Goal: Task Accomplishment & Management: Manage account settings

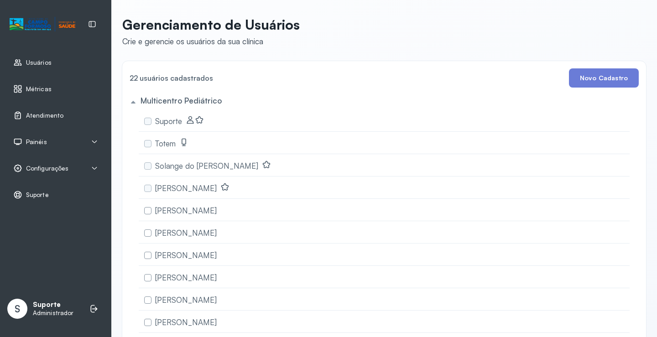
click at [55, 141] on div "Painéis" at bounding box center [55, 141] width 85 height 9
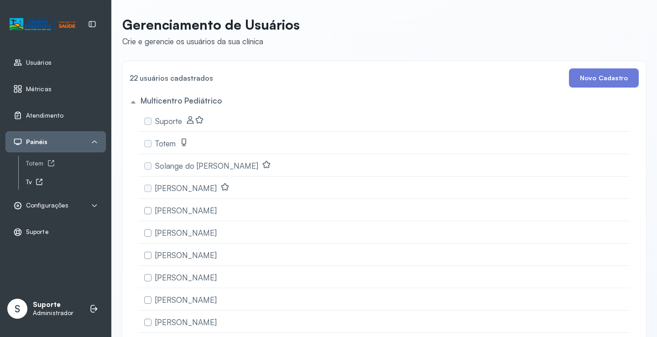
click at [29, 182] on div "Tv" at bounding box center [66, 182] width 80 height 8
click at [47, 115] on span "Atendimento" at bounding box center [44, 116] width 37 height 8
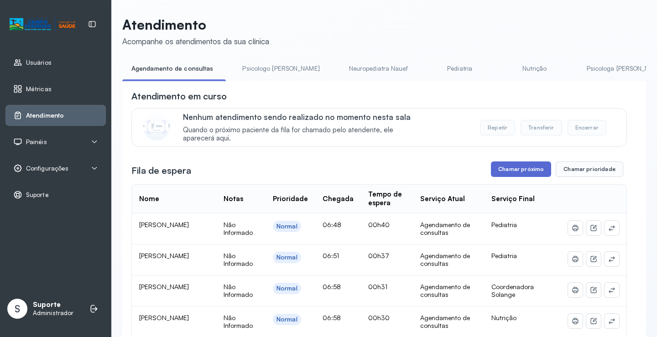
click at [509, 173] on button "Chamar próximo" at bounding box center [521, 169] width 60 height 16
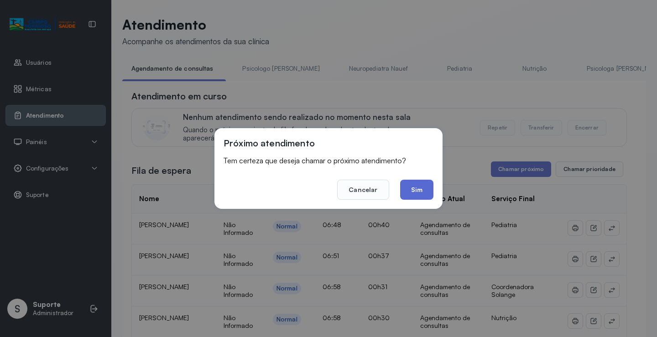
click at [417, 182] on button "Sim" at bounding box center [416, 190] width 33 height 20
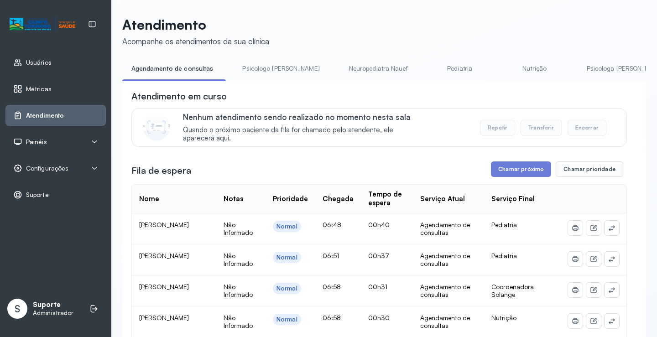
click at [70, 142] on div "Painéis" at bounding box center [55, 141] width 85 height 9
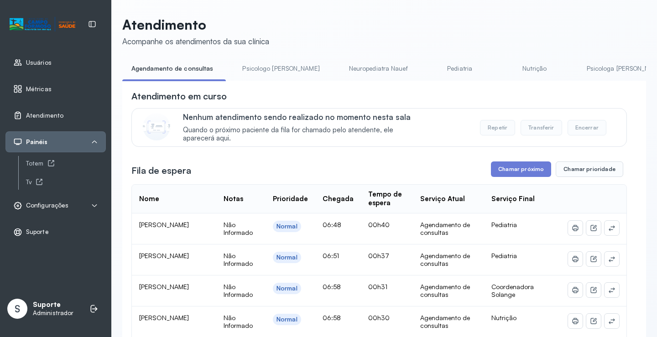
click at [64, 201] on div "Configurações" at bounding box center [40, 205] width 55 height 9
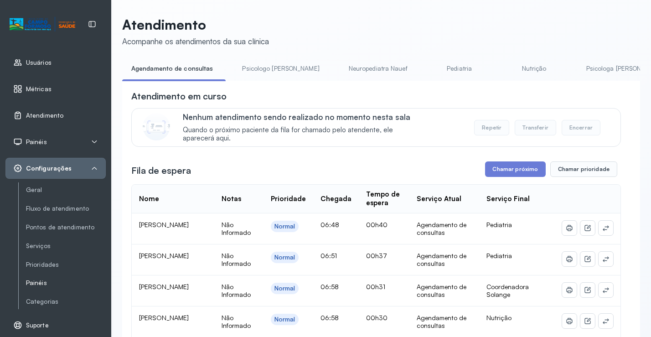
click at [41, 282] on link "Painéis" at bounding box center [66, 283] width 80 height 8
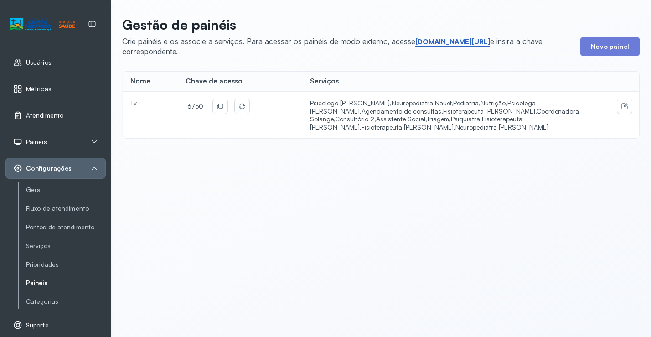
click at [464, 41] on link "short.sysvale.com/tv" at bounding box center [453, 41] width 75 height 9
click at [224, 106] on div "6750" at bounding box center [218, 106] width 64 height 15
click at [221, 107] on icon at bounding box center [221, 106] width 5 height 5
click at [60, 109] on div "Atendimento" at bounding box center [55, 115] width 100 height 21
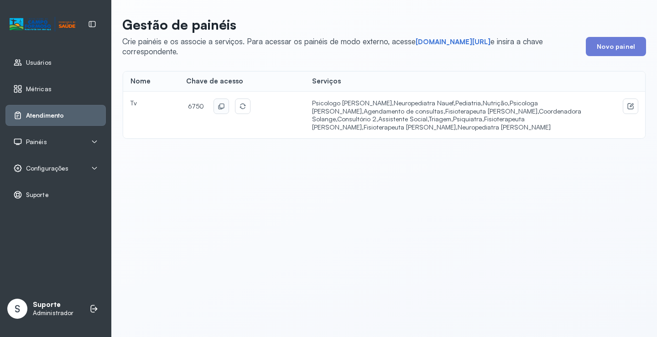
click at [72, 109] on div "Atendimento" at bounding box center [55, 115] width 100 height 21
click at [49, 116] on span "Atendimento" at bounding box center [45, 116] width 38 height 8
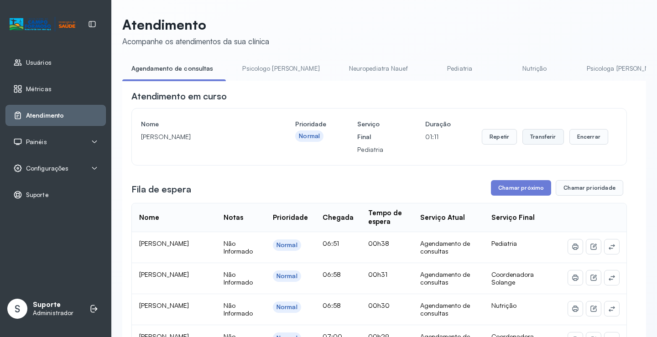
click at [531, 141] on button "Transferir" at bounding box center [543, 137] width 42 height 16
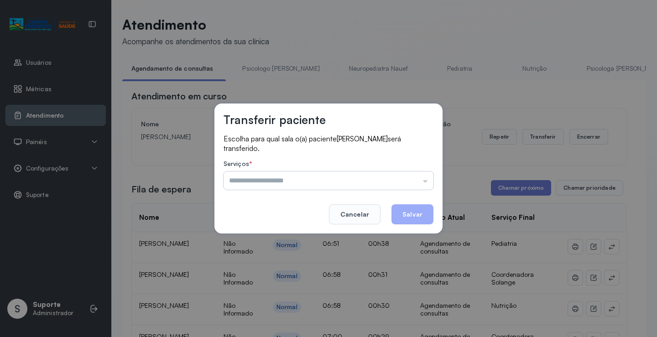
click at [396, 186] on input "text" at bounding box center [329, 181] width 210 height 18
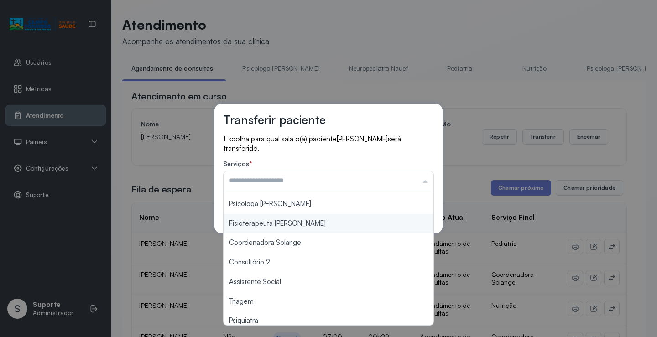
scroll to position [91, 0]
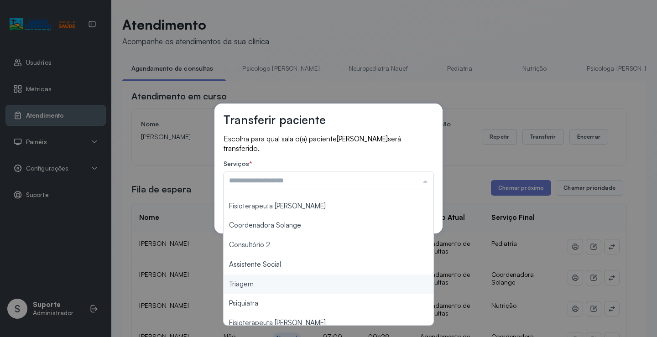
type input "*******"
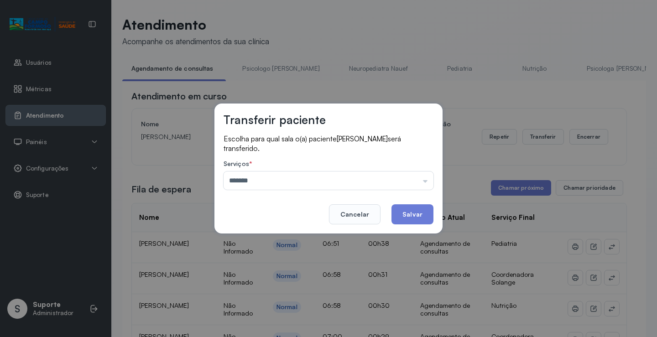
click at [270, 285] on div "Transferir paciente Escolha para qual sala o(a) paciente Aurora alves dias será…" at bounding box center [328, 168] width 657 height 337
click at [416, 216] on button "Salvar" at bounding box center [412, 214] width 42 height 20
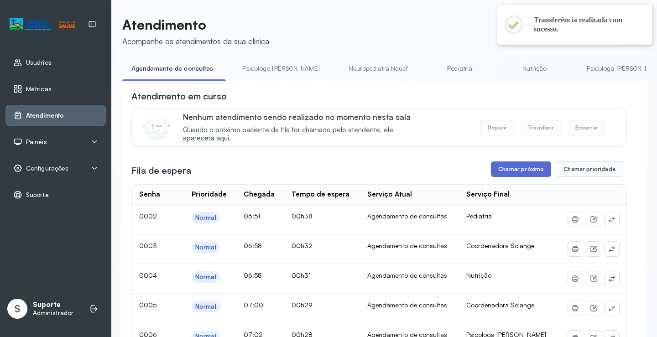
click at [523, 166] on button "Chamar próximo" at bounding box center [521, 169] width 60 height 16
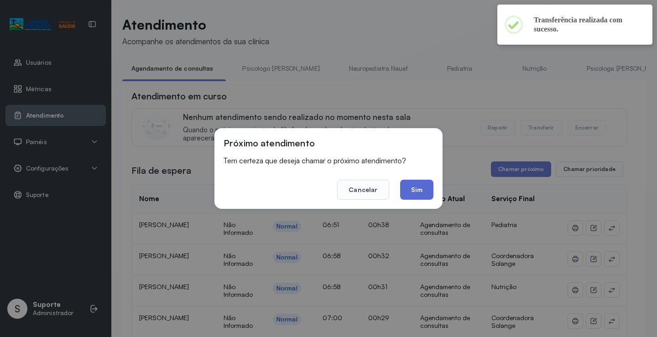
click at [418, 188] on button "Sim" at bounding box center [416, 190] width 33 height 20
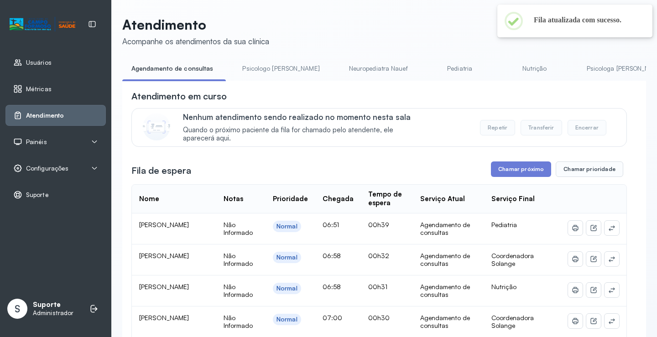
click at [275, 75] on link "Psicologo Pedro" at bounding box center [280, 68] width 95 height 15
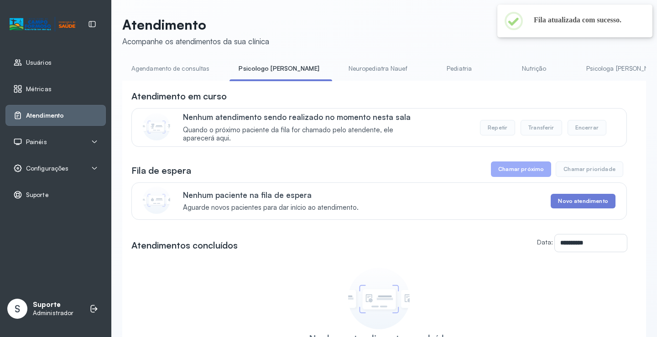
click at [193, 74] on link "Agendamento de consultas" at bounding box center [170, 68] width 96 height 15
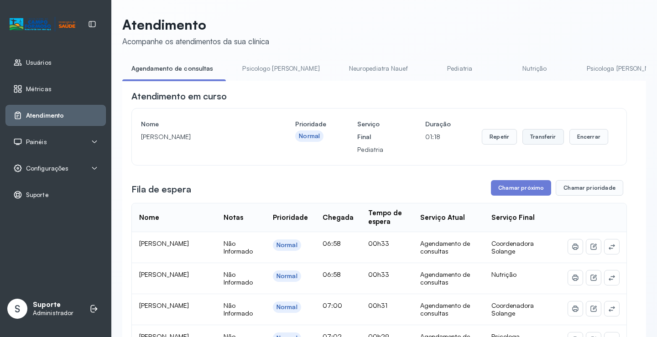
click at [541, 136] on button "Transferir" at bounding box center [543, 137] width 42 height 16
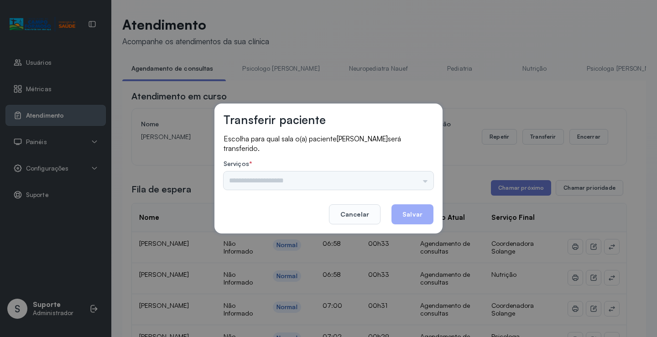
click at [410, 172] on div "Psicologo Pedro Neuropediatra Nauef Pediatria Nutrição Psicologa Alana Fisioter…" at bounding box center [329, 181] width 210 height 18
drag, startPoint x: 408, startPoint y: 177, endPoint x: 393, endPoint y: 187, distance: 18.5
click at [408, 178] on input "text" at bounding box center [329, 181] width 210 height 18
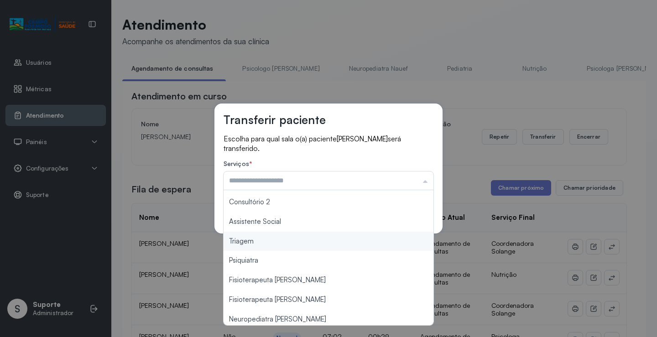
scroll to position [138, 0]
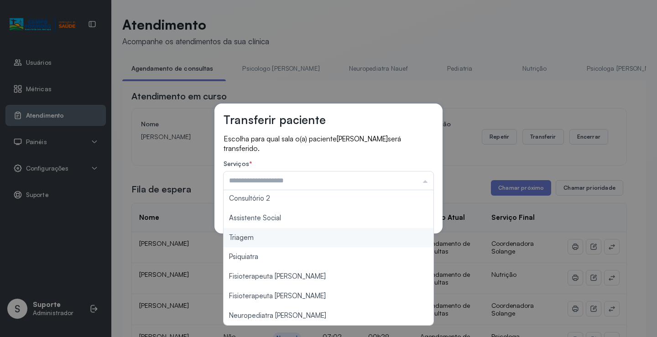
type input "*******"
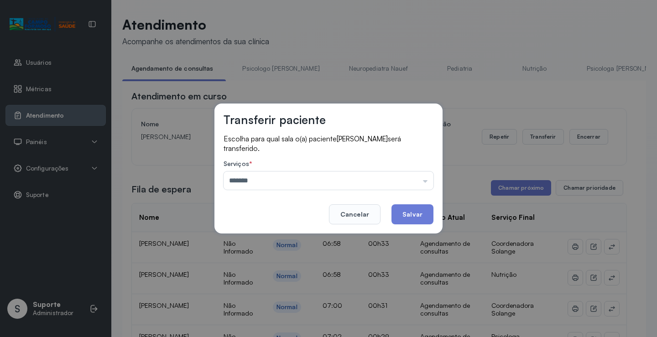
drag, startPoint x: 274, startPoint y: 236, endPoint x: 356, endPoint y: 221, distance: 84.0
click at [275, 236] on div "Transferir paciente Escolha para qual sala o(a) paciente Richard Gabriel silva …" at bounding box center [328, 168] width 657 height 337
click at [416, 210] on button "Salvar" at bounding box center [412, 214] width 42 height 20
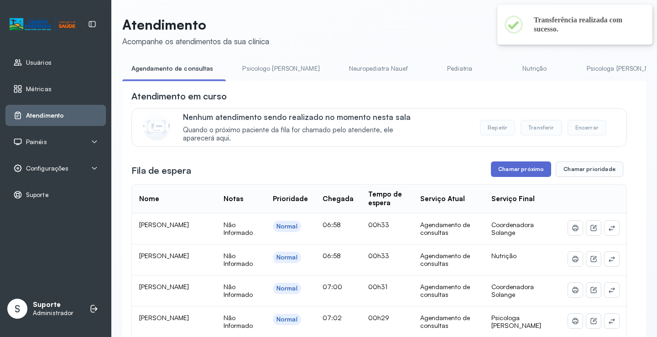
click at [523, 166] on button "Chamar próximo" at bounding box center [521, 169] width 60 height 16
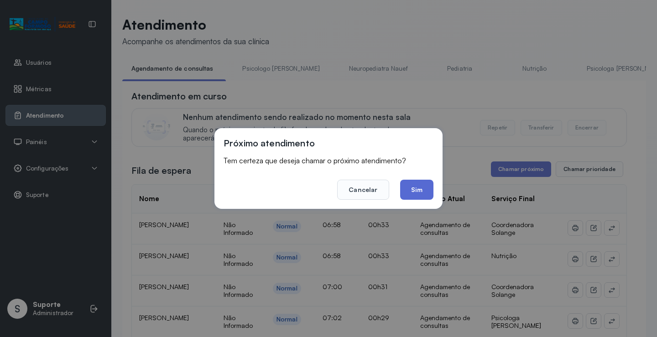
drag, startPoint x: 418, startPoint y: 187, endPoint x: 410, endPoint y: 192, distance: 9.6
click at [418, 187] on button "Sim" at bounding box center [416, 190] width 33 height 20
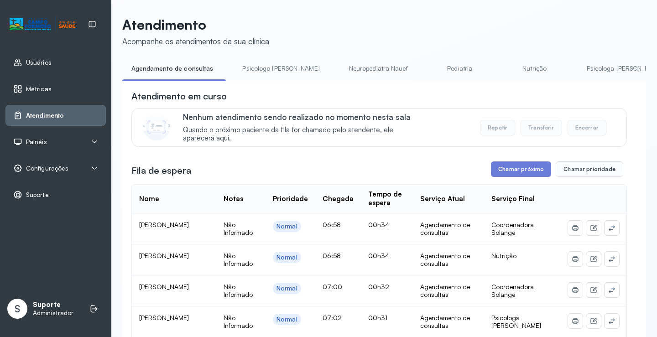
click at [259, 73] on link "Psicologo Pedro" at bounding box center [280, 68] width 95 height 15
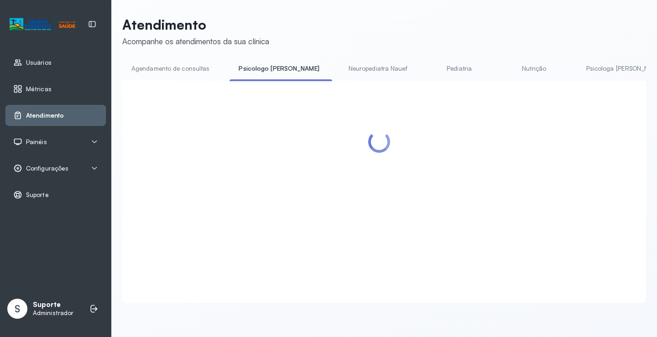
click at [210, 73] on link "Agendamento de consultas" at bounding box center [170, 68] width 96 height 15
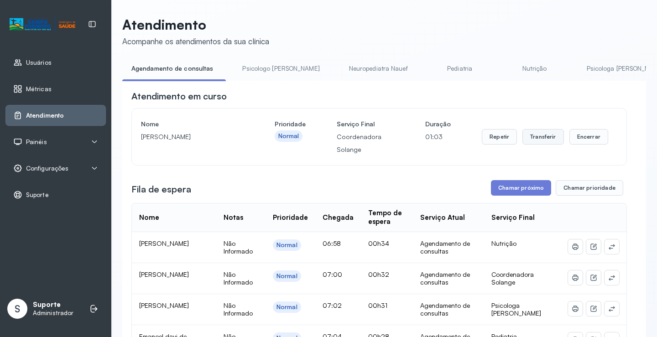
click at [539, 136] on button "Transferir" at bounding box center [543, 137] width 42 height 16
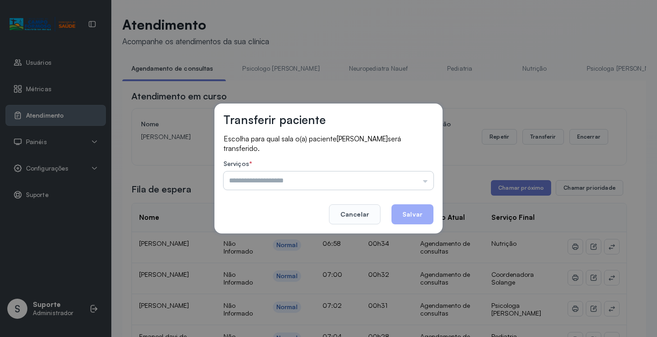
click at [377, 189] on input "text" at bounding box center [329, 181] width 210 height 18
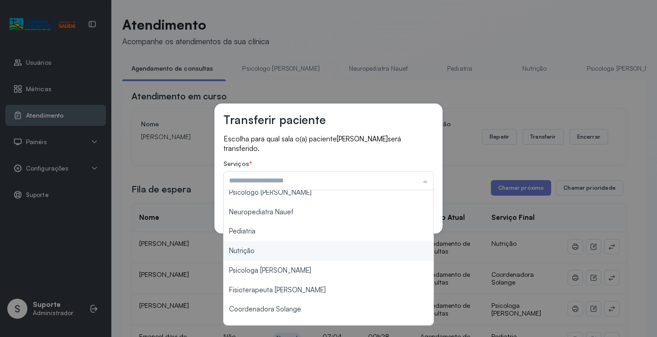
scroll to position [0, 0]
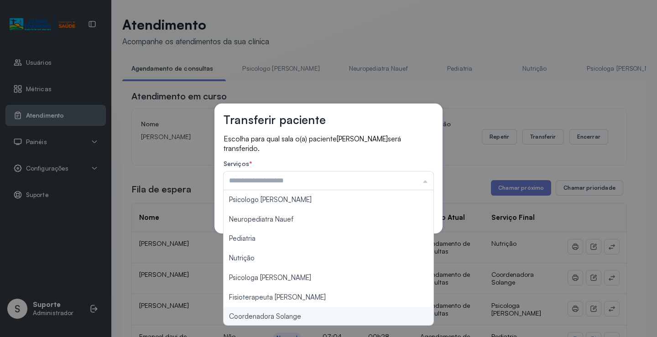
type input "**********"
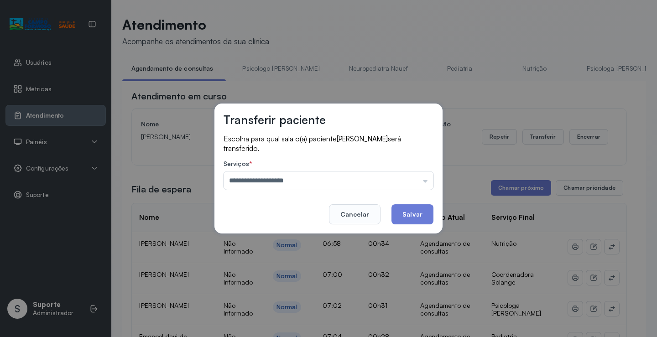
click at [284, 321] on div "**********" at bounding box center [328, 168] width 657 height 337
click at [410, 214] on button "Salvar" at bounding box center [412, 214] width 42 height 20
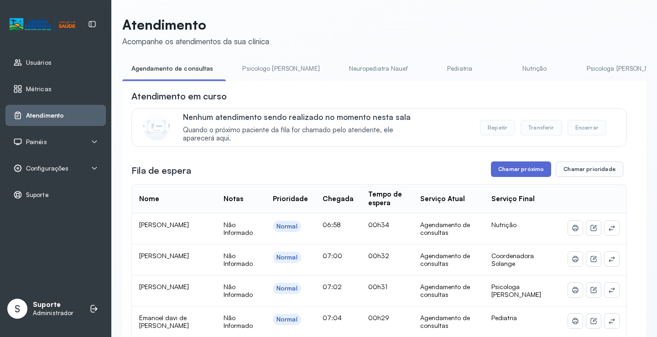
drag, startPoint x: 509, startPoint y: 172, endPoint x: 516, endPoint y: 178, distance: 9.1
click at [516, 177] on button "Chamar próximo" at bounding box center [521, 169] width 60 height 16
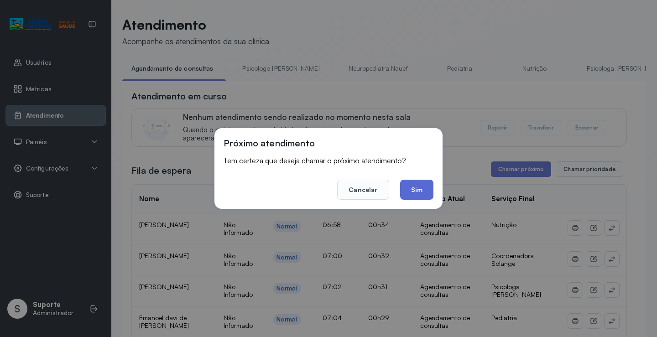
click at [411, 192] on button "Sim" at bounding box center [416, 190] width 33 height 20
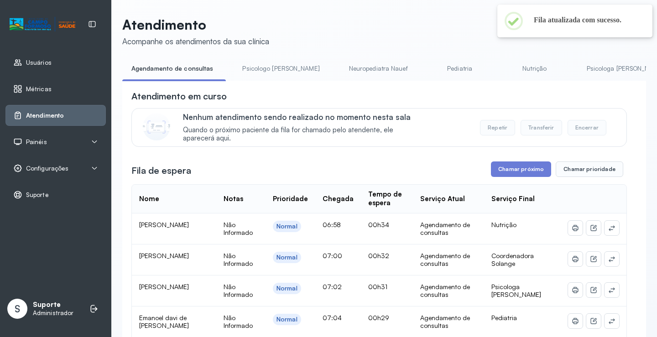
click at [266, 66] on link "Psicologo Pedro" at bounding box center [280, 68] width 95 height 15
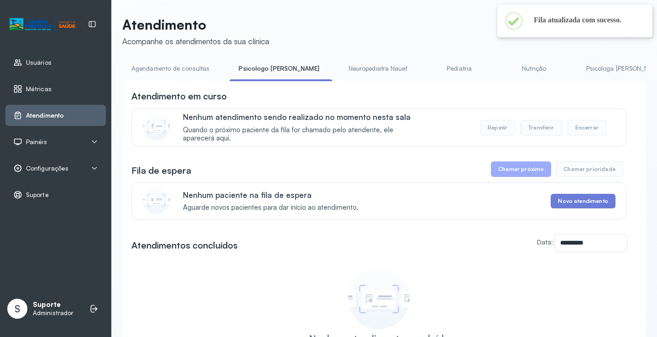
click at [192, 64] on link "Agendamento de consultas" at bounding box center [170, 68] width 96 height 15
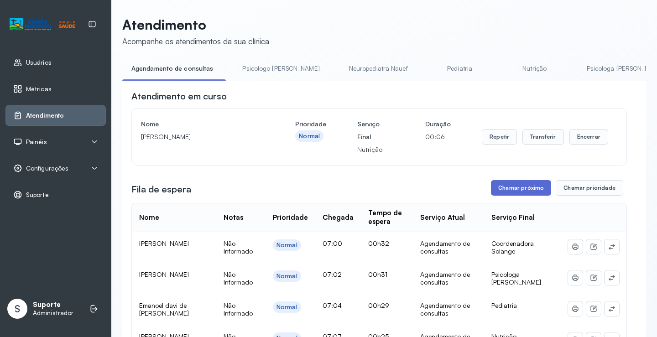
click at [522, 191] on button "Chamar próximo" at bounding box center [521, 188] width 60 height 16
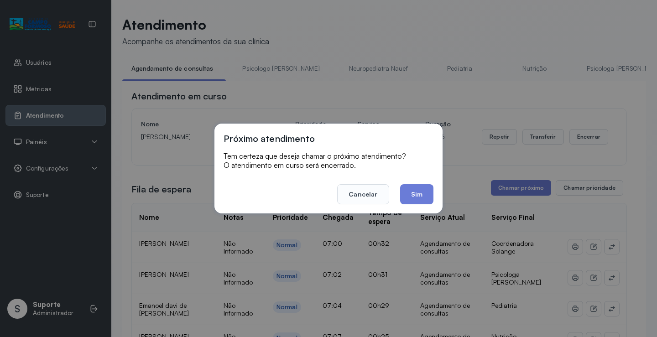
click at [413, 182] on footer "Cancelar Sim" at bounding box center [329, 188] width 210 height 33
click at [414, 190] on button "Sim" at bounding box center [416, 194] width 33 height 20
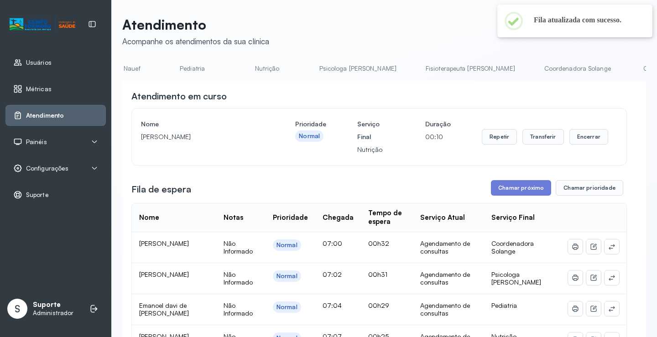
scroll to position [0, 316]
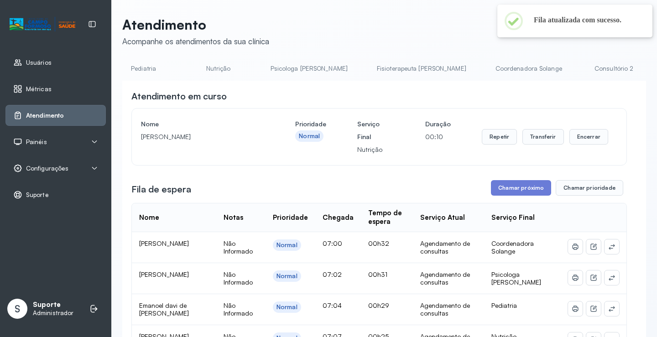
click at [486, 72] on link "Coordenadora Solange" at bounding box center [528, 68] width 85 height 15
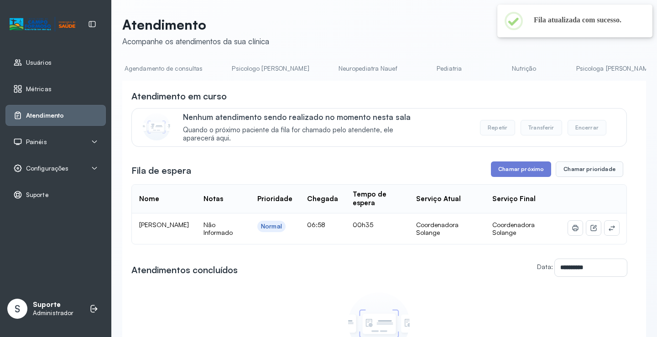
scroll to position [0, 0]
click at [164, 73] on link "Agendamento de consultas" at bounding box center [170, 68] width 96 height 15
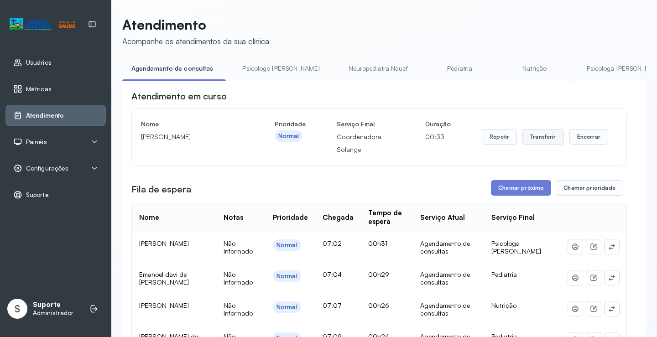
click at [539, 138] on button "Transferir" at bounding box center [543, 137] width 42 height 16
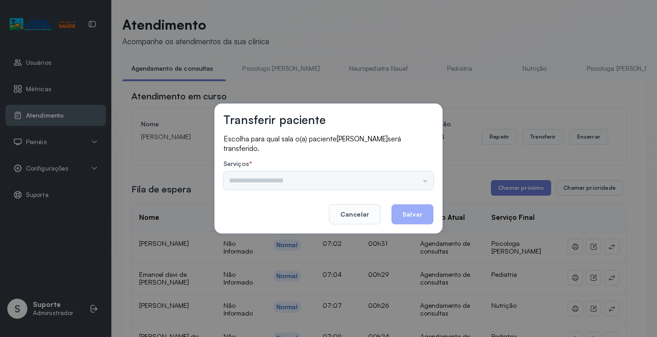
click at [412, 179] on div "Psicologo Pedro Neuropediatra Nauef Pediatria Nutrição Psicologa Alana Fisioter…" at bounding box center [329, 181] width 210 height 18
click at [408, 180] on input "text" at bounding box center [329, 181] width 210 height 18
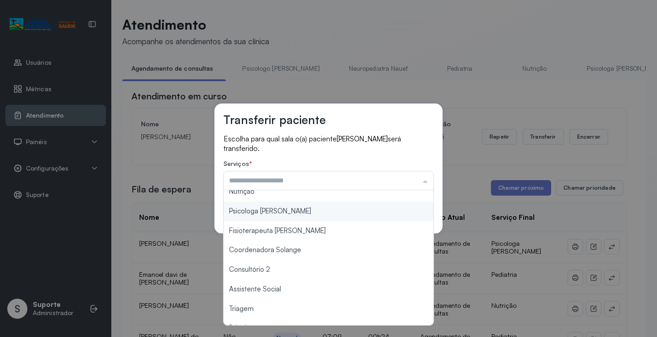
scroll to position [138, 0]
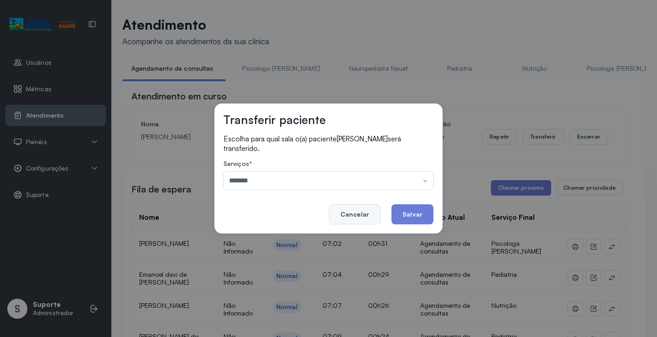
drag, startPoint x: 280, startPoint y: 240, endPoint x: 360, endPoint y: 221, distance: 82.4
click at [281, 240] on div "Transferir paciente Escolha para qual sala o(a) paciente Joa Guilherme santos s…" at bounding box center [328, 168] width 657 height 337
click at [356, 176] on input "*******" at bounding box center [329, 181] width 210 height 18
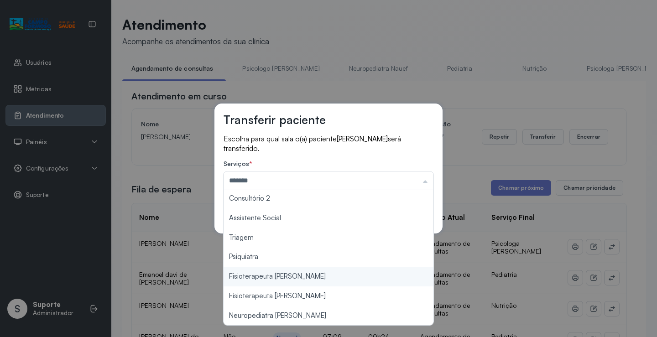
scroll to position [0, 0]
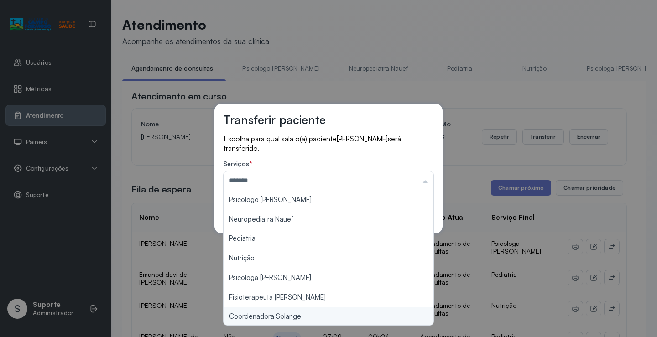
type input "**********"
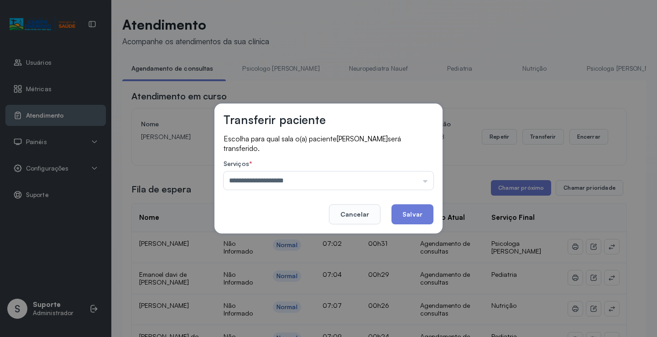
drag, startPoint x: 292, startPoint y: 318, endPoint x: 373, endPoint y: 259, distance: 100.0
click at [293, 315] on div "**********" at bounding box center [328, 168] width 657 height 337
click at [402, 220] on button "Salvar" at bounding box center [412, 214] width 42 height 20
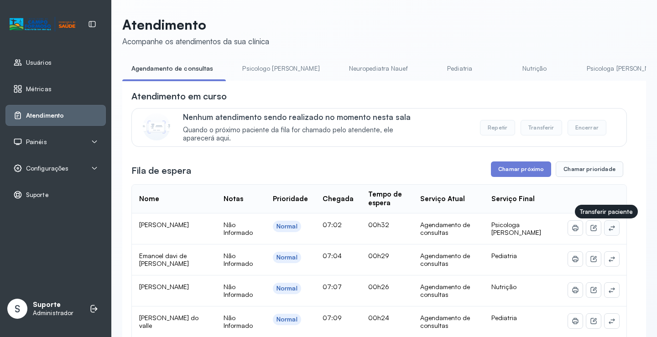
click at [608, 231] on icon at bounding box center [611, 227] width 7 height 7
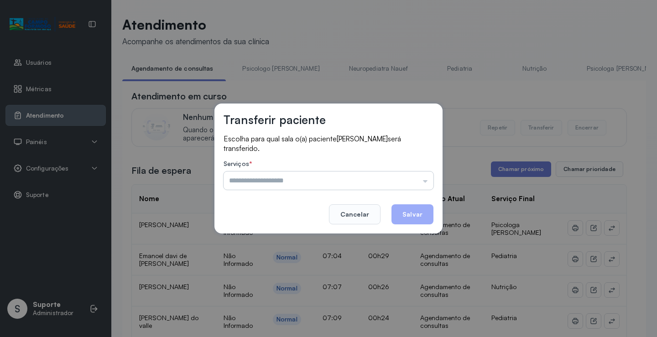
click at [399, 178] on input "text" at bounding box center [329, 181] width 210 height 18
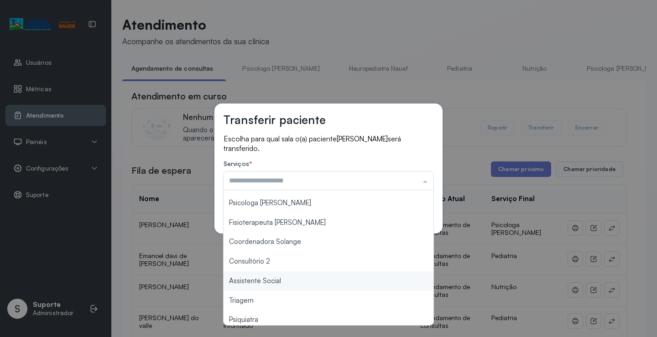
scroll to position [46, 0]
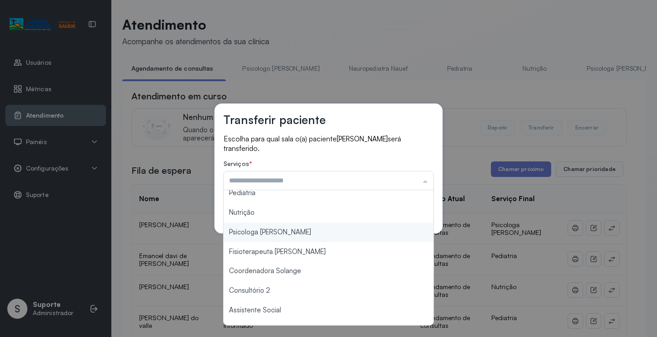
type input "**********"
drag, startPoint x: 275, startPoint y: 237, endPoint x: 296, endPoint y: 229, distance: 21.9
click at [276, 235] on div "**********" at bounding box center [328, 168] width 657 height 337
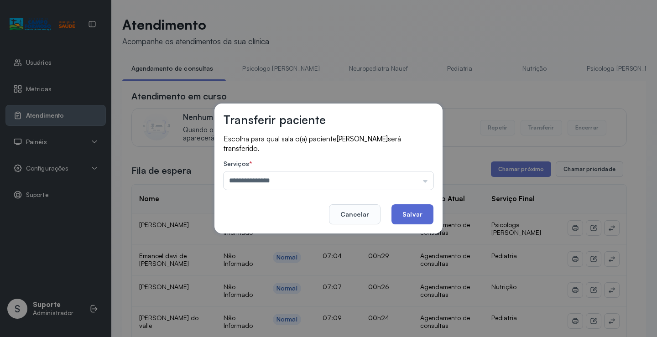
click at [407, 218] on button "Salvar" at bounding box center [412, 214] width 42 height 20
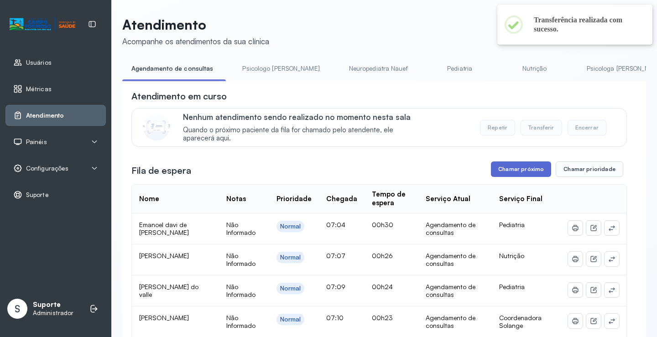
click at [521, 171] on button "Chamar próximo" at bounding box center [521, 169] width 60 height 16
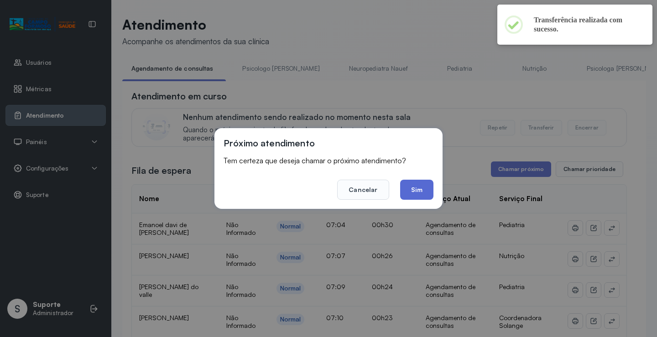
click at [423, 189] on button "Sim" at bounding box center [416, 190] width 33 height 20
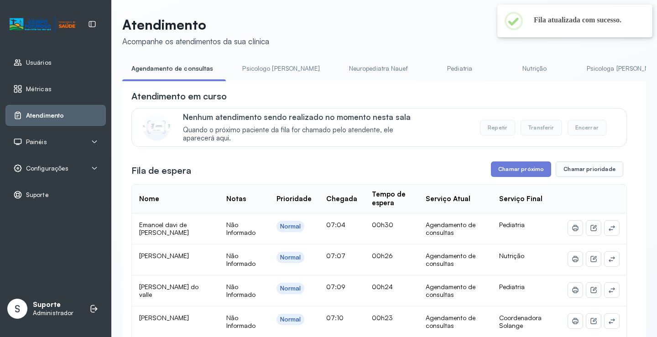
drag, startPoint x: 252, startPoint y: 64, endPoint x: 244, endPoint y: 70, distance: 10.5
click at [252, 65] on link "Psicologo Pedro" at bounding box center [280, 68] width 95 height 15
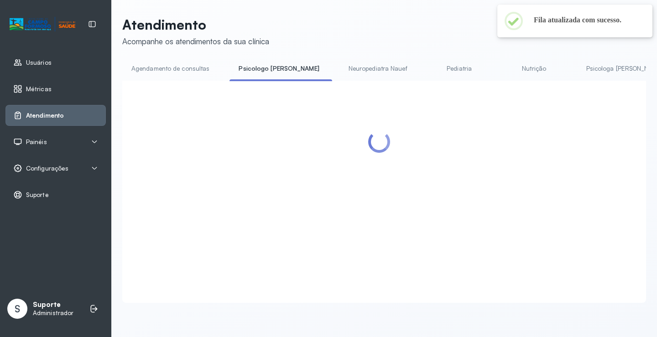
click at [191, 71] on link "Agendamento de consultas" at bounding box center [170, 68] width 96 height 15
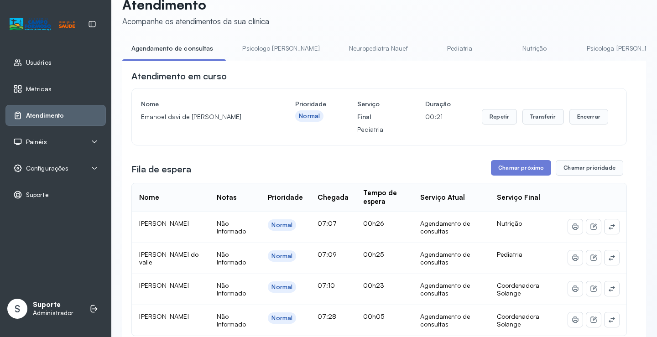
scroll to position [20, 0]
click at [501, 121] on button "Repetir" at bounding box center [499, 117] width 35 height 16
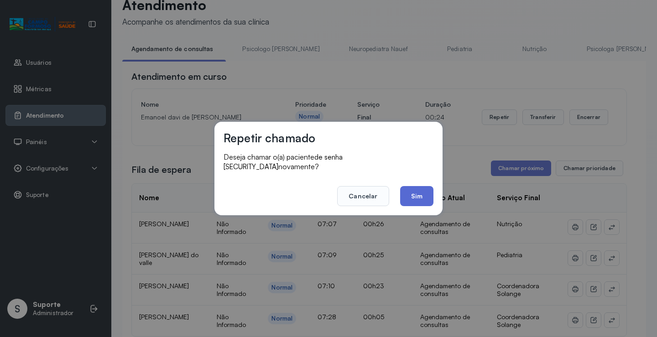
click at [411, 186] on button "Sim" at bounding box center [416, 196] width 33 height 20
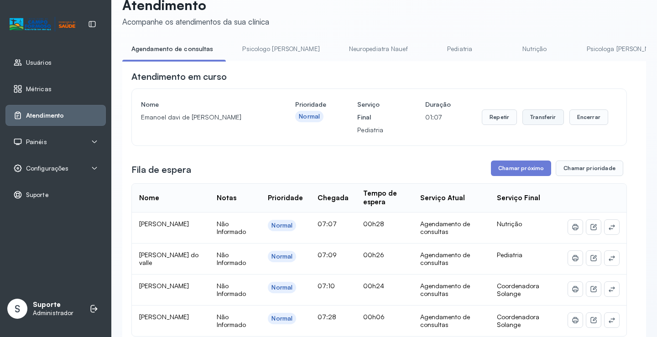
click at [541, 124] on button "Transferir" at bounding box center [543, 117] width 42 height 16
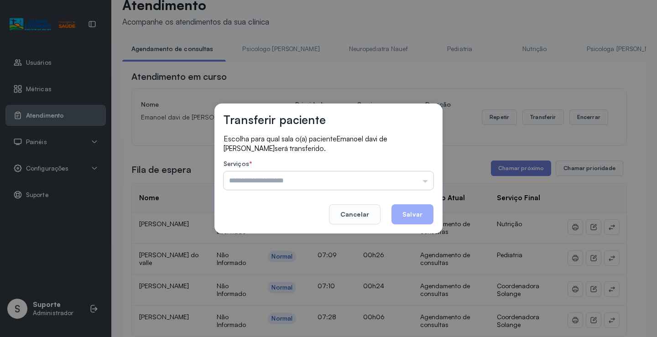
click at [397, 181] on input "text" at bounding box center [329, 181] width 210 height 18
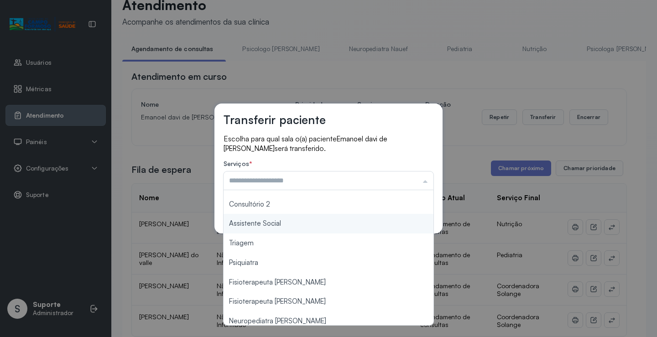
scroll to position [138, 0]
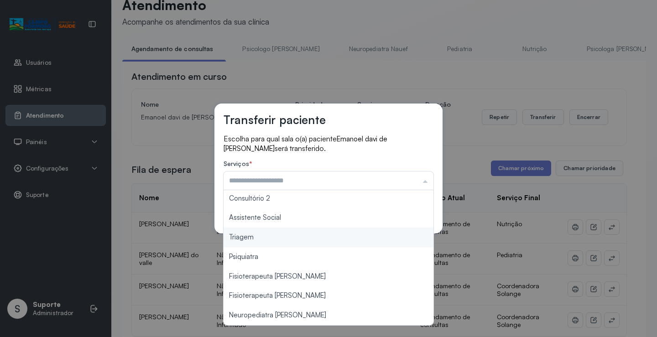
type input "*******"
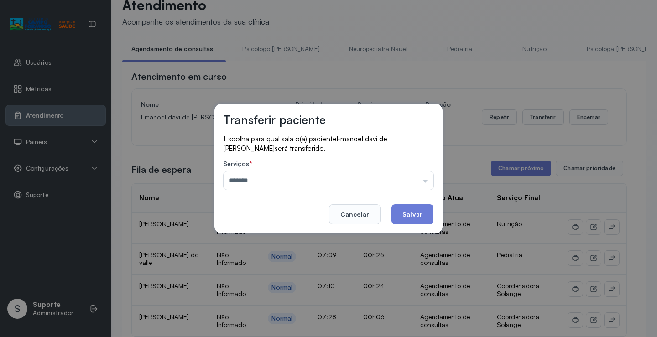
drag, startPoint x: 297, startPoint y: 239, endPoint x: 405, endPoint y: 195, distance: 116.7
click at [300, 236] on div "Transferir paciente Escolha para qual sala o(a) paciente Emanoel davi de moreir…" at bounding box center [328, 168] width 657 height 337
click at [419, 209] on button "Salvar" at bounding box center [412, 214] width 42 height 20
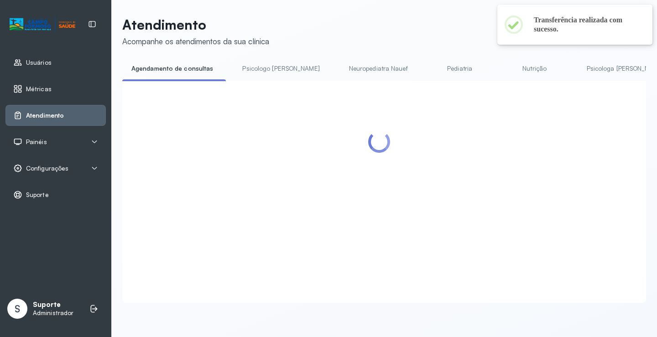
scroll to position [20, 0]
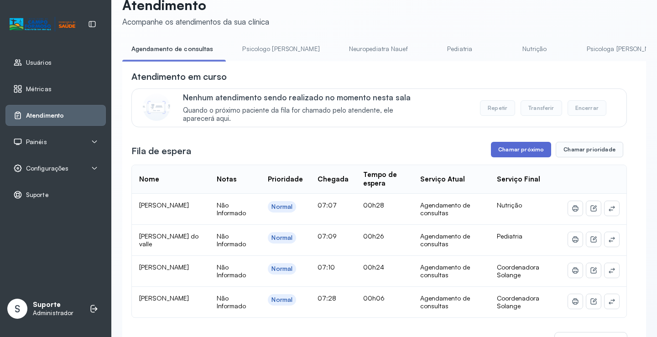
click at [507, 151] on button "Chamar próximo" at bounding box center [521, 150] width 60 height 16
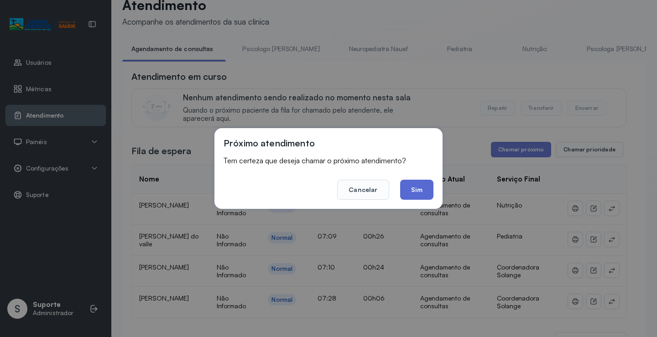
click at [413, 192] on button "Sim" at bounding box center [416, 190] width 33 height 20
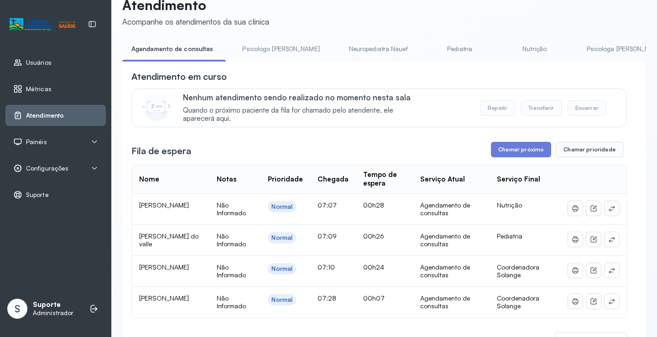
click at [608, 211] on icon at bounding box center [611, 208] width 7 height 7
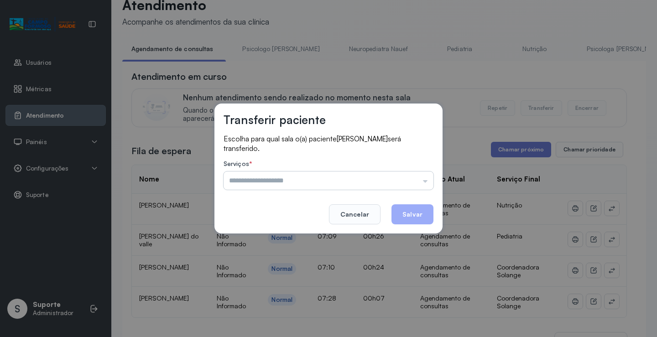
click at [378, 181] on input "text" at bounding box center [329, 181] width 210 height 18
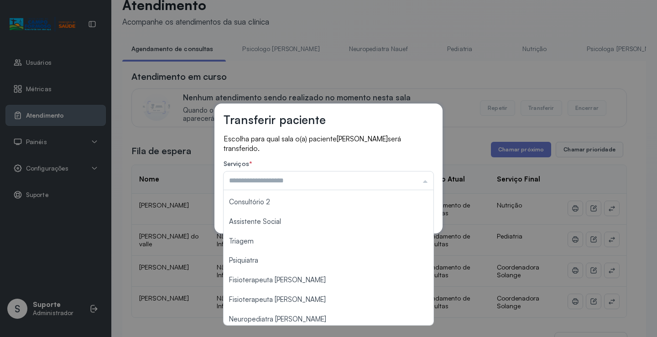
scroll to position [138, 0]
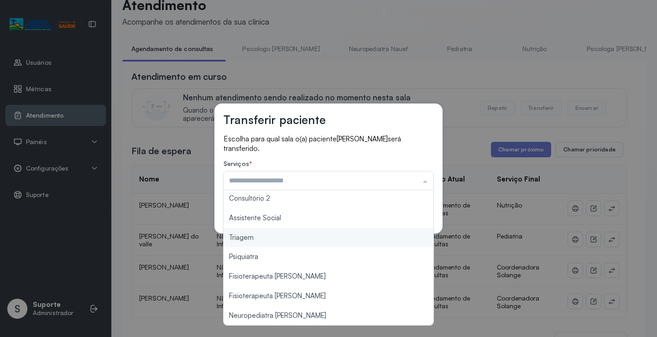
type input "*******"
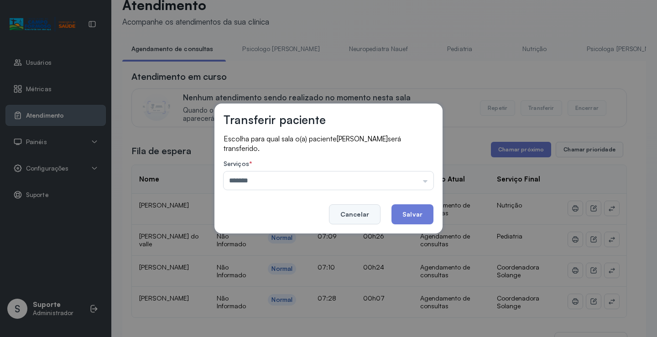
drag, startPoint x: 281, startPoint y: 238, endPoint x: 374, endPoint y: 214, distance: 96.6
click at [281, 238] on div "Transferir paciente Escolha para qual sala o(a) paciente Ayumi farias dias será…" at bounding box center [328, 168] width 657 height 337
click at [407, 213] on button "Salvar" at bounding box center [412, 214] width 42 height 20
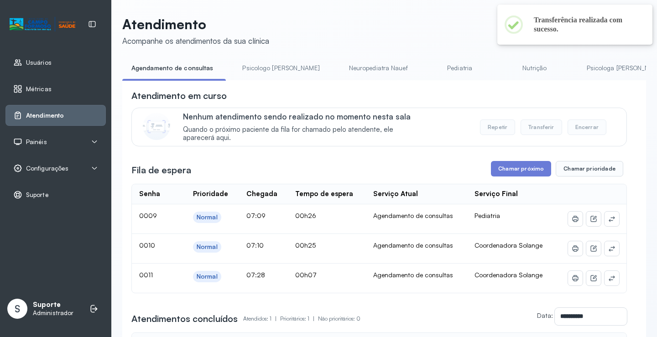
scroll to position [20, 0]
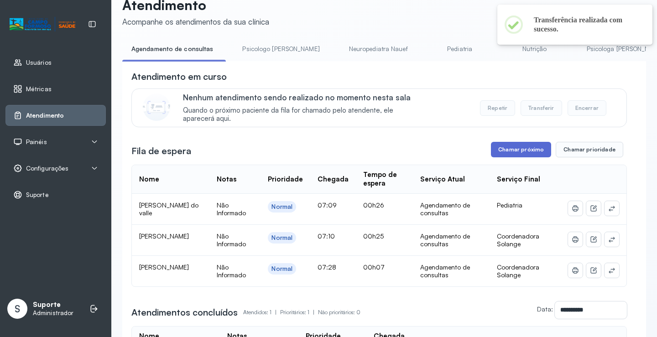
click at [510, 154] on button "Chamar próximo" at bounding box center [521, 150] width 60 height 16
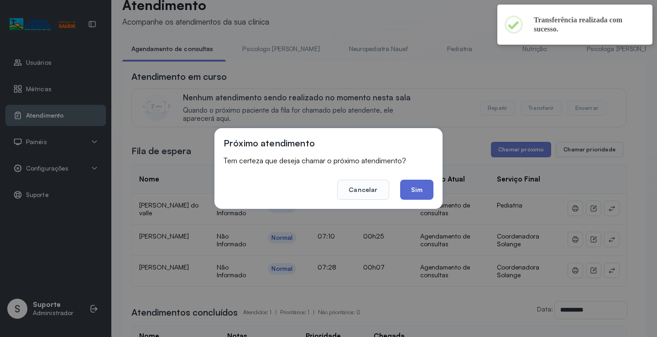
click at [416, 191] on button "Sim" at bounding box center [416, 190] width 33 height 20
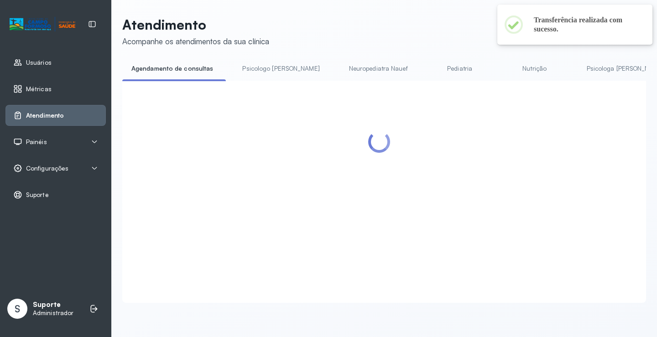
scroll to position [0, 0]
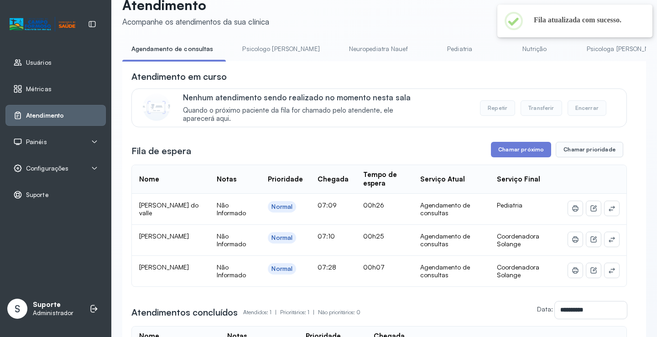
click at [265, 49] on link "Psicologo Pedro" at bounding box center [280, 49] width 95 height 15
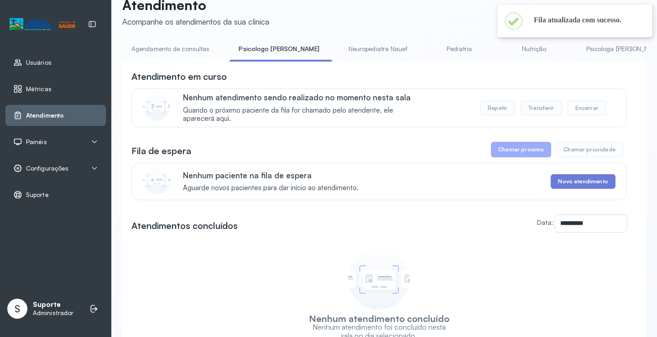
click at [182, 60] on li "Agendamento de consultas" at bounding box center [172, 52] width 100 height 21
click at [172, 53] on link "Agendamento de consultas" at bounding box center [170, 49] width 96 height 15
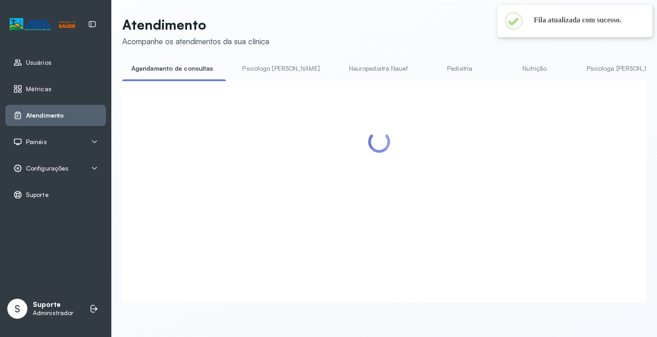
scroll to position [20, 0]
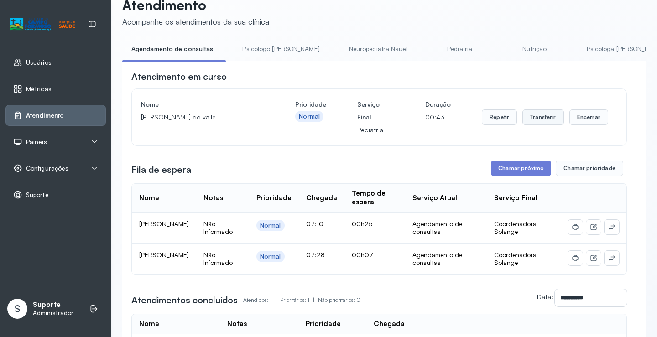
click at [543, 116] on button "Transferir" at bounding box center [543, 117] width 42 height 16
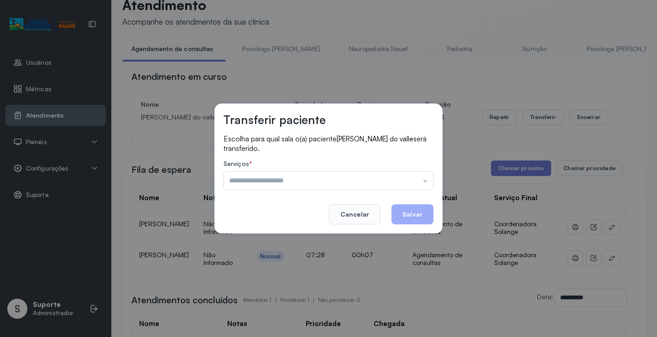
click at [399, 172] on input "text" at bounding box center [329, 181] width 210 height 18
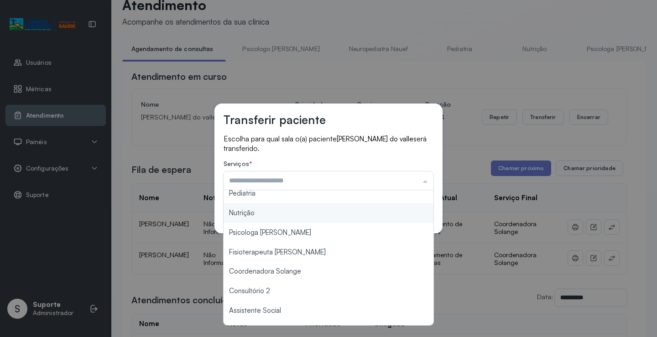
scroll to position [137, 0]
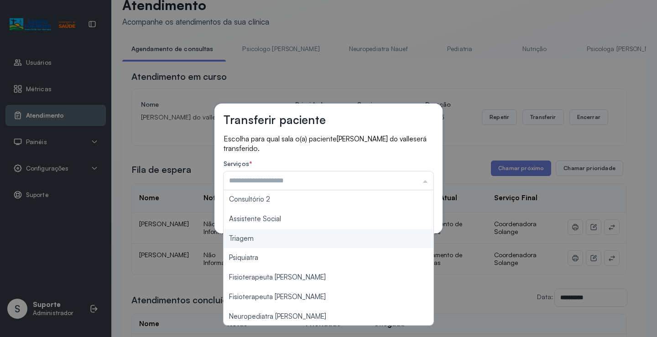
type input "*******"
click at [278, 245] on div "Transferir paciente Escolha para qual sala o(a) paciente Liz ferreira do valle …" at bounding box center [328, 168] width 657 height 337
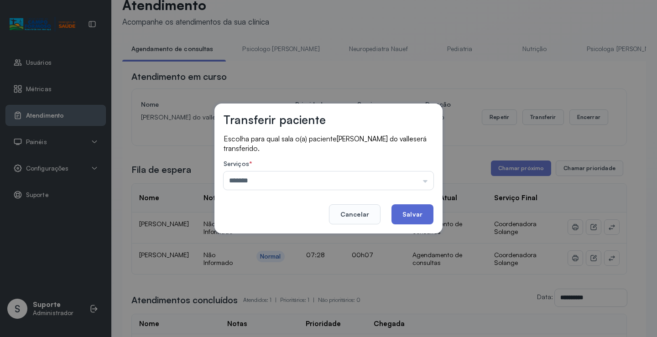
click at [415, 208] on button "Salvar" at bounding box center [412, 214] width 42 height 20
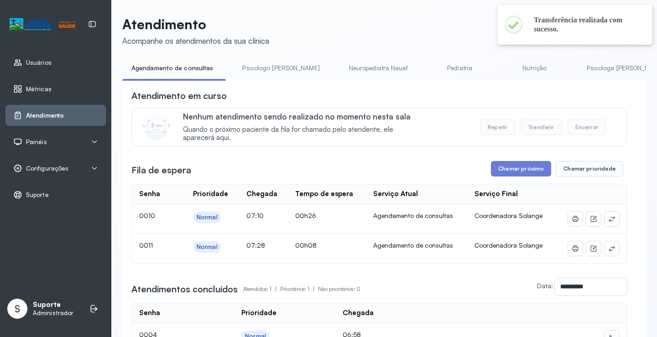
scroll to position [20, 0]
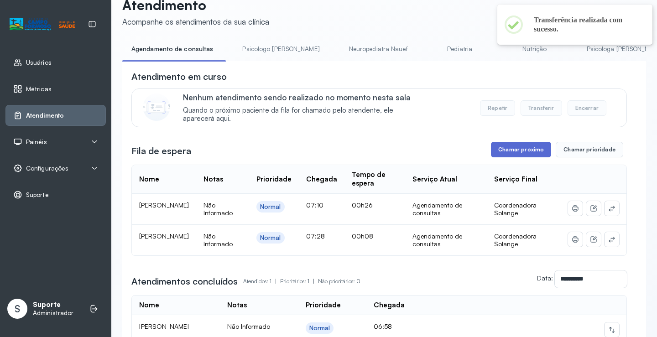
click at [508, 150] on button "Chamar próximo" at bounding box center [521, 150] width 60 height 16
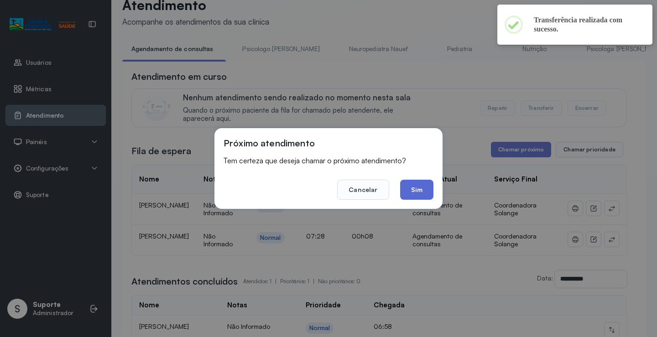
click at [411, 194] on button "Sim" at bounding box center [416, 190] width 33 height 20
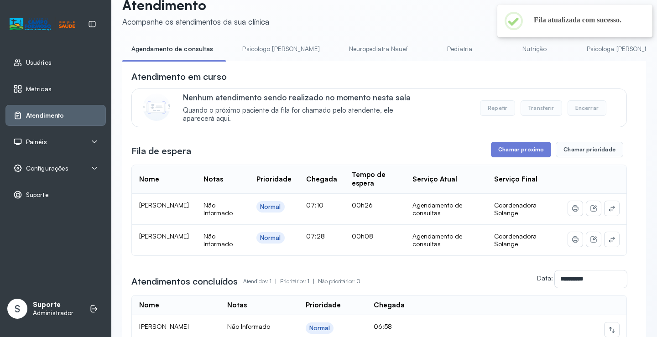
click at [261, 54] on link "Psicologo Pedro" at bounding box center [280, 49] width 95 height 15
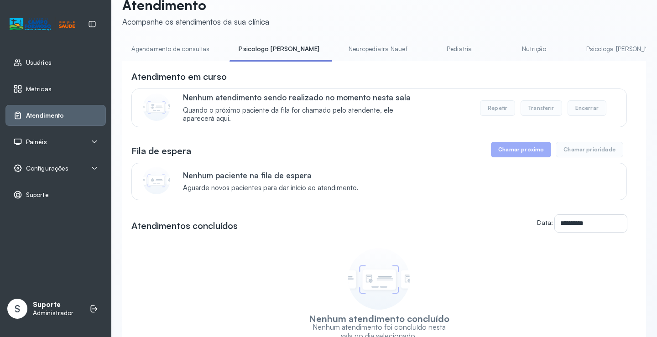
click at [171, 51] on link "Agendamento de consultas" at bounding box center [170, 49] width 96 height 15
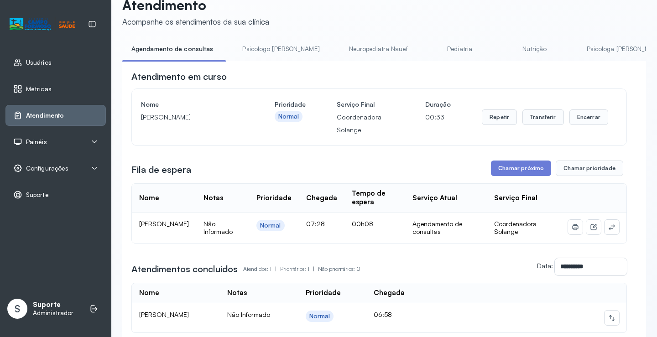
drag, startPoint x: 143, startPoint y: 117, endPoint x: 225, endPoint y: 117, distance: 81.7
click at [225, 117] on div "Nome Martins Henrique da silva Prioridade Normal Serviço Final Coordenadora Sol…" at bounding box center [379, 117] width 495 height 57
copy p "Martins Henrique da silva"
click at [238, 134] on div "Nome Martins Henrique da silva" at bounding box center [192, 117] width 103 height 38
click at [536, 124] on button "Transferir" at bounding box center [543, 117] width 42 height 16
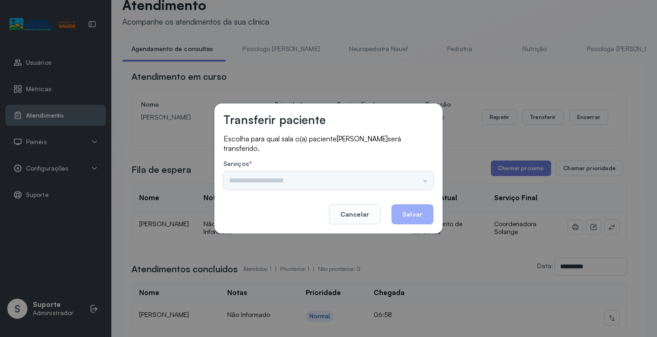
click at [407, 185] on div "Psicologo Pedro Neuropediatra Nauef Pediatria Nutrição Psicologa Alana Fisioter…" at bounding box center [329, 181] width 210 height 18
click at [411, 178] on div "Psicologo Pedro Neuropediatra Nauef Pediatria Nutrição Psicologa Alana Fisioter…" at bounding box center [329, 181] width 210 height 18
click at [428, 180] on input "text" at bounding box center [329, 181] width 210 height 18
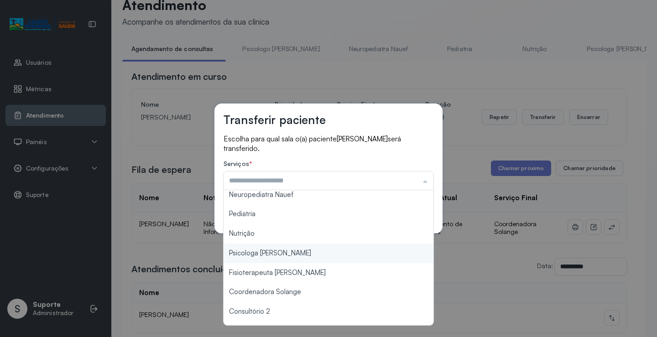
scroll to position [46, 0]
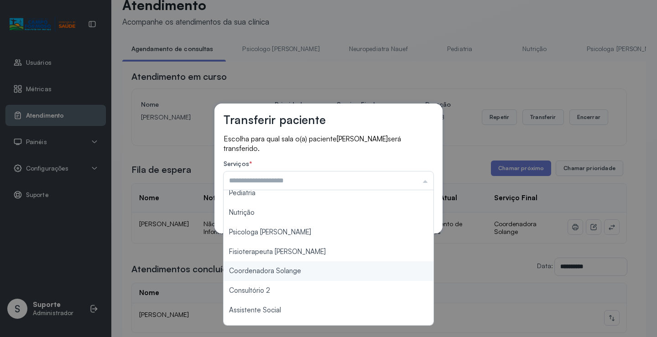
type input "**********"
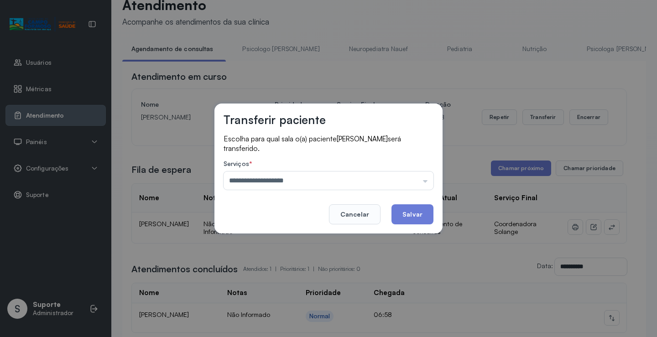
click at [302, 267] on div "**********" at bounding box center [328, 168] width 657 height 337
drag, startPoint x: 409, startPoint y: 205, endPoint x: 418, endPoint y: 206, distance: 9.6
click at [407, 209] on button "Salvar" at bounding box center [412, 214] width 42 height 20
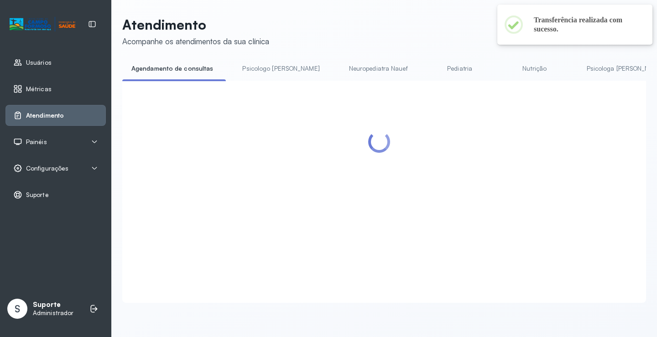
scroll to position [20, 0]
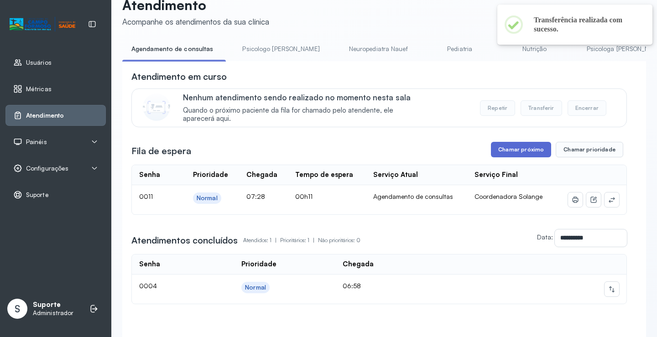
click at [518, 147] on button "Chamar próximo" at bounding box center [521, 150] width 60 height 16
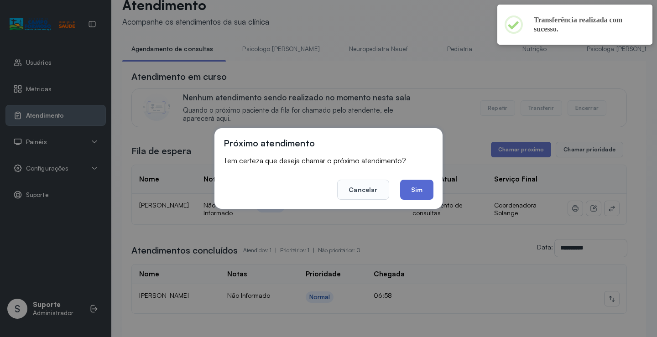
click at [423, 187] on button "Sim" at bounding box center [416, 190] width 33 height 20
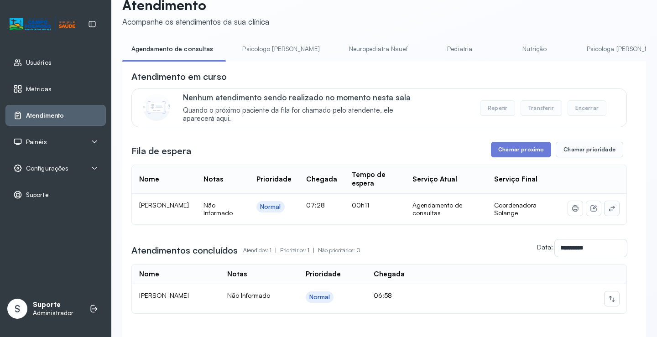
click at [604, 206] on button at bounding box center [611, 208] width 15 height 15
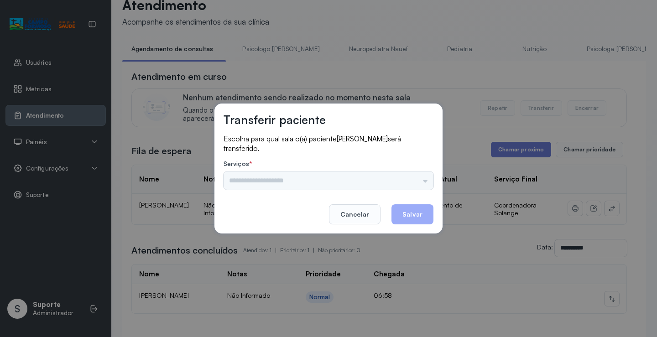
drag, startPoint x: 375, startPoint y: 168, endPoint x: 381, endPoint y: 182, distance: 14.3
click at [376, 171] on div "Serviços * Psicologo Pedro Neuropediatra Nauef Pediatria Nutrição Psicologa Ala…" at bounding box center [329, 175] width 210 height 30
click at [381, 182] on input "text" at bounding box center [329, 181] width 210 height 18
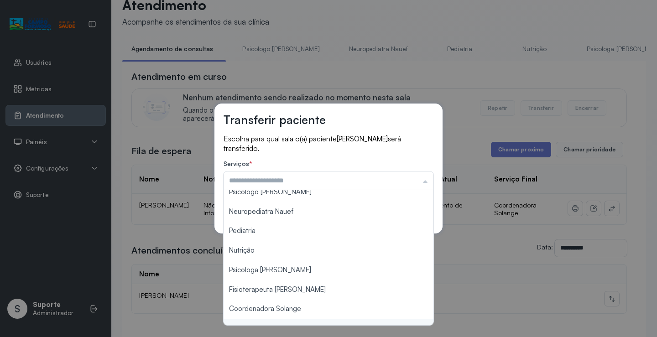
scroll to position [0, 0]
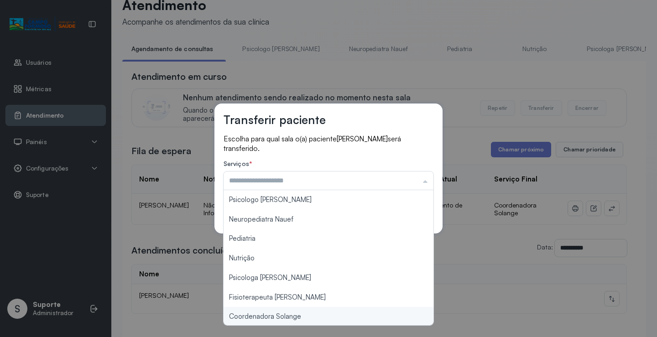
type input "**********"
drag, startPoint x: 278, startPoint y: 317, endPoint x: 314, endPoint y: 299, distance: 40.0
click at [279, 315] on div "**********" at bounding box center [328, 168] width 657 height 337
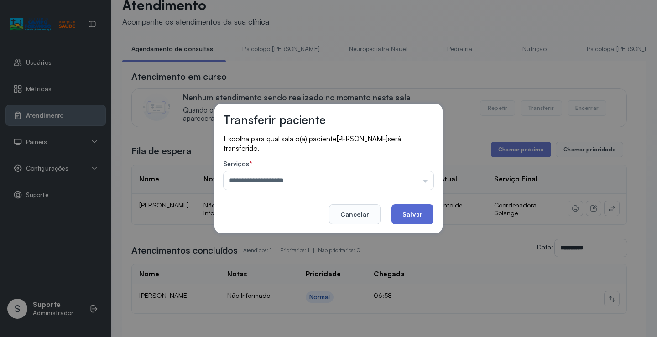
click at [419, 221] on button "Salvar" at bounding box center [412, 214] width 42 height 20
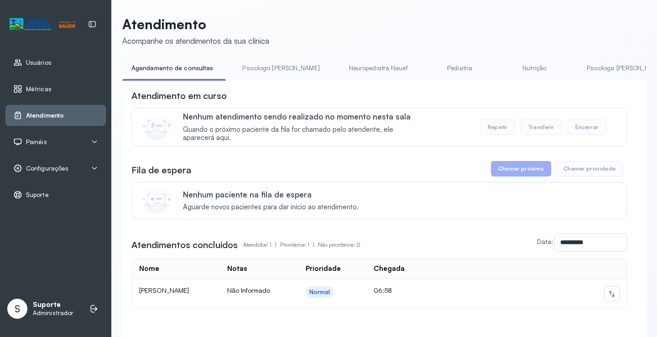
scroll to position [20, 0]
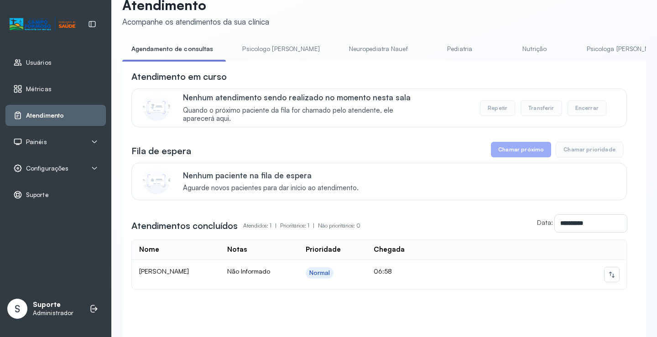
click at [42, 141] on span "Painéis" at bounding box center [36, 142] width 21 height 8
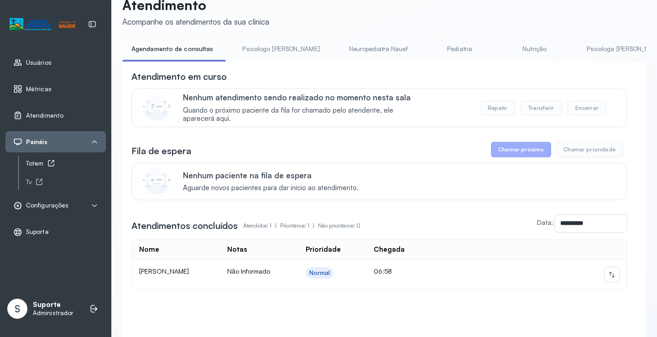
click at [52, 163] on icon at bounding box center [50, 163] width 7 height 7
click at [257, 53] on link "Psicologo Pedro" at bounding box center [280, 49] width 95 height 15
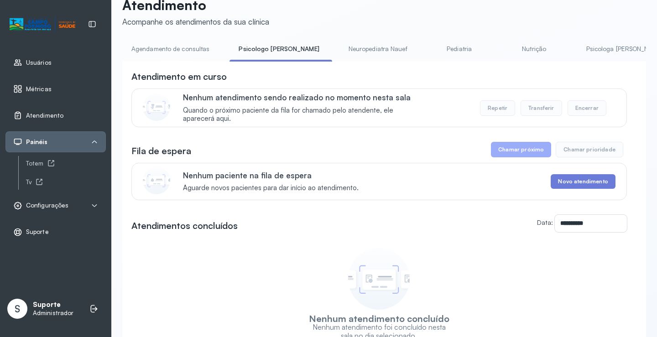
click at [182, 60] on li "Agendamento de consultas" at bounding box center [172, 52] width 100 height 21
click at [183, 57] on li "Agendamento de consultas" at bounding box center [172, 52] width 100 height 21
click at [186, 49] on link "Agendamento de consultas" at bounding box center [170, 49] width 96 height 15
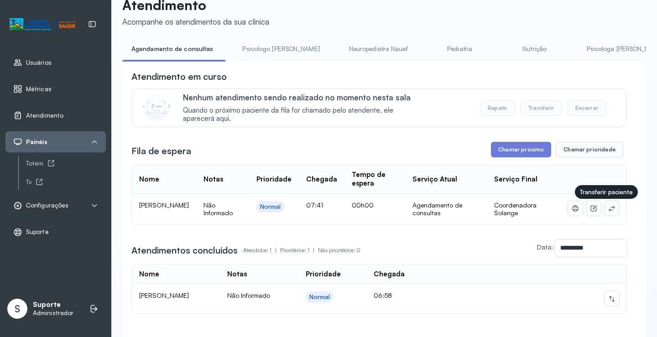
click at [608, 212] on icon at bounding box center [611, 208] width 7 height 7
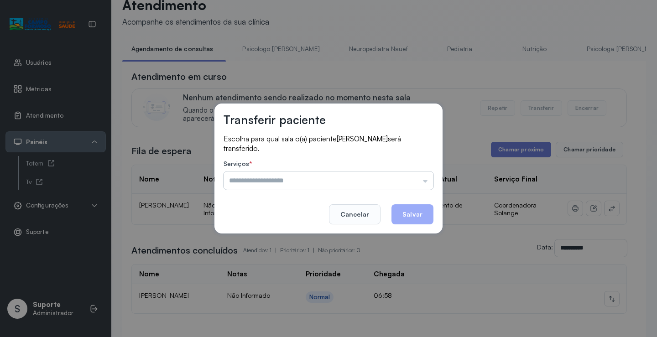
click at [401, 184] on input "text" at bounding box center [329, 181] width 210 height 18
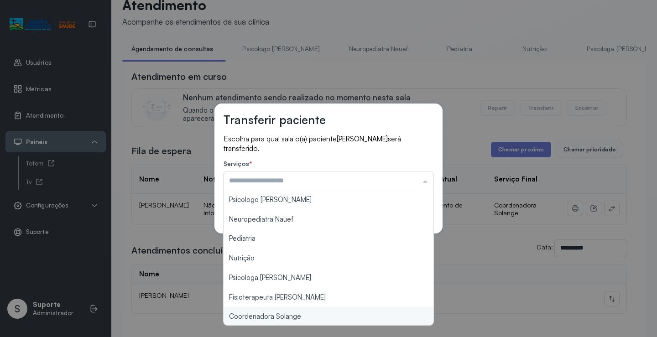
type input "**********"
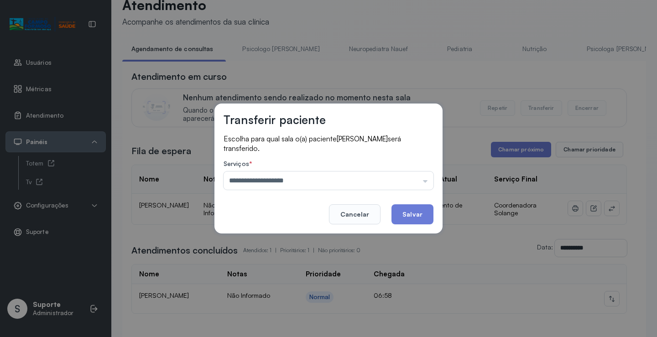
drag, startPoint x: 293, startPoint y: 319, endPoint x: 395, endPoint y: 242, distance: 127.9
click at [293, 319] on div "**********" at bounding box center [328, 168] width 657 height 337
click at [414, 210] on button "Salvar" at bounding box center [412, 214] width 42 height 20
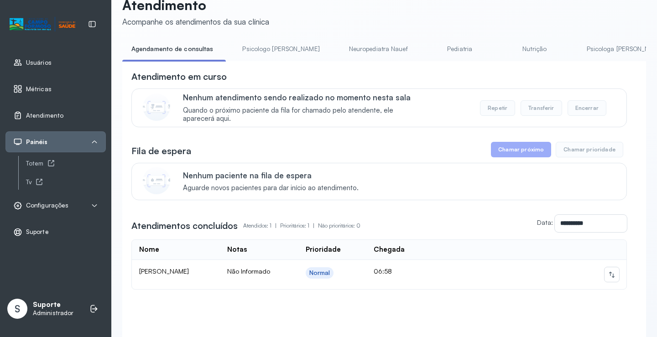
click at [286, 54] on link "Psicologo Pedro" at bounding box center [280, 49] width 95 height 15
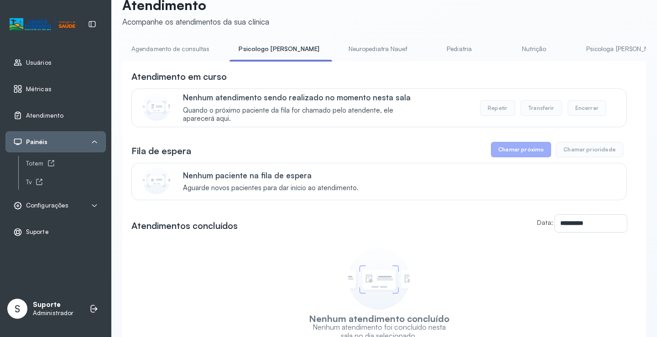
click at [179, 55] on link "Agendamento de consultas" at bounding box center [170, 49] width 96 height 15
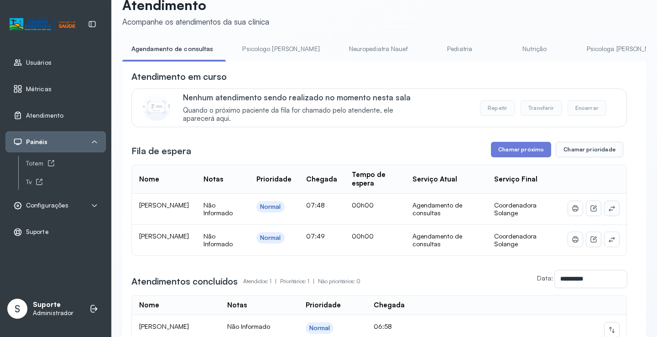
click at [608, 212] on icon at bounding box center [611, 208] width 7 height 7
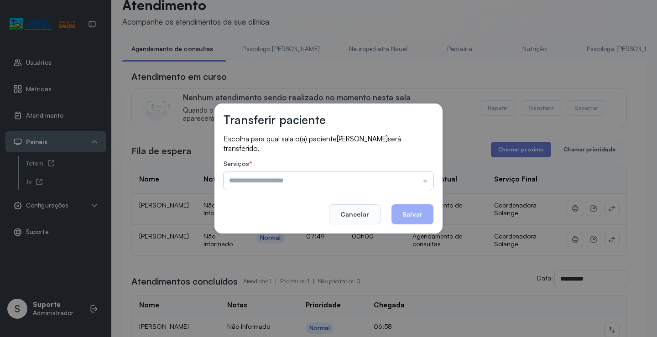
click at [401, 175] on input "text" at bounding box center [329, 181] width 210 height 18
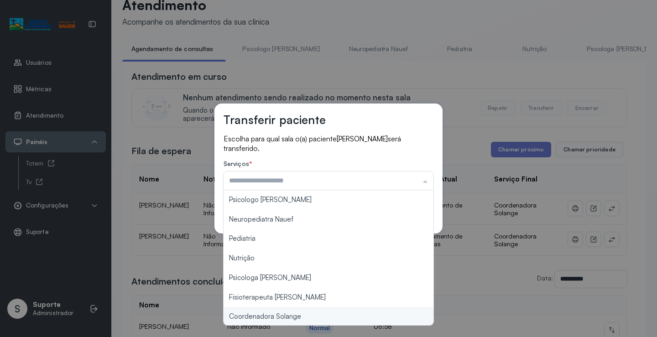
type input "**********"
click at [298, 315] on div "**********" at bounding box center [328, 168] width 657 height 337
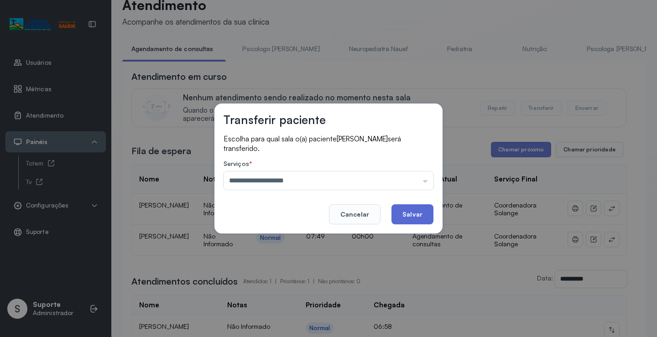
click at [412, 213] on button "Salvar" at bounding box center [412, 214] width 42 height 20
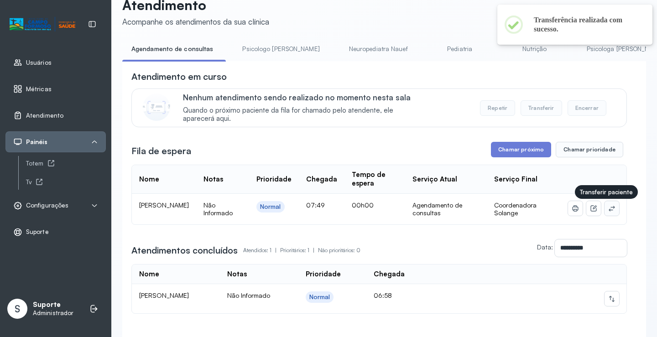
click at [609, 209] on button at bounding box center [611, 208] width 15 height 15
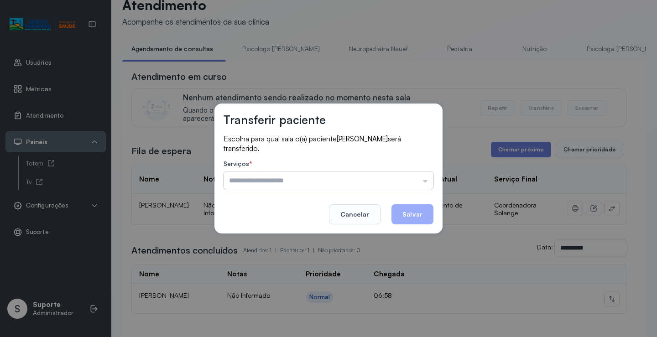
click at [368, 188] on input "text" at bounding box center [329, 181] width 210 height 18
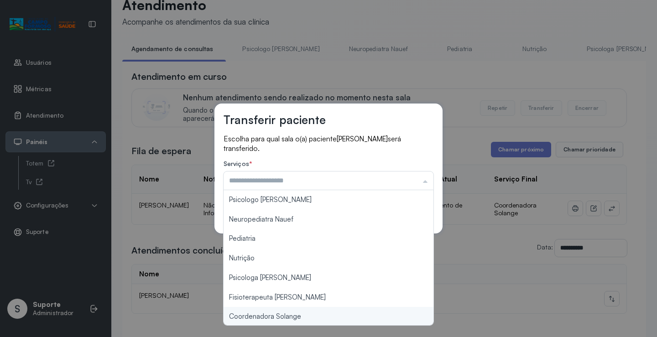
type input "**********"
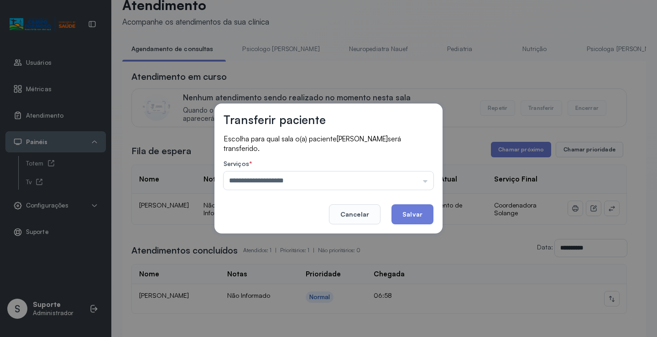
click at [300, 317] on div "**********" at bounding box center [328, 168] width 657 height 337
click at [413, 217] on button "Salvar" at bounding box center [412, 214] width 42 height 20
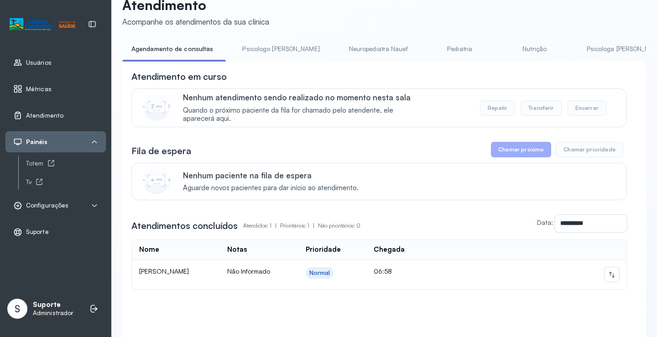
click at [265, 46] on link "Psicologo Pedro" at bounding box center [280, 49] width 95 height 15
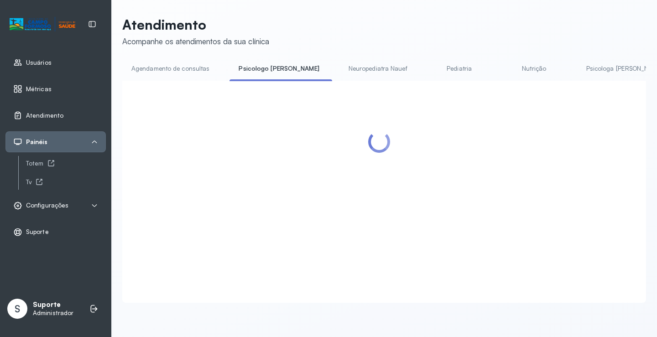
click at [161, 61] on link "Agendamento de consultas" at bounding box center [170, 68] width 96 height 15
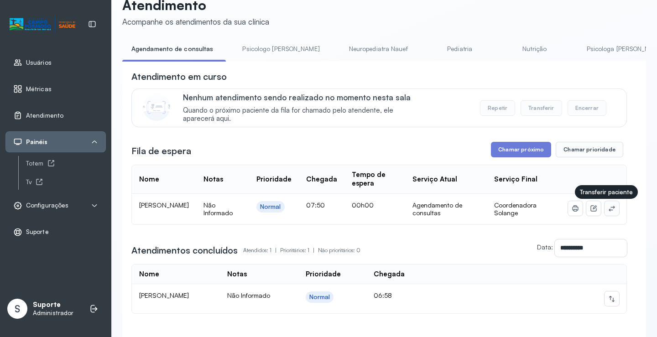
click at [608, 212] on icon at bounding box center [611, 208] width 7 height 7
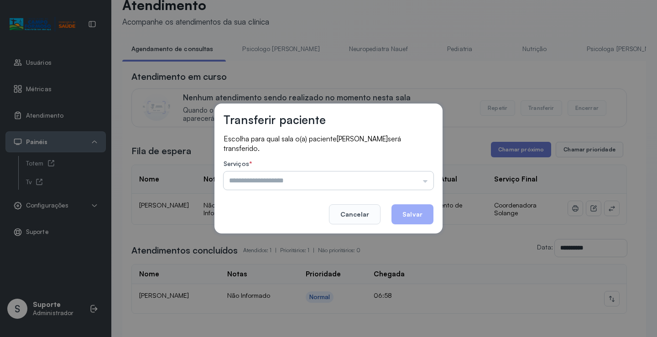
click at [375, 180] on input "text" at bounding box center [329, 181] width 210 height 18
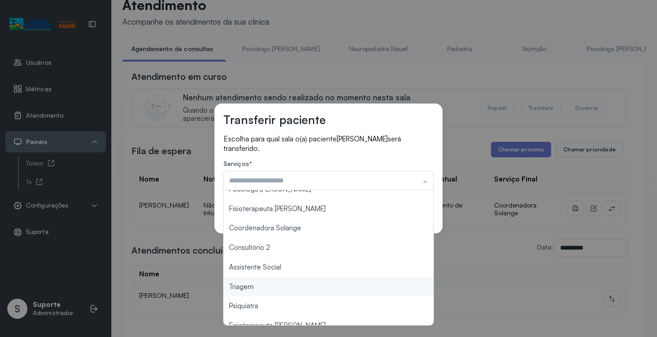
scroll to position [0, 0]
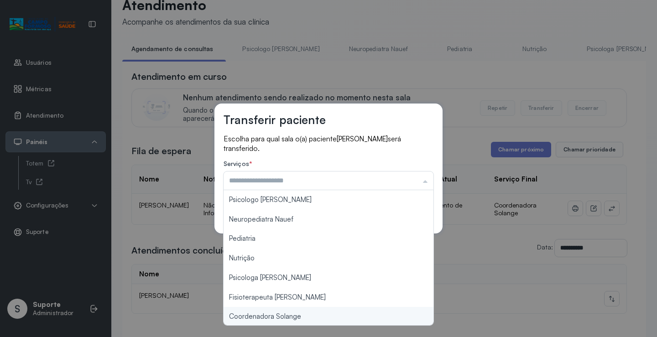
type input "**********"
click at [294, 321] on div "**********" at bounding box center [328, 168] width 657 height 337
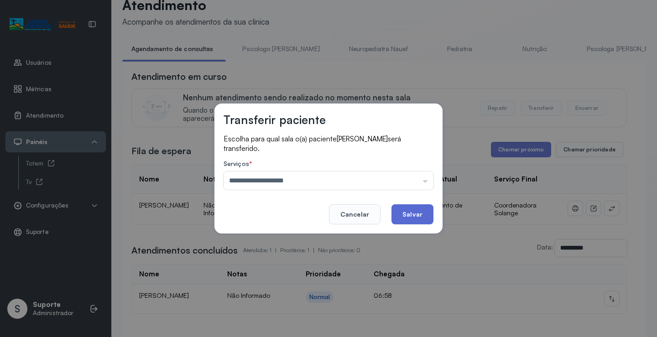
click at [414, 218] on button "Salvar" at bounding box center [412, 214] width 42 height 20
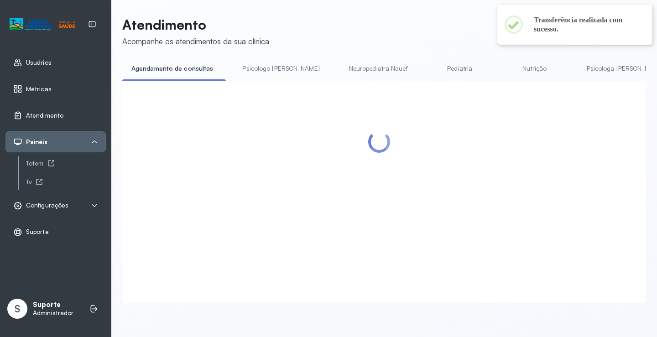
scroll to position [20, 0]
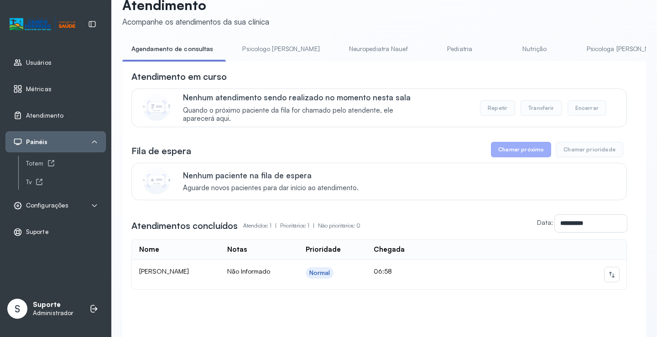
click at [270, 43] on link "Psicologo Pedro" at bounding box center [280, 49] width 95 height 15
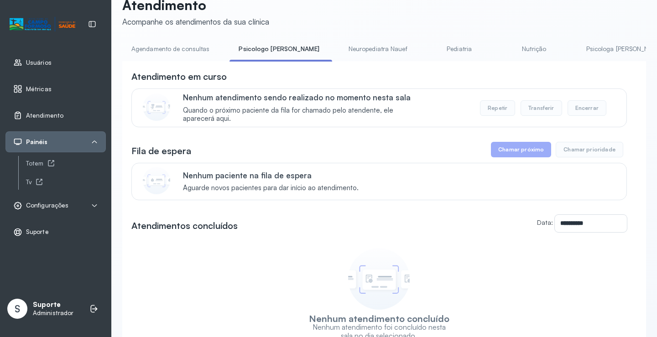
click at [185, 50] on link "Agendamento de consultas" at bounding box center [170, 49] width 96 height 15
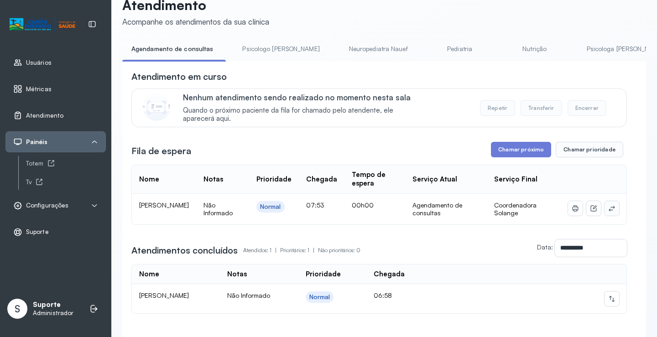
click at [608, 209] on icon at bounding box center [611, 208] width 7 height 7
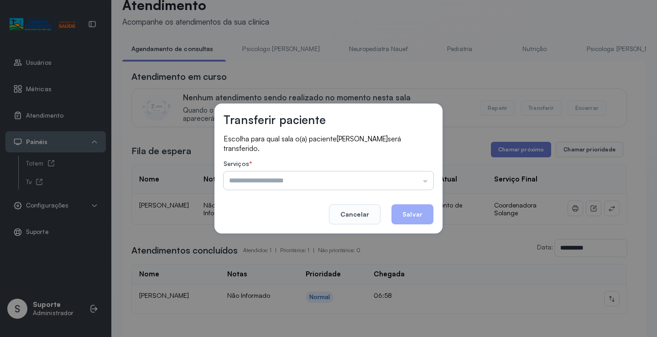
click at [391, 174] on input "text" at bounding box center [329, 181] width 210 height 18
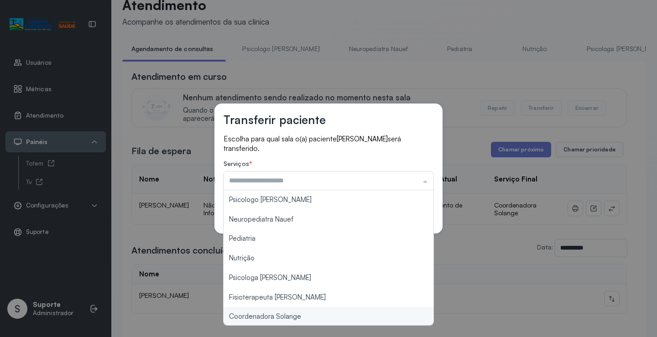
type input "**********"
drag, startPoint x: 311, startPoint y: 318, endPoint x: 320, endPoint y: 308, distance: 13.5
click at [311, 318] on div "**********" at bounding box center [328, 168] width 657 height 337
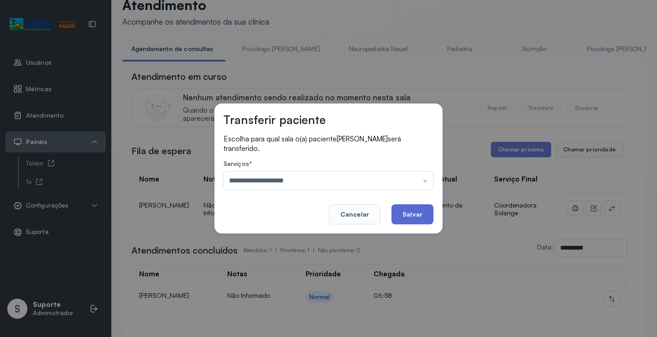
click at [410, 211] on button "Salvar" at bounding box center [412, 214] width 42 height 20
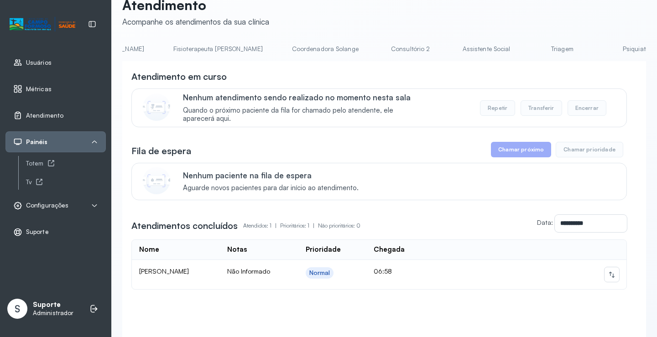
scroll to position [0, 518]
click at [532, 48] on link "Triagem" at bounding box center [564, 49] width 64 height 15
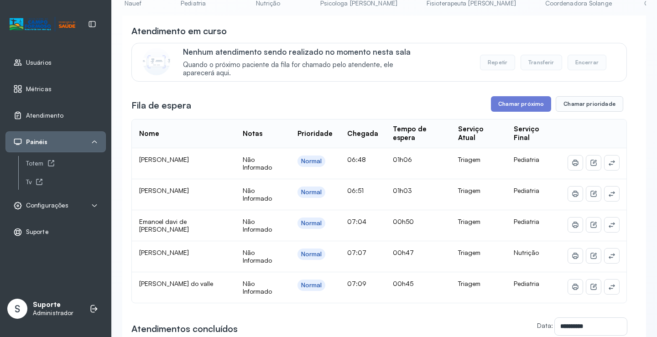
scroll to position [0, 0]
click at [168, 6] on link "Agendamento de consultas" at bounding box center [170, 3] width 96 height 15
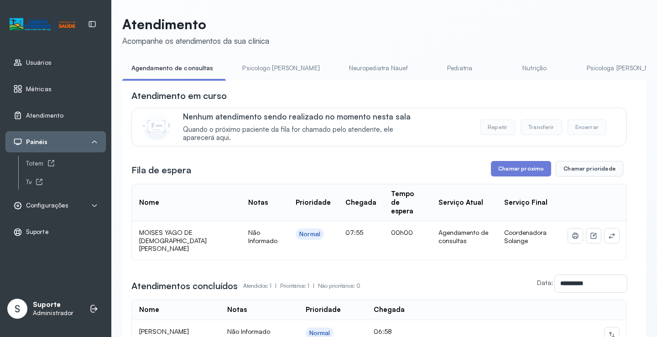
scroll to position [65, 0]
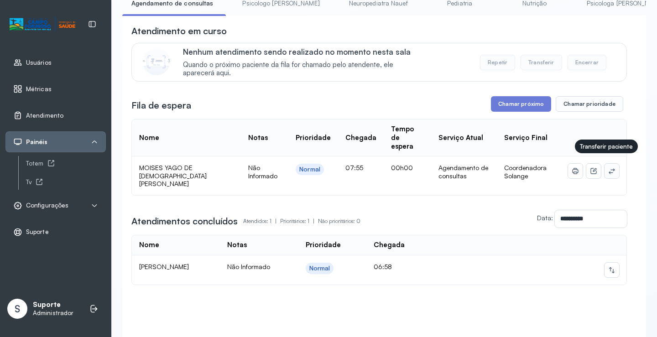
click at [608, 167] on icon at bounding box center [611, 170] width 7 height 7
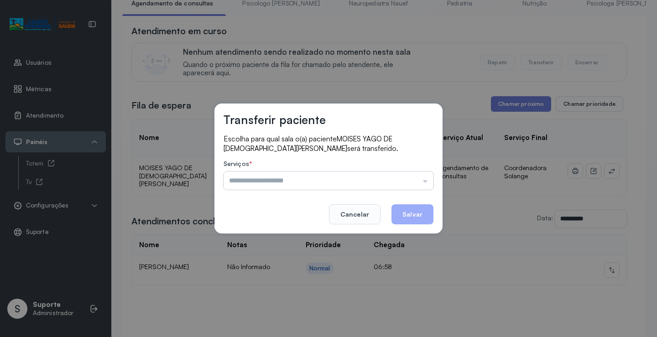
click at [367, 172] on input "text" at bounding box center [329, 181] width 210 height 18
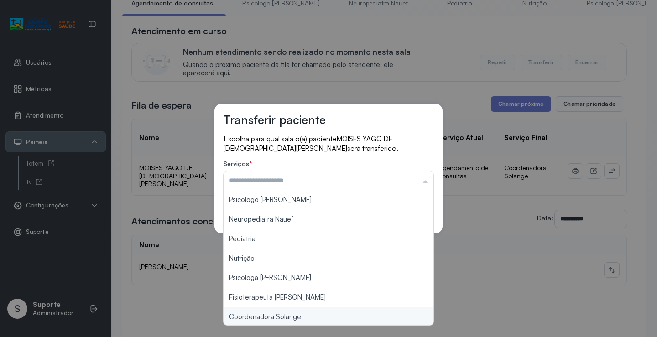
type input "**********"
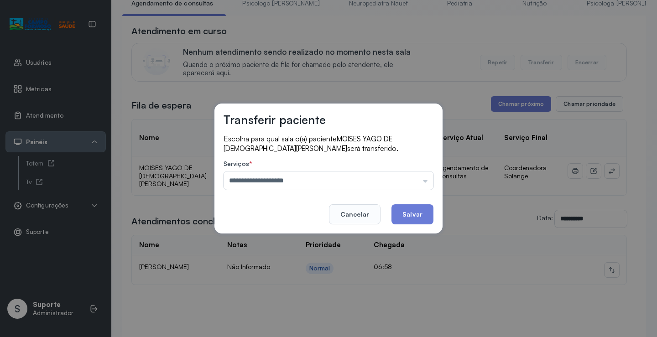
click at [293, 321] on div "**********" at bounding box center [328, 168] width 657 height 337
click at [432, 215] on button "Salvar" at bounding box center [412, 214] width 42 height 20
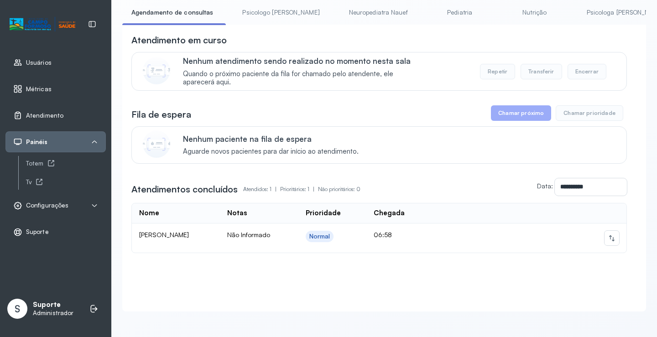
click at [255, 5] on link "Psicologo Pedro" at bounding box center [280, 12] width 95 height 15
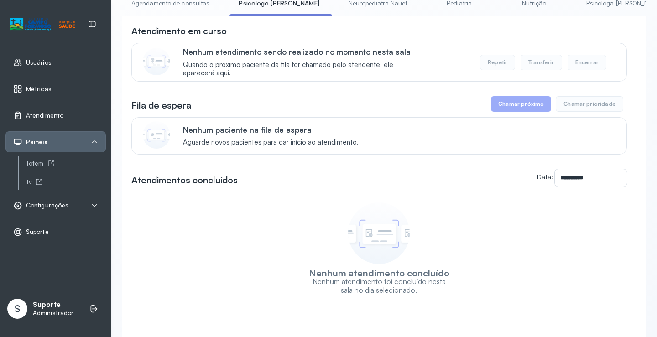
click at [184, 7] on link "Agendamento de consultas" at bounding box center [170, 3] width 96 height 15
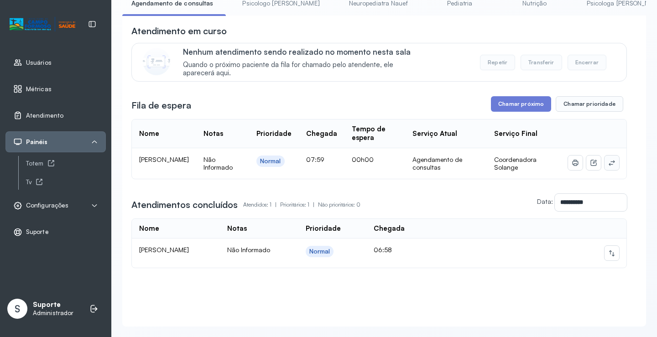
click at [604, 165] on button at bounding box center [611, 163] width 15 height 15
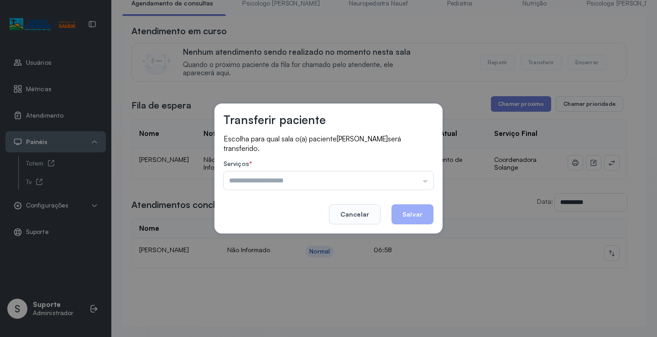
click at [411, 169] on label "Serviços *" at bounding box center [329, 165] width 210 height 10
click at [410, 171] on div "Serviços * Psicologo Pedro Neuropediatra Nauef Pediatria Nutrição Psicologa Ala…" at bounding box center [329, 175] width 210 height 30
click at [408, 177] on input "text" at bounding box center [329, 181] width 210 height 18
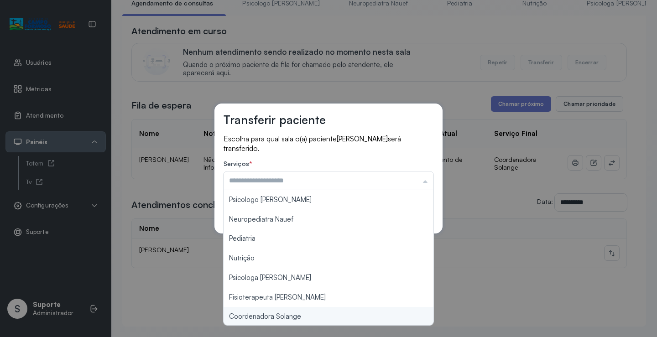
type input "**********"
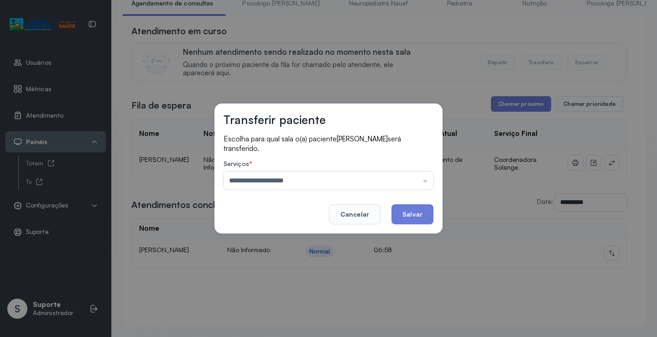
click at [297, 316] on div "**********" at bounding box center [328, 168] width 657 height 337
click at [405, 210] on button "Salvar" at bounding box center [412, 214] width 42 height 20
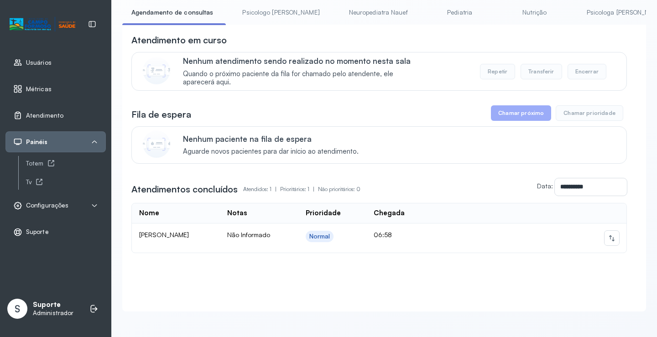
click at [254, 6] on link "Psicologo Pedro" at bounding box center [280, 12] width 95 height 15
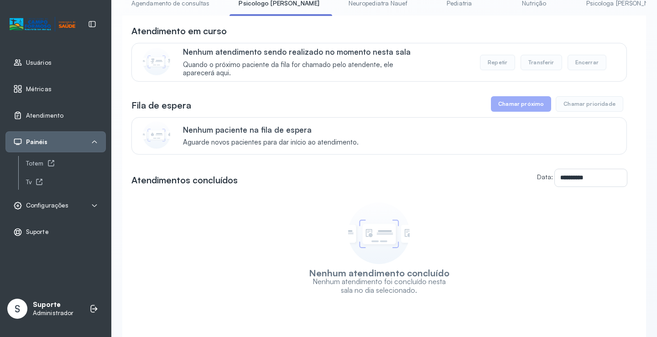
drag, startPoint x: 173, startPoint y: 51, endPoint x: 169, endPoint y: 33, distance: 17.8
click at [172, 51] on div "Nenhum atendimento sendo realizado no momento nesta sala Quando o próximo pacie…" at bounding box center [378, 62] width 495 height 39
click at [168, 1] on link "Agendamento de consultas" at bounding box center [170, 3] width 96 height 15
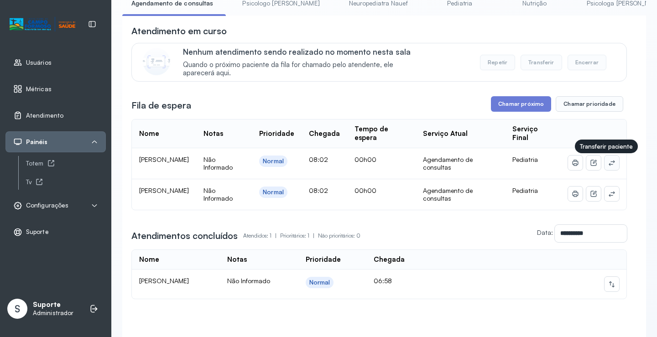
click at [604, 163] on button at bounding box center [611, 163] width 15 height 15
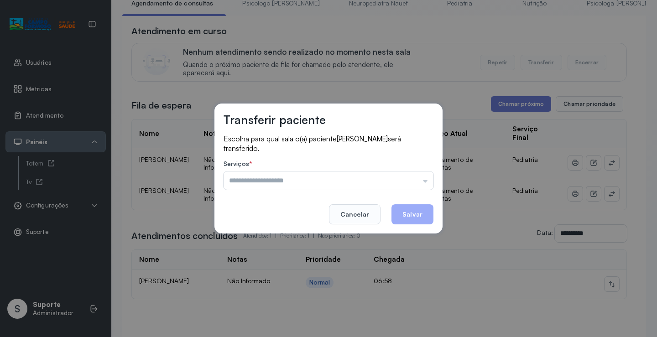
click at [398, 173] on input "text" at bounding box center [329, 181] width 210 height 18
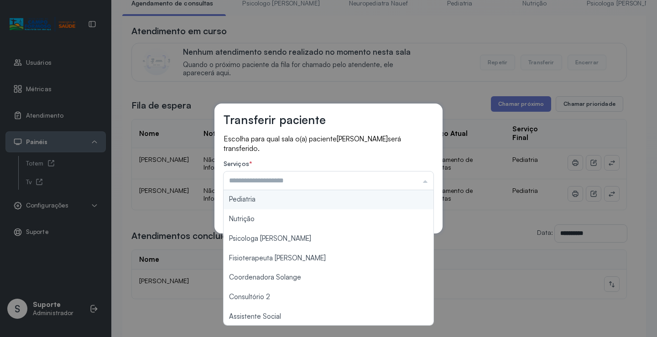
scroll to position [137, 0]
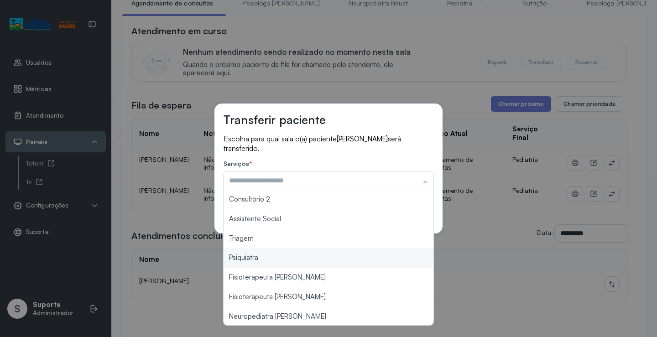
type input "*******"
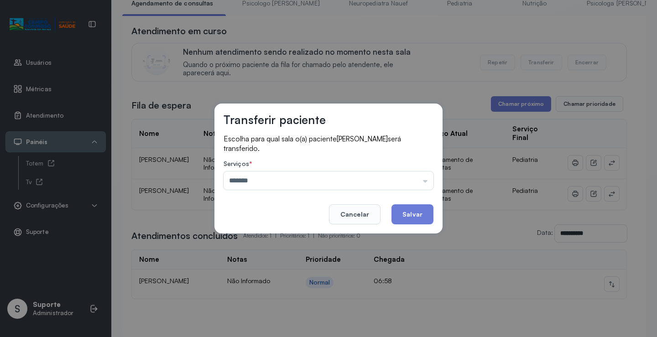
drag, startPoint x: 260, startPoint y: 237, endPoint x: 414, endPoint y: 219, distance: 155.8
click at [267, 236] on div "Transferir paciente Escolha para qual sala o(a) paciente ARTHUR MUNIZ GONÇALVES…" at bounding box center [328, 168] width 657 height 337
click at [418, 214] on button "Salvar" at bounding box center [412, 214] width 42 height 20
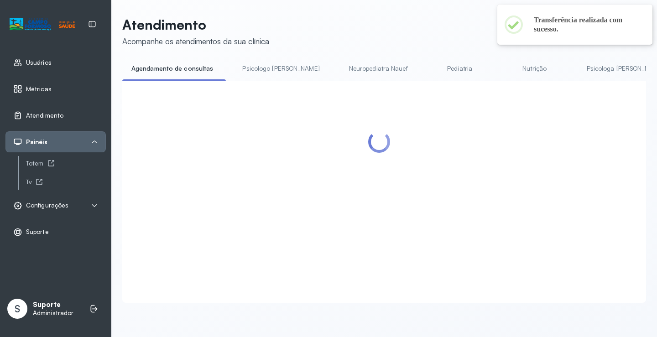
scroll to position [65, 0]
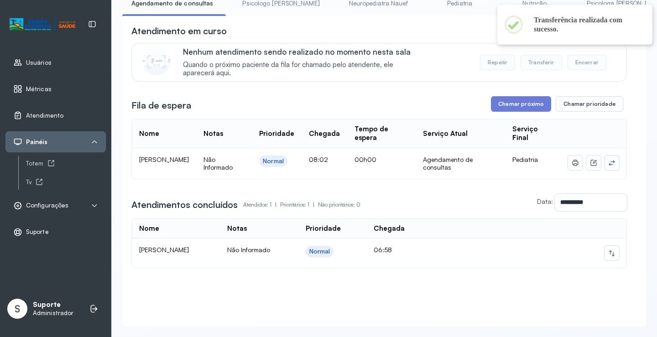
click at [608, 164] on icon at bounding box center [611, 162] width 7 height 7
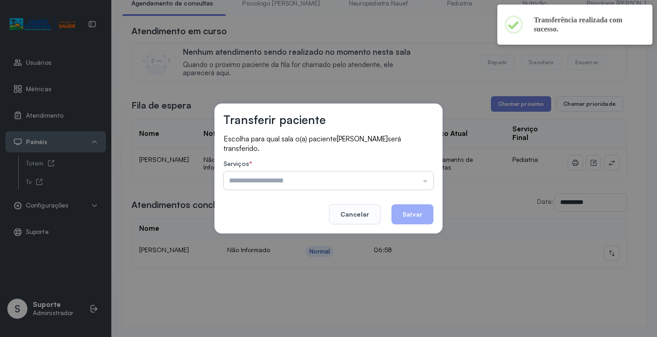
click at [417, 176] on input "text" at bounding box center [329, 181] width 210 height 18
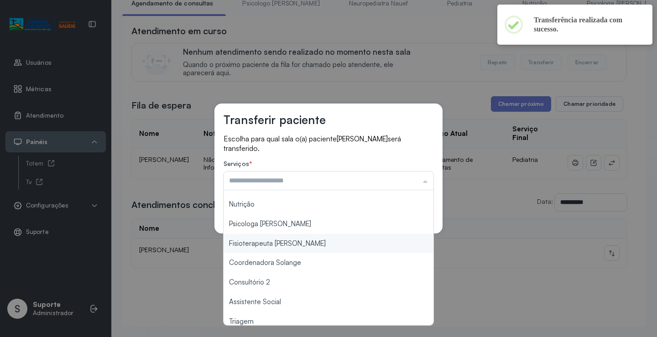
scroll to position [138, 0]
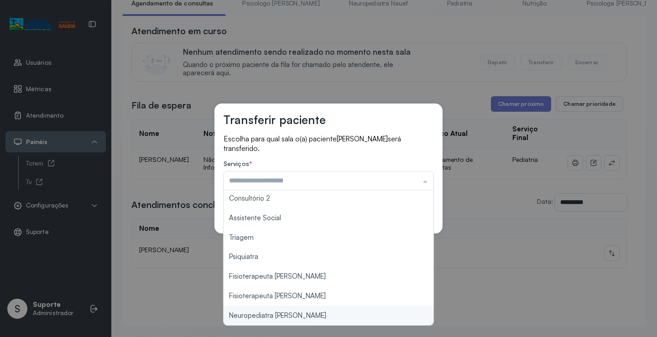
type input "**********"
drag, startPoint x: 281, startPoint y: 321, endPoint x: 348, endPoint y: 285, distance: 75.9
click at [281, 321] on div "**********" at bounding box center [328, 168] width 657 height 337
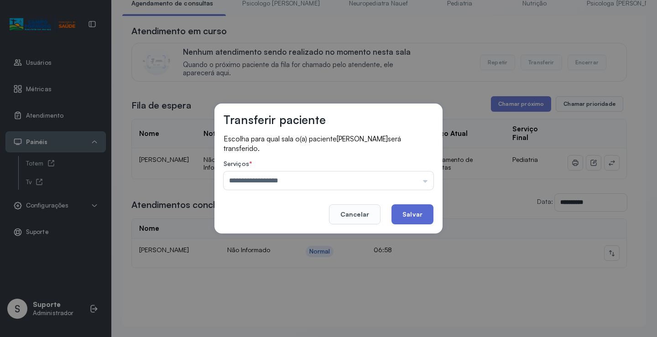
click at [411, 218] on button "Salvar" at bounding box center [412, 214] width 42 height 20
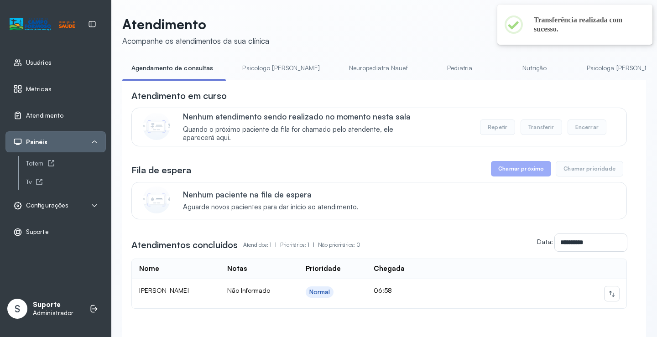
scroll to position [65, 0]
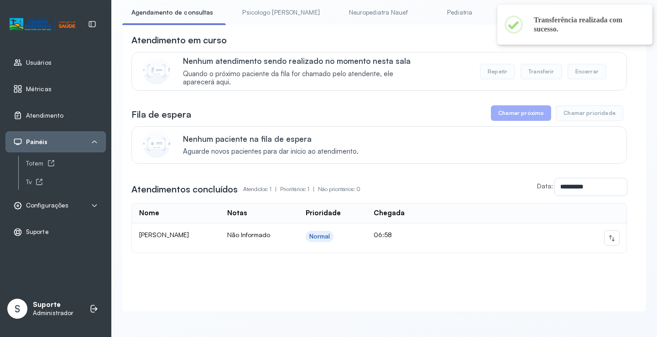
drag, startPoint x: 352, startPoint y: 32, endPoint x: 322, endPoint y: 28, distance: 30.3
click at [351, 34] on div "Atendimento em curso" at bounding box center [378, 40] width 495 height 13
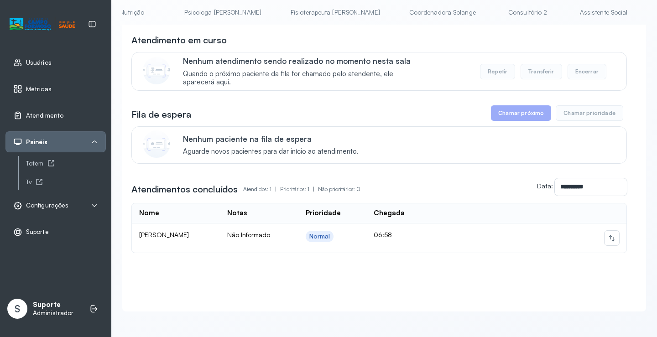
scroll to position [0, 423]
click at [627, 5] on link "Triagem" at bounding box center [659, 12] width 64 height 15
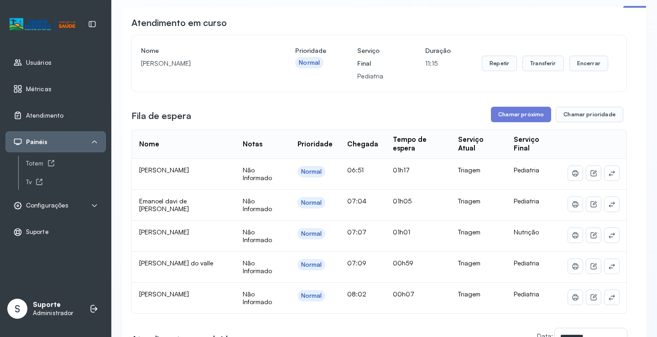
scroll to position [65, 0]
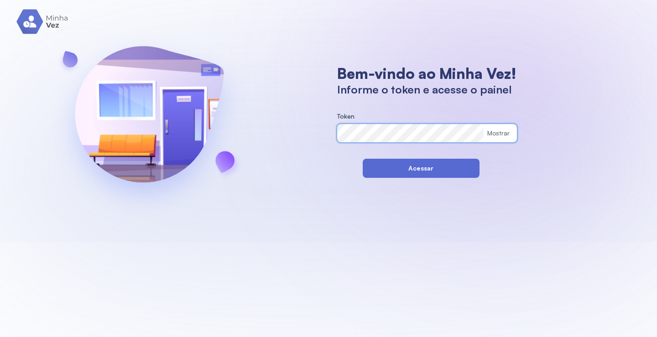
click at [365, 169] on button "Acessar" at bounding box center [421, 168] width 117 height 19
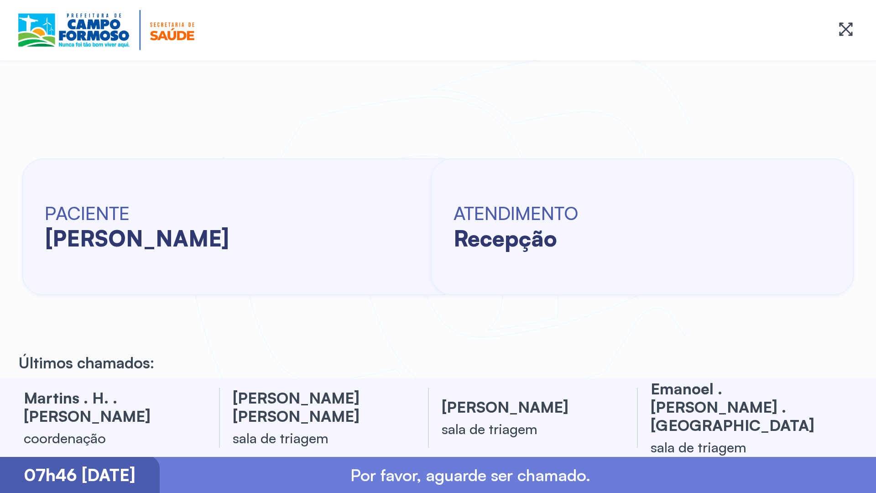
click at [2, 11] on div at bounding box center [438, 30] width 876 height 60
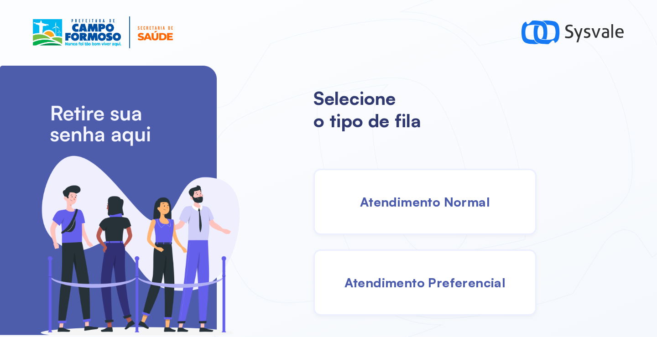
click at [390, 186] on div "Atendimento Normal" at bounding box center [424, 202] width 223 height 66
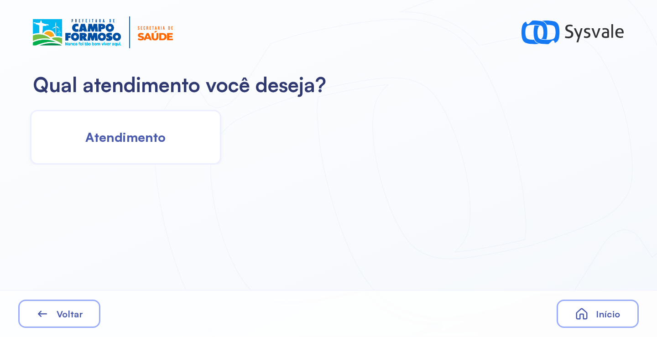
click at [164, 140] on span "Atendimento" at bounding box center [125, 137] width 80 height 16
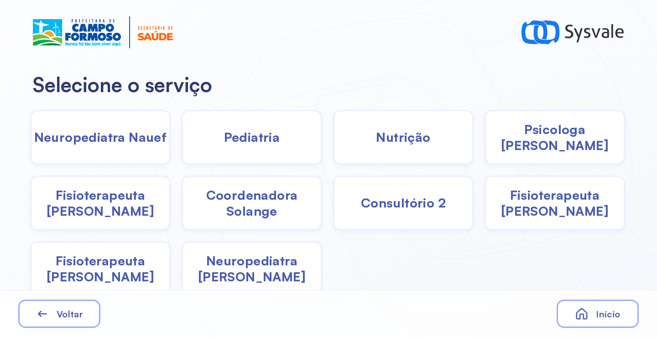
click at [241, 141] on span "Pediatria" at bounding box center [252, 137] width 56 height 16
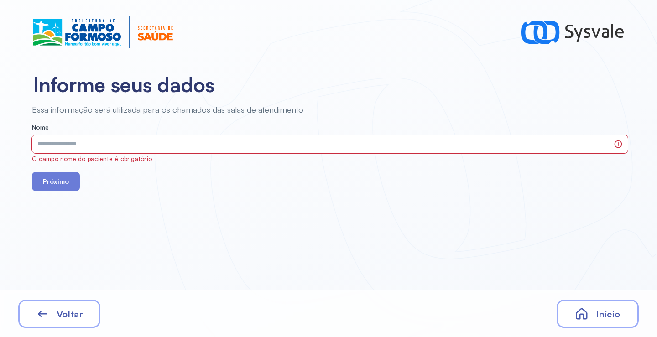
drag, startPoint x: 241, startPoint y: 141, endPoint x: 73, endPoint y: 304, distance: 234.2
click at [73, 304] on div "Voltar" at bounding box center [59, 314] width 82 height 28
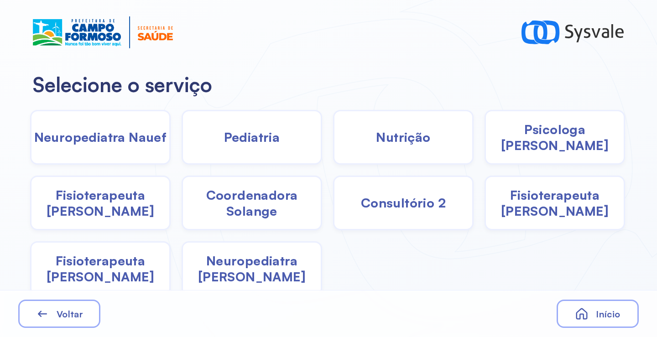
click at [253, 213] on span "Coordenadora Solange" at bounding box center [252, 203] width 138 height 32
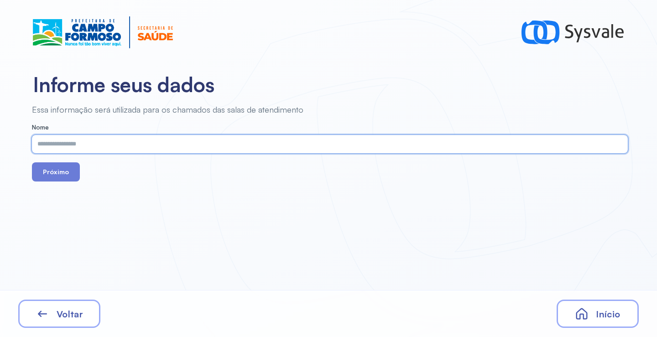
paste input "**********"
type input "**********"
click at [57, 175] on button "Próximo" at bounding box center [56, 171] width 48 height 19
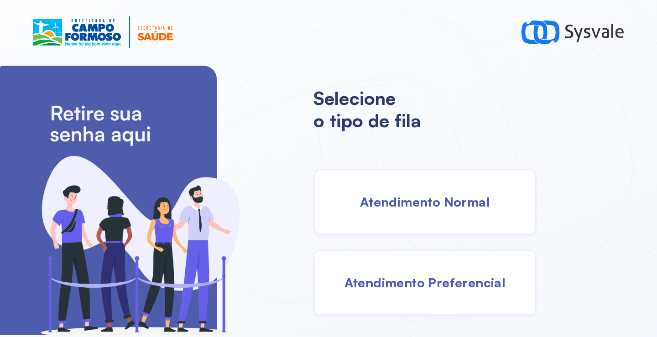
click at [428, 191] on div "Atendimento Normal" at bounding box center [424, 202] width 223 height 66
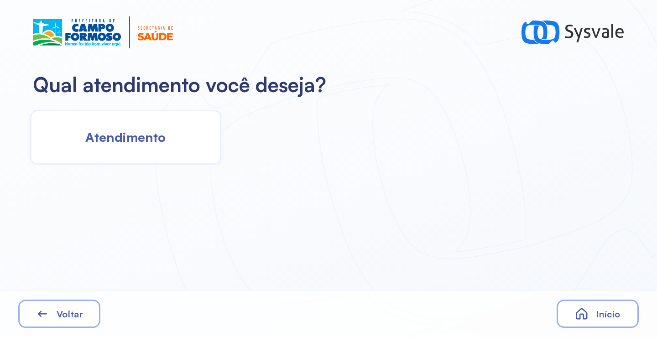
click at [136, 127] on div "Atendimento" at bounding box center [125, 137] width 191 height 55
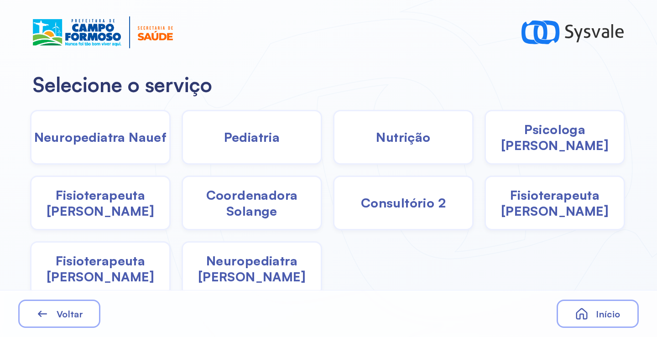
click at [236, 209] on span "Coordenadora Solange" at bounding box center [252, 203] width 138 height 32
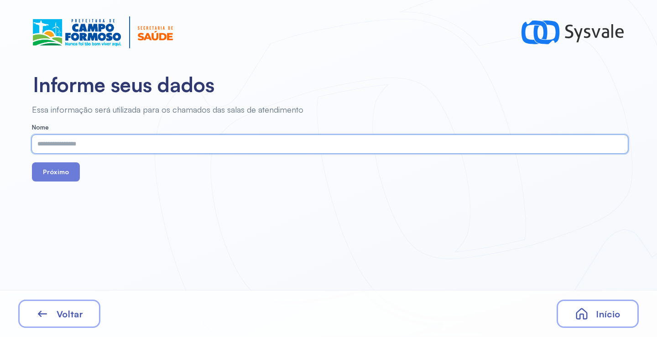
paste input "**********"
type input "**********"
click at [54, 173] on button "Próximo" at bounding box center [56, 171] width 48 height 19
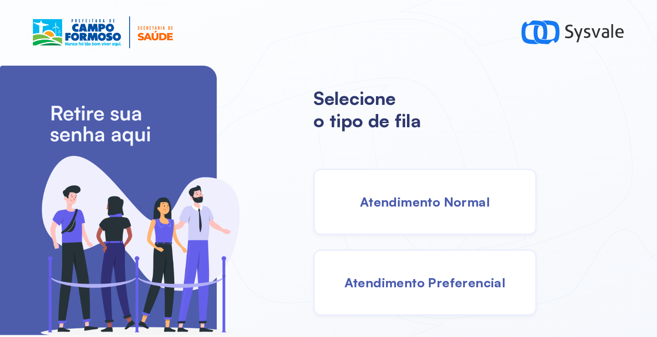
click at [436, 198] on span "Atendimento Normal" at bounding box center [425, 202] width 130 height 16
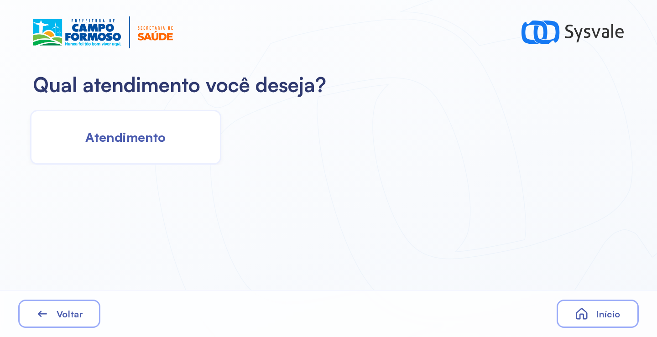
click at [88, 110] on div "Atendimento" at bounding box center [125, 137] width 191 height 55
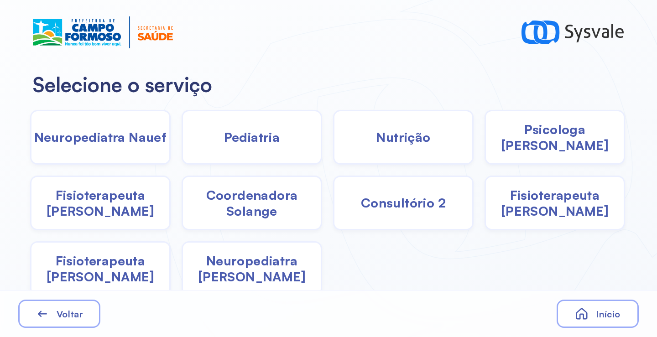
click at [245, 206] on span "Coordenadora Solange" at bounding box center [252, 203] width 138 height 32
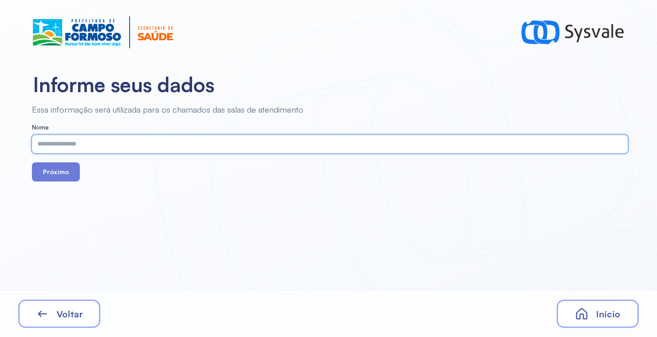
paste input "**********"
click at [106, 145] on input "**********" at bounding box center [328, 144] width 592 height 18
click at [142, 144] on input "**********" at bounding box center [328, 144] width 592 height 18
click at [143, 143] on input "**********" at bounding box center [328, 144] width 592 height 18
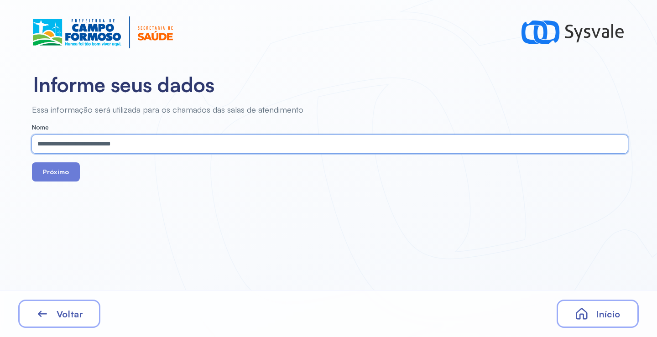
drag, startPoint x: 146, startPoint y: 144, endPoint x: 141, endPoint y: 144, distance: 5.0
click at [141, 144] on input "**********" at bounding box center [328, 144] width 592 height 18
type input "**********"
click at [58, 175] on button "Próximo" at bounding box center [56, 171] width 48 height 19
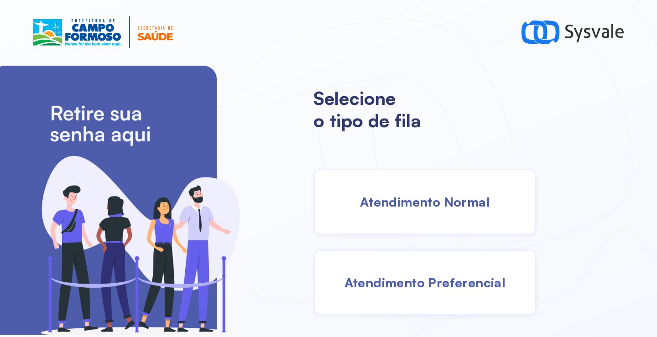
click at [422, 213] on div "Atendimento Normal" at bounding box center [424, 202] width 223 height 66
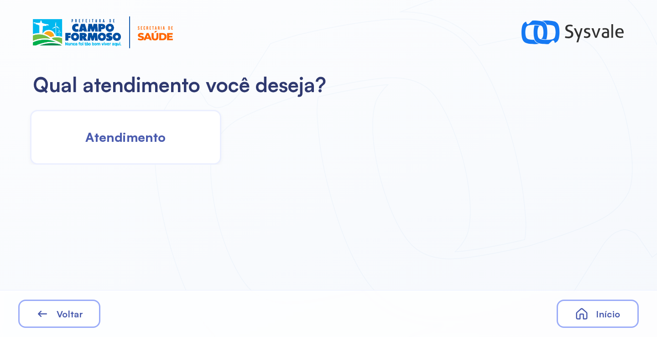
click at [141, 132] on span "Atendimento" at bounding box center [125, 137] width 80 height 16
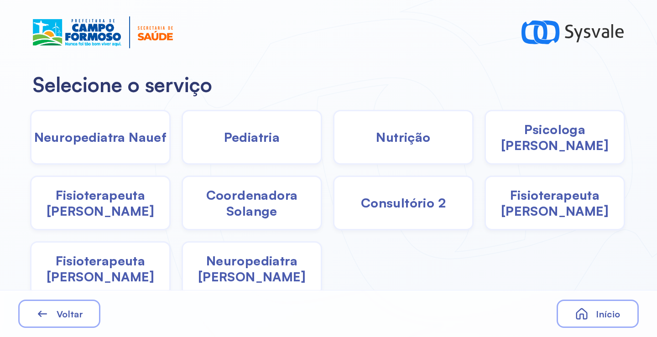
click at [249, 140] on span "Pediatria" at bounding box center [252, 137] width 56 height 16
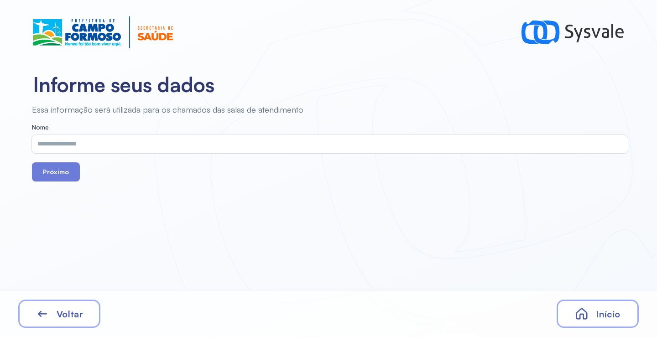
click at [88, 319] on div "Voltar" at bounding box center [59, 314] width 82 height 28
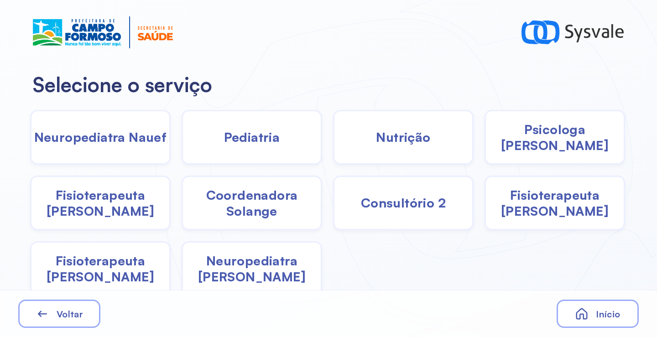
click at [271, 206] on span "Coordenadora Solange" at bounding box center [252, 203] width 138 height 32
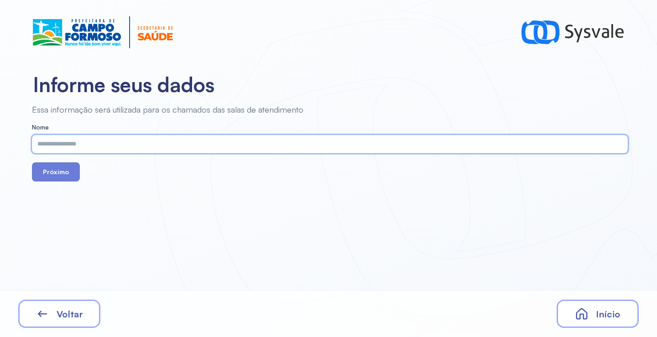
paste input "**********"
type input "**********"
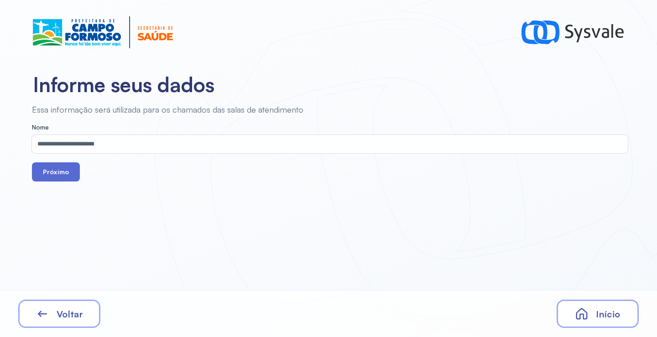
click at [55, 174] on button "Próximo" at bounding box center [56, 171] width 48 height 19
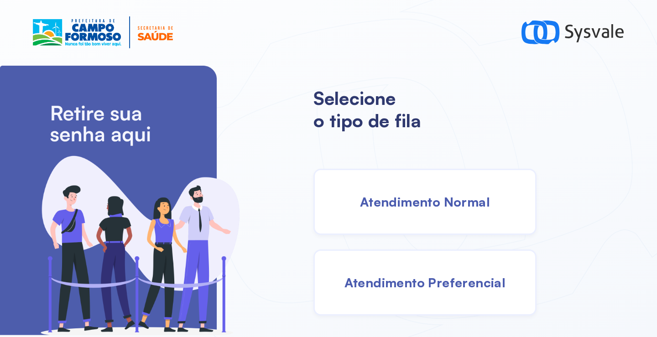
click at [428, 203] on span "Atendimento Normal" at bounding box center [425, 202] width 130 height 16
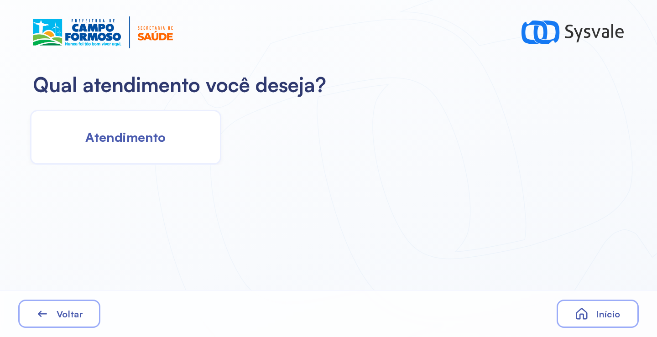
click at [162, 133] on span "Atendimento" at bounding box center [125, 137] width 80 height 16
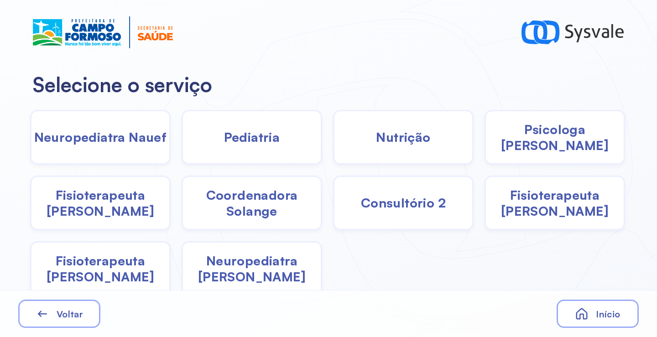
click at [253, 208] on span "Coordenadora Solange" at bounding box center [252, 203] width 138 height 32
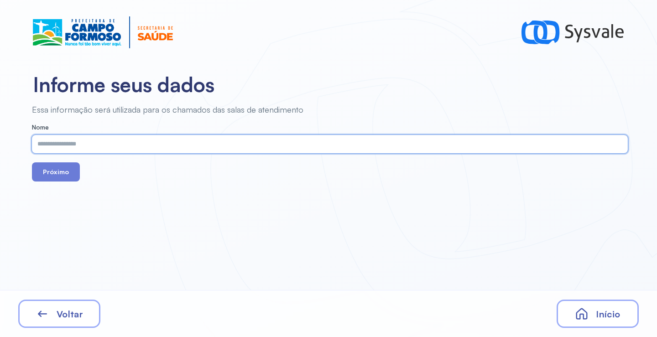
paste input "**********"
type input "**********"
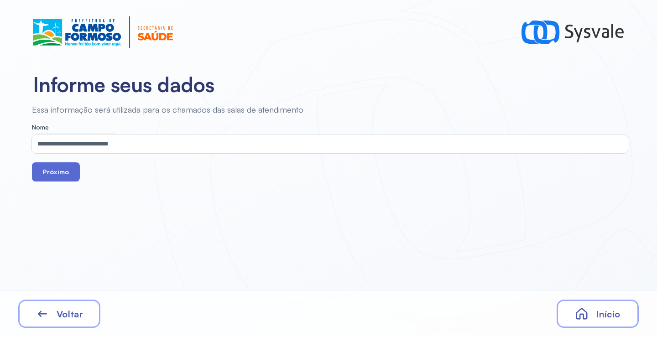
click at [57, 172] on button "Próximo" at bounding box center [56, 171] width 48 height 19
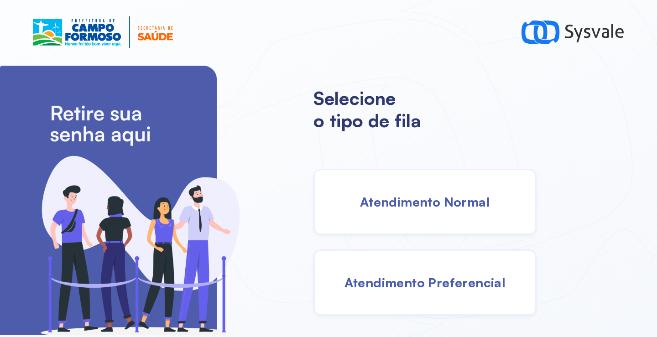
click at [380, 194] on span "Atendimento Normal" at bounding box center [425, 202] width 130 height 16
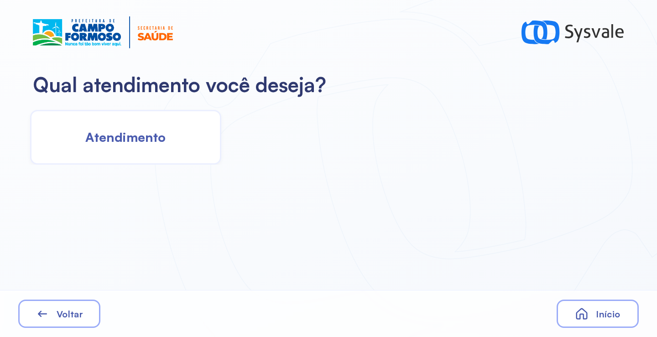
click at [140, 142] on span "Atendimento" at bounding box center [125, 137] width 80 height 16
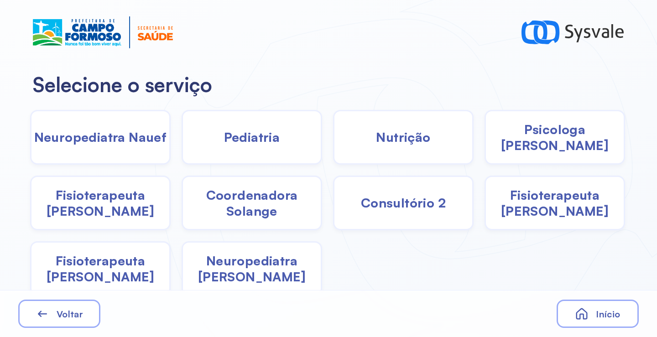
click at [261, 219] on div "Coordenadora Solange" at bounding box center [252, 203] width 141 height 55
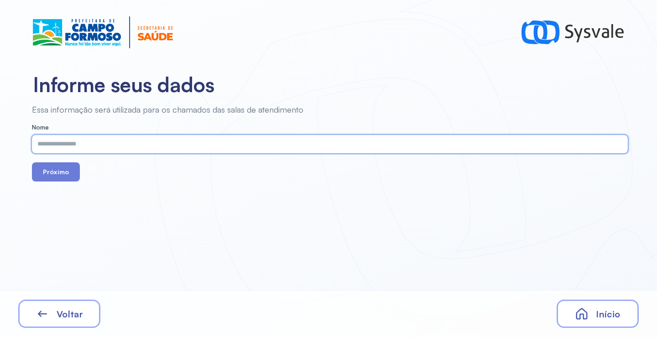
paste input "**********"
type input "**********"
click at [51, 172] on button "Próximo" at bounding box center [56, 171] width 48 height 19
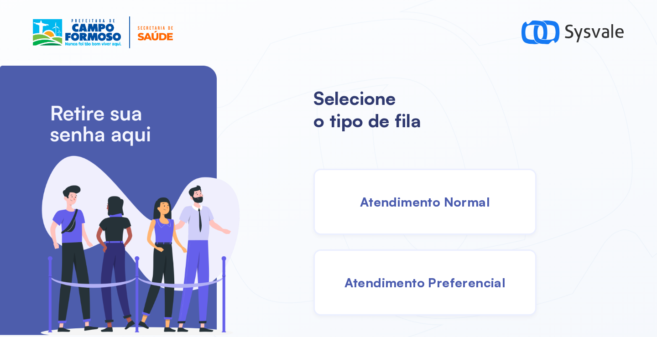
click at [412, 205] on span "Atendimento Normal" at bounding box center [425, 202] width 130 height 16
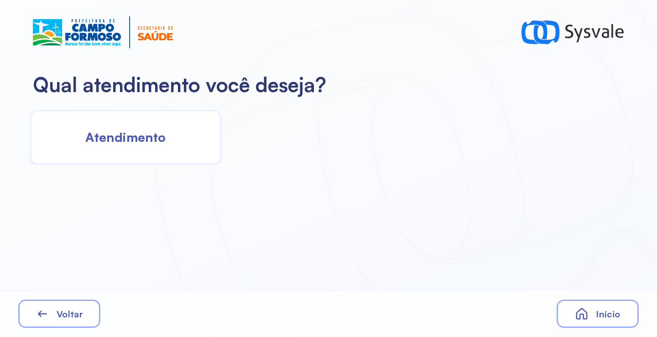
click at [156, 135] on span "Atendimento" at bounding box center [125, 137] width 80 height 16
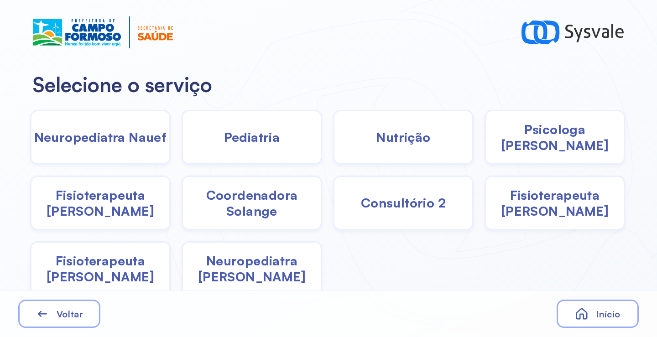
click at [234, 218] on div "Coordenadora Solange" at bounding box center [252, 203] width 141 height 55
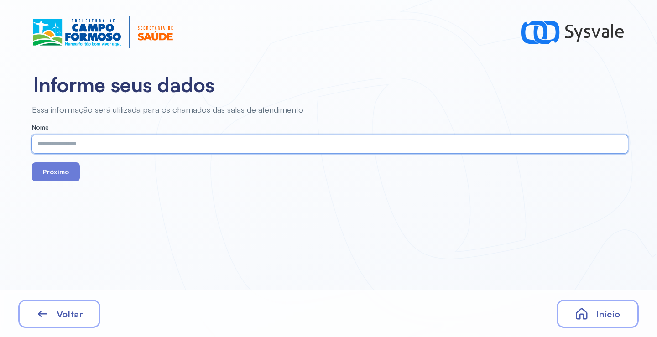
paste input "**********"
type input "**********"
click at [50, 169] on button "Próximo" at bounding box center [56, 171] width 48 height 19
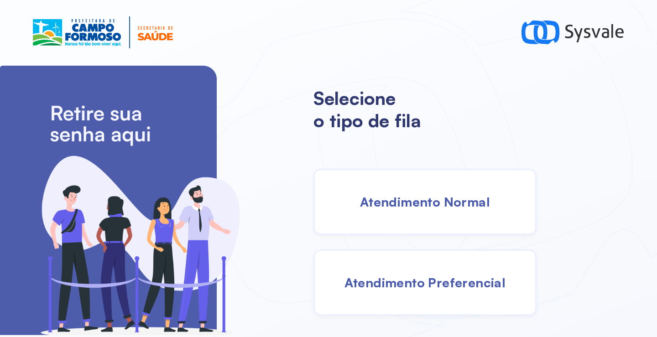
click at [438, 222] on div "Atendimento Normal" at bounding box center [424, 202] width 223 height 66
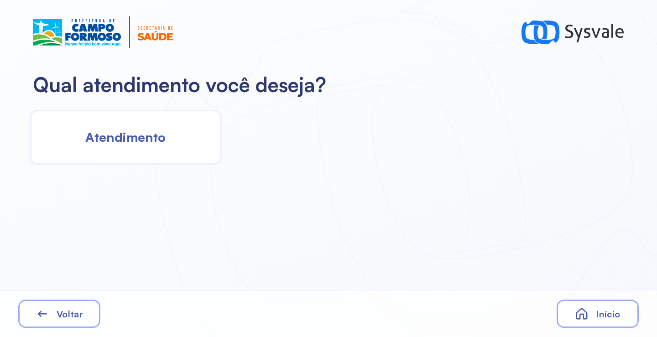
click at [154, 145] on span "Atendimento" at bounding box center [125, 137] width 80 height 16
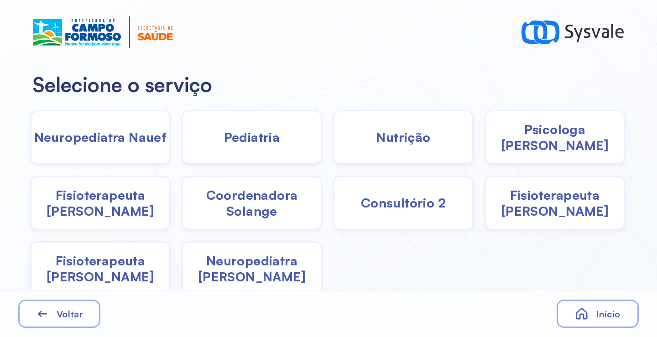
click at [257, 139] on span "Pediatria" at bounding box center [252, 137] width 56 height 16
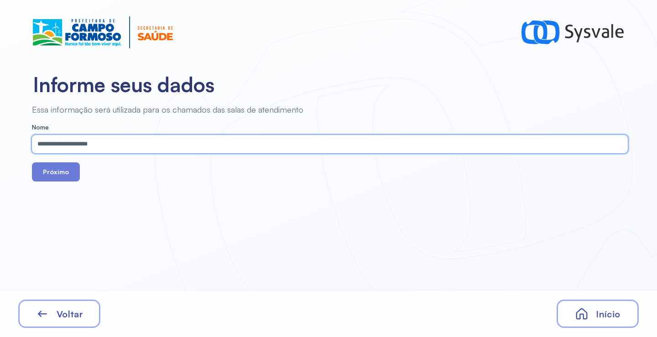
type input "**********"
click at [69, 182] on div "**********" at bounding box center [328, 168] width 657 height 337
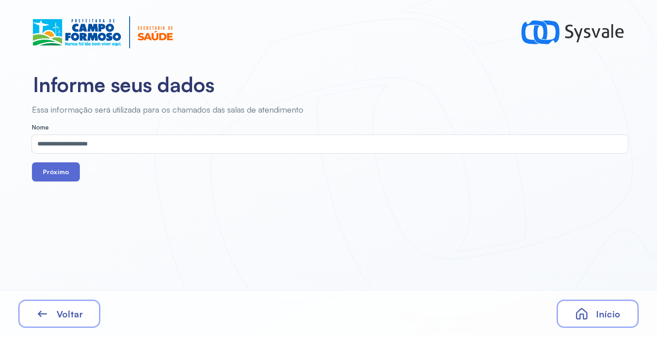
drag, startPoint x: 61, startPoint y: 159, endPoint x: 59, endPoint y: 174, distance: 14.7
click at [61, 161] on form "**********" at bounding box center [330, 153] width 596 height 58
click at [60, 174] on button "Próximo" at bounding box center [56, 171] width 48 height 19
click at [70, 175] on button "Próximo" at bounding box center [56, 171] width 48 height 19
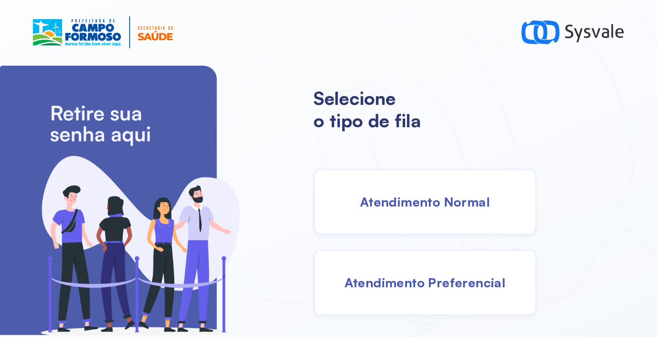
click at [393, 214] on div "Atendimento Normal" at bounding box center [424, 202] width 223 height 66
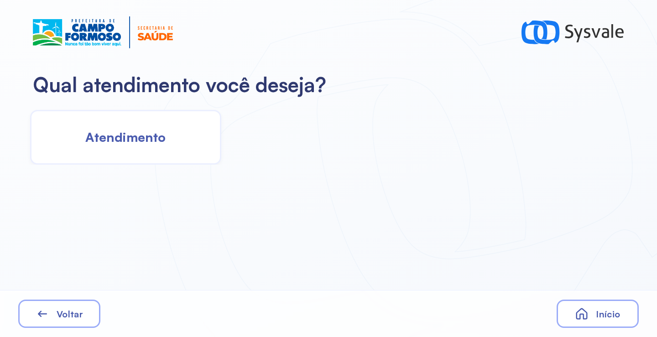
click at [131, 130] on span "Atendimento" at bounding box center [125, 137] width 80 height 16
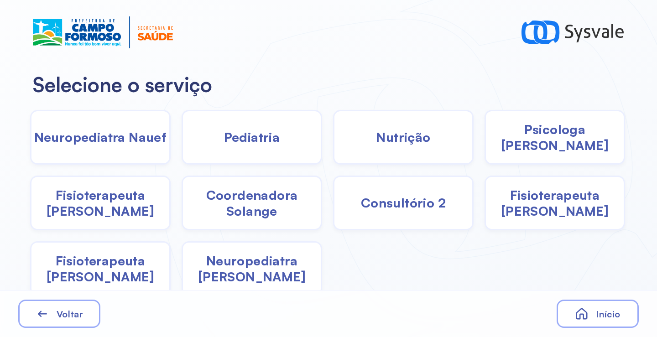
click at [250, 138] on span "Pediatria" at bounding box center [252, 137] width 56 height 16
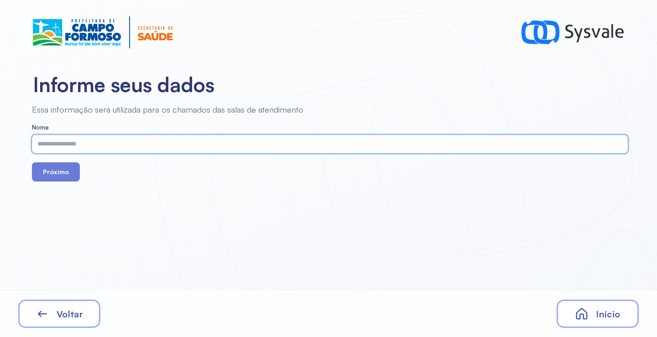
click at [145, 145] on input "text" at bounding box center [328, 144] width 592 height 18
paste input "**********"
type input "**********"
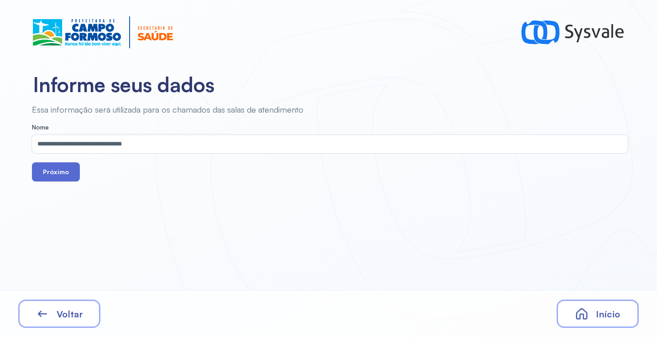
click at [62, 171] on button "Próximo" at bounding box center [56, 171] width 48 height 19
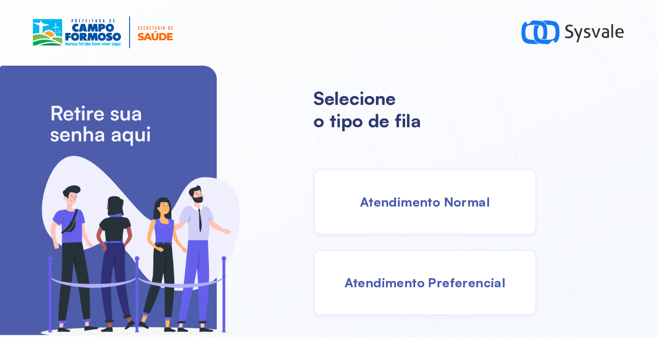
click at [396, 211] on div "Atendimento Normal" at bounding box center [424, 202] width 223 height 66
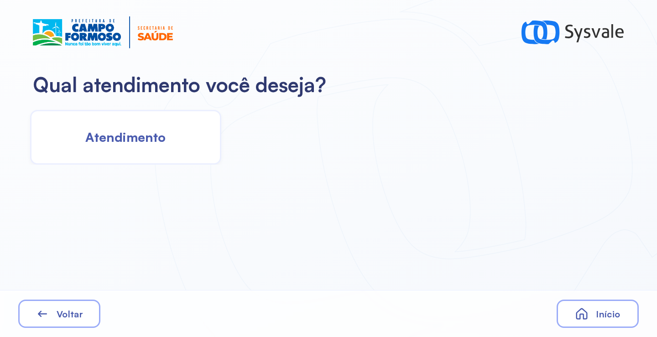
click at [162, 146] on div "Atendimento" at bounding box center [125, 137] width 191 height 55
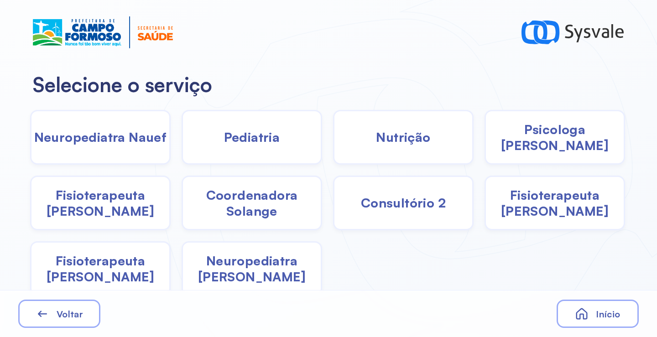
click at [259, 146] on div "Pediatria" at bounding box center [252, 137] width 141 height 55
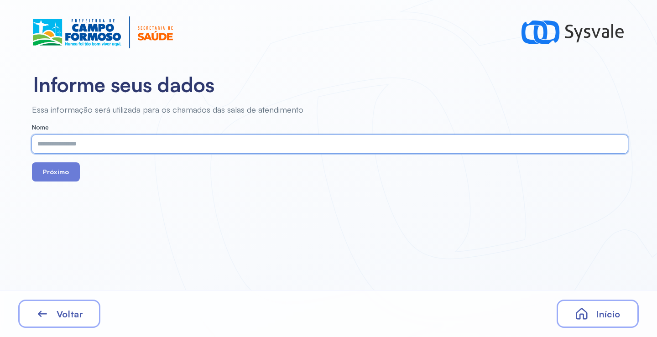
click at [182, 142] on input "text" at bounding box center [328, 144] width 592 height 18
paste input "**********"
type input "**********"
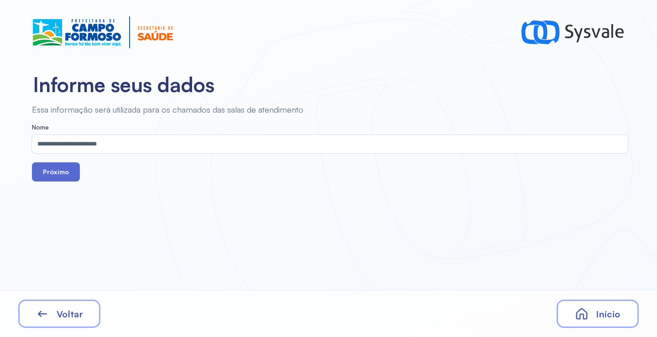
click at [63, 175] on button "Próximo" at bounding box center [56, 171] width 48 height 19
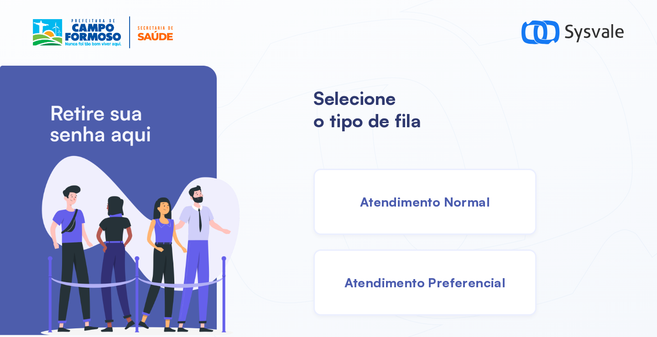
click at [401, 198] on span "Atendimento Normal" at bounding box center [425, 202] width 130 height 16
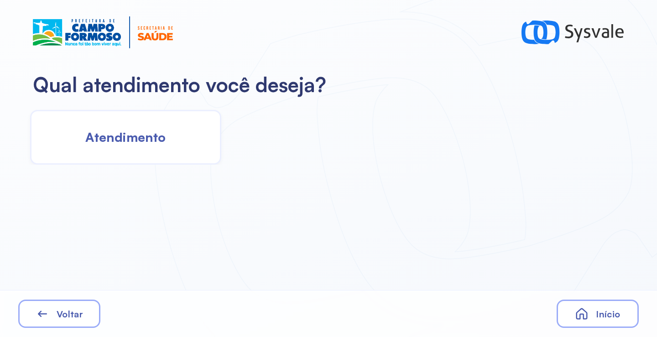
click at [121, 146] on div "Atendimento" at bounding box center [125, 137] width 191 height 55
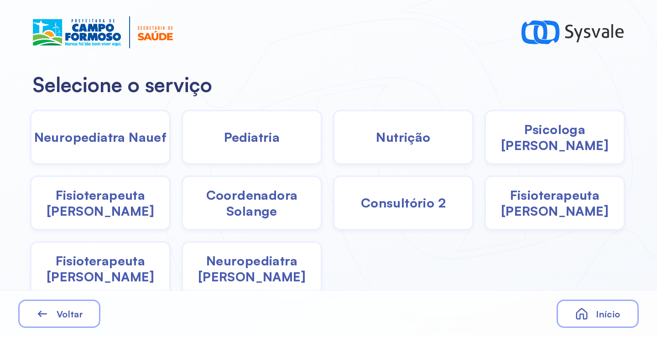
click at [260, 199] on span "Coordenadora Solange" at bounding box center [252, 203] width 138 height 32
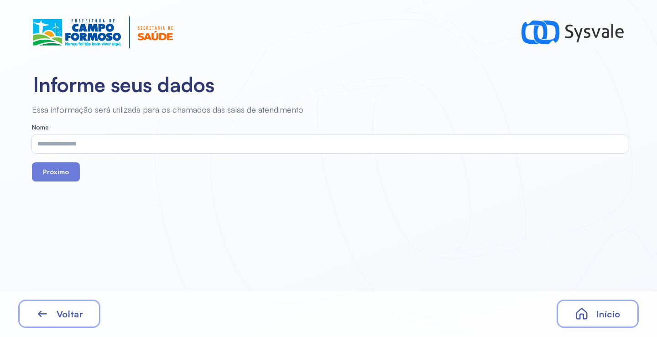
click at [229, 148] on input "text" at bounding box center [328, 144] width 592 height 18
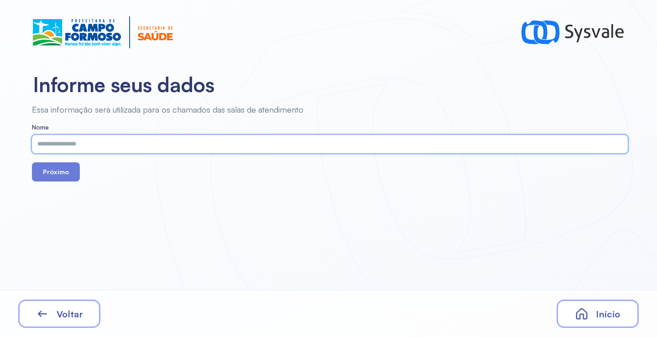
paste input "**********"
type input "**********"
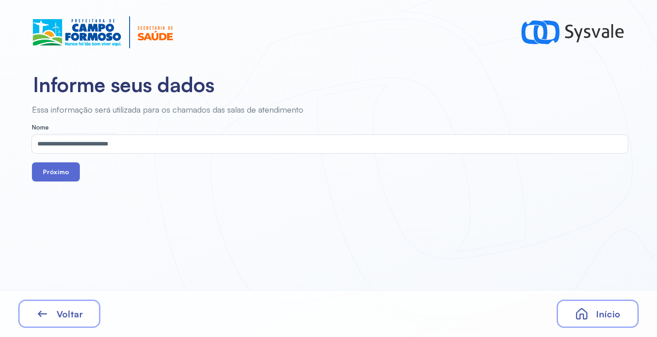
click at [62, 171] on button "Próximo" at bounding box center [56, 171] width 48 height 19
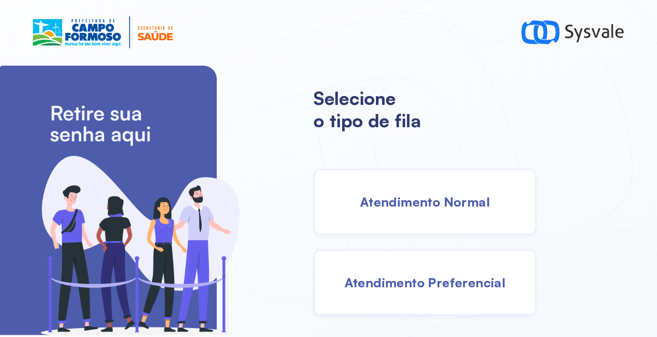
click at [396, 209] on span "Atendimento Normal" at bounding box center [425, 202] width 130 height 16
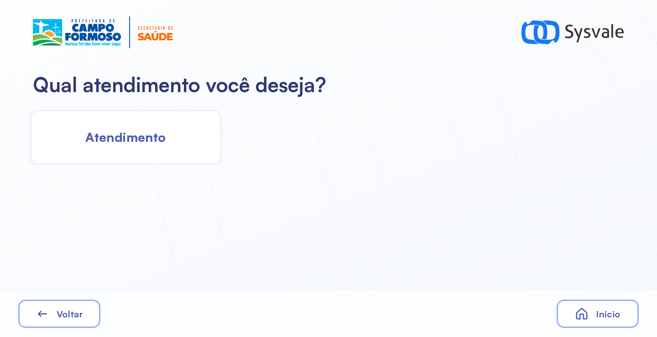
click at [170, 144] on div "Atendimento" at bounding box center [125, 137] width 191 height 55
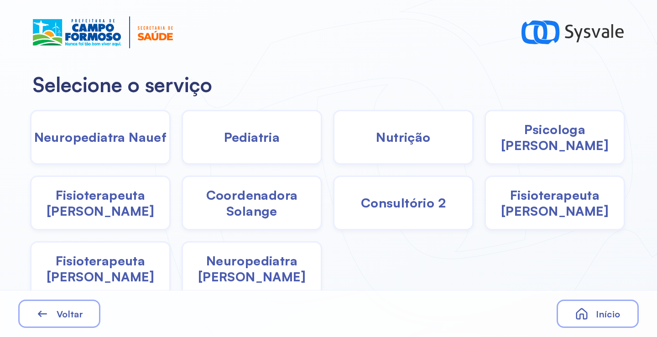
click at [402, 140] on span "Nutrição" at bounding box center [403, 137] width 54 height 16
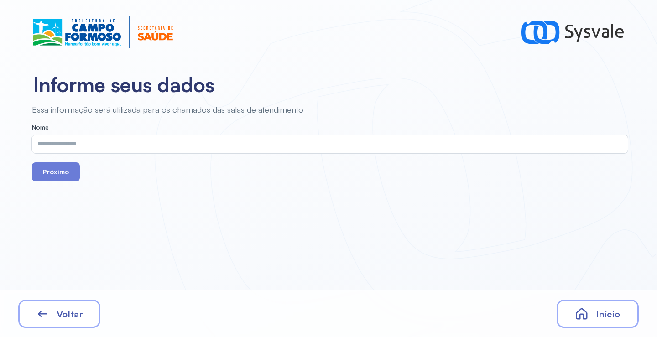
click at [233, 146] on input "text" at bounding box center [328, 144] width 592 height 18
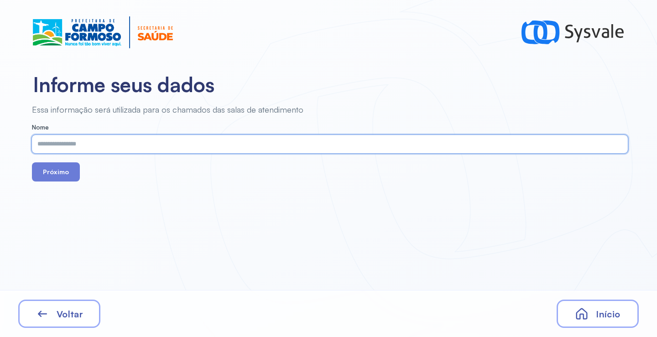
paste input "**********"
type input "**********"
click at [62, 171] on button "Próximo" at bounding box center [56, 171] width 48 height 19
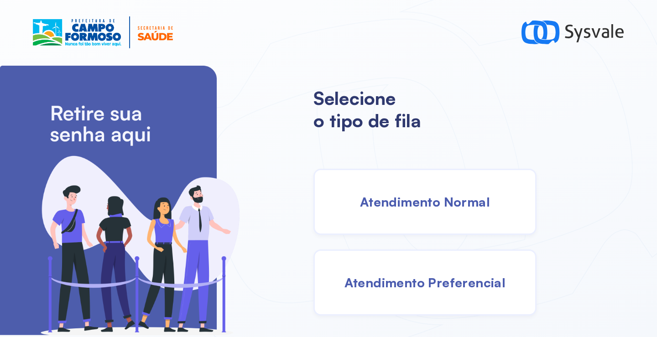
click at [426, 204] on span "Atendimento Normal" at bounding box center [425, 202] width 130 height 16
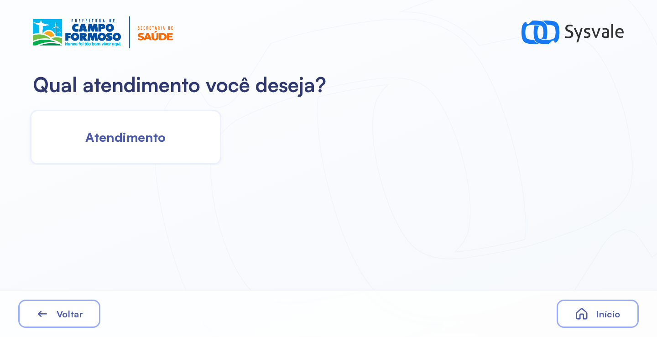
click at [119, 125] on div "Atendimento" at bounding box center [125, 137] width 191 height 55
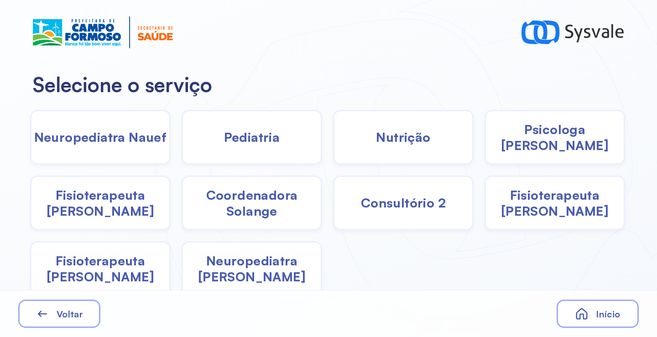
click at [241, 198] on span "Coordenadora Solange" at bounding box center [252, 203] width 138 height 32
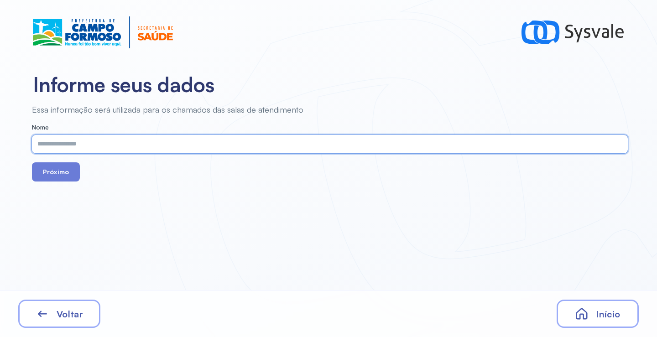
paste input "**********"
type input "**********"
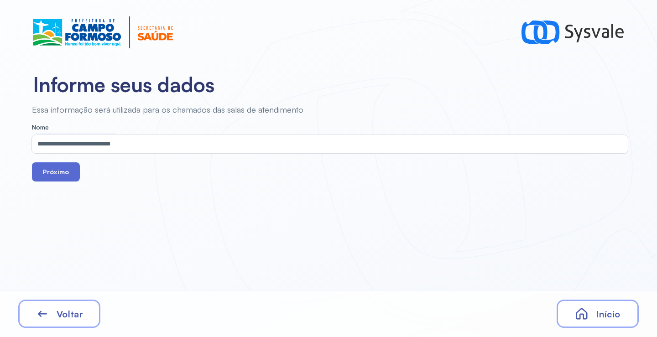
click at [57, 172] on button "Próximo" at bounding box center [56, 171] width 48 height 19
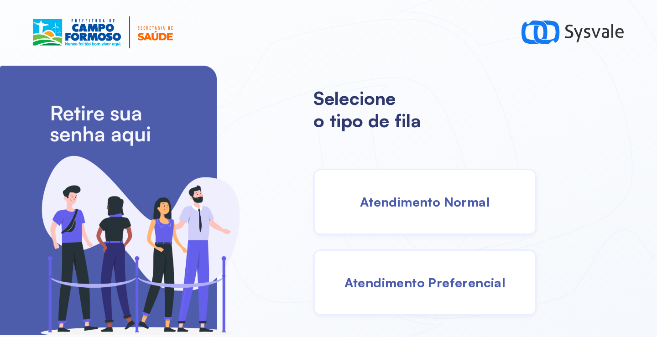
click at [375, 200] on span "Atendimento Normal" at bounding box center [425, 202] width 130 height 16
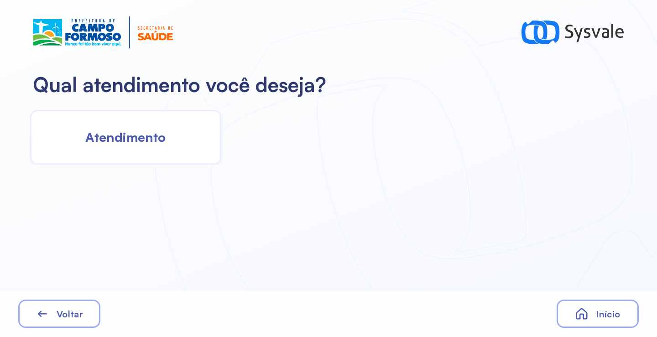
click at [138, 139] on span "Atendimento" at bounding box center [125, 137] width 80 height 16
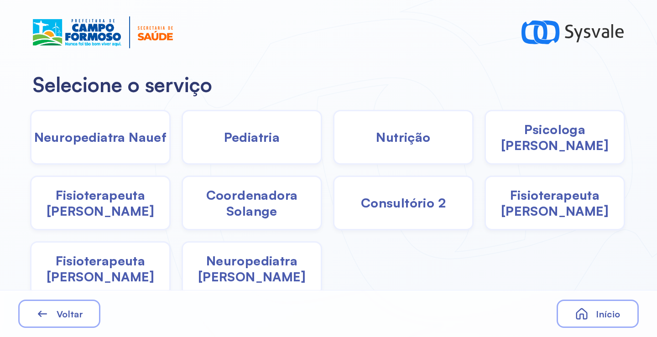
click at [260, 198] on span "Coordenadora Solange" at bounding box center [252, 203] width 138 height 32
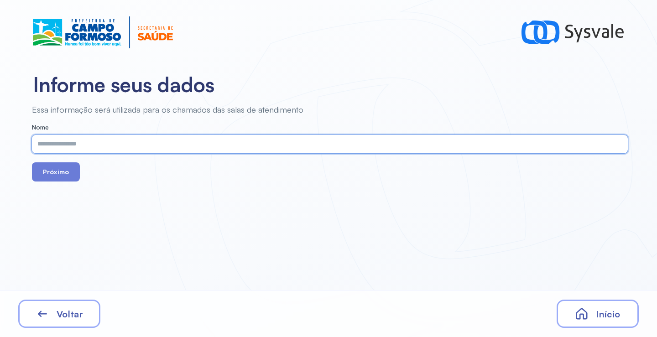
paste input "**********"
type input "**********"
click at [57, 168] on button "Próximo" at bounding box center [56, 171] width 48 height 19
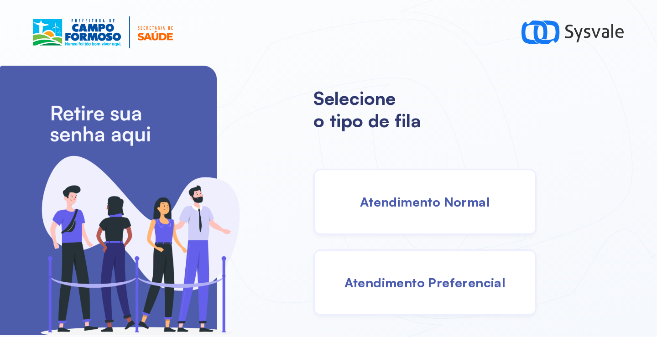
drag, startPoint x: 395, startPoint y: 207, endPoint x: 383, endPoint y: 207, distance: 12.3
click at [383, 207] on span "Atendimento Normal" at bounding box center [425, 202] width 130 height 16
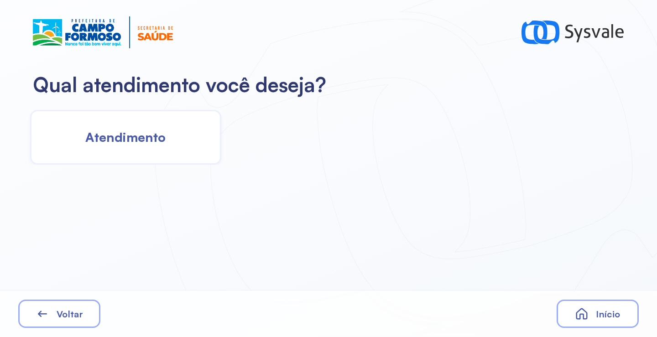
click at [142, 145] on span "Atendimento" at bounding box center [125, 137] width 80 height 16
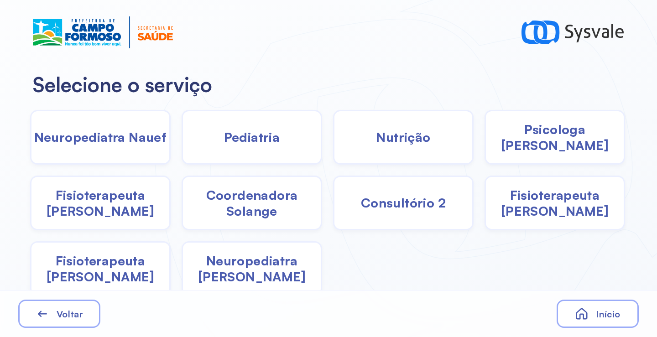
click at [224, 147] on div "Pediatria" at bounding box center [252, 137] width 141 height 55
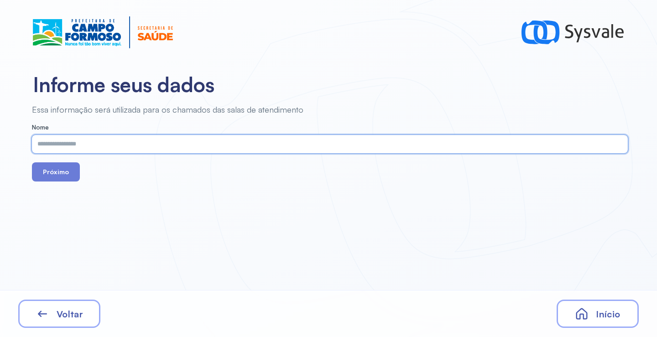
drag, startPoint x: 224, startPoint y: 147, endPoint x: 83, endPoint y: 307, distance: 213.6
click at [83, 307] on div "Voltar" at bounding box center [59, 314] width 82 height 28
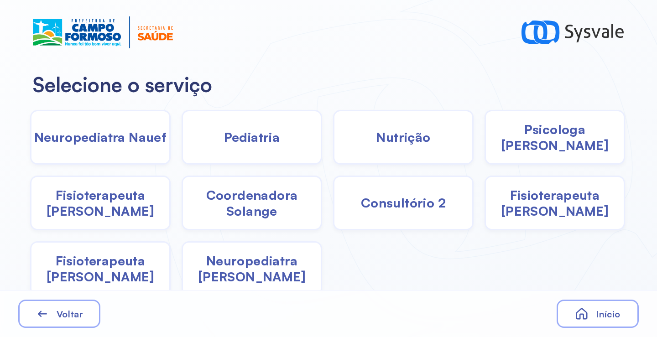
click at [250, 193] on span "Coordenadora Solange" at bounding box center [252, 203] width 138 height 32
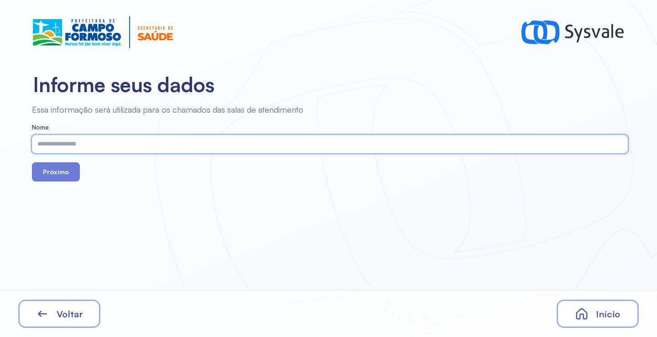
paste input "**********"
type input "**********"
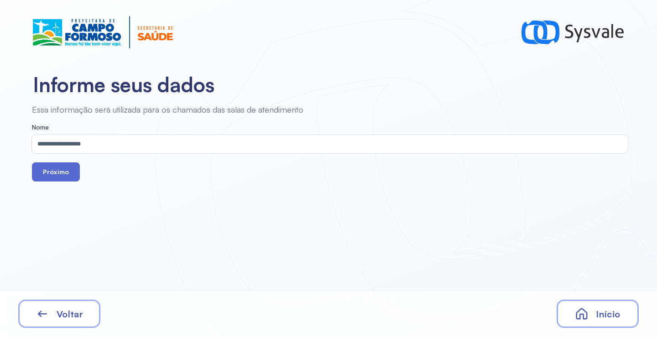
click at [64, 173] on button "Próximo" at bounding box center [56, 171] width 48 height 19
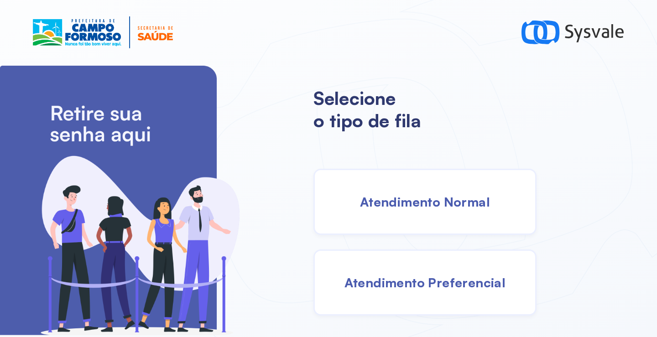
click at [406, 204] on span "Atendimento Normal" at bounding box center [425, 202] width 130 height 16
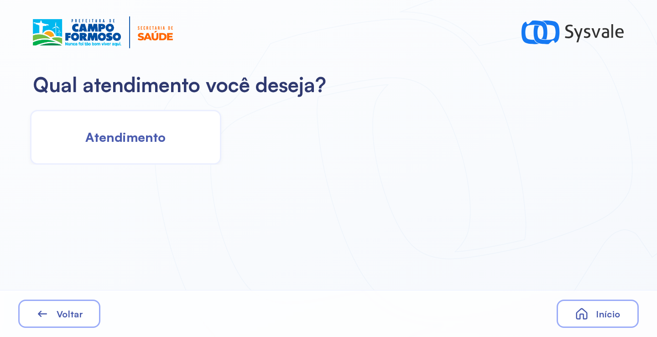
click at [172, 147] on div "Atendimento" at bounding box center [125, 137] width 191 height 55
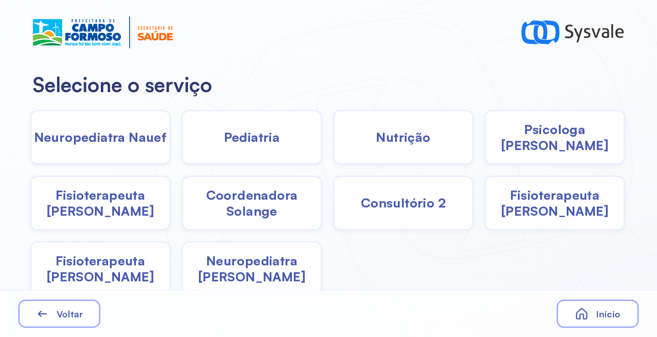
click at [275, 193] on span "Coordenadora Solange" at bounding box center [252, 203] width 138 height 32
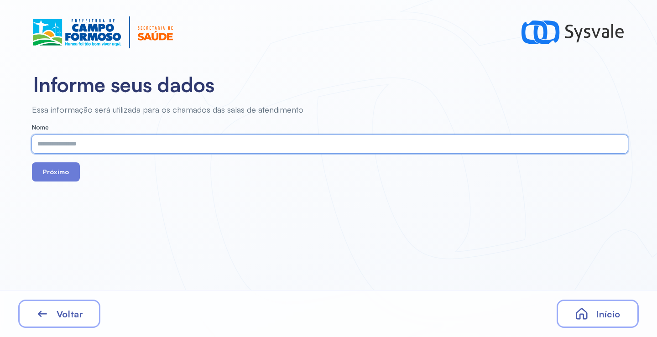
paste input "**********"
type input "**********"
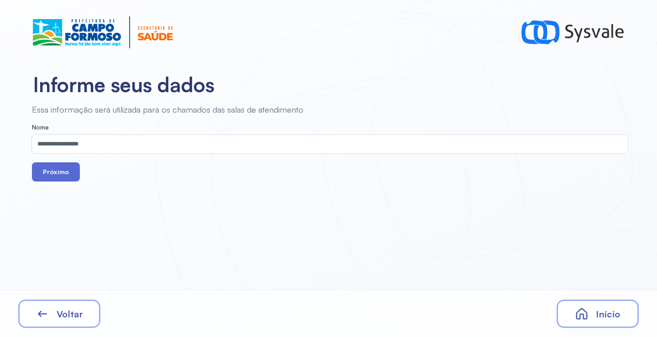
click at [69, 174] on button "Próximo" at bounding box center [56, 171] width 48 height 19
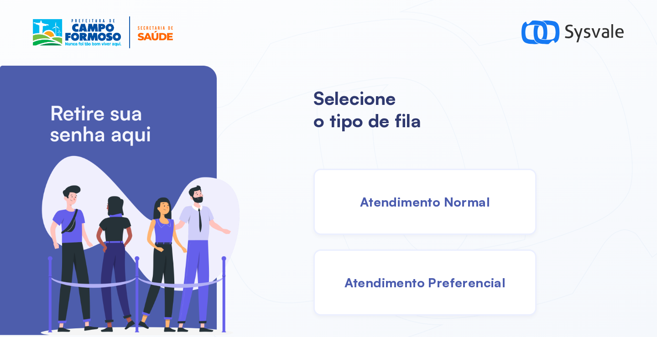
click at [401, 209] on span "Atendimento Normal" at bounding box center [425, 202] width 130 height 16
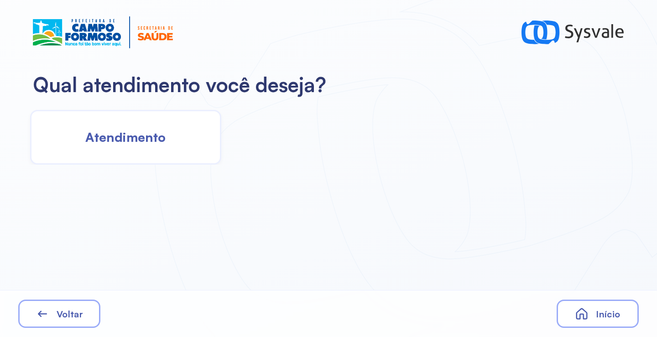
click at [184, 139] on div "Atendimento" at bounding box center [125, 137] width 191 height 55
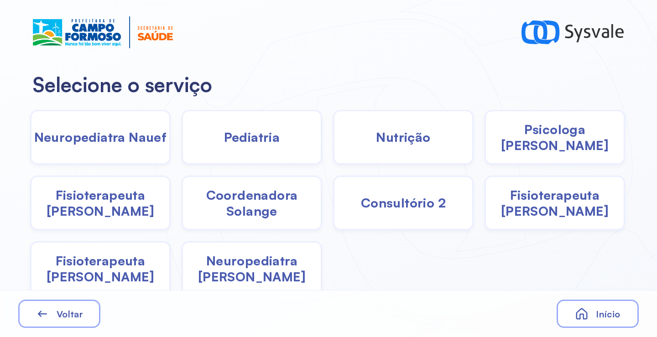
click at [292, 141] on div "Pediatria" at bounding box center [252, 137] width 141 height 55
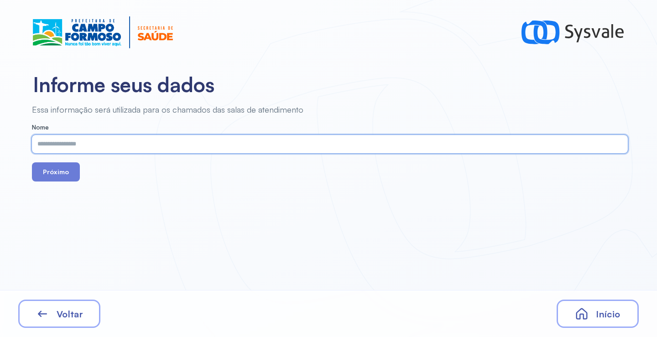
paste input "**********"
type input "**********"
click at [63, 171] on button "Próximo" at bounding box center [56, 171] width 48 height 19
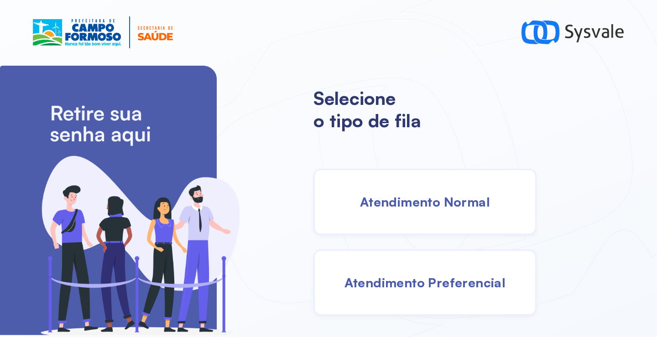
click at [425, 195] on span "Atendimento Normal" at bounding box center [425, 202] width 130 height 16
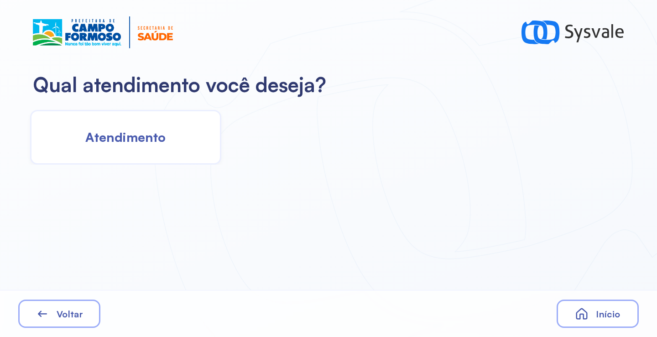
click at [140, 133] on span "Atendimento" at bounding box center [125, 137] width 80 height 16
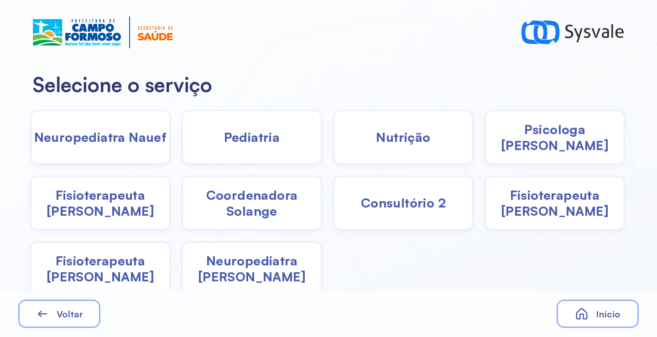
click at [252, 211] on span "Coordenadora Solange" at bounding box center [252, 203] width 138 height 32
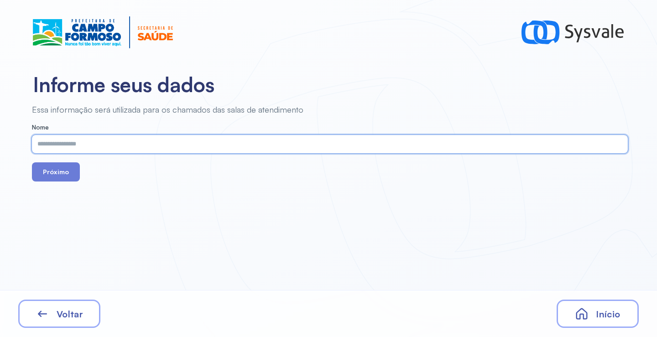
paste input "**********"
type input "**********"
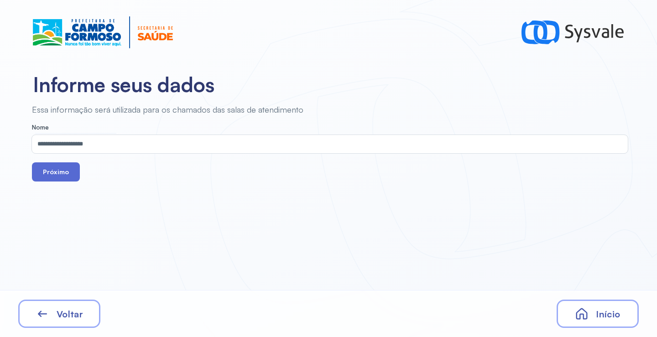
click at [68, 173] on button "Próximo" at bounding box center [56, 171] width 48 height 19
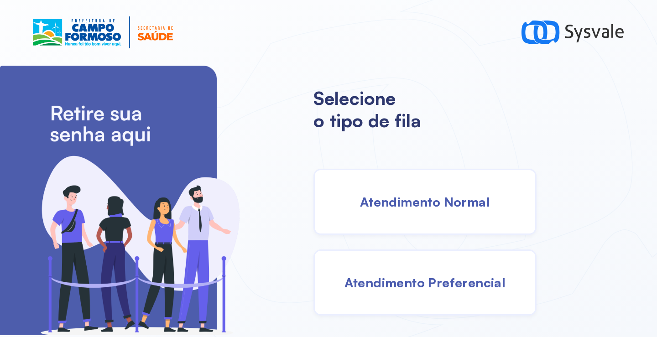
click at [411, 200] on span "Atendimento Normal" at bounding box center [425, 202] width 130 height 16
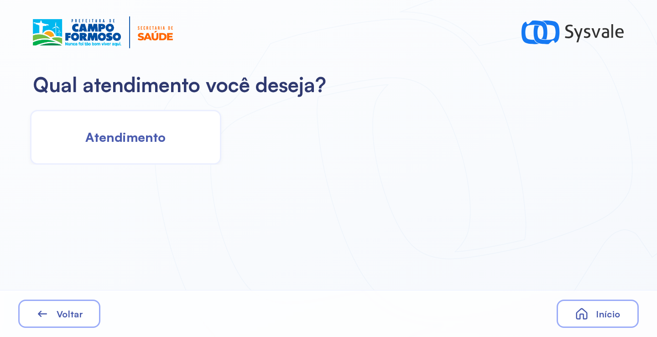
click at [142, 129] on div "Atendimento" at bounding box center [125, 137] width 191 height 55
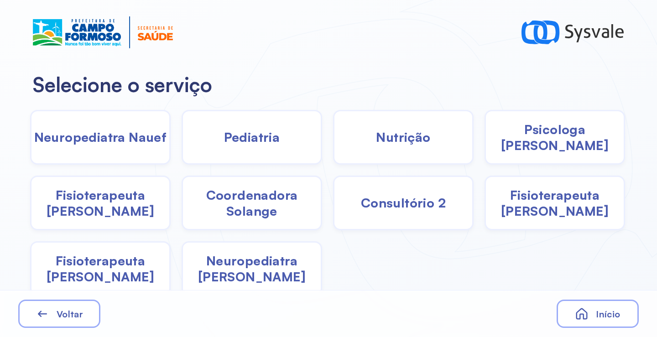
click at [403, 151] on div "Nutrição" at bounding box center [403, 137] width 141 height 55
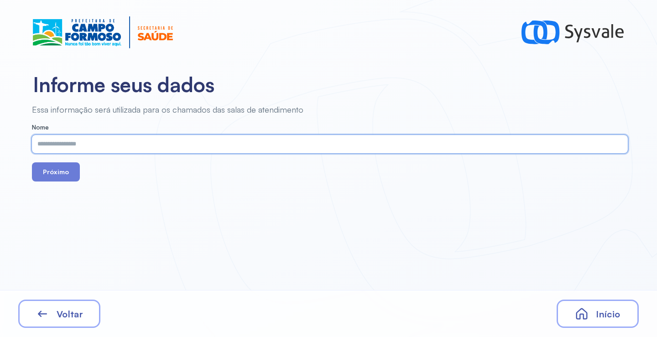
paste input "**********"
type input "**********"
click at [74, 171] on button "Próximo" at bounding box center [56, 171] width 48 height 19
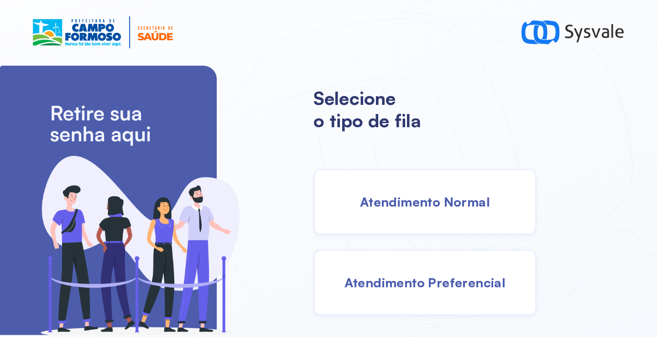
click at [448, 232] on div "Atendimento Normal" at bounding box center [424, 202] width 223 height 66
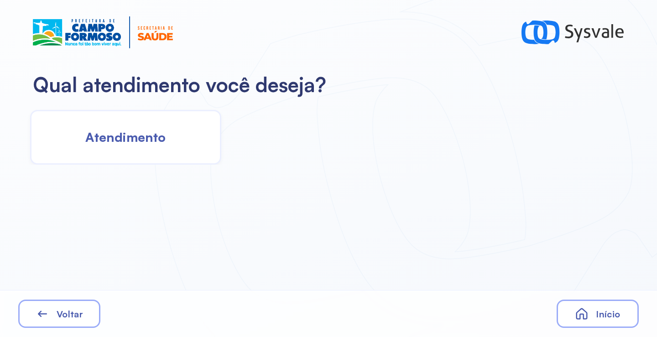
click at [136, 136] on span "Atendimento" at bounding box center [125, 137] width 80 height 16
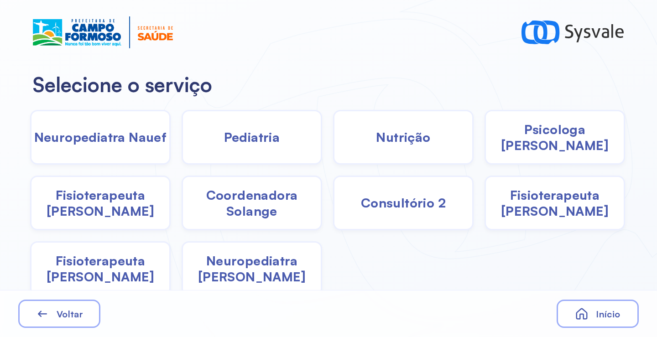
click at [573, 207] on span "Fisioterapeuta Francyne" at bounding box center [555, 203] width 138 height 32
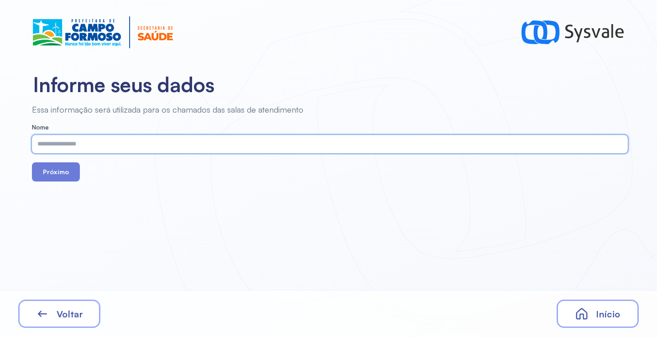
paste input "**********"
type input "**********"
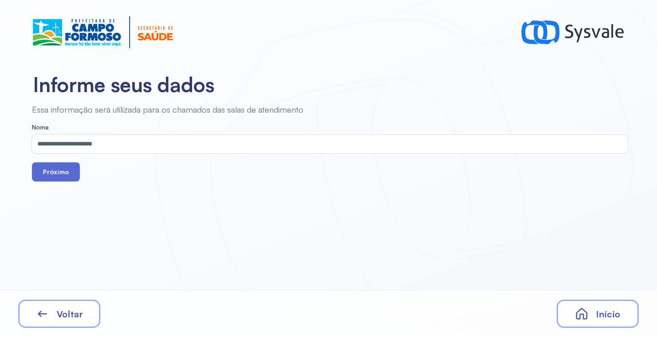
click at [56, 177] on button "Próximo" at bounding box center [56, 171] width 48 height 19
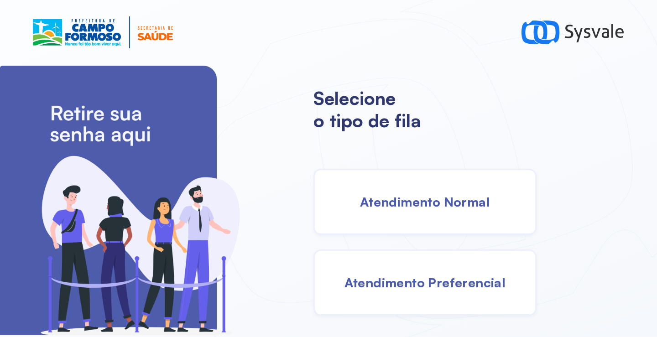
click at [398, 185] on div "Atendimento Normal" at bounding box center [424, 202] width 223 height 66
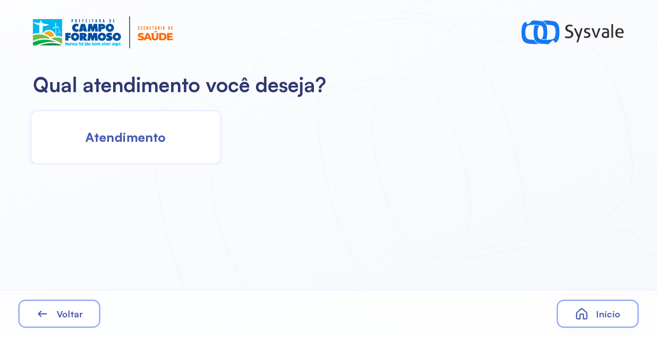
click at [174, 140] on div "Atendimento" at bounding box center [125, 137] width 191 height 55
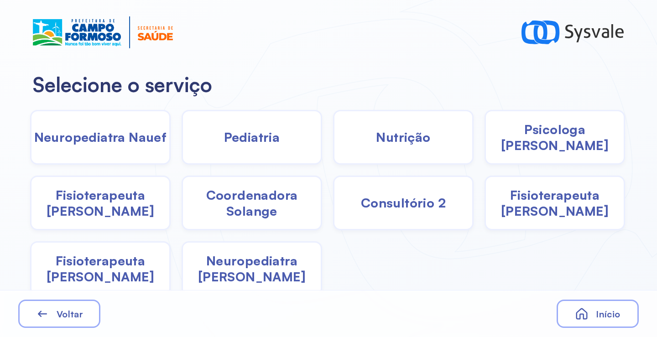
click at [268, 147] on div "Pediatria" at bounding box center [252, 137] width 141 height 55
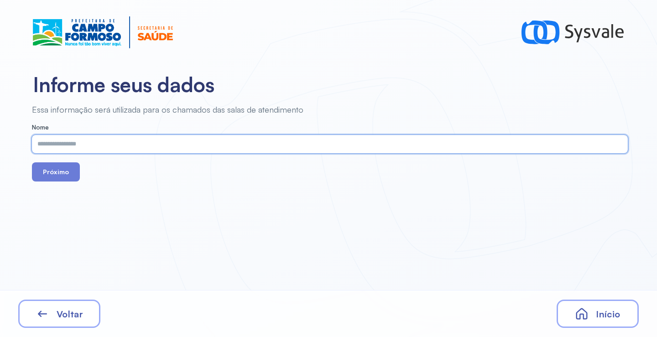
paste input "**********"
type input "**********"
click at [55, 173] on button "Próximo" at bounding box center [56, 171] width 48 height 19
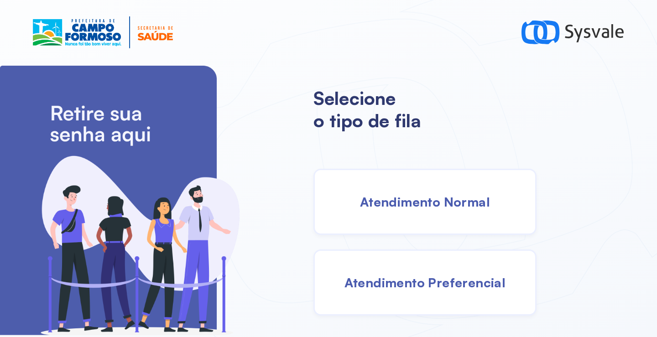
click at [424, 193] on div "Atendimento Normal" at bounding box center [424, 202] width 223 height 66
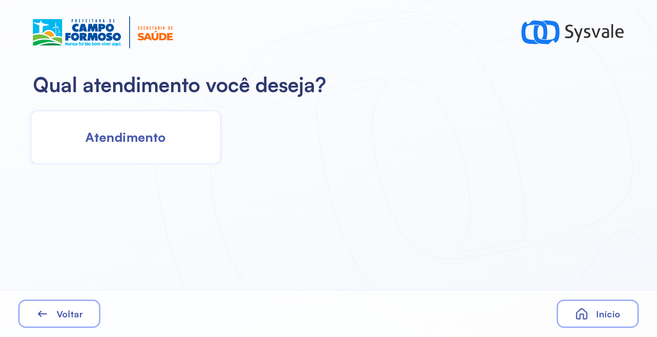
click at [176, 127] on div "Atendimento" at bounding box center [125, 137] width 191 height 55
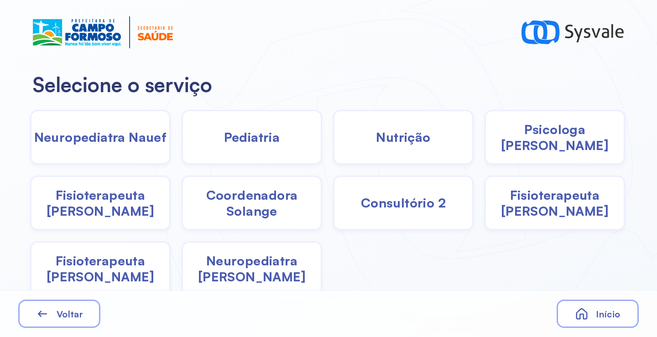
click at [265, 139] on span "Pediatria" at bounding box center [252, 137] width 56 height 16
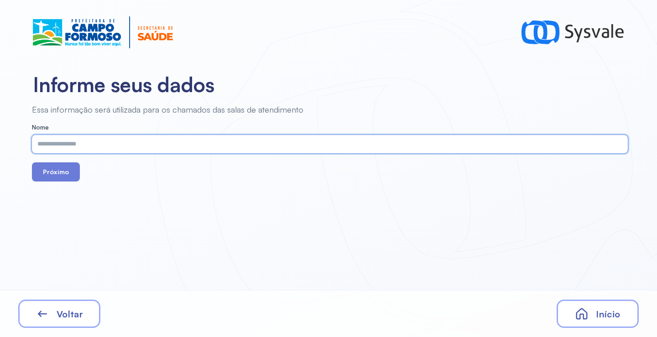
paste input "**********"
type input "**********"
click at [49, 176] on button "Próximo" at bounding box center [56, 171] width 48 height 19
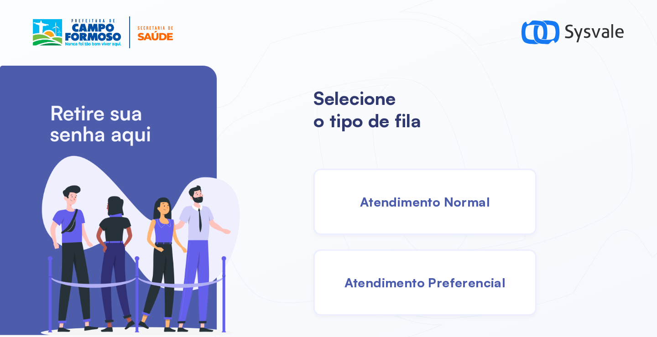
click at [391, 185] on div "Atendimento Normal" at bounding box center [424, 202] width 223 height 66
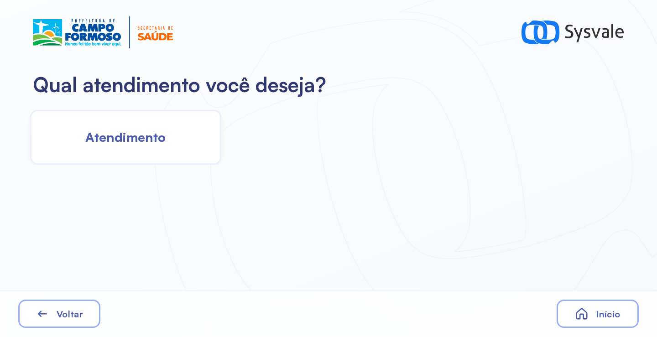
click at [176, 133] on div "Atendimento" at bounding box center [125, 137] width 191 height 55
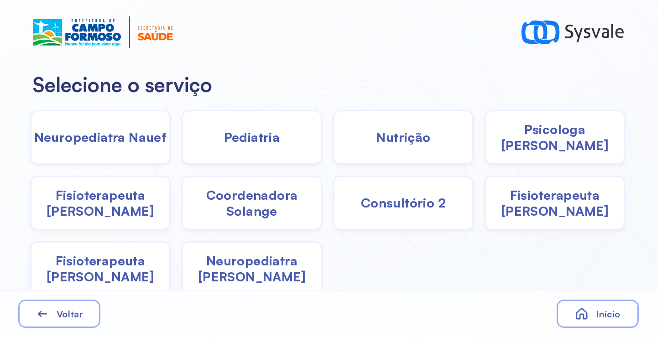
click at [250, 196] on span "Coordenadora Solange" at bounding box center [252, 203] width 138 height 32
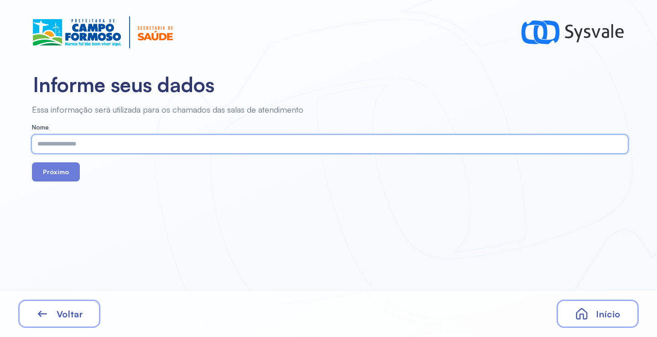
paste input "**********"
type input "**********"
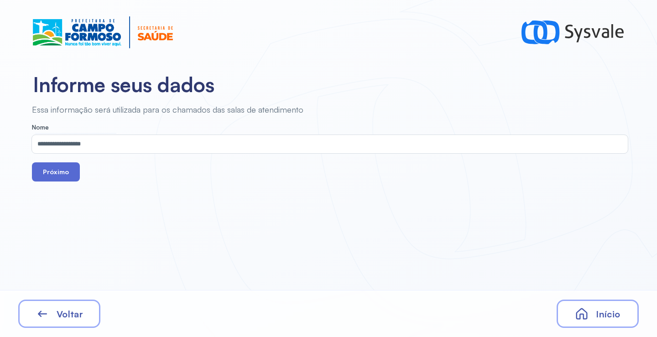
click at [57, 169] on button "Próximo" at bounding box center [56, 171] width 48 height 19
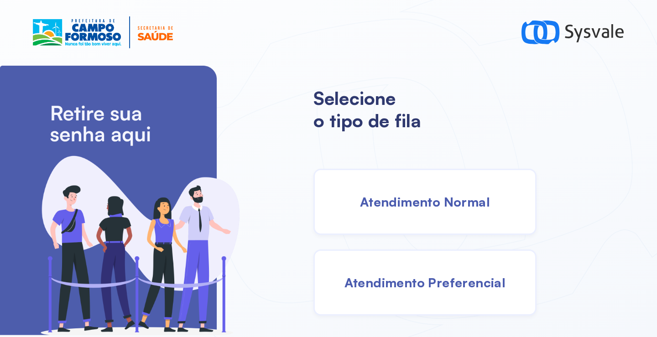
click at [403, 204] on span "Atendimento Normal" at bounding box center [425, 202] width 130 height 16
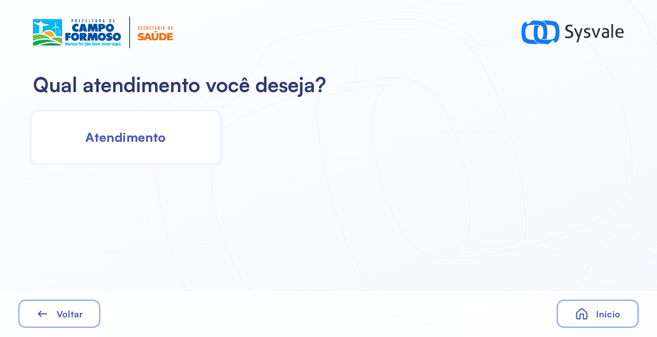
click at [169, 153] on div "Atendimento" at bounding box center [125, 137] width 191 height 55
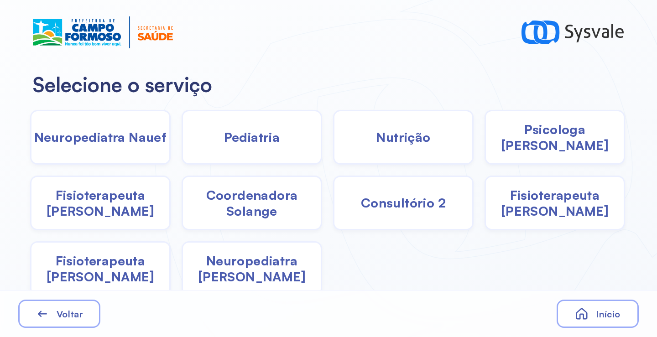
click at [514, 147] on div "Psicologa Alana" at bounding box center [554, 137] width 141 height 55
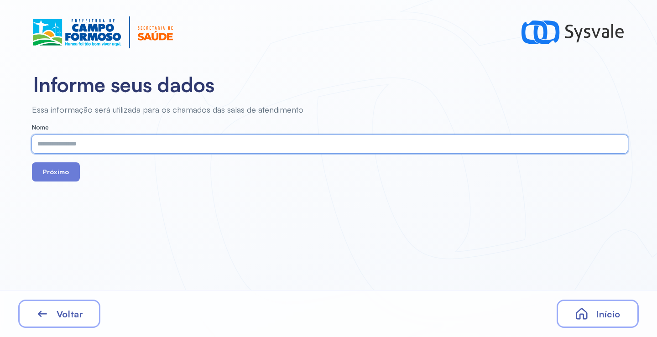
paste input "**********"
type input "**********"
drag, startPoint x: 61, startPoint y: 175, endPoint x: 120, endPoint y: 74, distance: 117.6
click at [60, 175] on button "Próximo" at bounding box center [56, 171] width 48 height 19
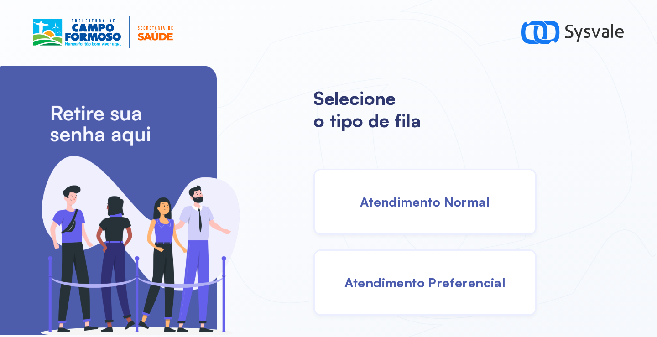
click at [427, 197] on span "Atendimento Normal" at bounding box center [425, 202] width 130 height 16
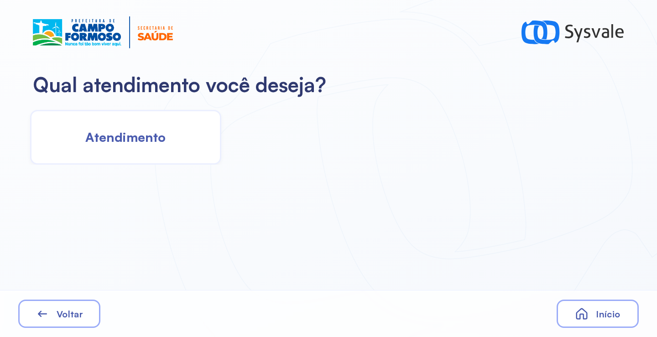
click at [161, 129] on div "Atendimento" at bounding box center [125, 137] width 191 height 55
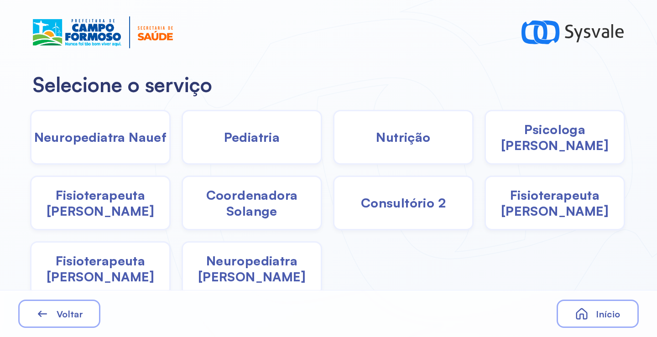
drag, startPoint x: 266, startPoint y: 193, endPoint x: 260, endPoint y: 196, distance: 7.4
click at [260, 196] on span "Coordenadora Solange" at bounding box center [252, 203] width 138 height 32
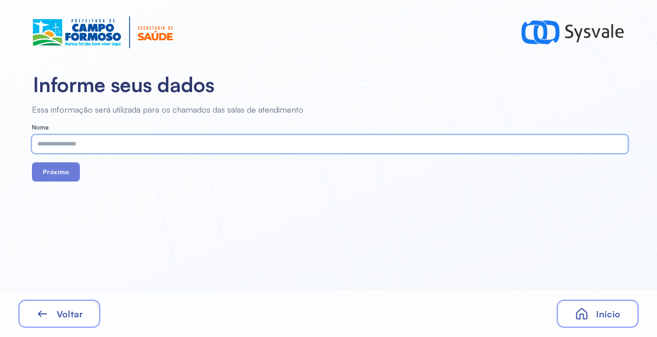
paste input "**********"
type input "**********"
click at [68, 172] on button "Próximo" at bounding box center [56, 171] width 48 height 19
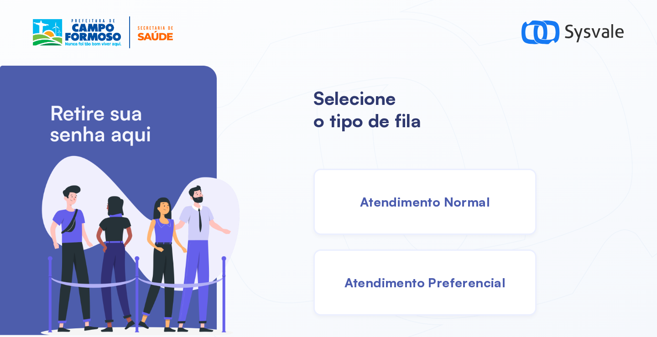
click at [438, 196] on span "Atendimento Normal" at bounding box center [425, 202] width 130 height 16
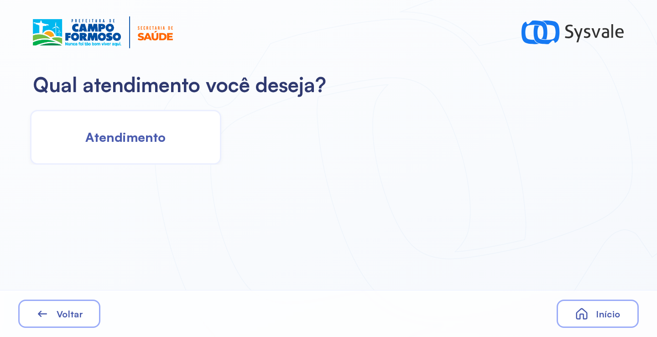
click at [85, 160] on div "Atendimento" at bounding box center [125, 137] width 191 height 55
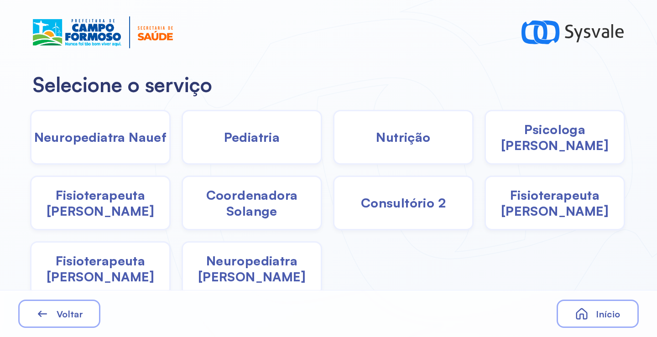
click at [288, 206] on span "Coordenadora Solange" at bounding box center [252, 203] width 138 height 32
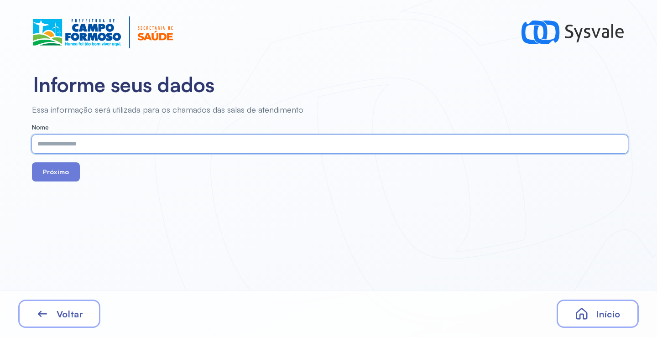
paste input "**********"
type input "**********"
click at [44, 175] on button "Próximo" at bounding box center [56, 171] width 48 height 19
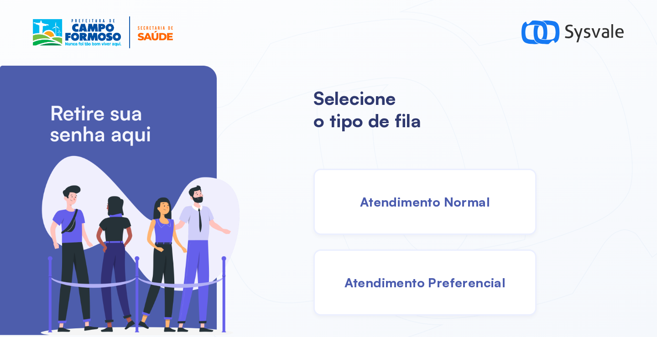
click at [418, 206] on span "Atendimento Normal" at bounding box center [425, 202] width 130 height 16
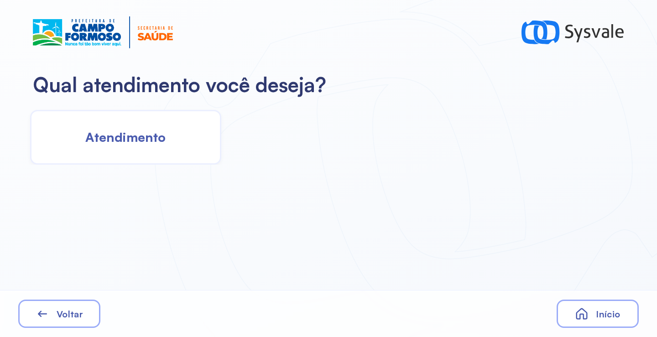
drag, startPoint x: 158, startPoint y: 146, endPoint x: 163, endPoint y: 161, distance: 15.7
click at [163, 161] on div "Atendimento" at bounding box center [125, 137] width 191 height 55
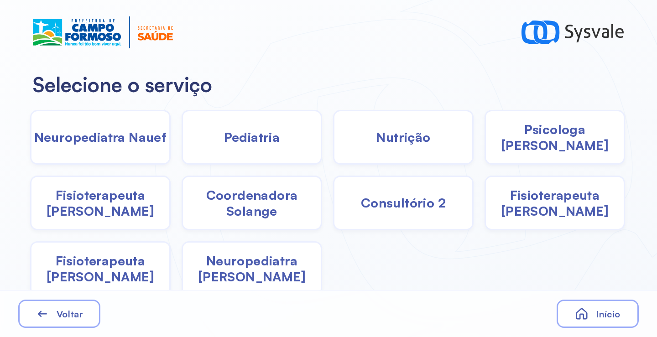
click at [266, 215] on span "Coordenadora Solange" at bounding box center [252, 203] width 138 height 32
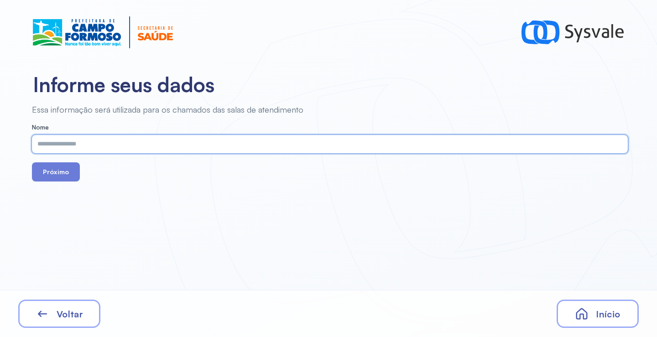
paste input "**********"
type input "**********"
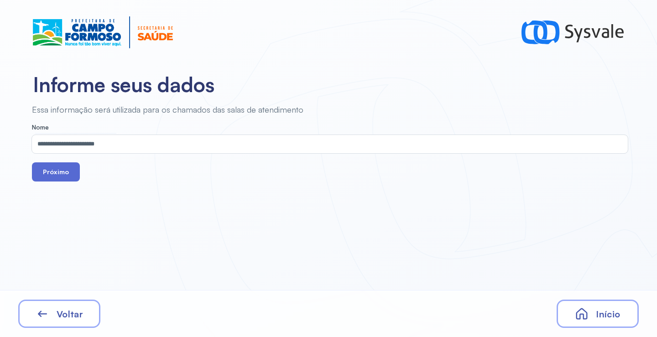
click at [67, 169] on button "Próximo" at bounding box center [56, 171] width 48 height 19
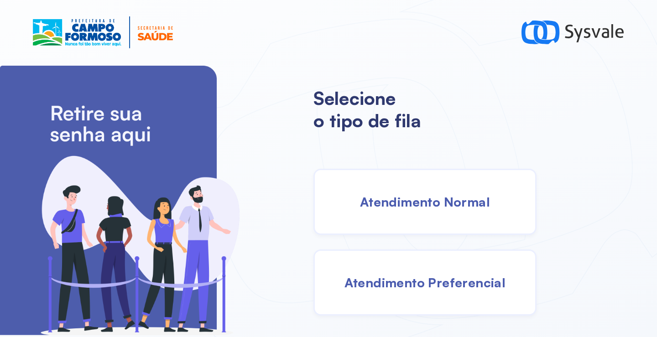
click at [409, 182] on div "Atendimento Normal" at bounding box center [424, 202] width 223 height 66
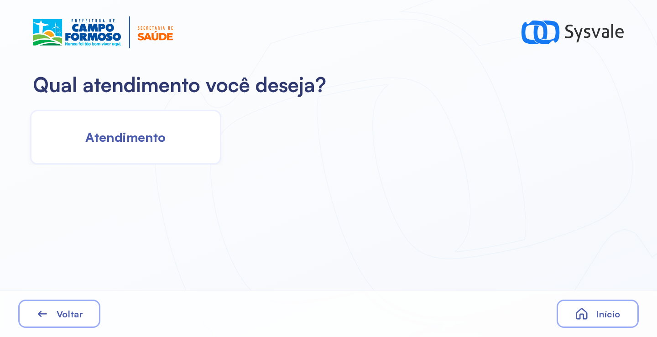
click at [151, 120] on div "Atendimento" at bounding box center [125, 137] width 191 height 55
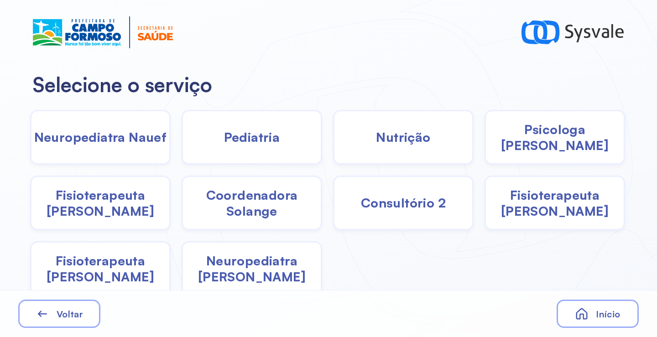
click at [516, 145] on div "Psicologa Alana" at bounding box center [554, 137] width 141 height 55
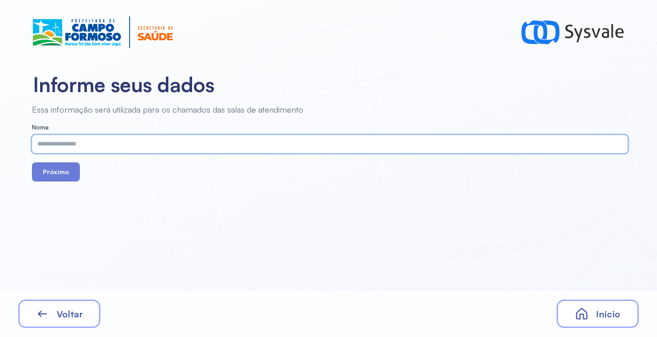
paste input "**********"
type input "**********"
click at [79, 172] on div "Próximo" at bounding box center [330, 171] width 596 height 19
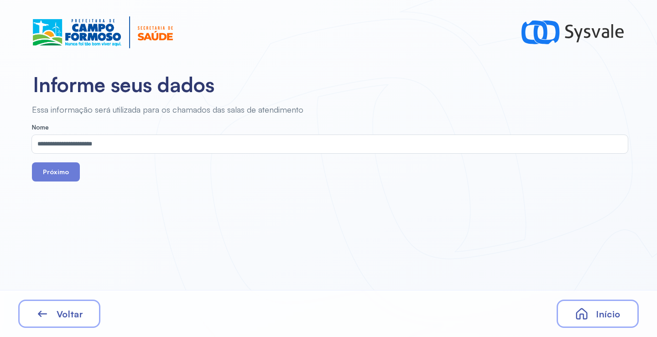
click at [93, 148] on input "**********" at bounding box center [328, 144] width 592 height 18
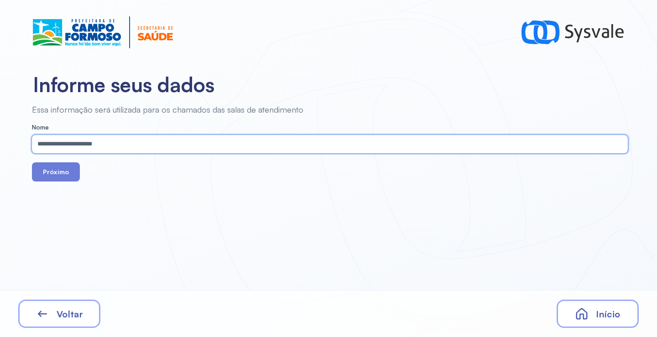
click at [93, 148] on input "**********" at bounding box center [328, 144] width 592 height 18
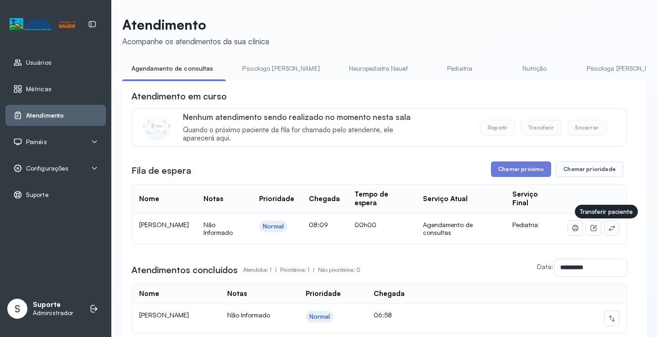
click at [609, 231] on icon at bounding box center [612, 227] width 6 height 5
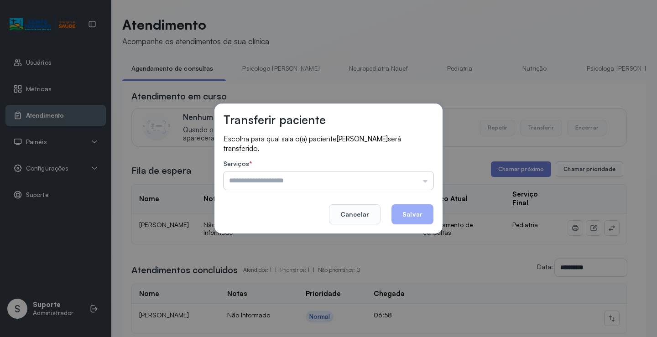
click at [271, 184] on input "text" at bounding box center [329, 181] width 210 height 18
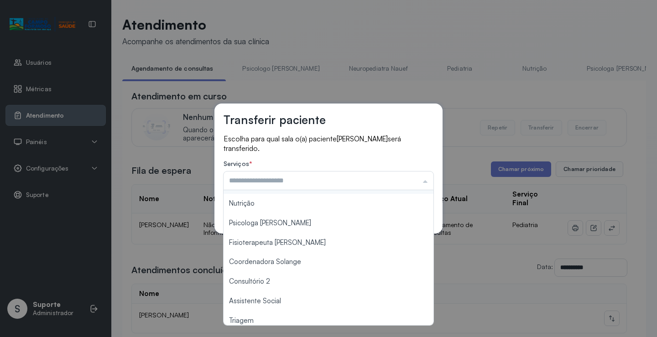
scroll to position [91, 0]
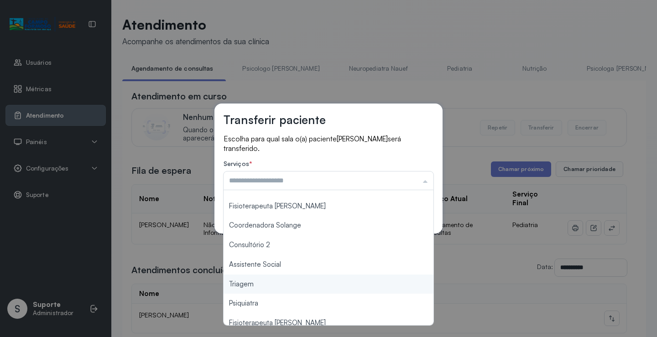
type input "*******"
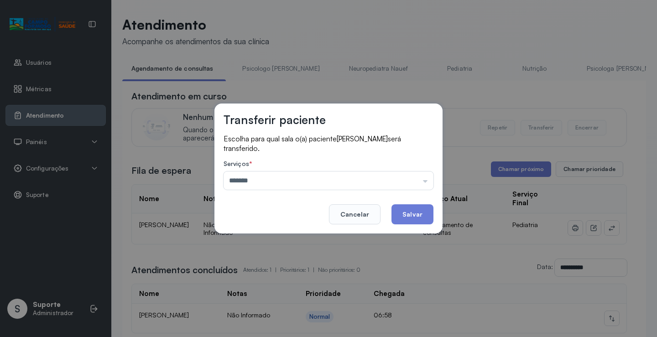
click at [255, 287] on div "Transferir paciente Escolha para qual sala o(a) paciente Ravy Gabriel Guimaraes…" at bounding box center [328, 168] width 657 height 337
click at [418, 214] on button "Salvar" at bounding box center [412, 214] width 42 height 20
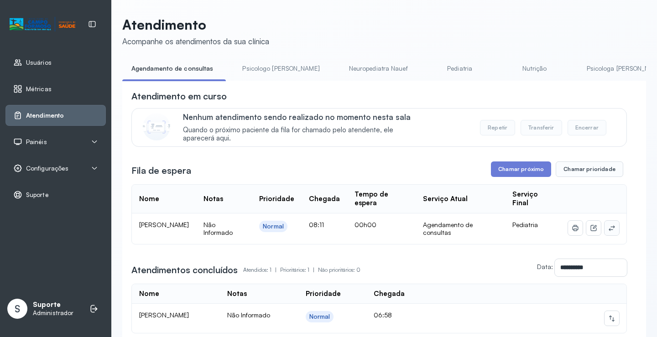
click at [608, 231] on icon at bounding box center [611, 227] width 7 height 7
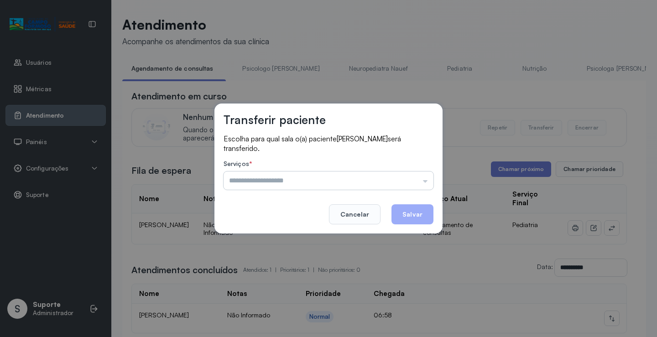
click at [279, 177] on input "text" at bounding box center [329, 181] width 210 height 18
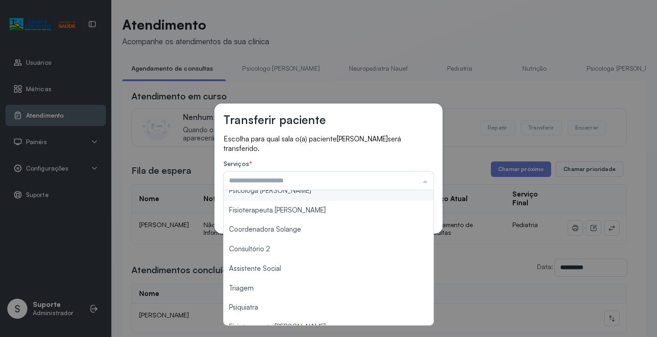
scroll to position [91, 0]
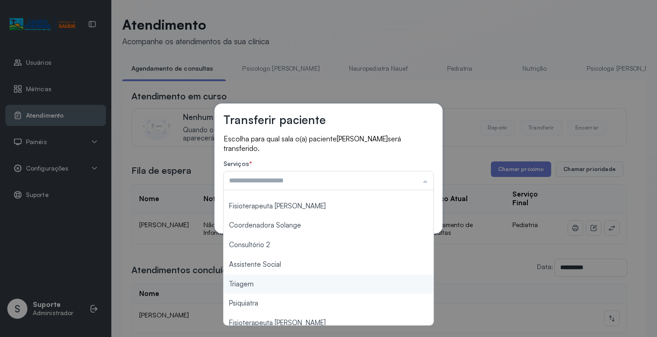
type input "*******"
click at [260, 282] on div "Transferir paciente Escolha para qual sala o(a) paciente [PERSON_NAME] será tra…" at bounding box center [328, 168] width 657 height 337
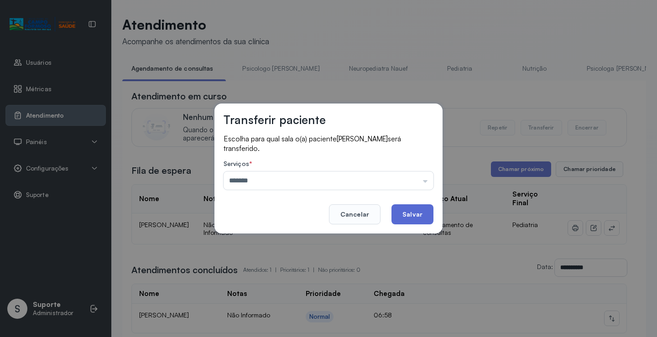
click at [407, 216] on button "Salvar" at bounding box center [412, 214] width 42 height 20
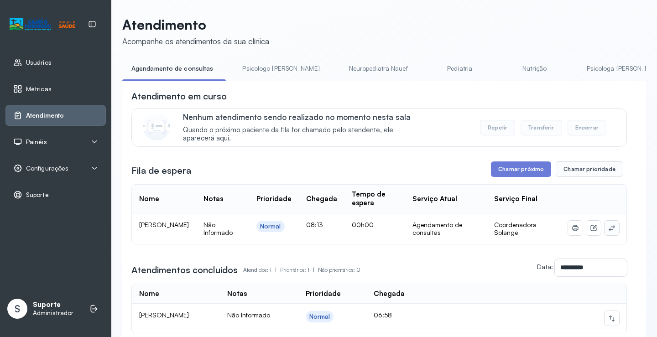
click at [608, 230] on icon at bounding box center [611, 227] width 7 height 7
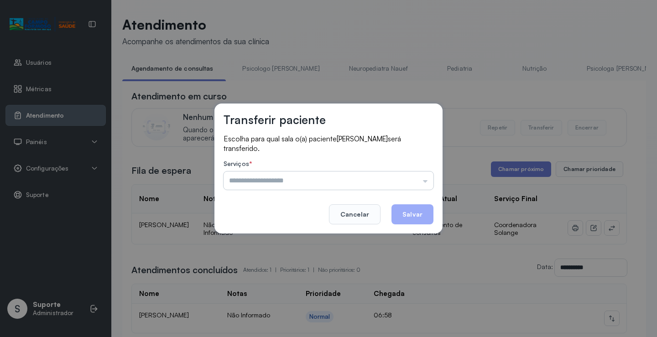
click at [268, 179] on input "text" at bounding box center [329, 181] width 210 height 18
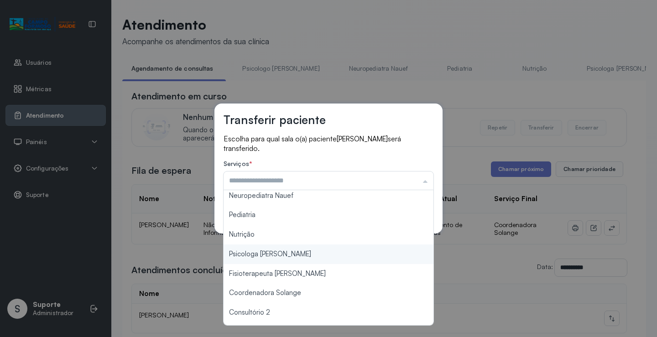
scroll to position [46, 0]
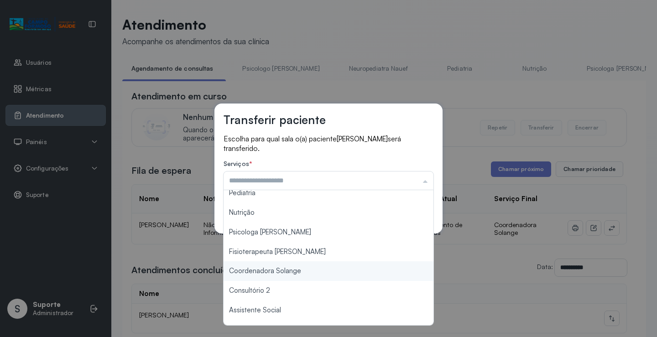
type input "**********"
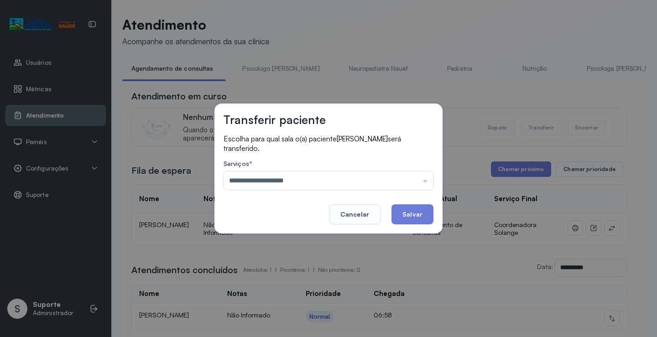
click at [257, 274] on div "**********" at bounding box center [328, 168] width 657 height 337
click at [411, 211] on button "Salvar" at bounding box center [412, 214] width 42 height 20
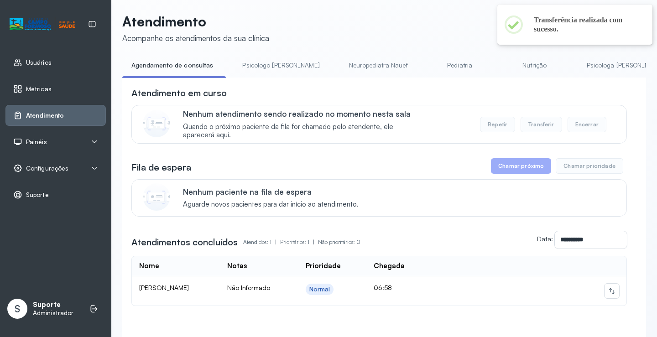
scroll to position [0, 0]
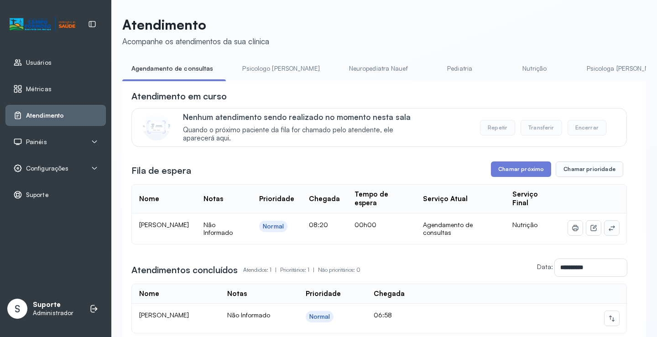
click at [608, 232] on icon at bounding box center [611, 227] width 7 height 7
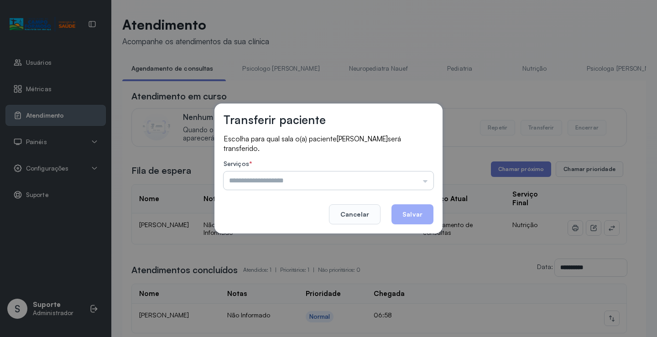
click at [330, 183] on input "text" at bounding box center [329, 181] width 210 height 18
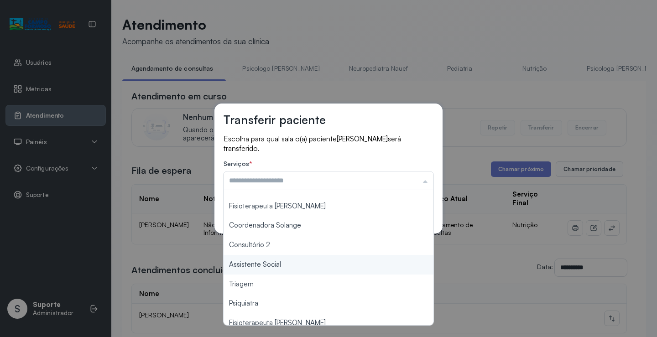
scroll to position [137, 0]
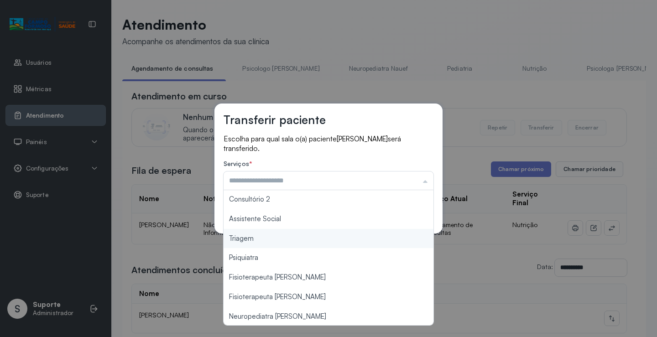
type input "*******"
click at [291, 240] on div "Transferir paciente Escolha para qual sala o(a) paciente [PERSON_NAME] será tra…" at bounding box center [328, 168] width 657 height 337
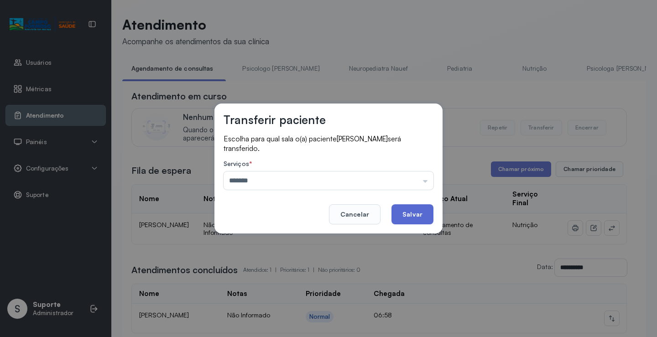
click at [418, 214] on button "Salvar" at bounding box center [412, 214] width 42 height 20
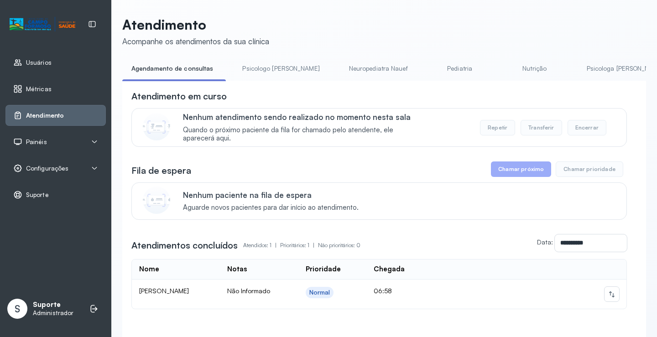
click at [267, 65] on link "Psicologo [PERSON_NAME]" at bounding box center [280, 68] width 95 height 15
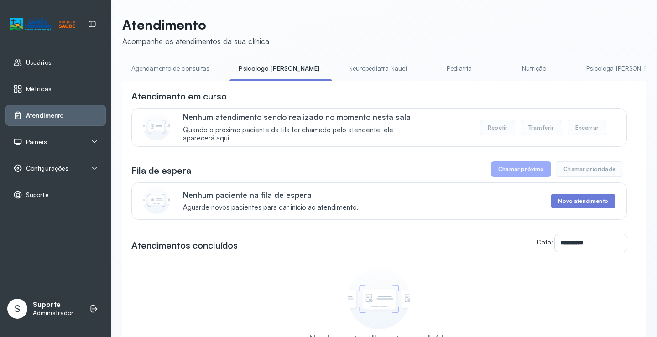
click at [187, 67] on link "Agendamento de consultas" at bounding box center [170, 68] width 96 height 15
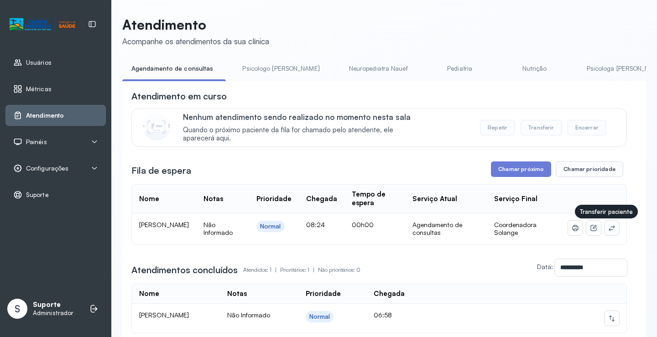
click at [609, 227] on button at bounding box center [611, 228] width 15 height 15
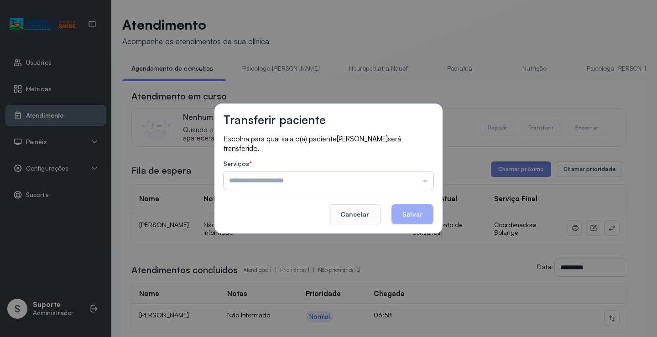
click at [413, 173] on input "text" at bounding box center [329, 181] width 210 height 18
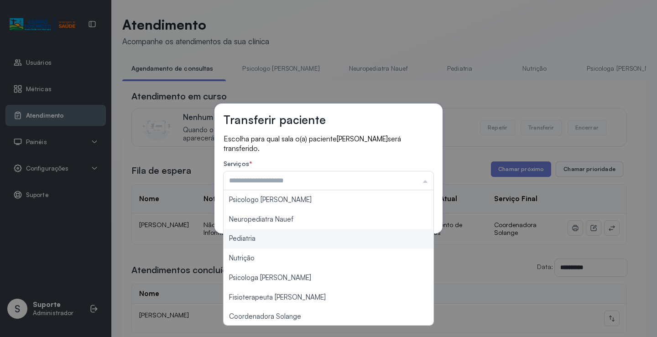
scroll to position [46, 0]
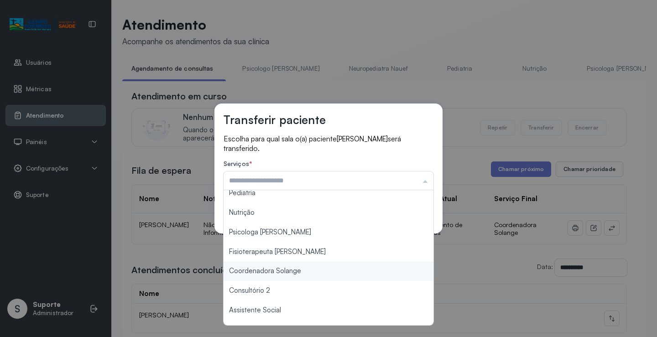
type input "**********"
click at [300, 269] on div "**********" at bounding box center [328, 168] width 657 height 337
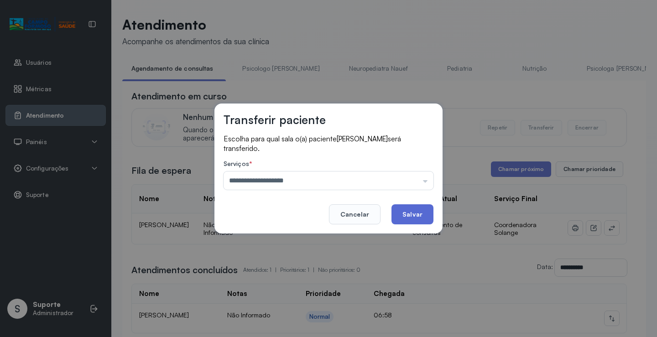
click at [406, 215] on button "Salvar" at bounding box center [412, 214] width 42 height 20
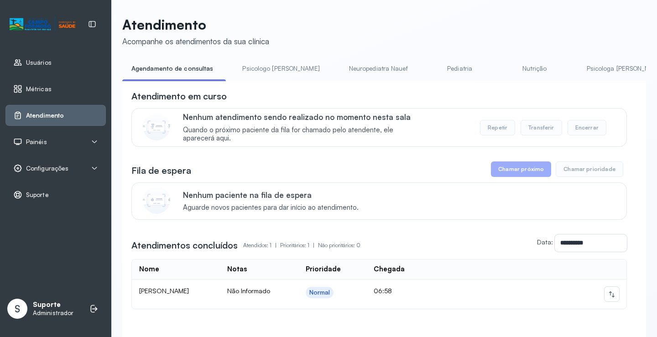
click at [503, 70] on link "Nutrição" at bounding box center [535, 68] width 64 height 15
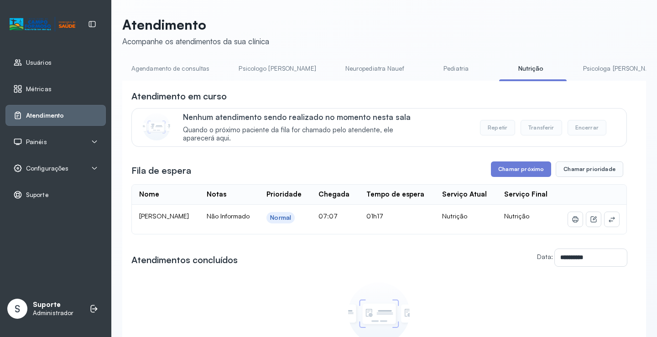
click at [170, 75] on link "Agendamento de consultas" at bounding box center [170, 68] width 96 height 15
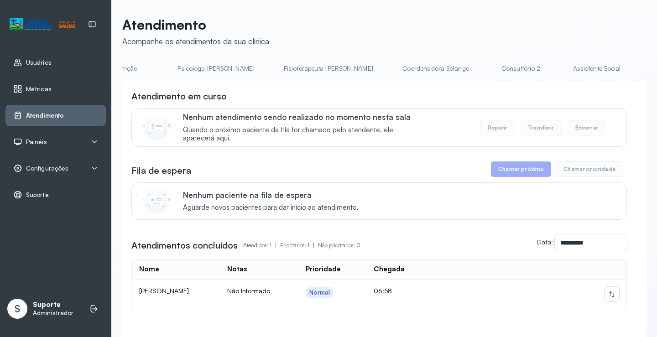
scroll to position [0, 455]
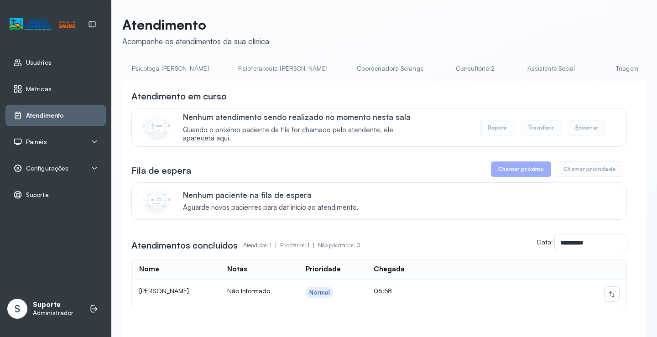
click at [348, 62] on link "Coordenadora Solange" at bounding box center [390, 68] width 85 height 15
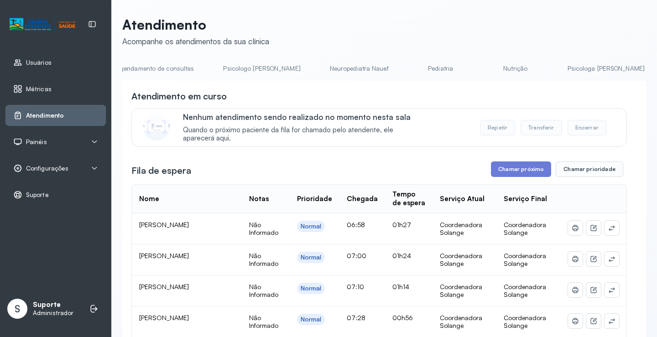
scroll to position [0, 0]
click at [168, 68] on link "Agendamento de consultas" at bounding box center [170, 68] width 96 height 15
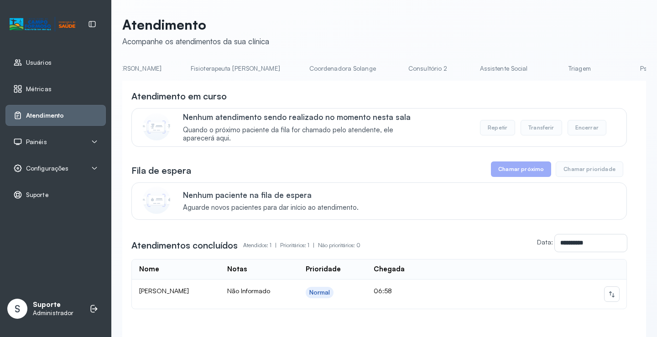
scroll to position [0, 503]
click at [547, 68] on link "Triagem" at bounding box center [579, 68] width 64 height 15
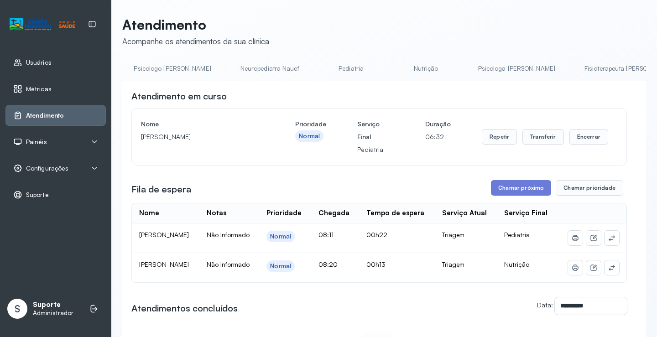
scroll to position [0, 0]
click at [181, 64] on link "Agendamento de consultas" at bounding box center [170, 68] width 96 height 15
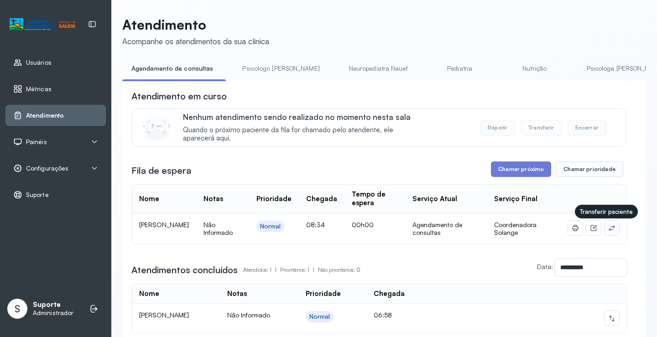
click at [609, 231] on icon at bounding box center [612, 227] width 6 height 5
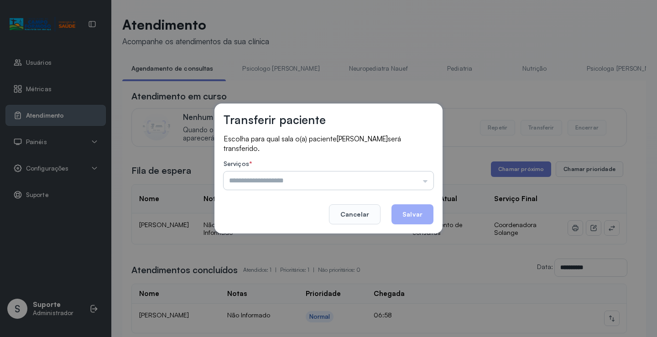
drag, startPoint x: 417, startPoint y: 177, endPoint x: 410, endPoint y: 181, distance: 8.6
click at [413, 179] on input "text" at bounding box center [329, 181] width 210 height 18
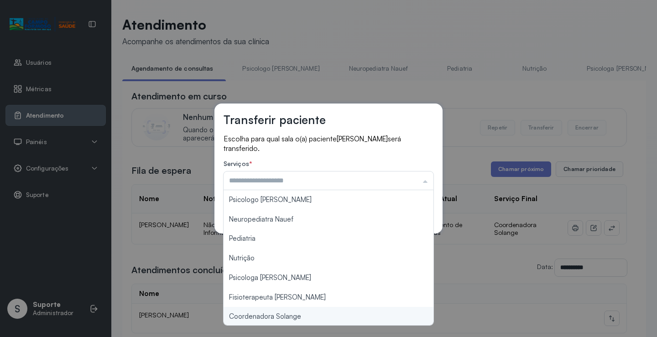
type input "**********"
click at [293, 319] on div "**********" at bounding box center [328, 168] width 657 height 337
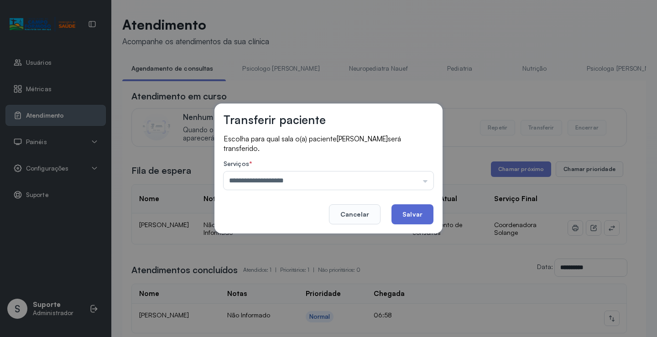
click at [406, 219] on button "Salvar" at bounding box center [412, 214] width 42 height 20
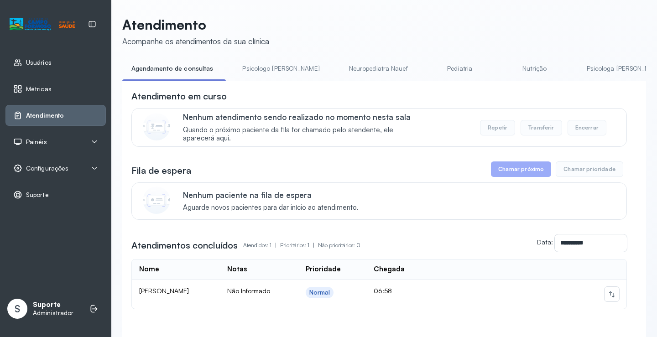
click at [262, 67] on link "Psicologo Pedro" at bounding box center [280, 68] width 95 height 15
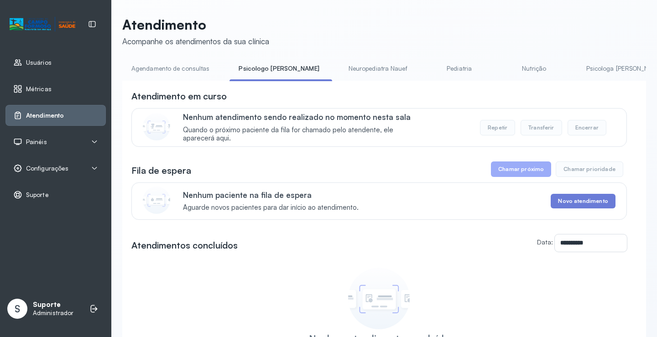
click at [188, 66] on link "Agendamento de consultas" at bounding box center [170, 68] width 96 height 15
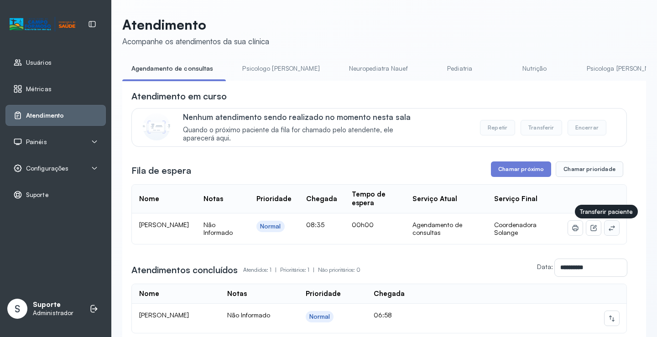
click at [608, 231] on icon at bounding box center [611, 227] width 7 height 7
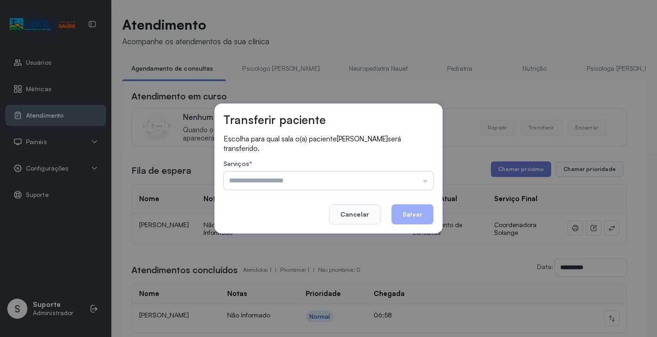
click at [404, 185] on input "text" at bounding box center [329, 181] width 210 height 18
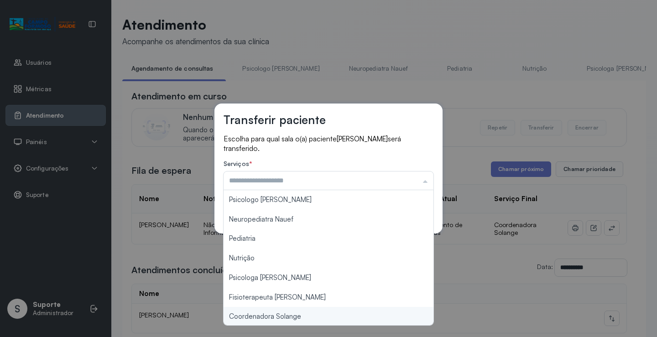
type input "**********"
drag, startPoint x: 303, startPoint y: 316, endPoint x: 397, endPoint y: 245, distance: 117.2
click at [303, 316] on div "**********" at bounding box center [328, 168] width 657 height 337
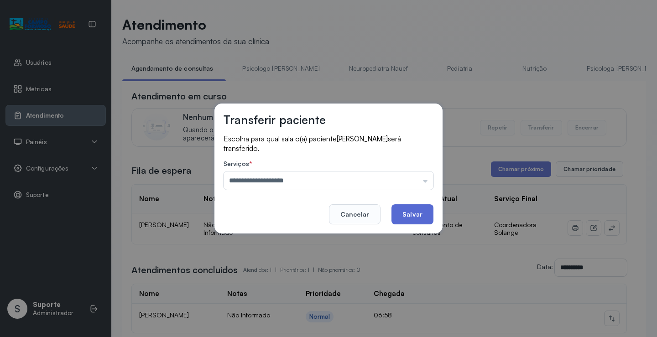
click at [416, 221] on button "Salvar" at bounding box center [412, 214] width 42 height 20
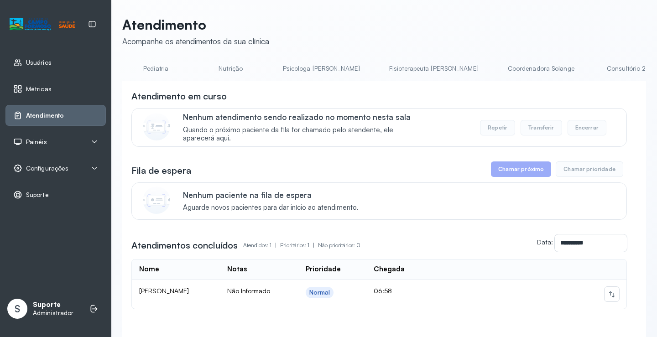
scroll to position [0, 323]
click at [411, 48] on div "**********" at bounding box center [384, 191] width 524 height 351
click at [413, 58] on div "**********" at bounding box center [384, 191] width 524 height 351
click at [479, 61] on link "Coordenadora Solange" at bounding box center [521, 68] width 85 height 15
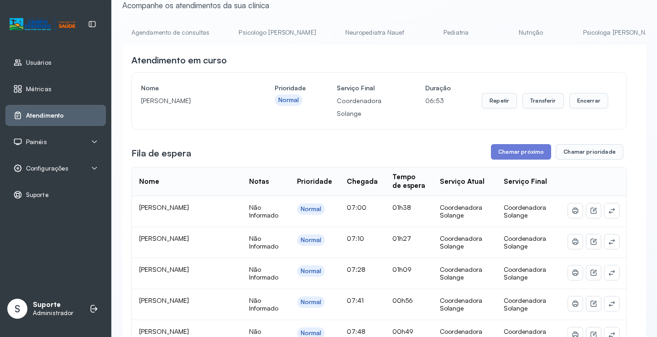
scroll to position [0, 0]
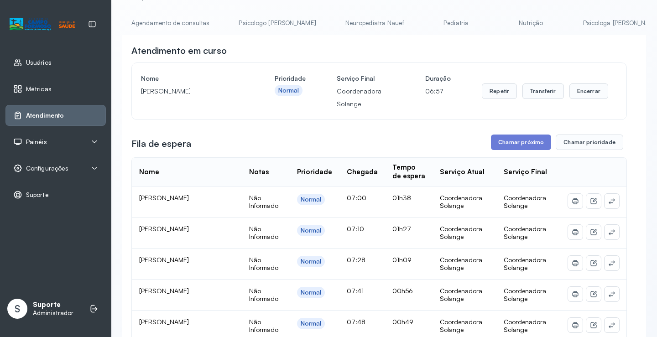
click at [184, 24] on link "Agendamento de consultas" at bounding box center [170, 23] width 96 height 15
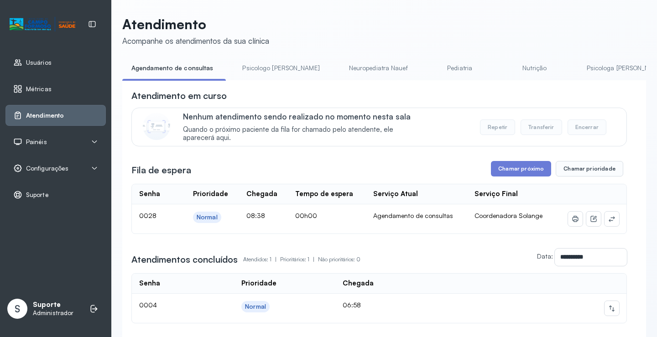
scroll to position [46, 0]
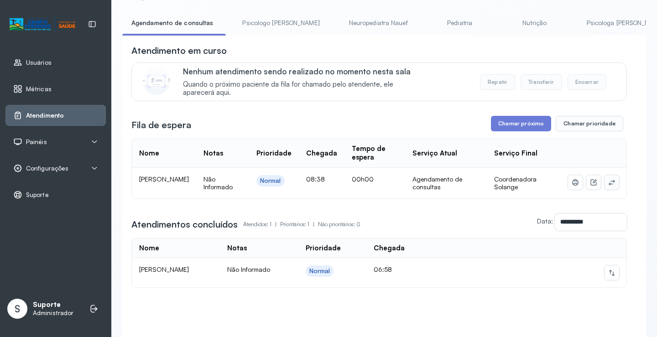
click at [608, 185] on icon at bounding box center [611, 182] width 7 height 7
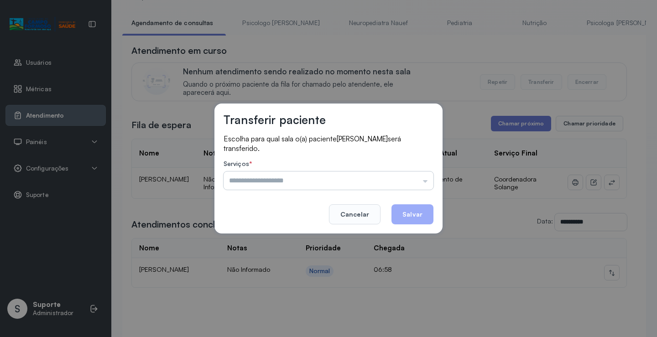
click at [421, 179] on input "text" at bounding box center [329, 181] width 210 height 18
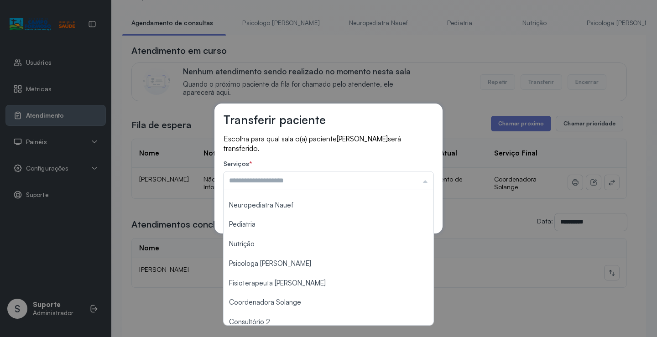
scroll to position [0, 0]
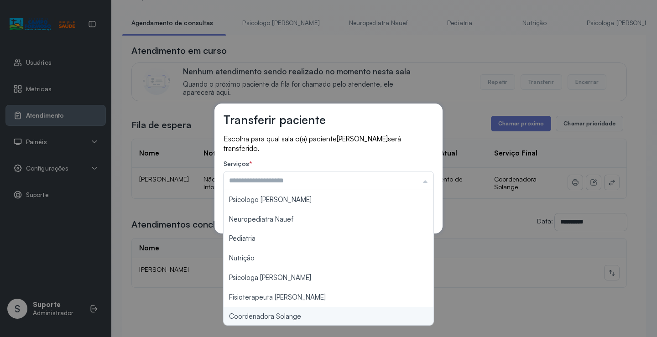
type input "**********"
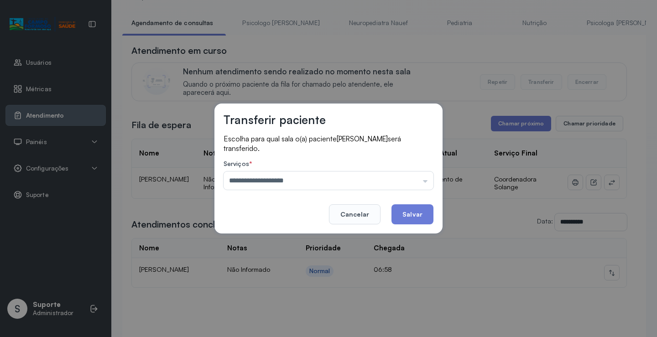
drag, startPoint x: 301, startPoint y: 320, endPoint x: 395, endPoint y: 256, distance: 113.6
click at [301, 319] on div "**********" at bounding box center [328, 168] width 657 height 337
click at [411, 215] on button "Salvar" at bounding box center [412, 214] width 42 height 20
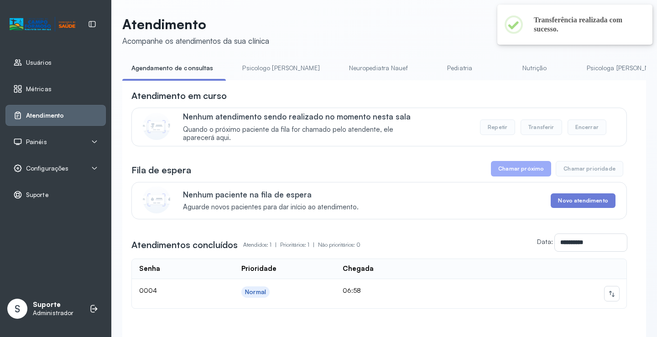
scroll to position [46, 0]
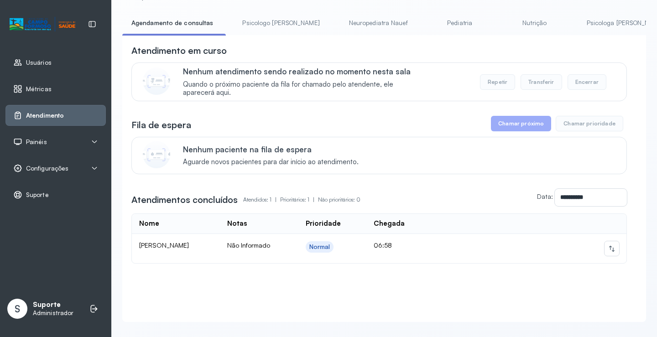
click at [251, 29] on link "Psicologo Pedro" at bounding box center [280, 23] width 95 height 15
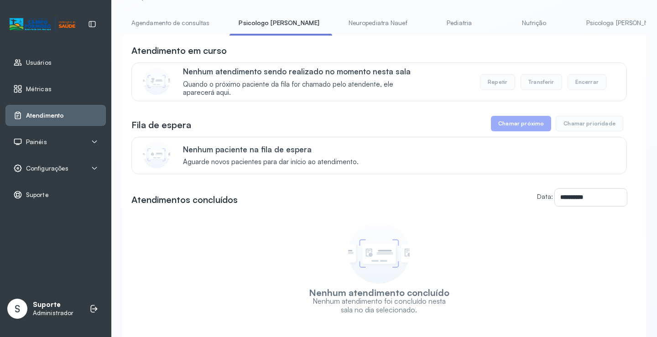
click at [184, 20] on link "Agendamento de consultas" at bounding box center [170, 23] width 96 height 15
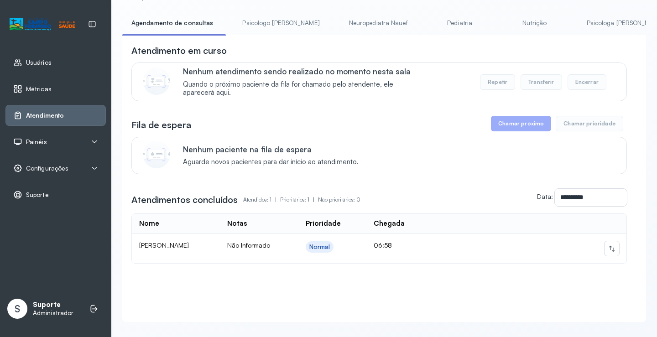
drag, startPoint x: 268, startPoint y: 25, endPoint x: 253, endPoint y: 27, distance: 15.2
click at [268, 24] on link "Psicologo Pedro" at bounding box center [280, 23] width 95 height 15
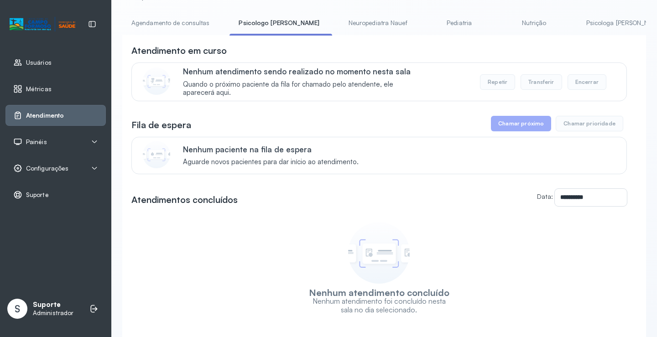
click at [181, 18] on link "Agendamento de consultas" at bounding box center [170, 23] width 96 height 15
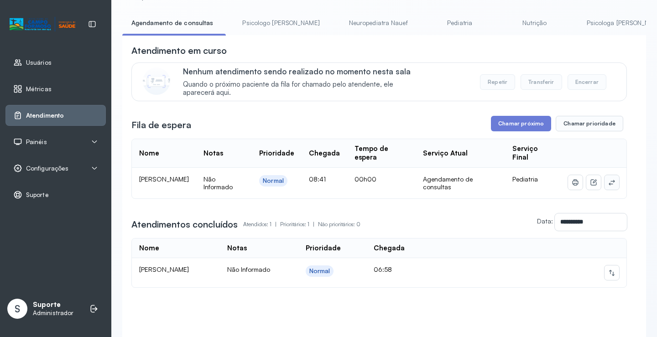
click at [608, 182] on icon at bounding box center [611, 182] width 7 height 7
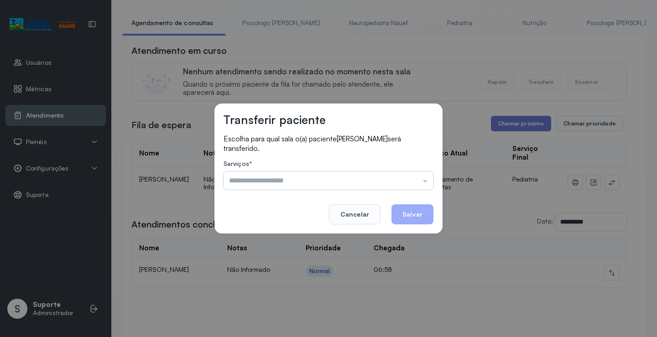
click at [411, 177] on input "text" at bounding box center [329, 181] width 210 height 18
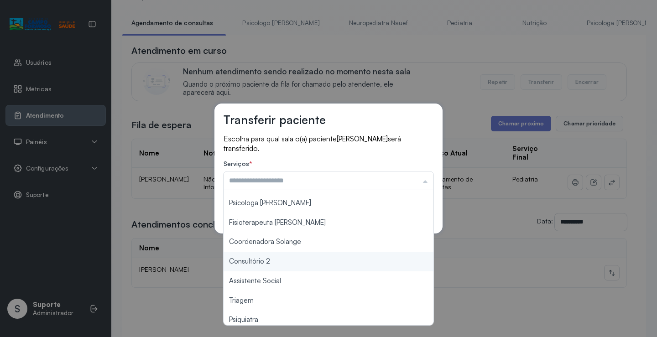
scroll to position [138, 0]
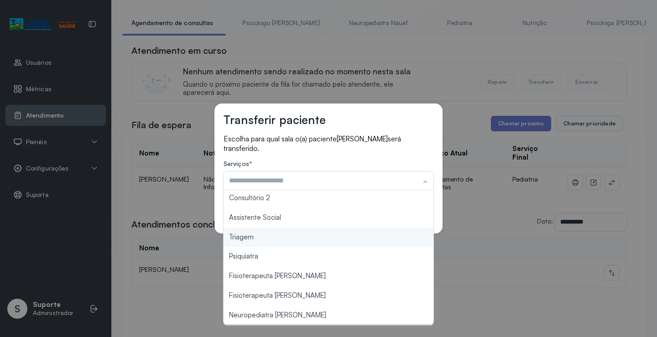
type input "*******"
click at [281, 238] on div "Transferir paciente Escolha para qual sala o(a) paciente MARIA CLARA DE SOUZA F…" at bounding box center [328, 168] width 657 height 337
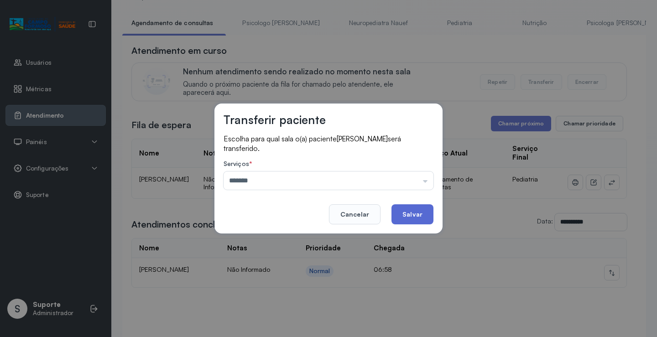
click at [401, 216] on button "Salvar" at bounding box center [412, 214] width 42 height 20
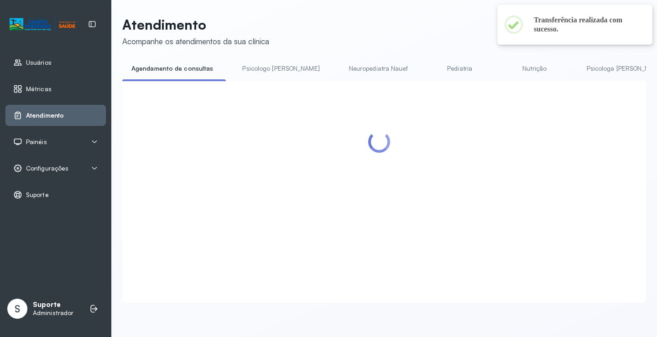
scroll to position [46, 0]
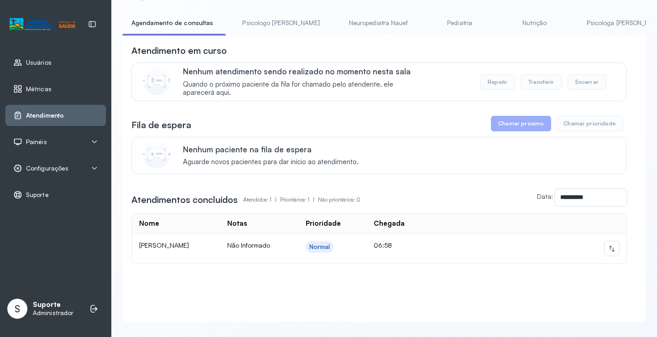
click at [267, 28] on link "Psicologo Pedro" at bounding box center [280, 23] width 95 height 15
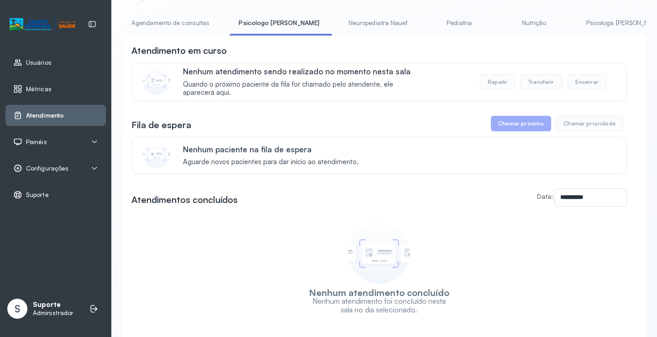
click at [179, 22] on link "Agendamento de consultas" at bounding box center [170, 23] width 96 height 15
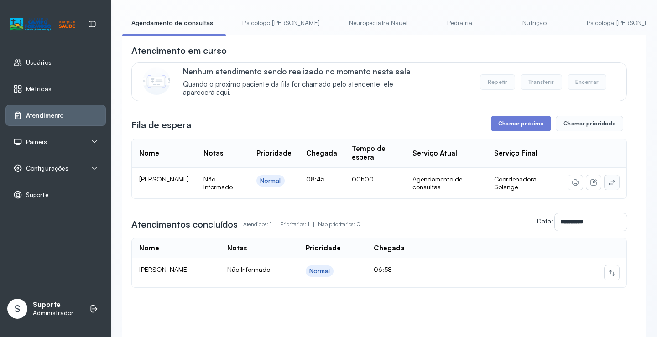
click at [609, 183] on icon at bounding box center [611, 182] width 7 height 7
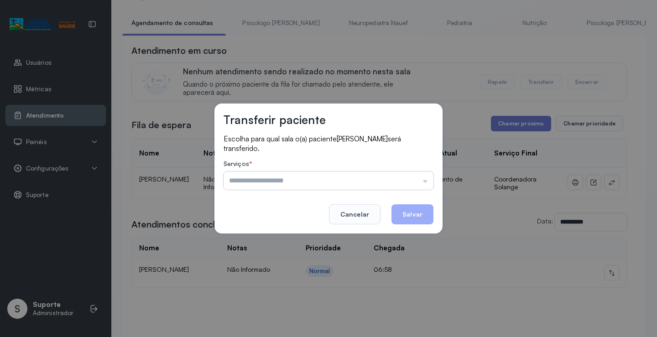
click at [415, 187] on input "text" at bounding box center [329, 181] width 210 height 18
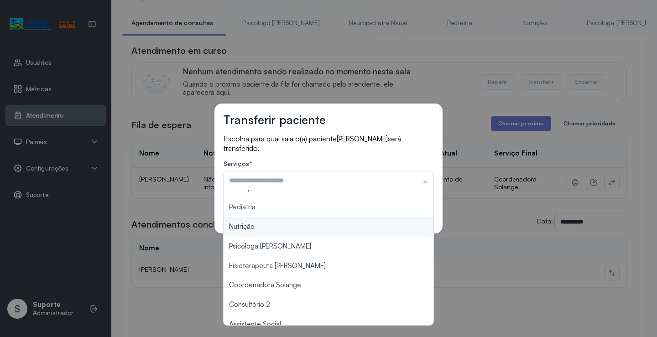
scroll to position [137, 0]
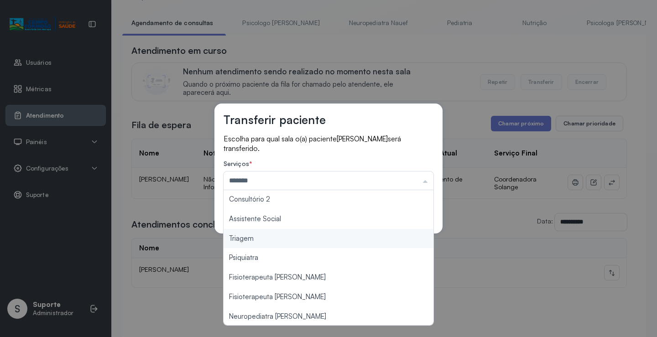
drag, startPoint x: 285, startPoint y: 243, endPoint x: 345, endPoint y: 233, distance: 61.0
click at [285, 241] on div "Transferir paciente Escolha para qual sala o(a) paciente ISAAC DE SOUZA LOPES s…" at bounding box center [328, 168] width 657 height 337
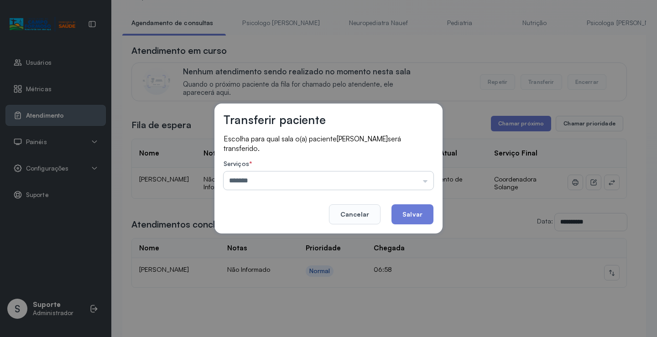
click at [337, 182] on input "*******" at bounding box center [329, 181] width 210 height 18
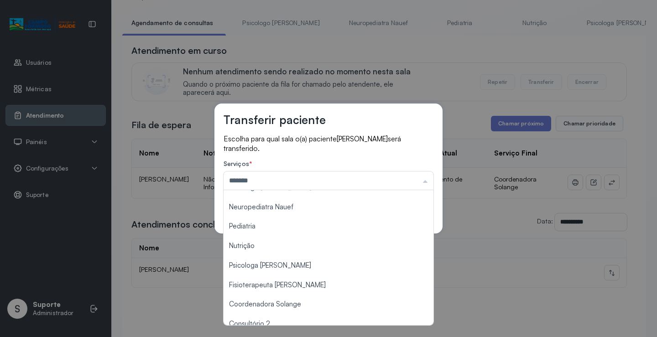
scroll to position [0, 0]
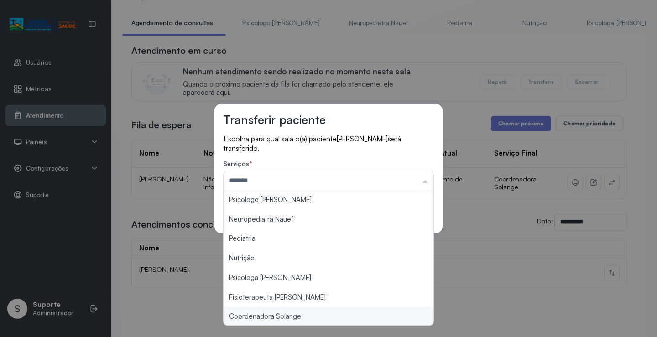
type input "**********"
click at [289, 318] on div "**********" at bounding box center [328, 168] width 657 height 337
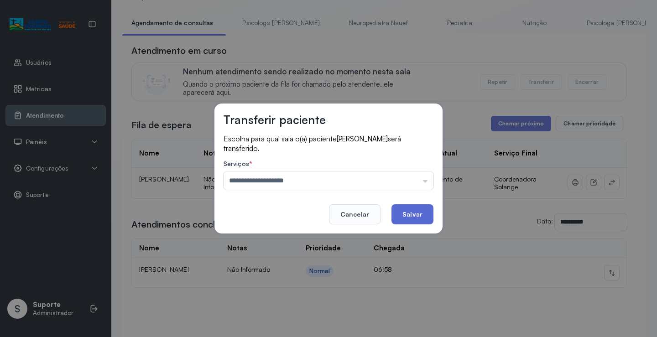
click at [422, 212] on button "Salvar" at bounding box center [412, 214] width 42 height 20
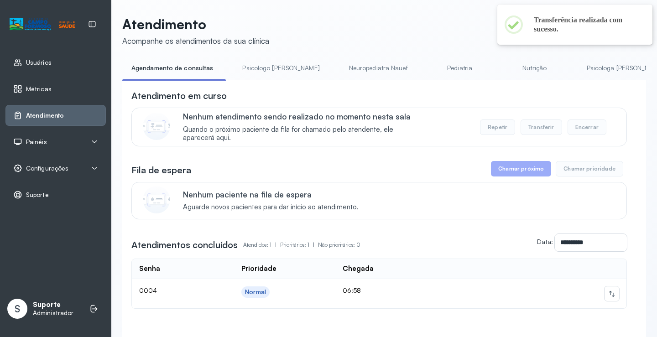
scroll to position [46, 0]
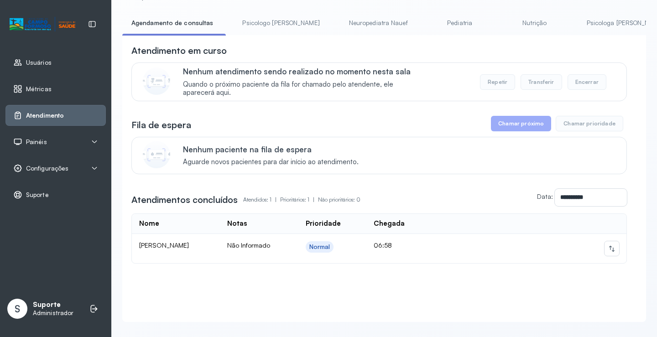
click at [255, 21] on link "Psicologo Pedro" at bounding box center [280, 23] width 95 height 15
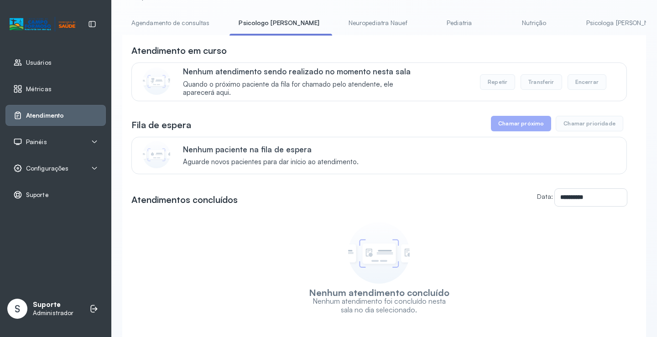
click at [196, 26] on link "Agendamento de consultas" at bounding box center [170, 23] width 96 height 15
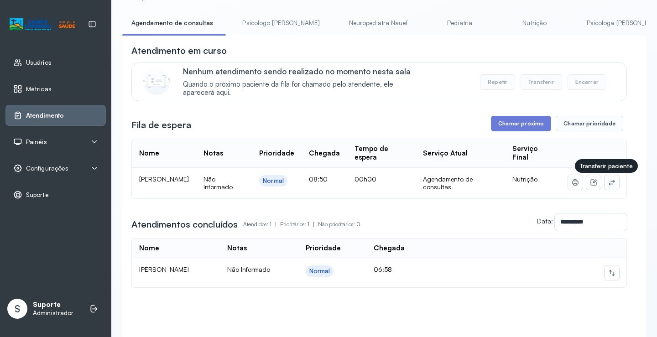
click at [609, 184] on button at bounding box center [611, 182] width 15 height 15
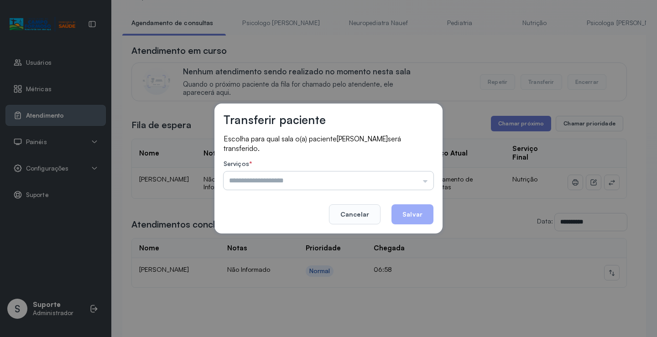
click at [419, 178] on input "text" at bounding box center [329, 181] width 210 height 18
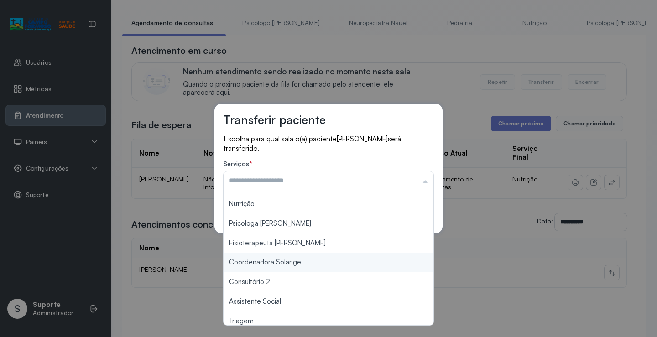
scroll to position [138, 0]
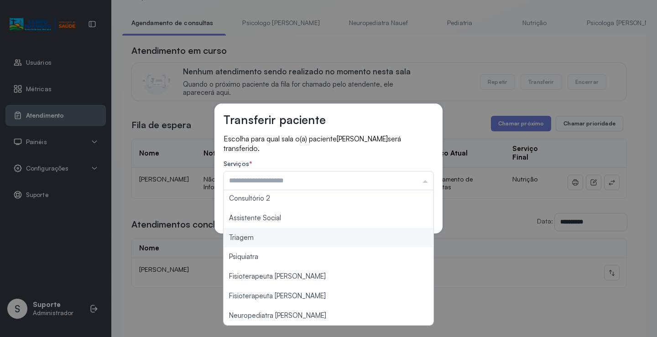
type input "*******"
drag, startPoint x: 276, startPoint y: 238, endPoint x: 350, endPoint y: 222, distance: 75.7
click at [278, 237] on div "Transferir paciente Escolha para qual sala o(a) paciente Ullisses Dias Vieira s…" at bounding box center [328, 168] width 657 height 337
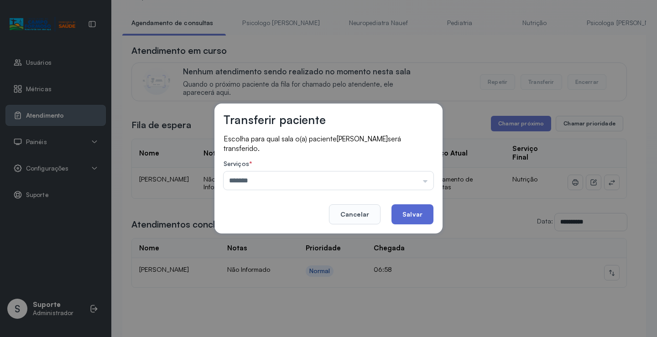
click at [410, 214] on button "Salvar" at bounding box center [412, 214] width 42 height 20
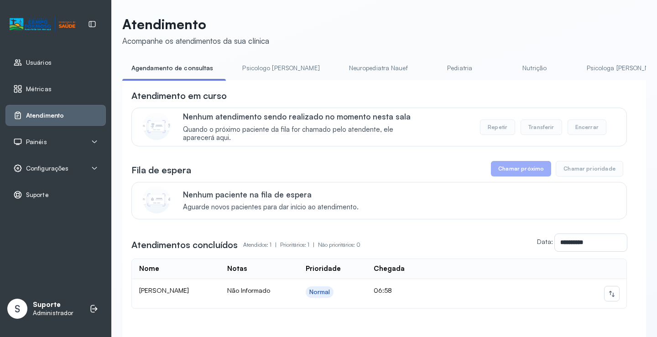
scroll to position [46, 0]
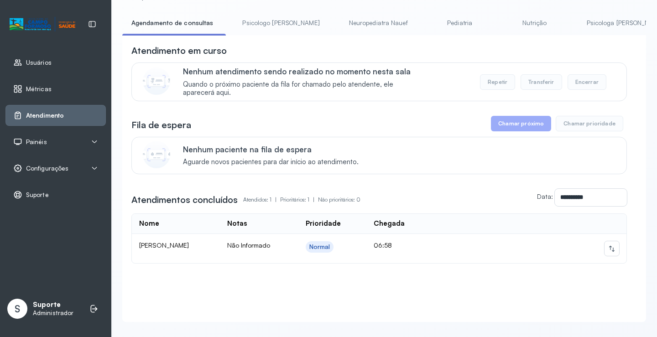
click at [268, 26] on link "Psicologo Pedro" at bounding box center [280, 23] width 95 height 15
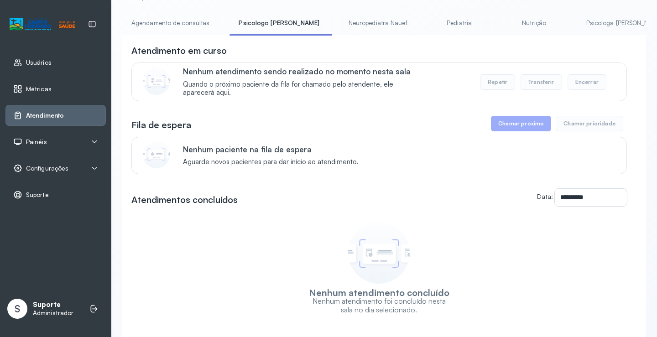
click at [177, 24] on link "Agendamento de consultas" at bounding box center [170, 23] width 96 height 15
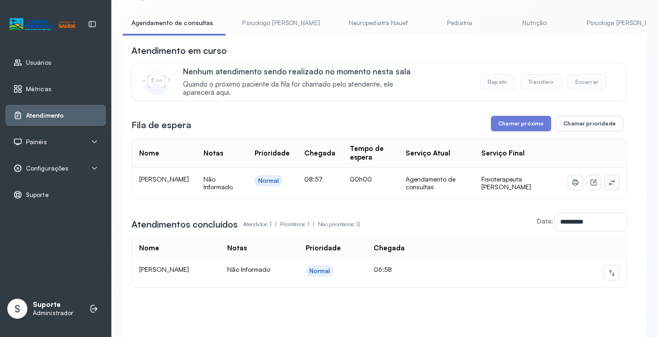
click at [608, 184] on icon at bounding box center [611, 182] width 7 height 7
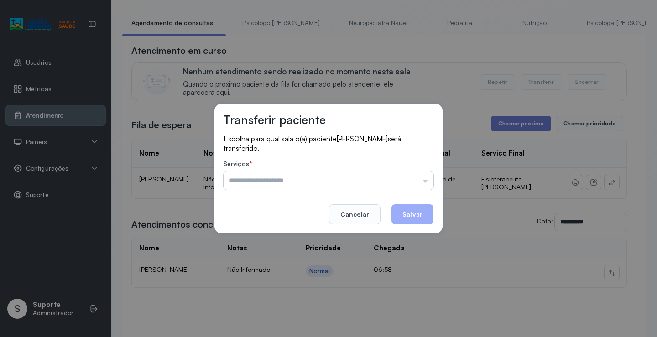
click at [412, 178] on input "text" at bounding box center [329, 181] width 210 height 18
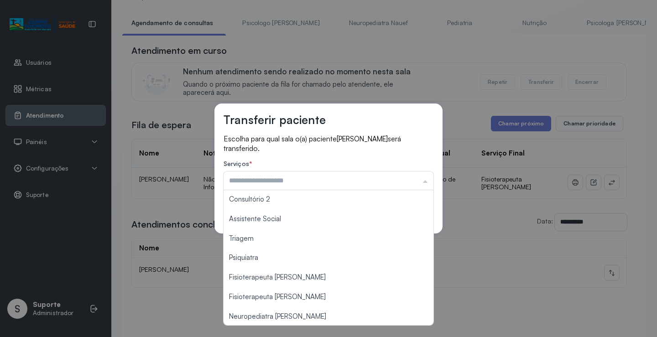
scroll to position [138, 0]
type input "**********"
drag, startPoint x: 307, startPoint y: 279, endPoint x: 391, endPoint y: 238, distance: 92.8
click at [307, 276] on div "**********" at bounding box center [328, 168] width 657 height 337
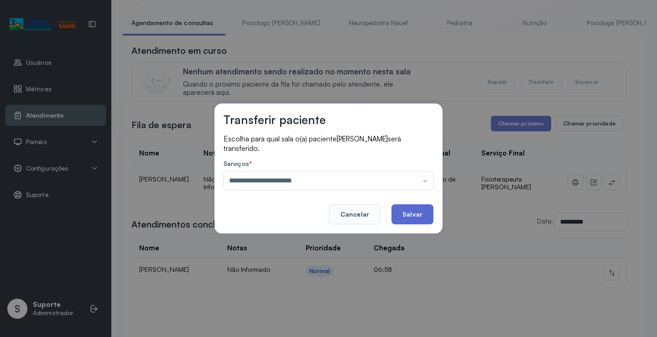
click at [422, 209] on button "Salvar" at bounding box center [412, 214] width 42 height 20
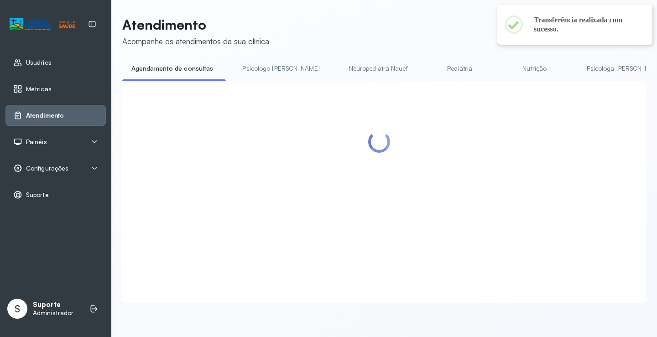
scroll to position [46, 0]
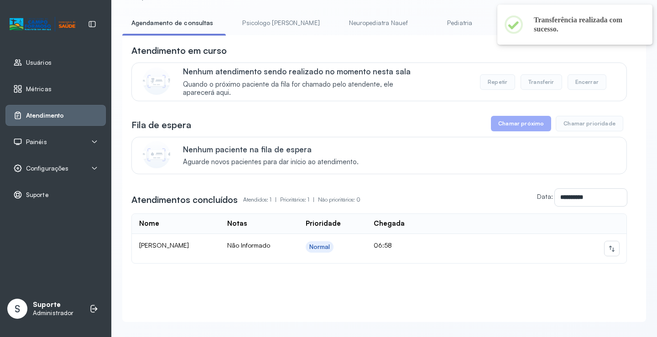
click at [442, 57] on div "Atendimento em curso" at bounding box center [378, 50] width 495 height 13
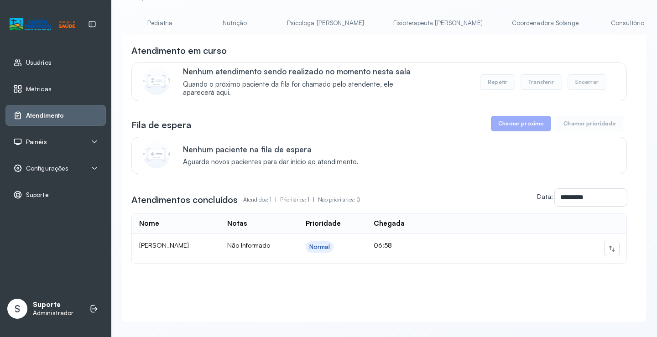
scroll to position [0, 306]
click at [497, 21] on link "Coordenadora Solange" at bounding box center [539, 23] width 85 height 15
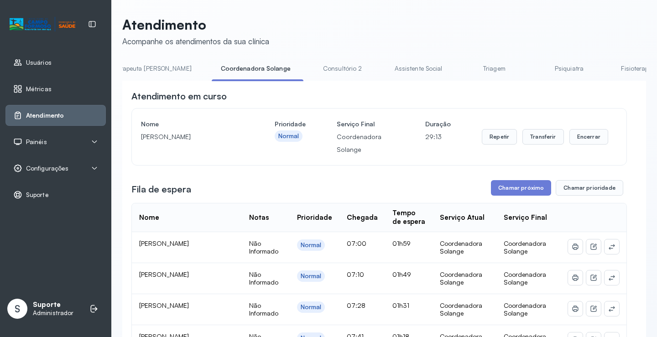
scroll to position [0, 725]
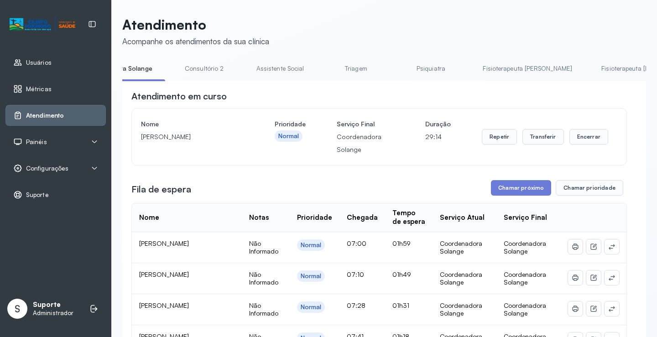
click at [474, 68] on link "Fisioterapeuta [PERSON_NAME]" at bounding box center [528, 68] width 108 height 15
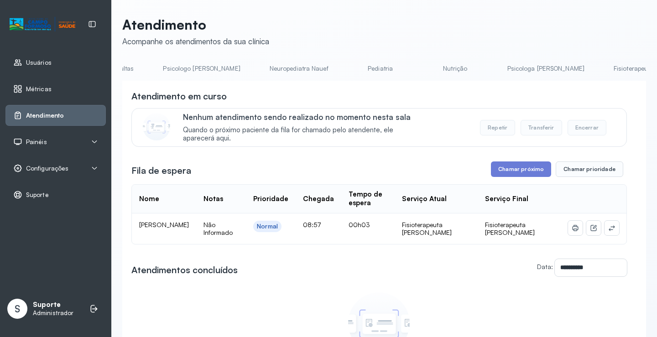
scroll to position [0, 0]
click at [242, 67] on link "Psicologo Pedro" at bounding box center [276, 68] width 95 height 15
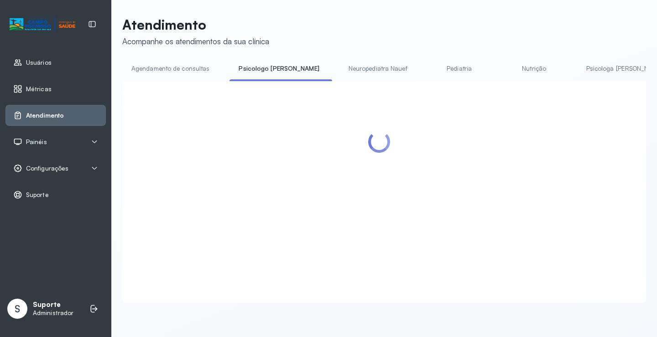
click at [177, 68] on link "Agendamento de consultas" at bounding box center [170, 68] width 96 height 15
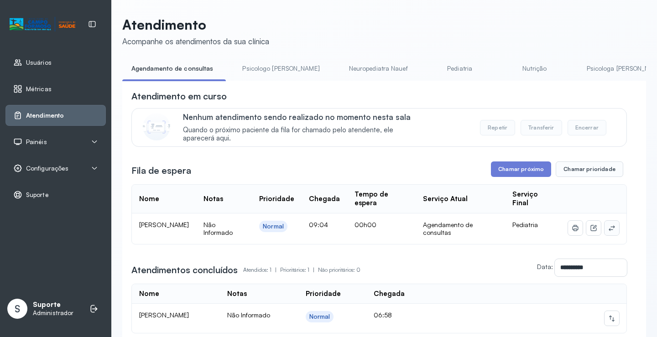
click at [604, 231] on button at bounding box center [611, 228] width 15 height 15
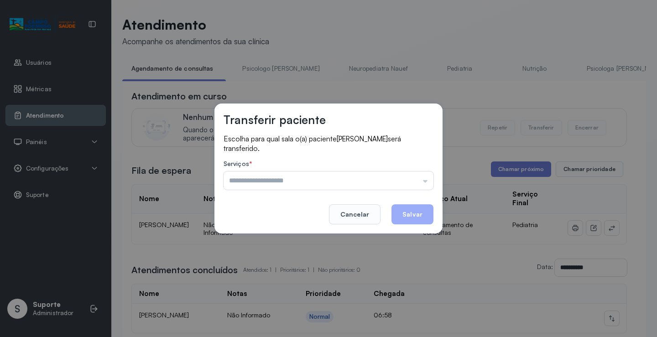
drag, startPoint x: 396, startPoint y: 176, endPoint x: 372, endPoint y: 197, distance: 31.4
click at [396, 177] on div "Psicologo Pedro Neuropediatra Nauef Pediatria Nutrição Psicologa Alana Fisioter…" at bounding box center [329, 181] width 210 height 18
click at [338, 179] on input "text" at bounding box center [329, 181] width 210 height 18
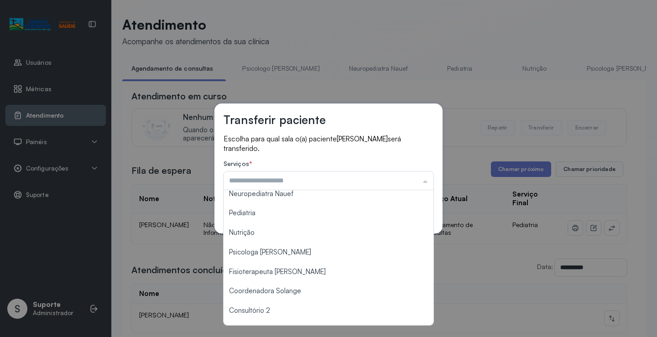
scroll to position [137, 0]
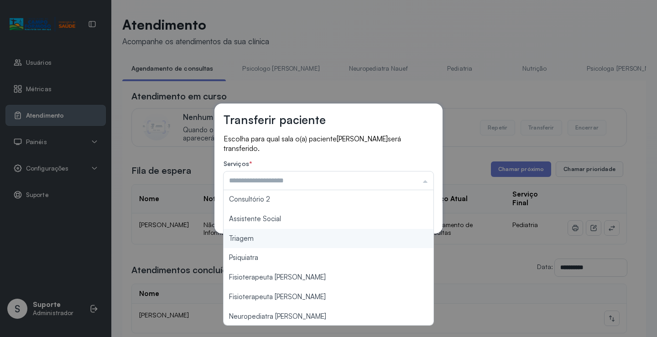
type input "*******"
drag, startPoint x: 260, startPoint y: 241, endPoint x: 353, endPoint y: 223, distance: 93.9
click at [260, 240] on div "Transferir paciente Escolha para qual sala o(a) paciente BERNARDO LIMA será tra…" at bounding box center [328, 168] width 657 height 337
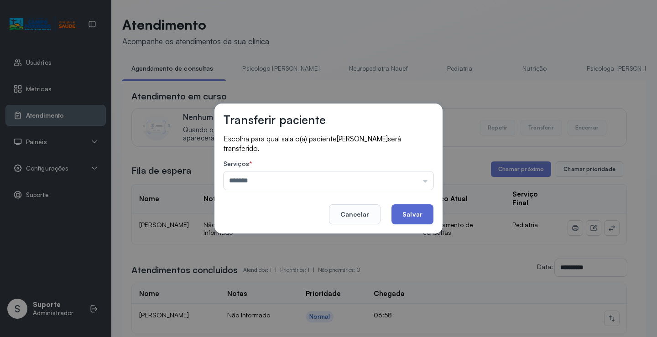
click at [397, 214] on button "Salvar" at bounding box center [412, 214] width 42 height 20
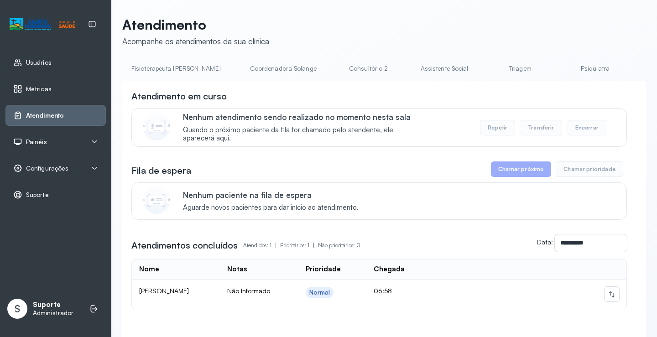
scroll to position [0, 563]
click at [486, 64] on link "Triagem" at bounding box center [518, 68] width 64 height 15
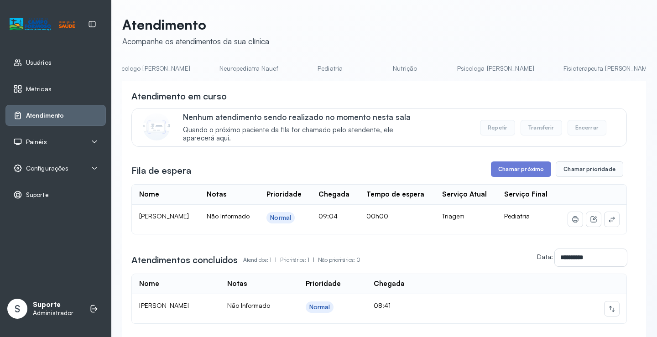
scroll to position [0, 0]
click at [142, 66] on link "Agendamento de consultas" at bounding box center [170, 68] width 96 height 15
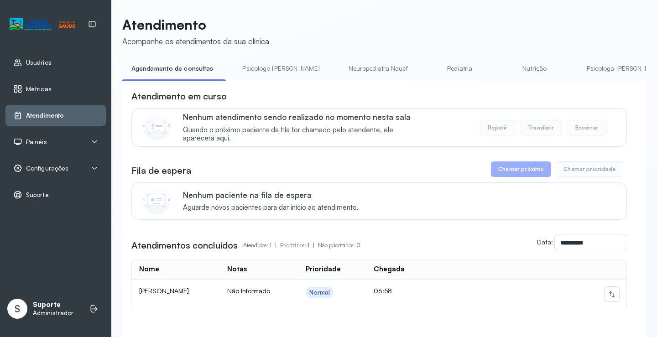
click at [264, 73] on link "Psicologo Pedro" at bounding box center [280, 68] width 95 height 15
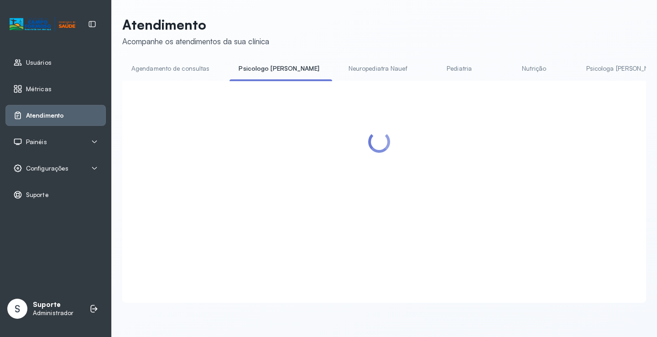
click at [172, 68] on link "Agendamento de consultas" at bounding box center [170, 68] width 96 height 15
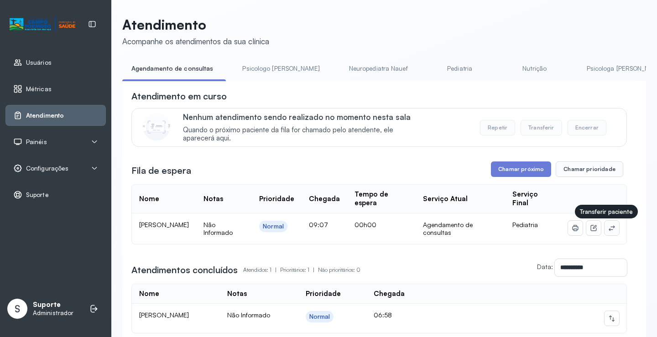
click at [611, 228] on button at bounding box center [611, 228] width 15 height 15
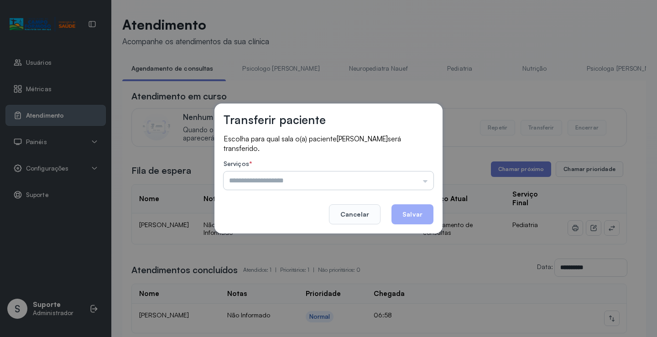
click at [412, 185] on input "text" at bounding box center [329, 181] width 210 height 18
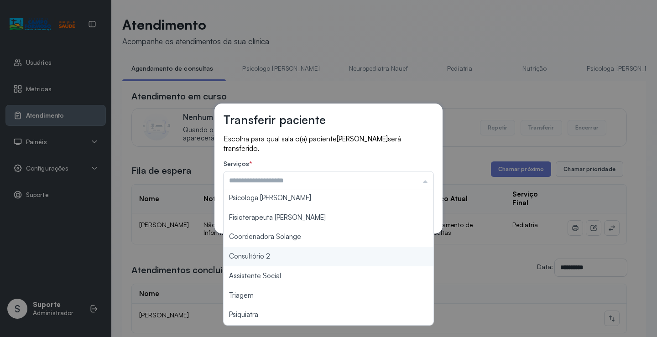
scroll to position [91, 0]
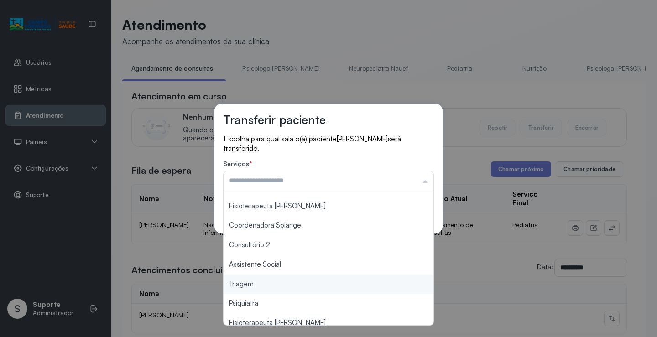
type input "*******"
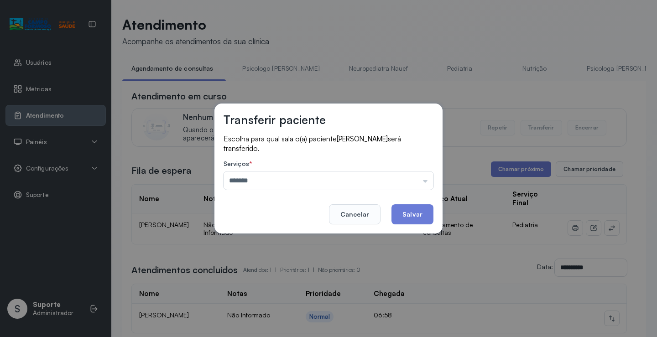
drag, startPoint x: 274, startPoint y: 282, endPoint x: 368, endPoint y: 242, distance: 102.2
click at [276, 282] on div "Transferir paciente Escolha para qual sala o(a) paciente ANA CLARA DA SILVA FER…" at bounding box center [328, 168] width 657 height 337
click at [419, 214] on button "Salvar" at bounding box center [412, 214] width 42 height 20
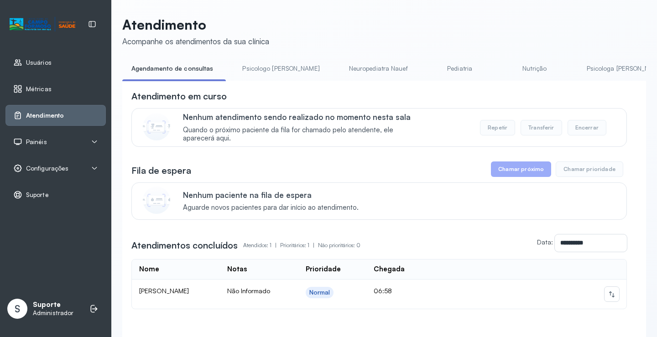
click at [439, 74] on link "Pediatria" at bounding box center [460, 68] width 64 height 15
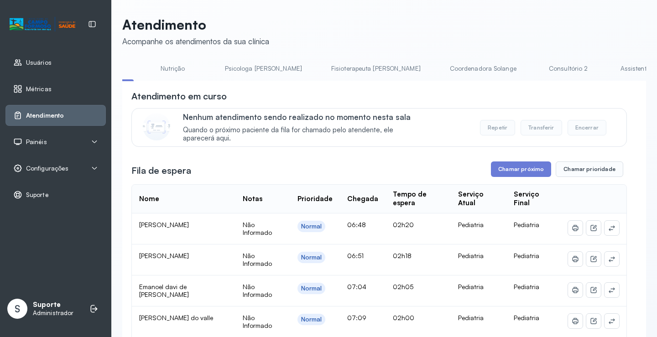
scroll to position [0, 463]
click at [583, 68] on link "Triagem" at bounding box center [615, 68] width 64 height 15
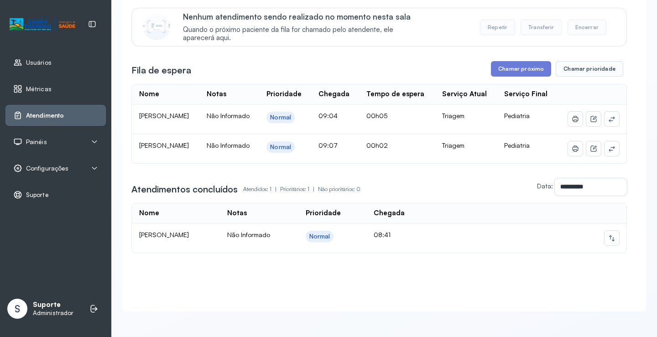
scroll to position [121, 0]
click at [608, 234] on icon at bounding box center [611, 237] width 7 height 7
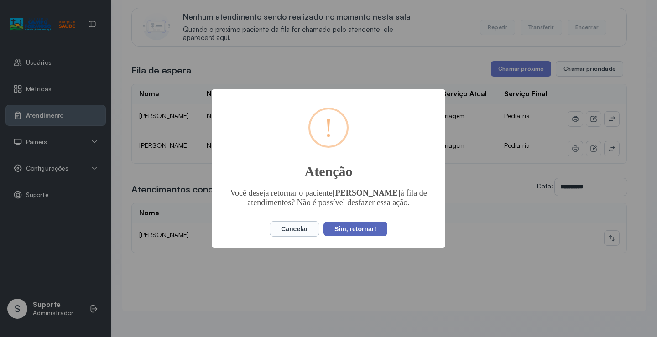
click at [370, 228] on button "Sim, retornar!" at bounding box center [355, 229] width 64 height 15
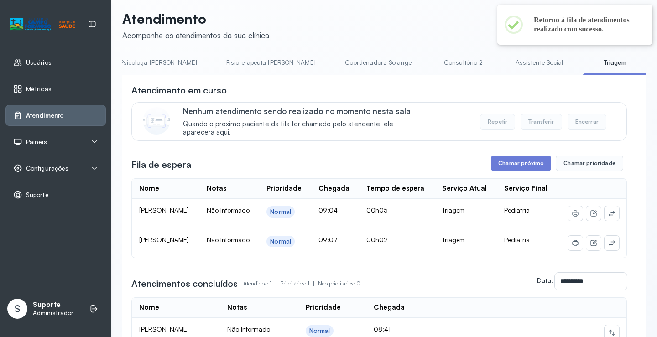
scroll to position [0, 0]
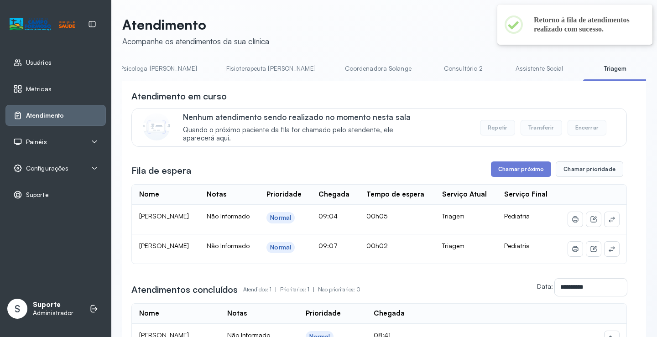
click at [506, 72] on link "Assistente Social" at bounding box center [539, 68] width 66 height 15
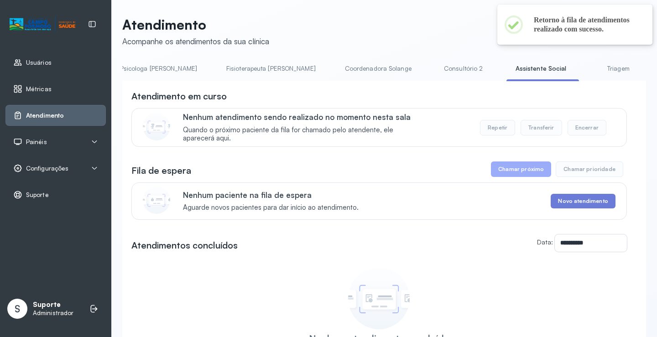
click at [586, 69] on link "Triagem" at bounding box center [618, 68] width 64 height 15
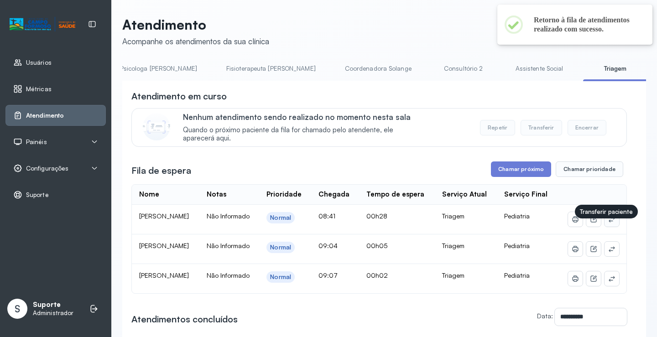
click at [608, 223] on icon at bounding box center [611, 219] width 7 height 7
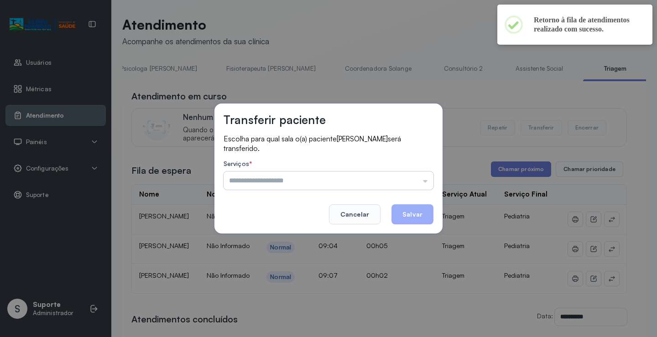
click at [402, 180] on input "text" at bounding box center [329, 181] width 210 height 18
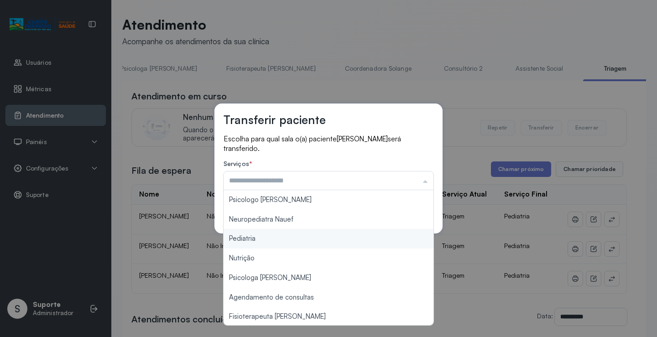
type input "*********"
drag, startPoint x: 292, startPoint y: 242, endPoint x: 367, endPoint y: 219, distance: 78.5
click at [296, 236] on div "Transferir paciente Escolha para qual sala o(a) paciente MARIA CLARA DE SOUZA F…" at bounding box center [328, 168] width 657 height 337
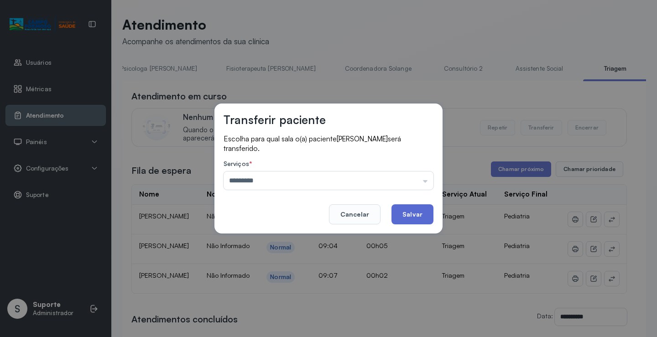
click at [406, 213] on button "Salvar" at bounding box center [412, 214] width 42 height 20
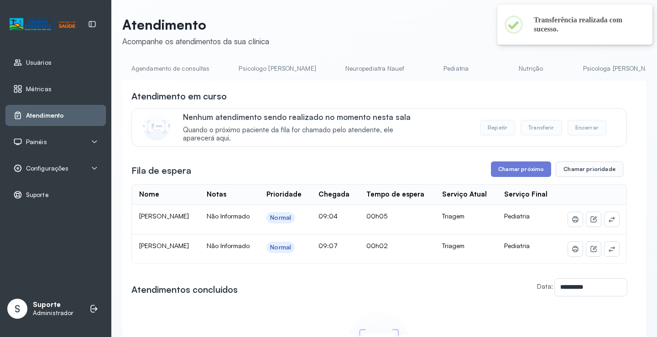
click at [432, 67] on link "Pediatria" at bounding box center [456, 68] width 64 height 15
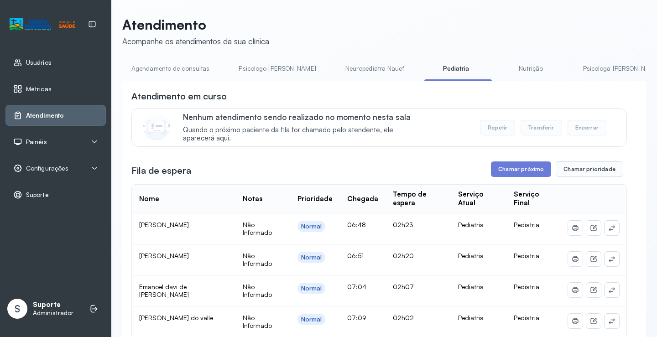
click at [262, 58] on div "Atendimento Acompanhe os atendimentos da sua clínica Agendamento de consultas P…" at bounding box center [384, 338] width 524 height 644
click at [238, 68] on link "Psicologo Pedro" at bounding box center [276, 68] width 95 height 15
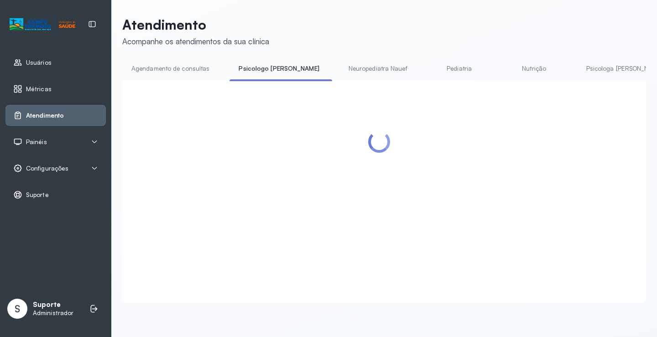
click at [182, 71] on link "Agendamento de consultas" at bounding box center [170, 68] width 96 height 15
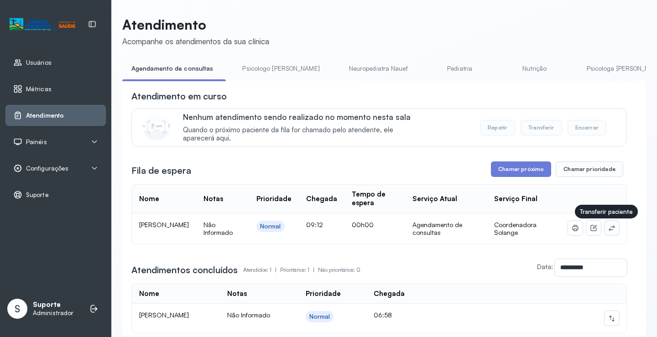
click at [611, 233] on button at bounding box center [611, 228] width 15 height 15
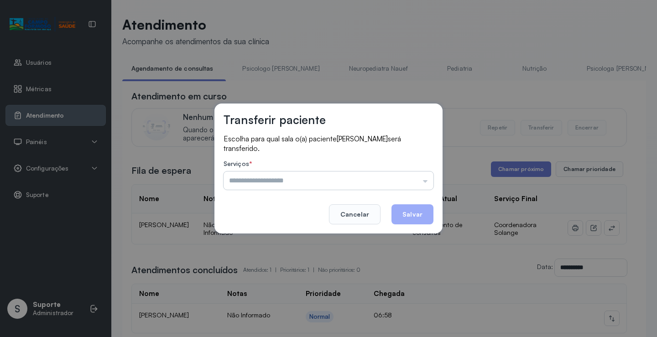
click at [415, 186] on input "text" at bounding box center [329, 181] width 210 height 18
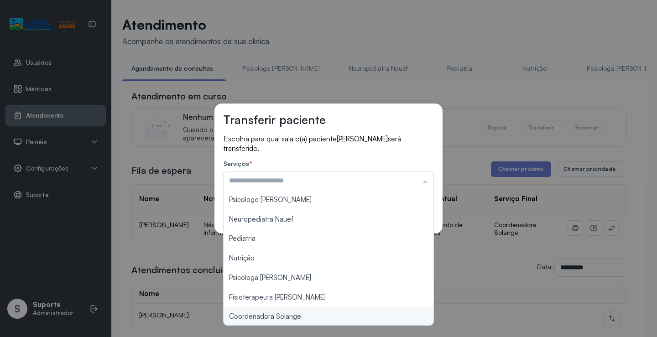
type input "**********"
click at [295, 316] on div "**********" at bounding box center [328, 168] width 657 height 337
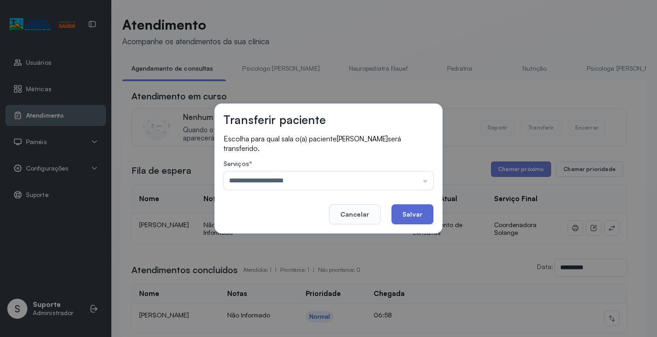
click at [414, 219] on button "Salvar" at bounding box center [412, 214] width 42 height 20
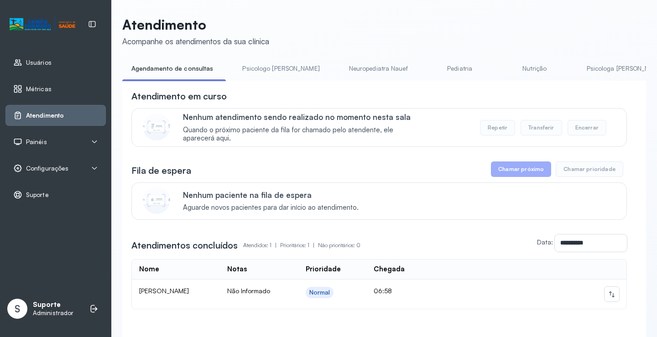
click at [272, 78] on li "Psicologo Pedro" at bounding box center [282, 71] width 99 height 21
click at [272, 76] on link "Psicologo Pedro" at bounding box center [280, 68] width 95 height 15
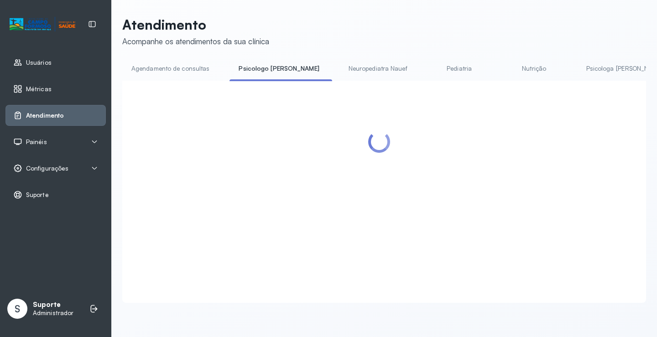
click at [174, 79] on li "Agendamento de consultas" at bounding box center [172, 71] width 100 height 21
click at [182, 66] on link "Agendamento de consultas" at bounding box center [170, 68] width 96 height 15
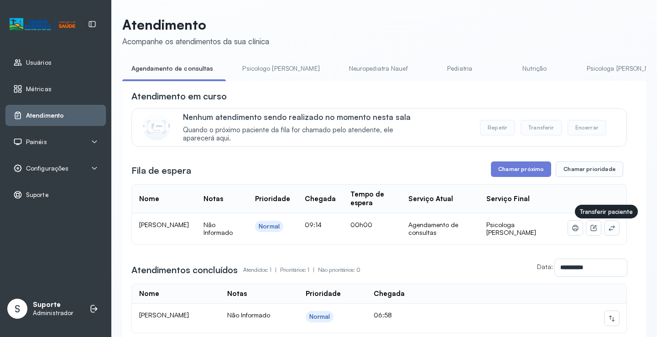
click at [609, 228] on button at bounding box center [611, 228] width 15 height 15
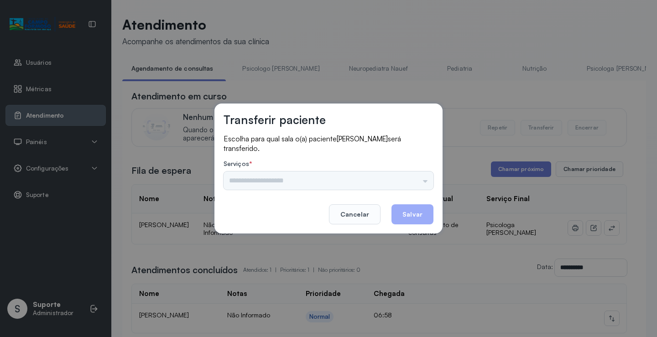
click at [422, 177] on div "Psicologo Pedro Neuropediatra Nauef Pediatria Nutrição Psicologa Alana Fisioter…" at bounding box center [329, 181] width 210 height 18
click at [416, 177] on div "Psicologo Pedro Neuropediatra Nauef Pediatria Nutrição Psicologa Alana Fisioter…" at bounding box center [329, 181] width 210 height 18
click at [323, 183] on input "text" at bounding box center [329, 181] width 210 height 18
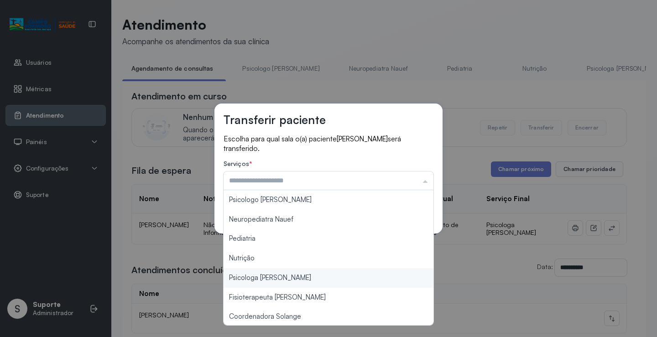
type input "**********"
click at [290, 275] on div "**********" at bounding box center [328, 168] width 657 height 337
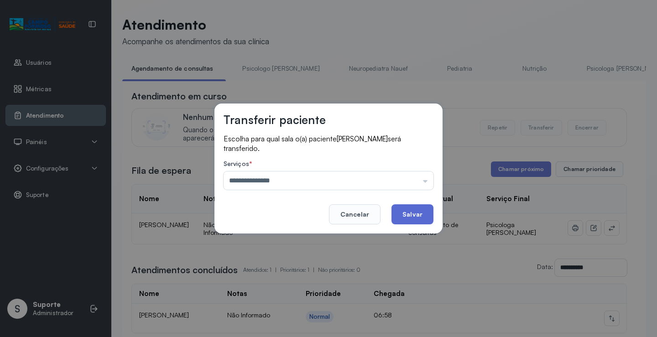
click at [404, 213] on button "Salvar" at bounding box center [412, 214] width 42 height 20
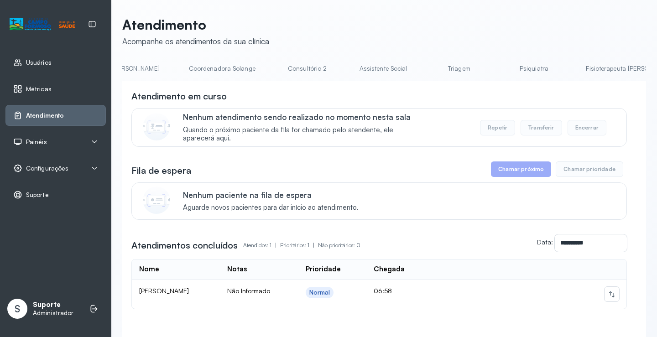
scroll to position [0, 658]
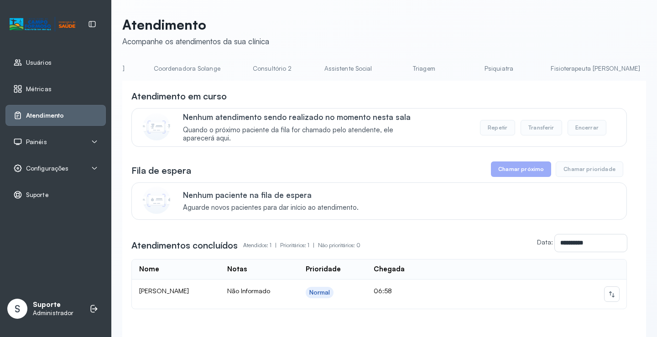
click at [392, 63] on link "Triagem" at bounding box center [424, 68] width 64 height 15
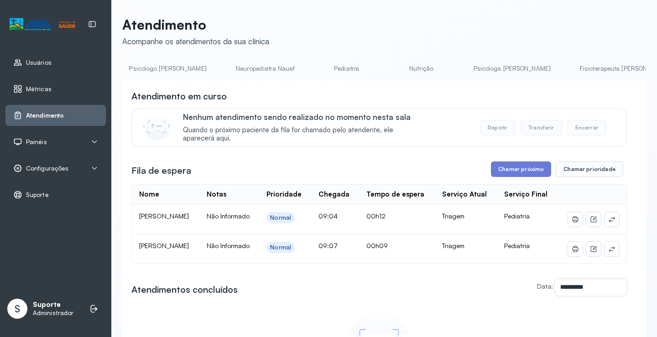
scroll to position [0, 0]
click at [171, 66] on link "Agendamento de consultas" at bounding box center [170, 68] width 96 height 15
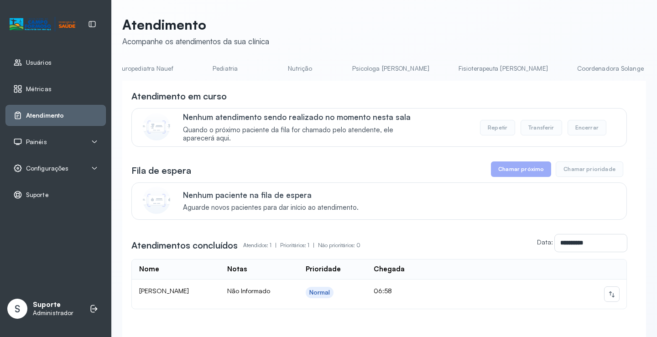
scroll to position [0, 236]
click at [344, 64] on link "Psicologa [PERSON_NAME]" at bounding box center [389, 68] width 95 height 15
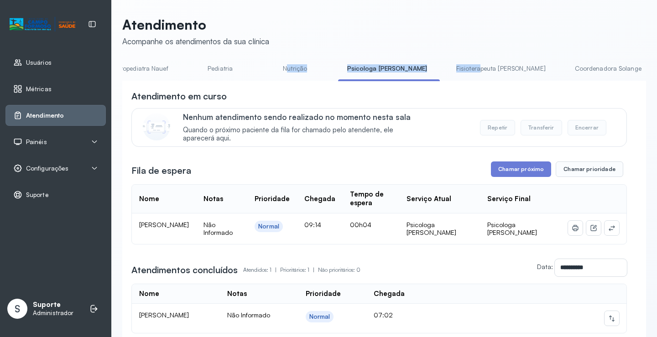
drag, startPoint x: 410, startPoint y: 81, endPoint x: 228, endPoint y: 72, distance: 182.2
click at [228, 72] on ul "Agendamento de consultas Psicologo Pedro Neuropediatra Nauef Pediatria Nutrição…" at bounding box center [148, 71] width 524 height 21
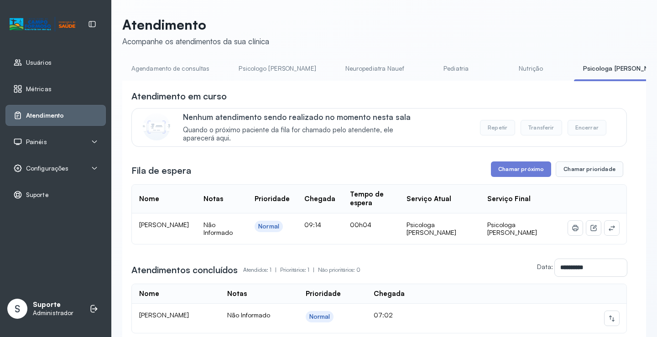
click at [349, 89] on div "**********" at bounding box center [384, 236] width 524 height 311
click at [199, 67] on link "Agendamento de consultas" at bounding box center [170, 68] width 96 height 15
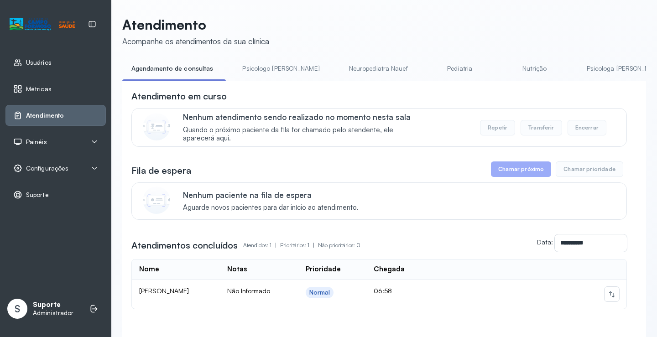
click at [428, 70] on link "Pediatria" at bounding box center [460, 68] width 64 height 15
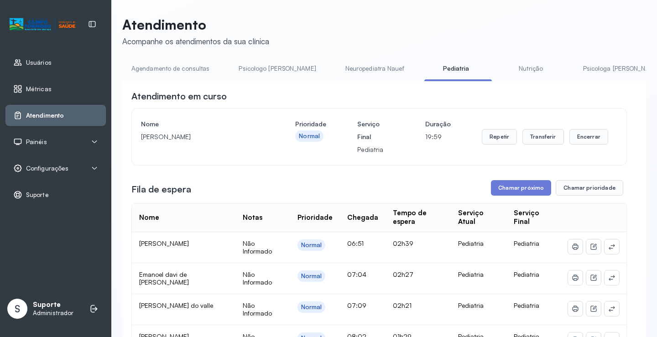
click at [182, 73] on link "Agendamento de consultas" at bounding box center [170, 68] width 96 height 15
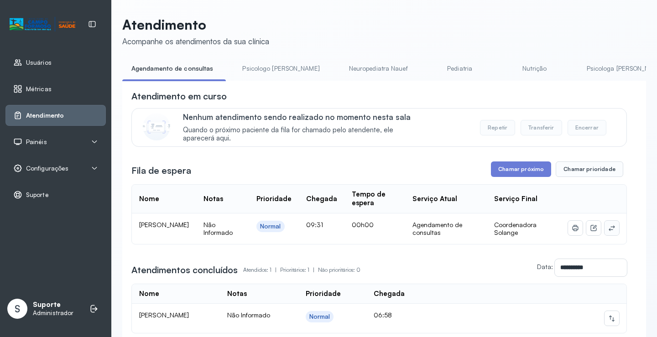
click at [604, 231] on button at bounding box center [611, 228] width 15 height 15
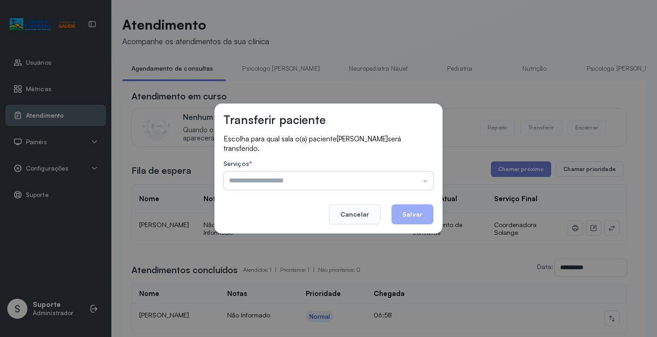
click at [390, 187] on input "text" at bounding box center [329, 181] width 210 height 18
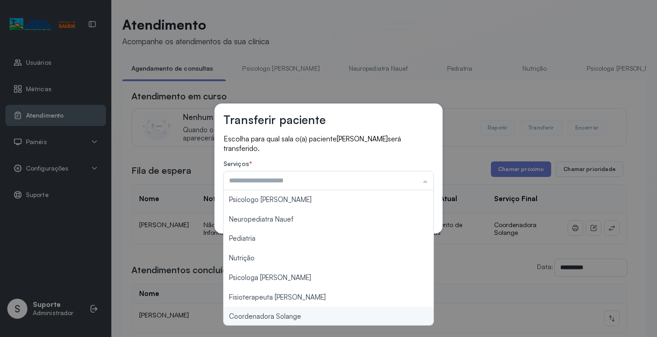
type input "**********"
drag, startPoint x: 296, startPoint y: 316, endPoint x: 415, endPoint y: 237, distance: 142.5
click at [312, 307] on div "**********" at bounding box center [328, 168] width 657 height 337
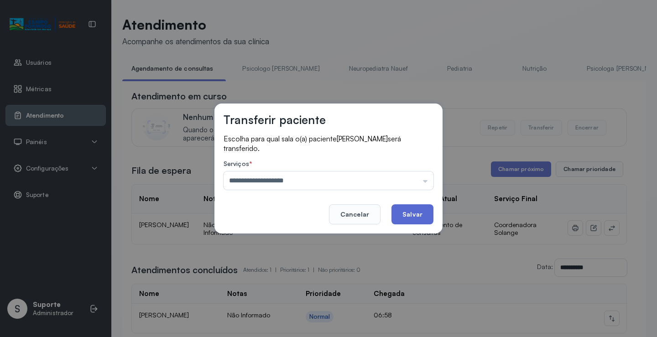
click at [418, 208] on button "Salvar" at bounding box center [412, 214] width 42 height 20
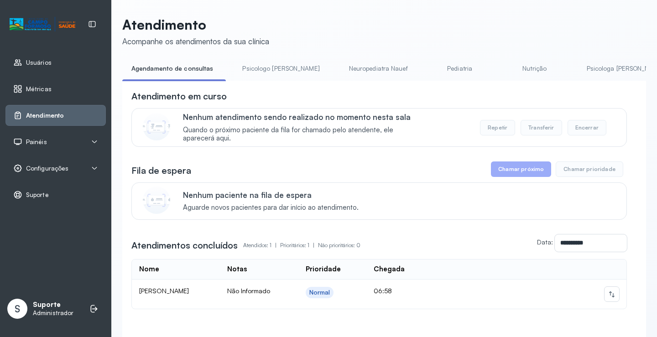
click at [443, 71] on link "Pediatria" at bounding box center [460, 68] width 64 height 15
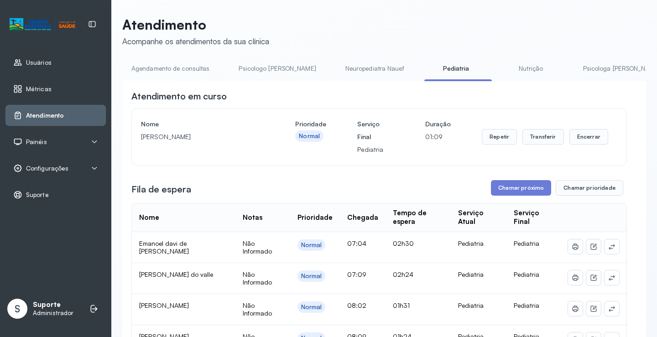
click at [165, 69] on link "Agendamento de consultas" at bounding box center [170, 68] width 96 height 15
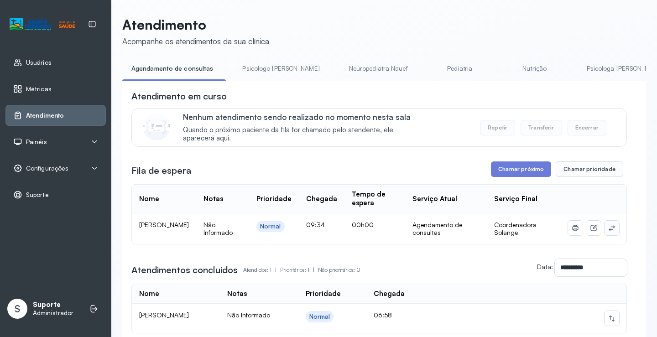
click at [608, 230] on icon at bounding box center [611, 227] width 7 height 7
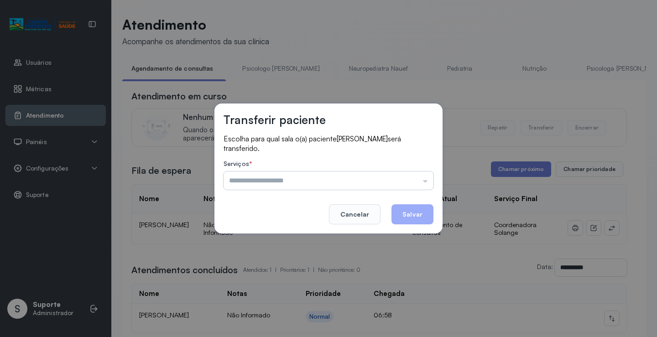
click at [389, 176] on input "text" at bounding box center [329, 181] width 210 height 18
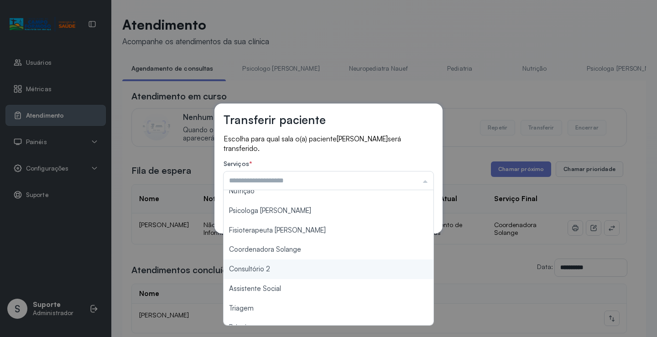
scroll to position [47, 0]
type input "**********"
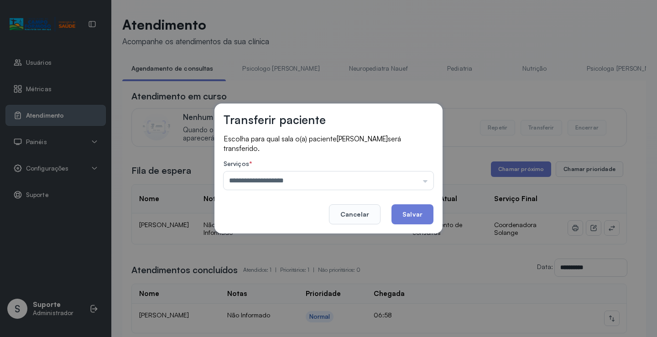
drag, startPoint x: 297, startPoint y: 271, endPoint x: 366, endPoint y: 242, distance: 75.2
click at [297, 271] on div "**********" at bounding box center [328, 168] width 657 height 337
click at [408, 214] on button "Salvar" at bounding box center [412, 214] width 42 height 20
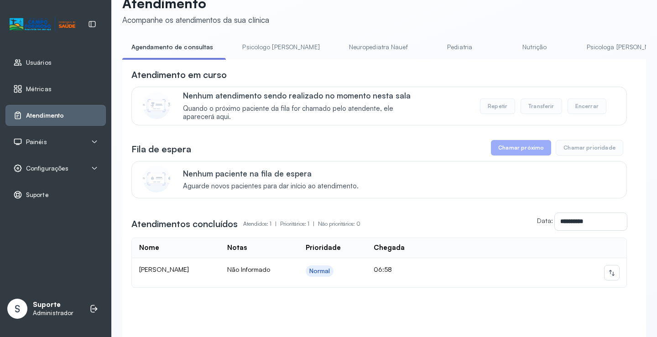
scroll to position [0, 0]
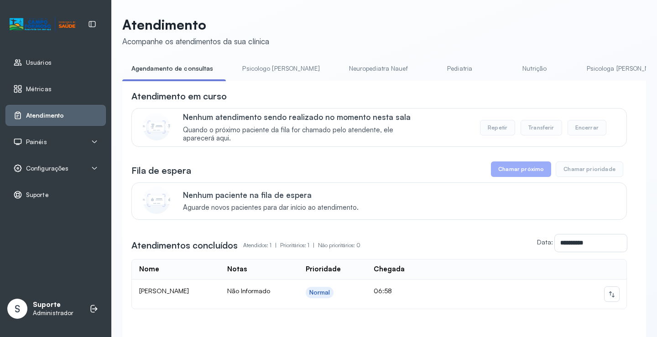
click at [263, 67] on link "Psicologo Pedro" at bounding box center [280, 68] width 95 height 15
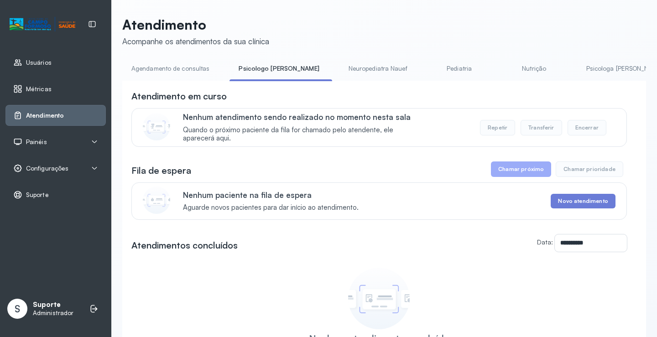
click at [427, 71] on link "Pediatria" at bounding box center [459, 68] width 64 height 15
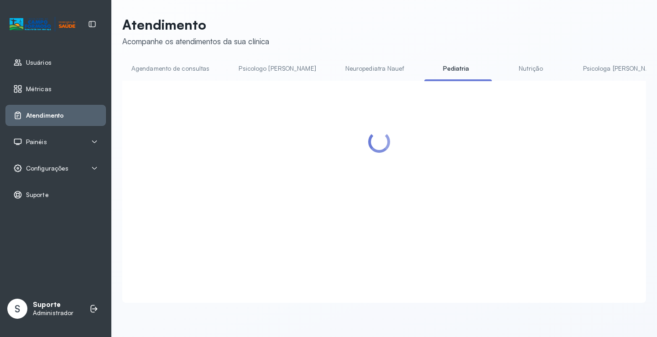
click at [198, 67] on link "Agendamento de consultas" at bounding box center [170, 68] width 96 height 15
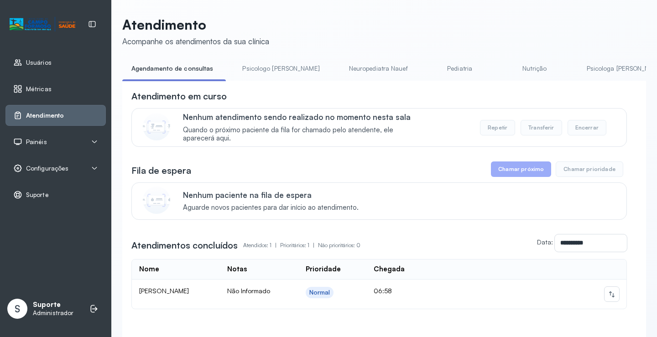
click at [503, 65] on link "Nutrição" at bounding box center [535, 68] width 64 height 15
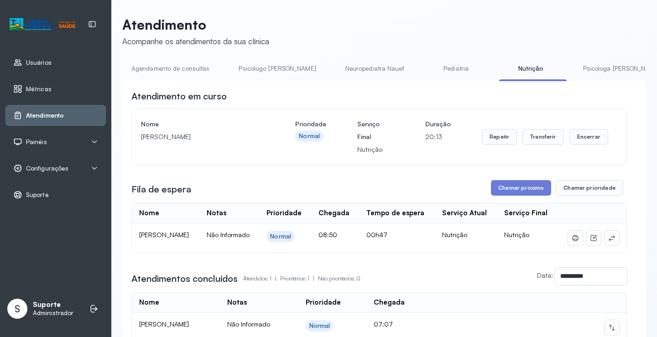
click at [424, 67] on link "Pediatria" at bounding box center [456, 68] width 64 height 15
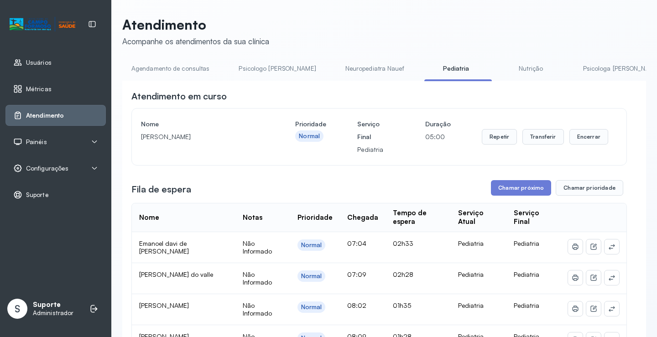
click at [499, 69] on link "Nutrição" at bounding box center [531, 68] width 64 height 15
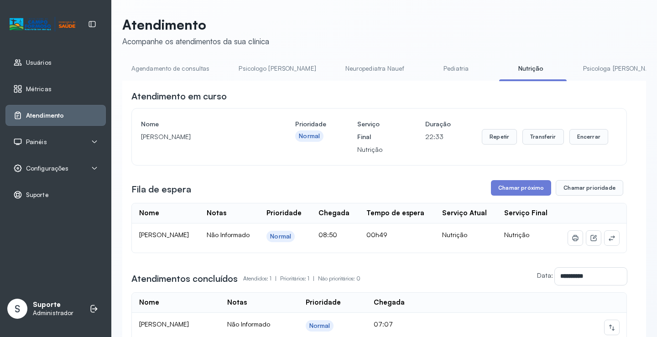
click at [180, 73] on link "Agendamento de consultas" at bounding box center [170, 68] width 96 height 15
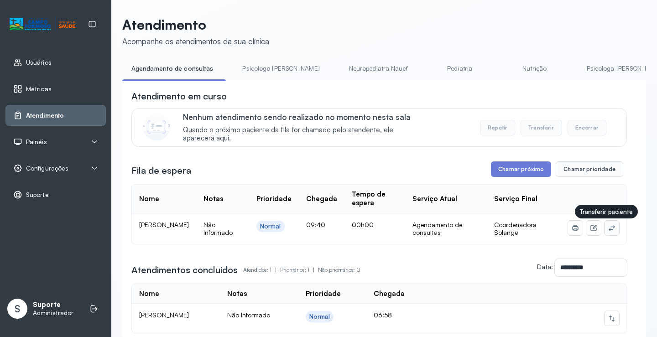
click at [608, 228] on icon at bounding box center [611, 227] width 7 height 7
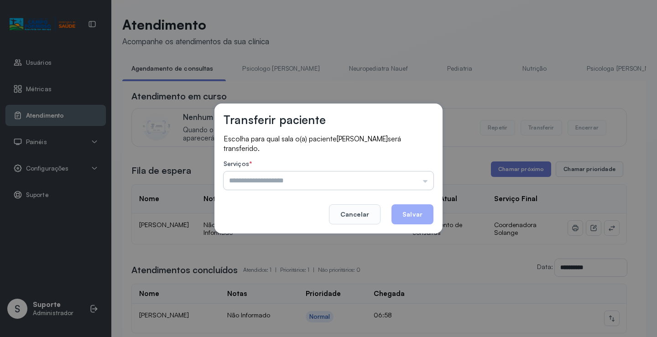
click at [411, 177] on input "text" at bounding box center [329, 181] width 210 height 18
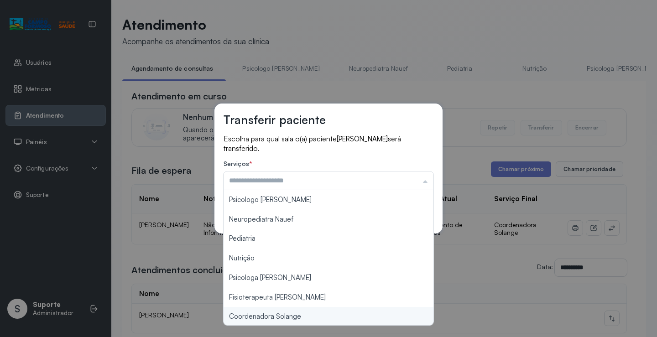
type input "**********"
drag, startPoint x: 299, startPoint y: 314, endPoint x: 376, endPoint y: 238, distance: 108.1
click at [308, 307] on div "**********" at bounding box center [328, 168] width 657 height 337
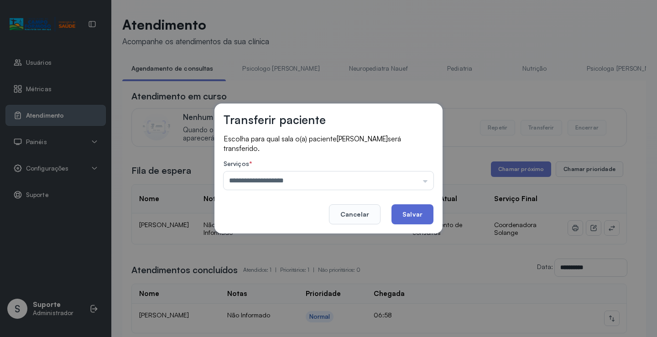
click at [403, 209] on button "Salvar" at bounding box center [412, 214] width 42 height 20
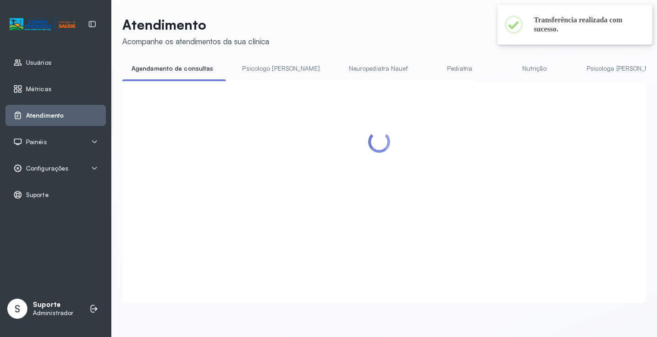
click at [428, 68] on link "Pediatria" at bounding box center [460, 68] width 64 height 15
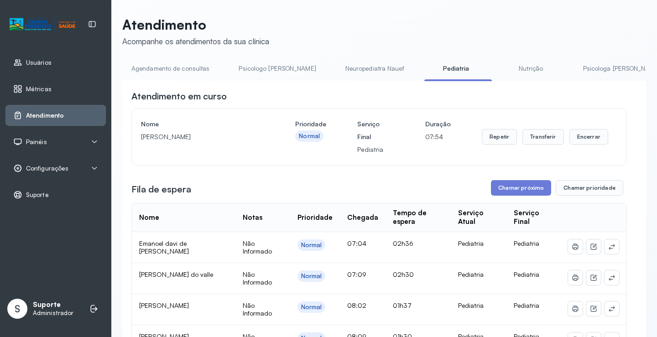
click at [165, 67] on link "Agendamento de consultas" at bounding box center [170, 68] width 96 height 15
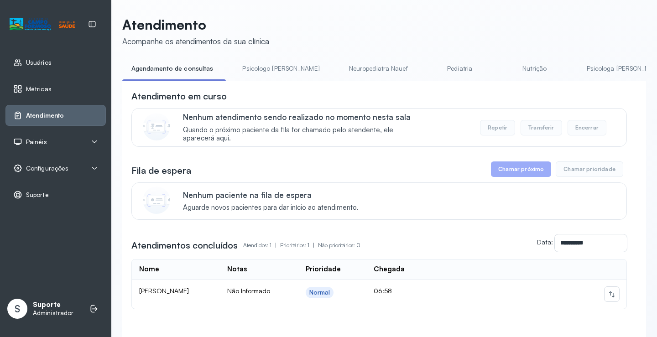
click at [265, 71] on link "Psicologo Pedro" at bounding box center [280, 68] width 95 height 15
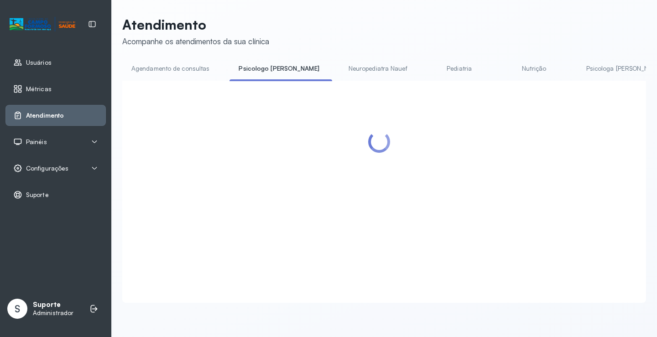
click at [193, 76] on link "Agendamento de consultas" at bounding box center [170, 68] width 96 height 15
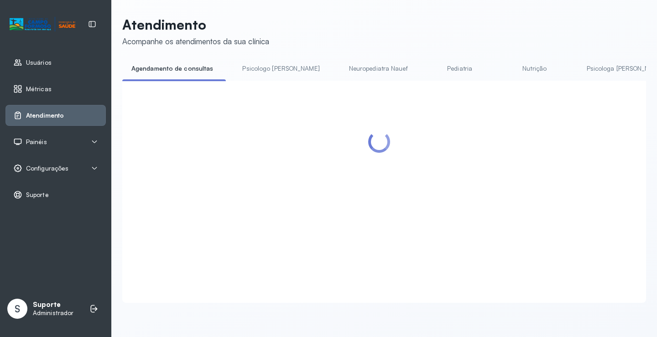
click at [182, 73] on link "Agendamento de consultas" at bounding box center [172, 68] width 100 height 15
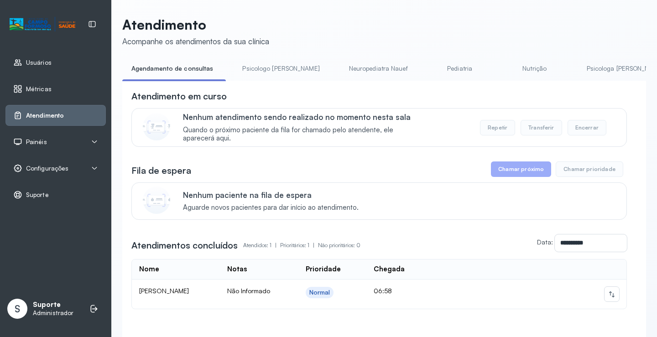
click at [63, 142] on div "Painéis" at bounding box center [55, 141] width 85 height 9
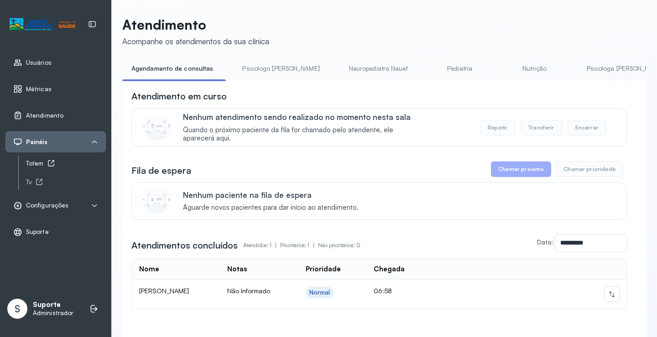
click at [43, 162] on div "Totem" at bounding box center [66, 164] width 80 height 8
click at [265, 62] on link "Psicologo Pedro" at bounding box center [280, 68] width 95 height 15
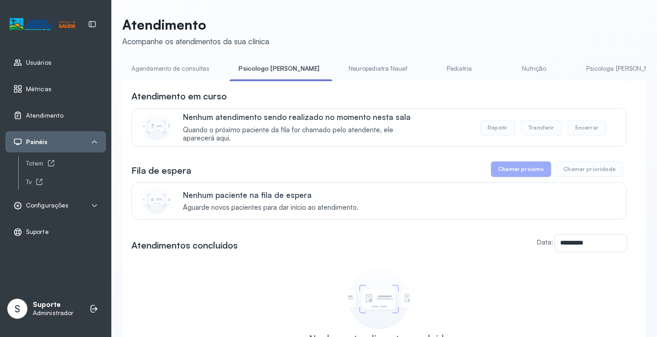
click at [187, 69] on link "Agendamento de consultas" at bounding box center [170, 68] width 96 height 15
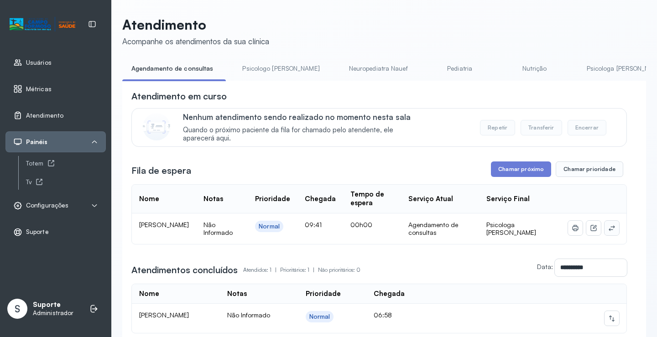
click at [606, 226] on button at bounding box center [611, 228] width 15 height 15
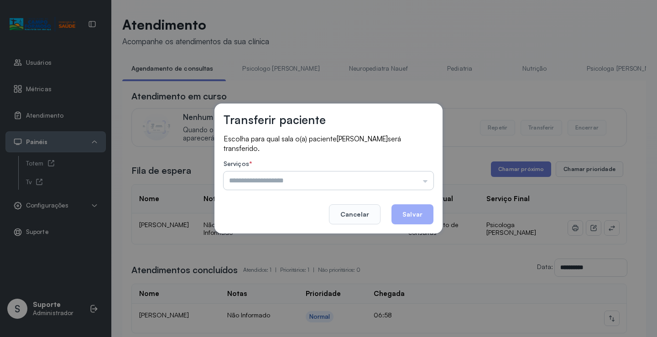
click at [388, 181] on input "text" at bounding box center [329, 181] width 210 height 18
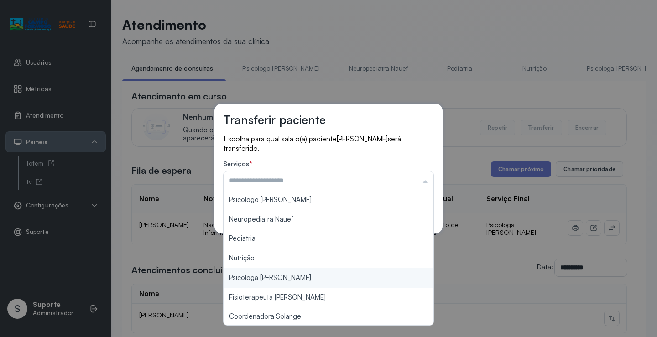
type input "**********"
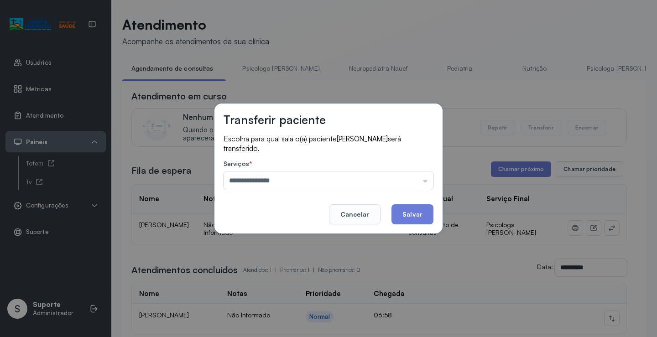
drag, startPoint x: 291, startPoint y: 274, endPoint x: 396, endPoint y: 229, distance: 114.4
click at [292, 273] on div "**********" at bounding box center [328, 168] width 657 height 337
click at [403, 225] on div "**********" at bounding box center [328, 169] width 228 height 130
click at [408, 216] on button "Salvar" at bounding box center [412, 214] width 42 height 20
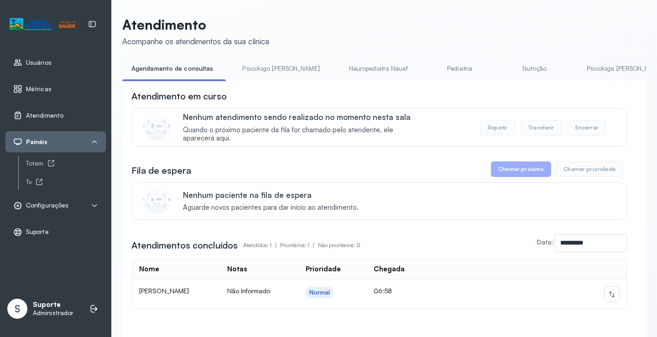
click at [256, 68] on link "Psicologo Pedro" at bounding box center [280, 68] width 95 height 15
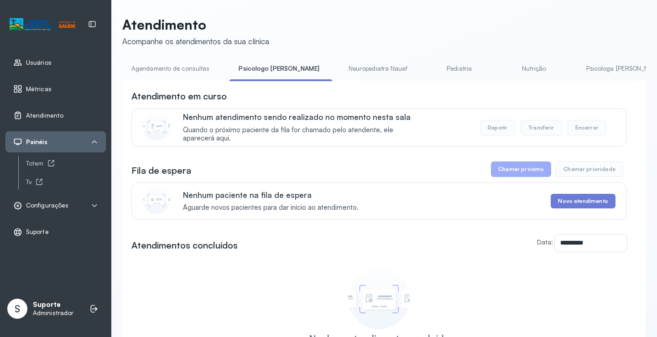
click at [197, 68] on link "Agendamento de consultas" at bounding box center [170, 68] width 96 height 15
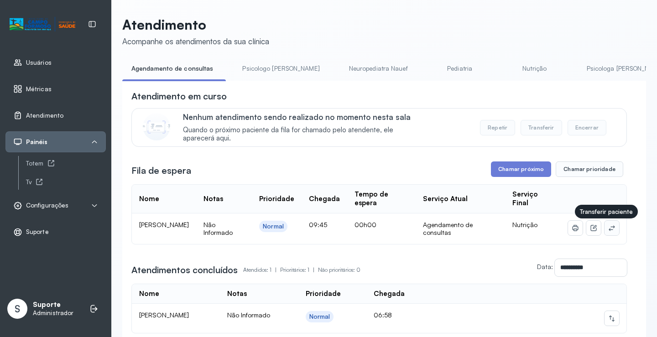
click at [608, 231] on icon at bounding box center [611, 227] width 7 height 7
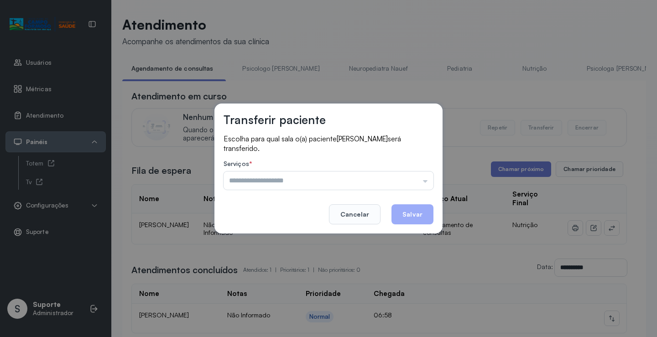
click at [393, 178] on div "Psicologo Pedro Neuropediatra Nauef Pediatria Nutrição Psicologa Alana Fisioter…" at bounding box center [329, 181] width 210 height 18
click at [391, 180] on input "text" at bounding box center [329, 181] width 210 height 18
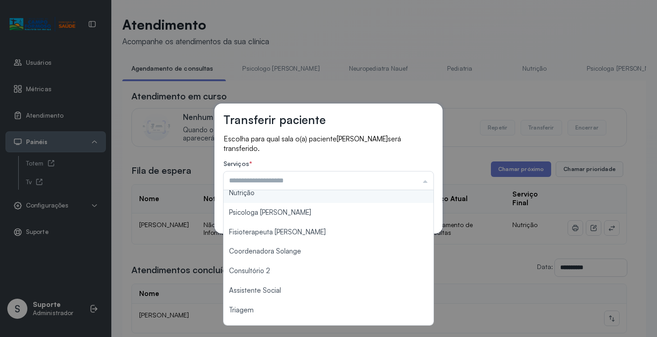
scroll to position [138, 0]
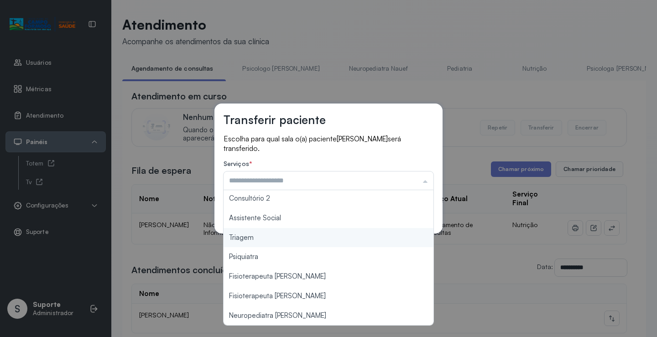
type input "*******"
drag, startPoint x: 268, startPoint y: 240, endPoint x: 336, endPoint y: 216, distance: 72.3
click at [269, 239] on div "Transferir paciente Escolha para qual sala o(a) paciente Milena Bueno Souza ser…" at bounding box center [328, 168] width 657 height 337
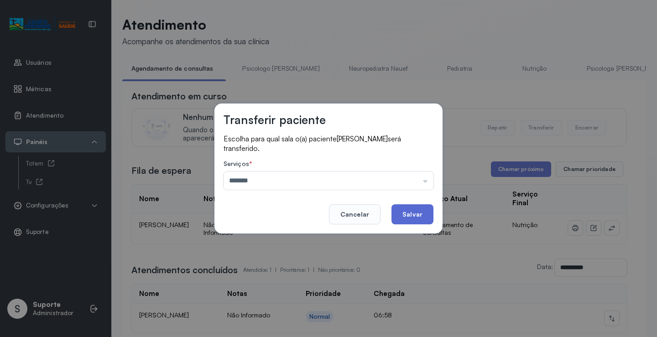
click at [406, 208] on button "Salvar" at bounding box center [412, 214] width 42 height 20
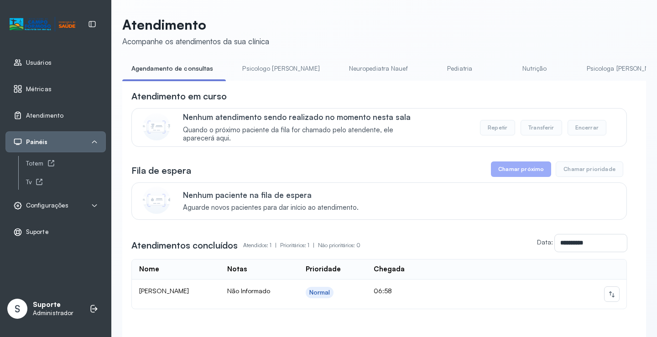
click at [503, 70] on link "Nutrição" at bounding box center [535, 68] width 64 height 15
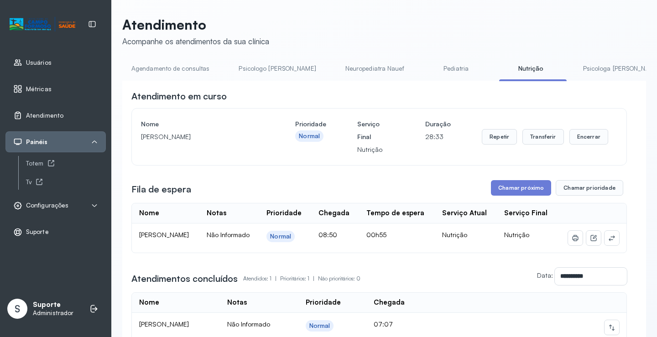
click at [170, 65] on link "Agendamento de consultas" at bounding box center [170, 68] width 96 height 15
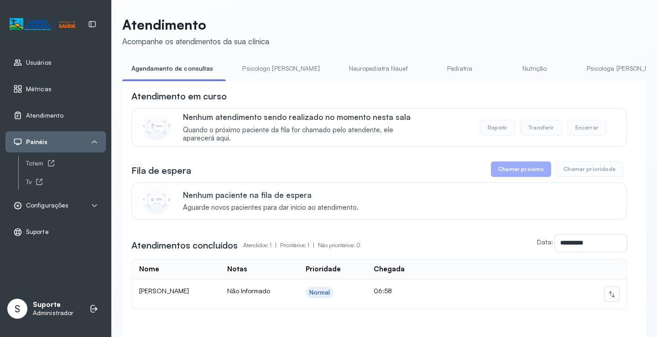
click at [259, 69] on link "Psicologo Pedro" at bounding box center [280, 68] width 95 height 15
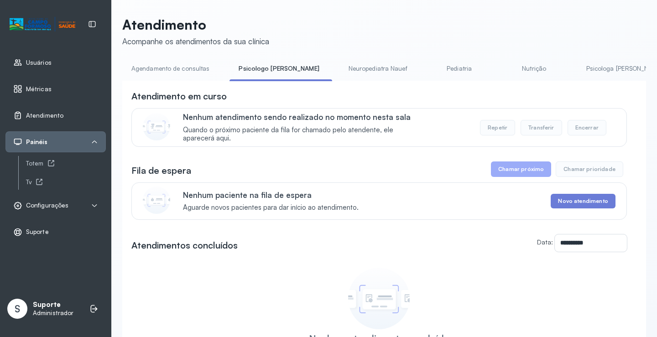
drag, startPoint x: 198, startPoint y: 62, endPoint x: 224, endPoint y: 65, distance: 26.2
click at [197, 61] on link "Agendamento de consultas" at bounding box center [170, 68] width 96 height 15
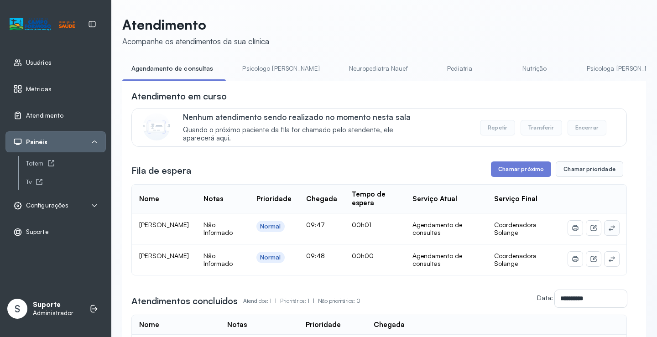
click at [608, 229] on icon at bounding box center [611, 227] width 7 height 7
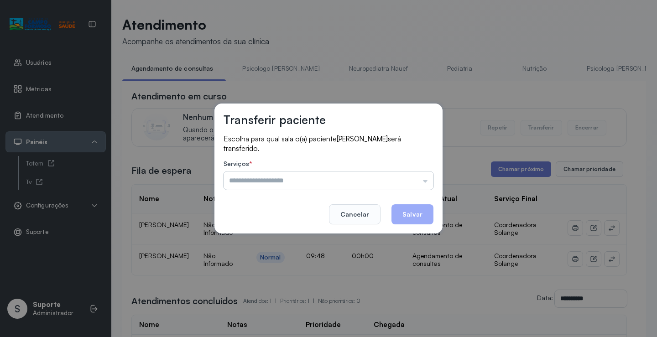
click at [401, 182] on input "text" at bounding box center [329, 181] width 210 height 18
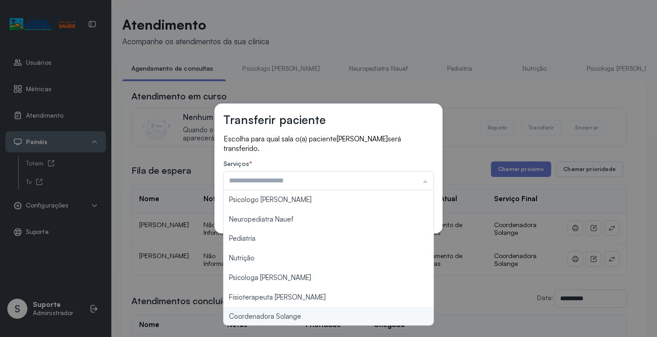
type input "**********"
drag, startPoint x: 297, startPoint y: 313, endPoint x: 375, endPoint y: 270, distance: 89.1
click at [301, 312] on div "**********" at bounding box center [328, 168] width 657 height 337
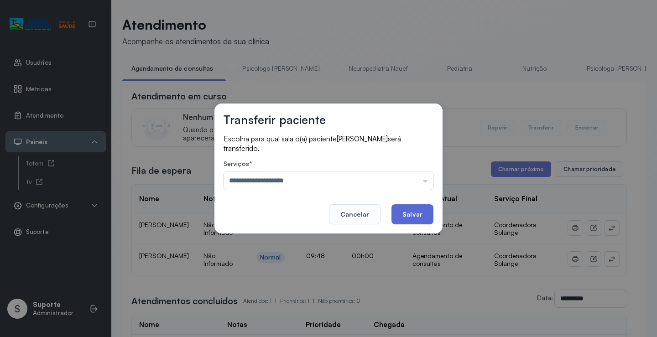
click at [411, 212] on button "Salvar" at bounding box center [412, 214] width 42 height 20
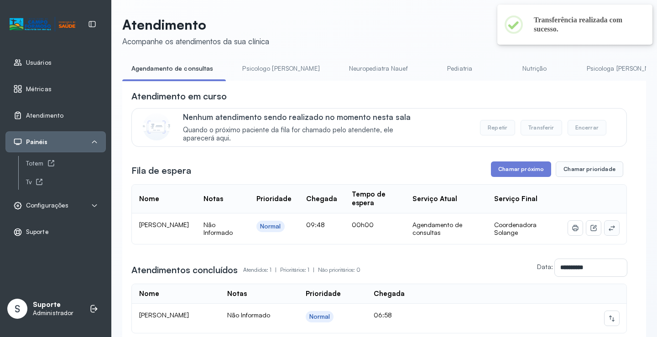
click at [610, 226] on button at bounding box center [611, 228] width 15 height 15
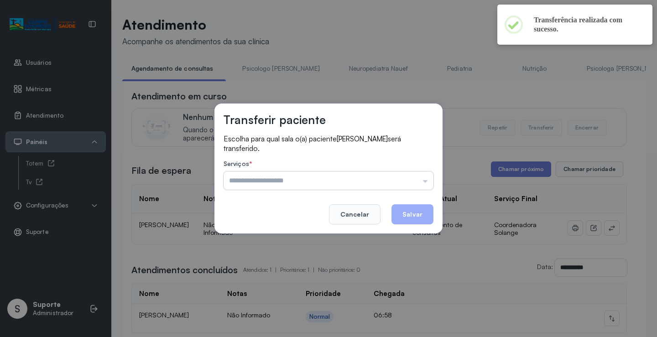
click at [411, 173] on input "text" at bounding box center [329, 181] width 210 height 18
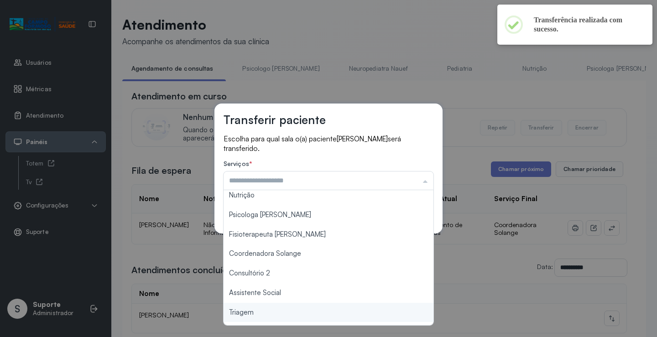
scroll to position [138, 0]
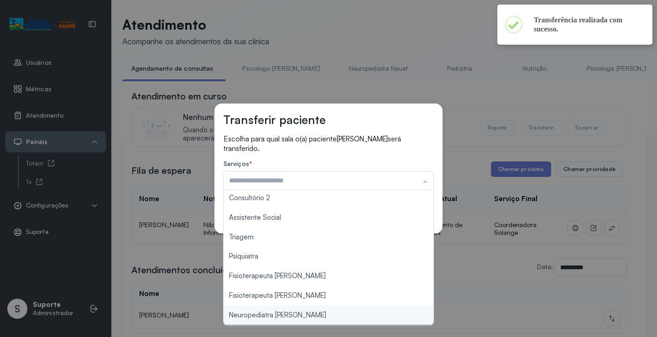
type input "**********"
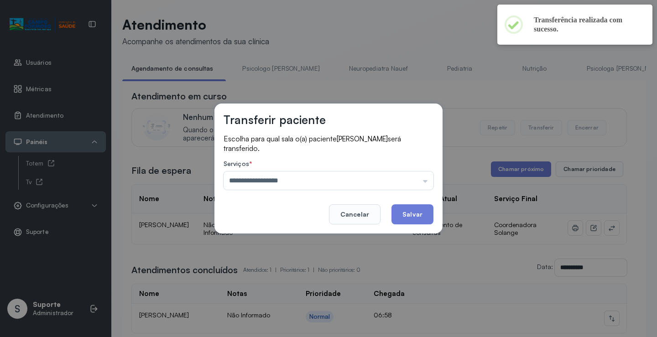
click at [308, 312] on div "**********" at bounding box center [328, 168] width 657 height 337
click at [401, 213] on button "Salvar" at bounding box center [412, 214] width 42 height 20
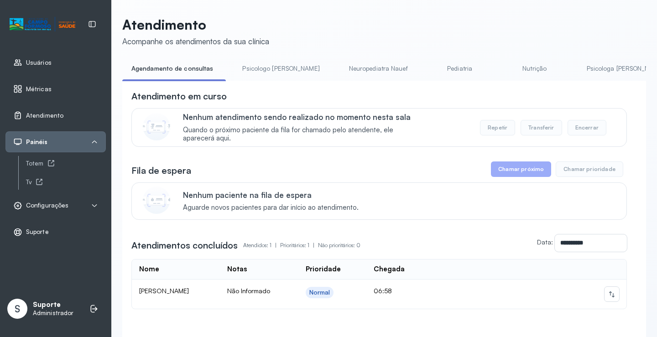
click at [259, 71] on link "Psicologo Pedro" at bounding box center [280, 68] width 95 height 15
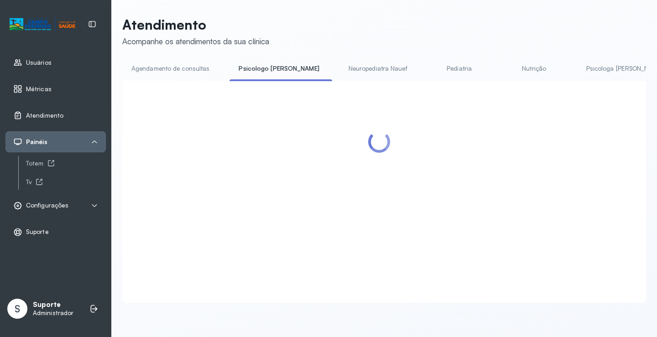
click at [189, 65] on link "Agendamento de consultas" at bounding box center [170, 68] width 96 height 15
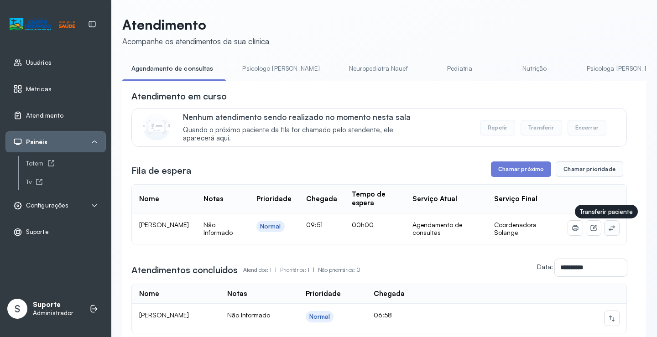
click at [609, 229] on icon at bounding box center [611, 227] width 7 height 7
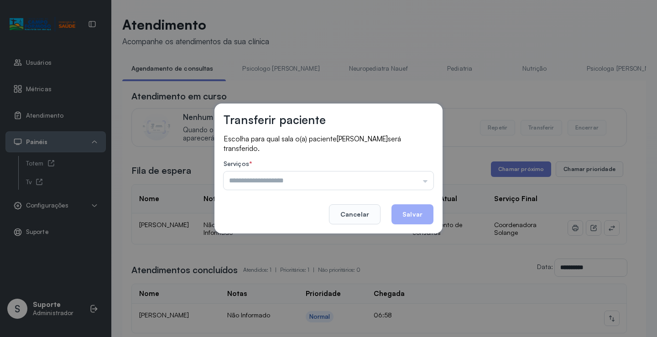
click at [401, 178] on input "text" at bounding box center [329, 181] width 210 height 18
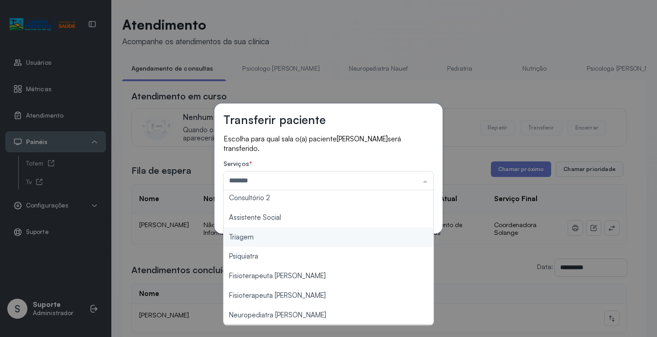
click at [273, 239] on div "Transferir paciente Escolha para qual sala o(a) paciente LUIZ GUSTAVO ANDRADE O…" at bounding box center [328, 168] width 657 height 337
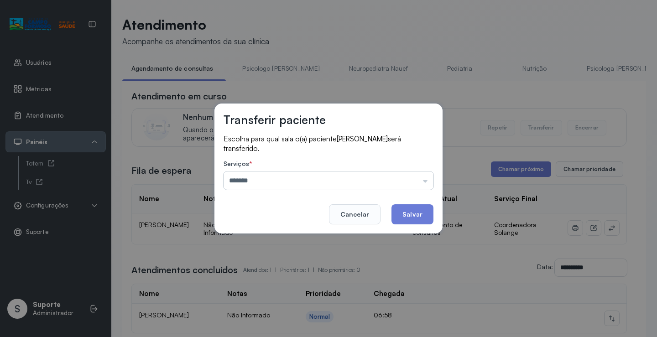
drag, startPoint x: 380, startPoint y: 177, endPoint x: 363, endPoint y: 186, distance: 19.4
click at [376, 181] on input "*******" at bounding box center [329, 181] width 210 height 18
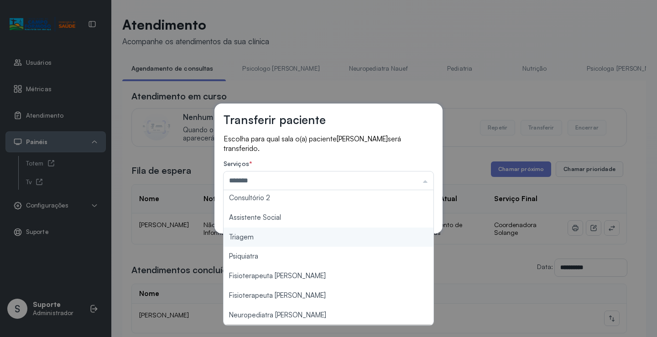
scroll to position [0, 0]
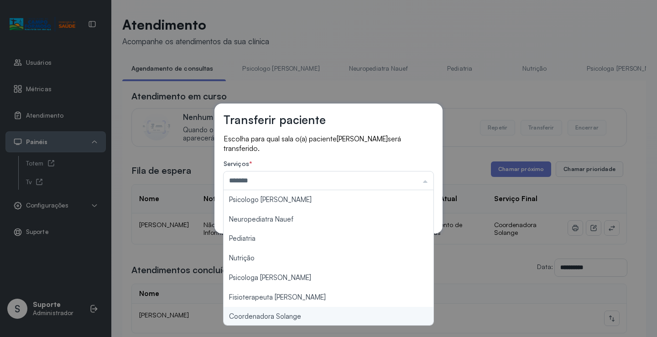
type input "**********"
drag, startPoint x: 307, startPoint y: 318, endPoint x: 318, endPoint y: 308, distance: 14.9
click at [307, 316] on div "**********" at bounding box center [328, 168] width 657 height 337
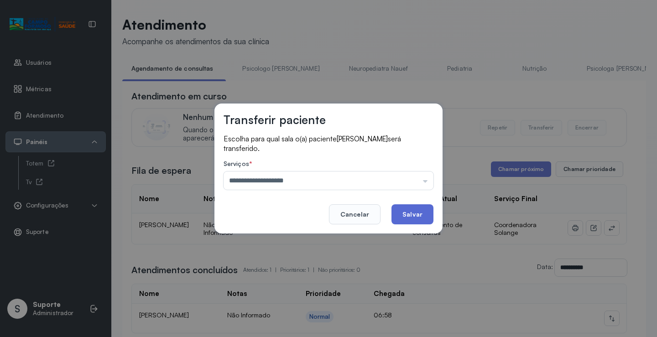
click at [422, 205] on button "Salvar" at bounding box center [412, 214] width 42 height 20
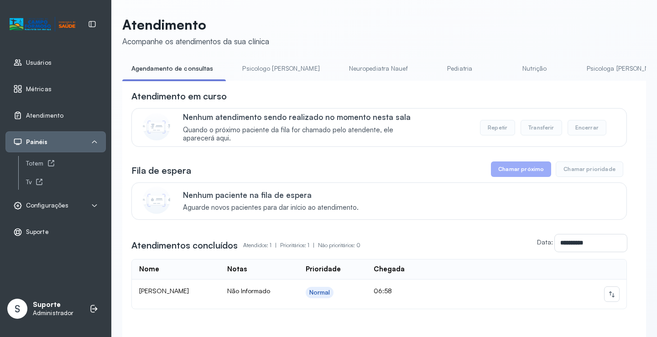
click at [432, 57] on div "**********" at bounding box center [384, 191] width 524 height 351
click at [431, 59] on div "**********" at bounding box center [384, 191] width 524 height 351
click at [430, 65] on link "Pediatria" at bounding box center [460, 68] width 64 height 15
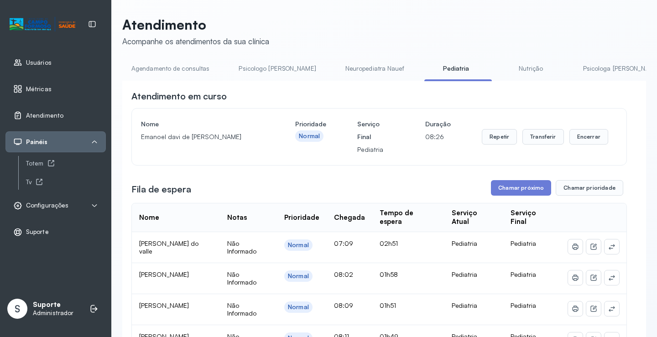
click at [499, 74] on link "Nutrição" at bounding box center [531, 68] width 64 height 15
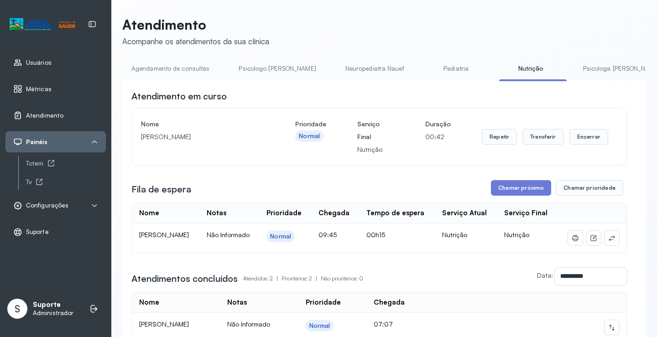
click at [172, 72] on link "Agendamento de consultas" at bounding box center [170, 68] width 96 height 15
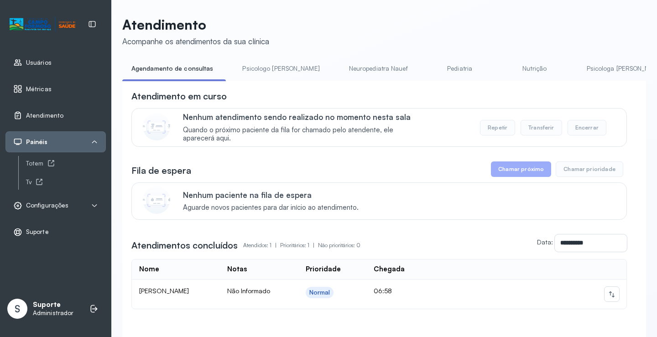
click at [430, 71] on link "Pediatria" at bounding box center [460, 68] width 64 height 15
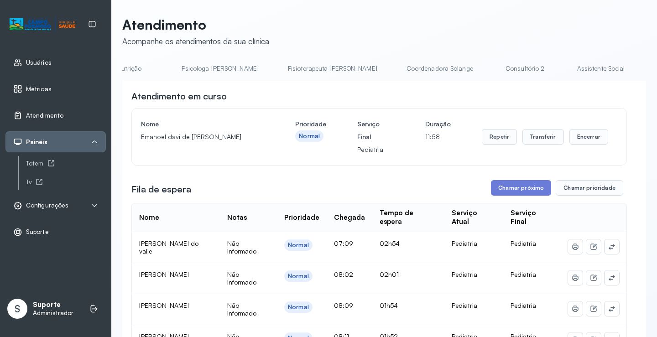
scroll to position [0, 394]
click at [405, 67] on link "Coordenadora Solange" at bounding box center [447, 68] width 85 height 15
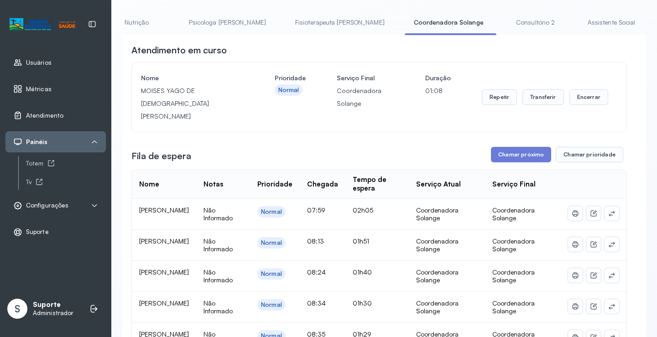
scroll to position [46, 0]
click at [504, 22] on link "Consultório 2" at bounding box center [536, 23] width 64 height 15
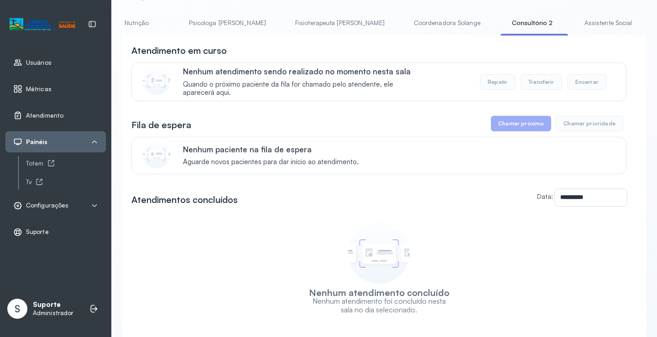
click at [405, 27] on link "Coordenadora Solange" at bounding box center [447, 23] width 85 height 15
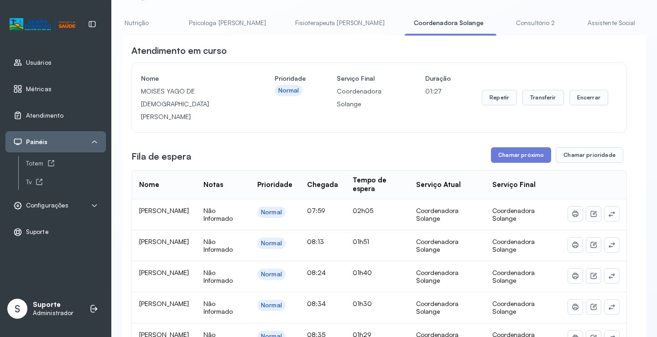
click at [504, 20] on link "Consultório 2" at bounding box center [536, 23] width 64 height 15
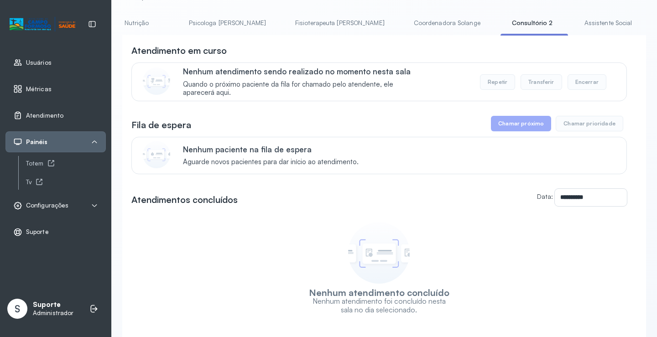
click at [369, 67] on div "Nenhum atendimento sendo realizado no momento nesta sala Quando o próximo pacie…" at bounding box center [378, 81] width 495 height 39
click at [405, 21] on link "Coordenadora Solange" at bounding box center [447, 23] width 85 height 15
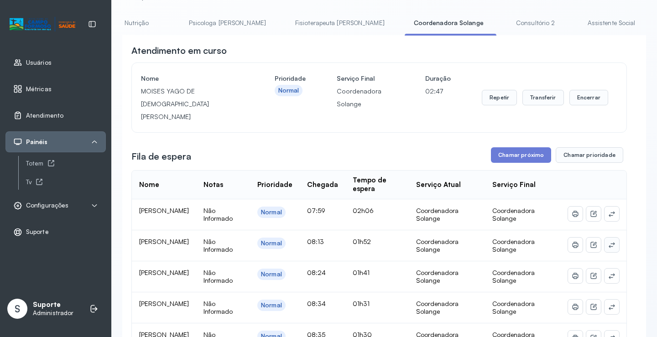
click at [608, 241] on icon at bounding box center [611, 244] width 7 height 7
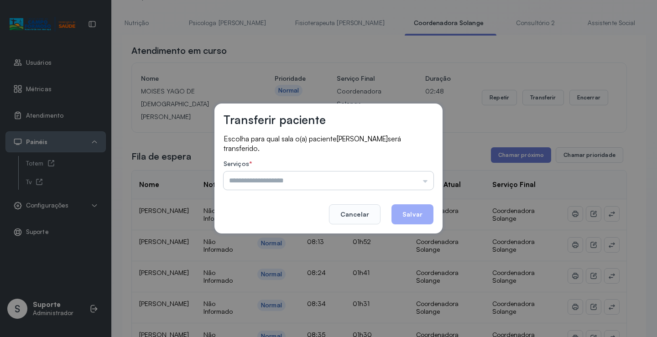
click at [402, 179] on input "text" at bounding box center [329, 181] width 210 height 18
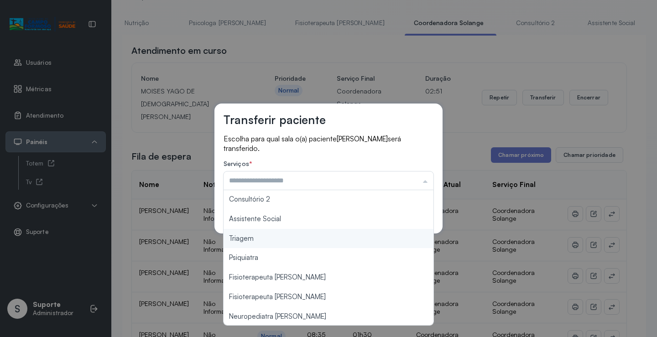
scroll to position [138, 0]
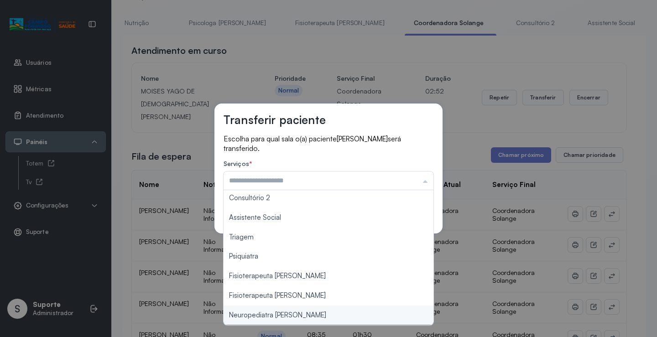
type input "**********"
click at [297, 311] on div "**********" at bounding box center [328, 168] width 657 height 337
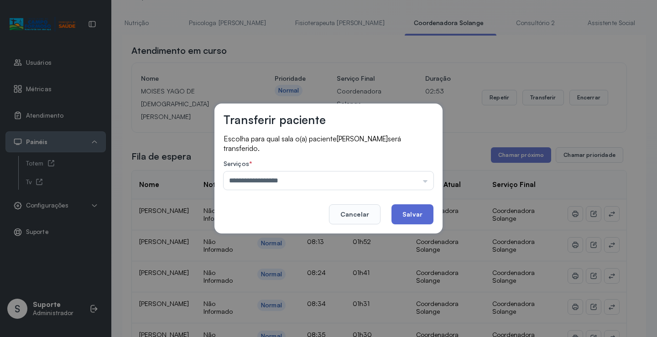
click at [408, 213] on button "Salvar" at bounding box center [412, 214] width 42 height 20
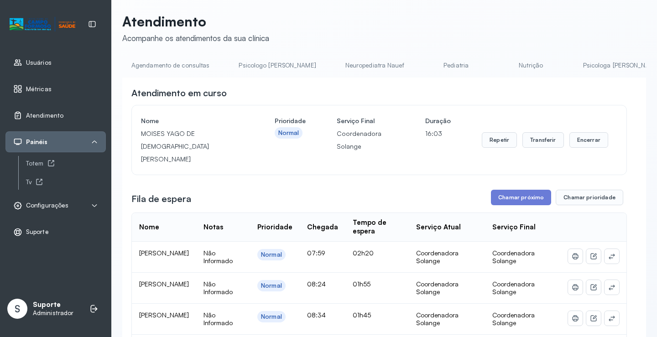
scroll to position [0, 0]
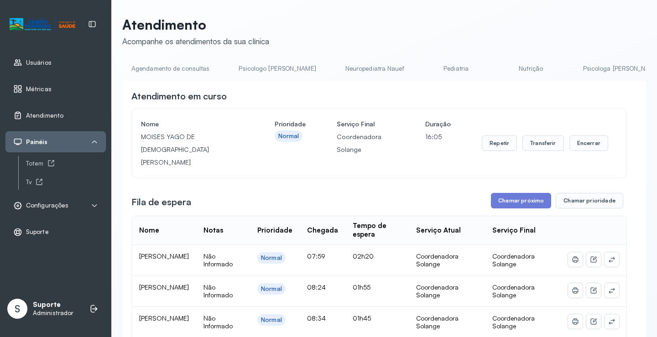
click at [347, 68] on link "Neuropediatra Nauef" at bounding box center [374, 68] width 77 height 15
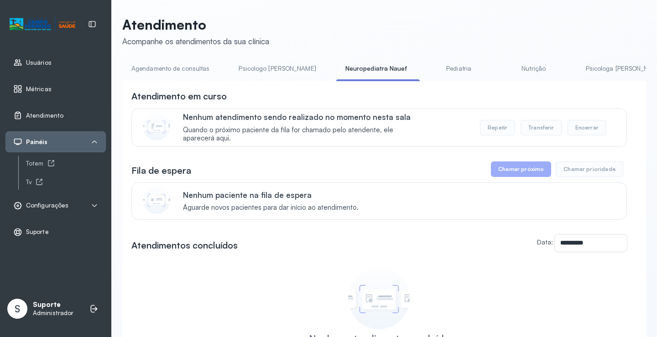
click at [190, 68] on link "Agendamento de consultas" at bounding box center [170, 68] width 96 height 15
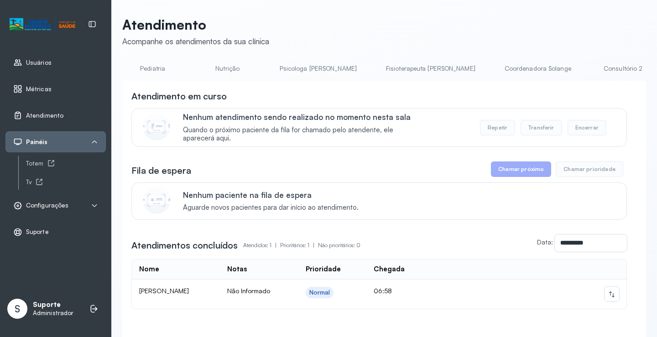
scroll to position [0, 338]
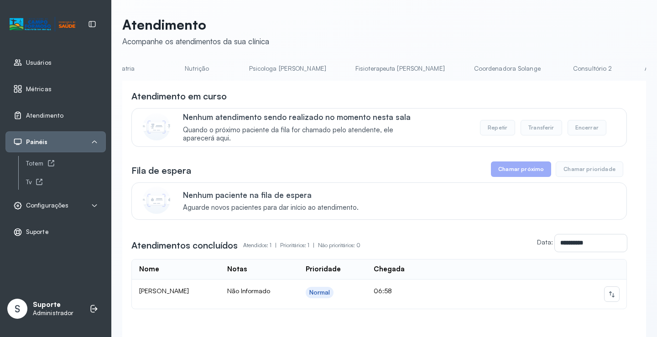
drag, startPoint x: 453, startPoint y: 62, endPoint x: 437, endPoint y: 66, distance: 15.8
click at [465, 62] on li "Coordenadora Solange" at bounding box center [509, 71] width 89 height 21
click at [465, 66] on link "Coordenadora Solange" at bounding box center [507, 68] width 85 height 15
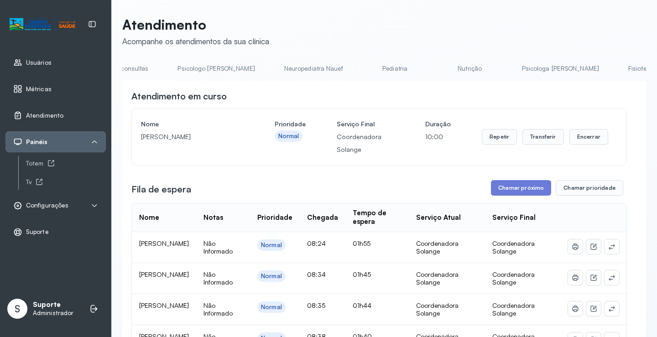
scroll to position [0, 0]
click at [149, 61] on link "Agendamento de consultas" at bounding box center [170, 68] width 96 height 15
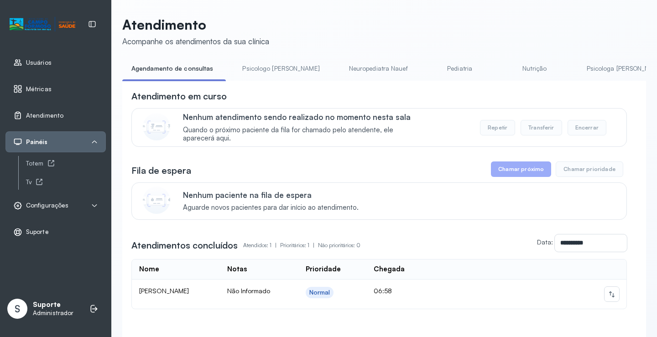
click at [428, 68] on link "Pediatria" at bounding box center [460, 68] width 64 height 15
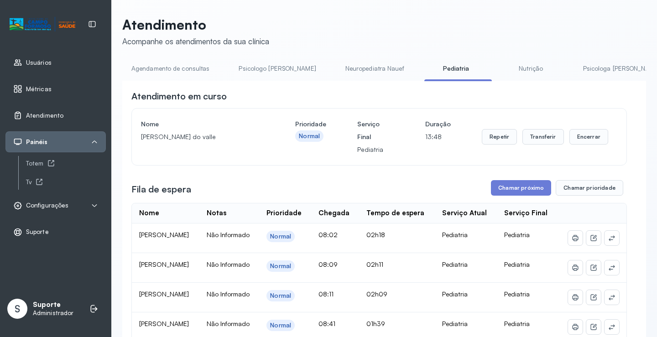
click at [191, 63] on link "Agendamento de consultas" at bounding box center [170, 68] width 96 height 15
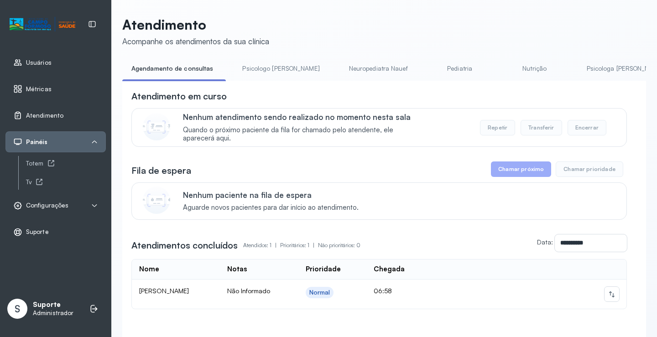
click at [428, 73] on link "Pediatria" at bounding box center [460, 68] width 64 height 15
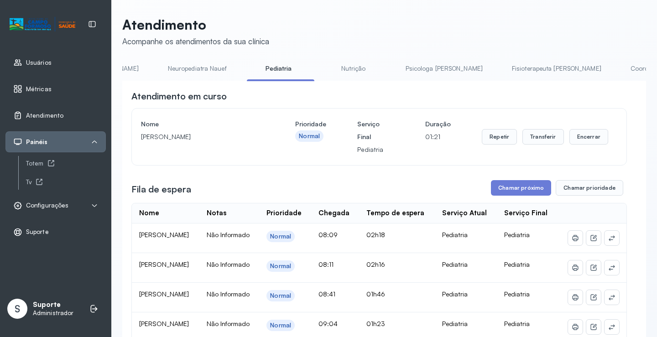
scroll to position [0, 185]
click at [614, 71] on link "Coordenadora Solange" at bounding box center [656, 68] width 85 height 15
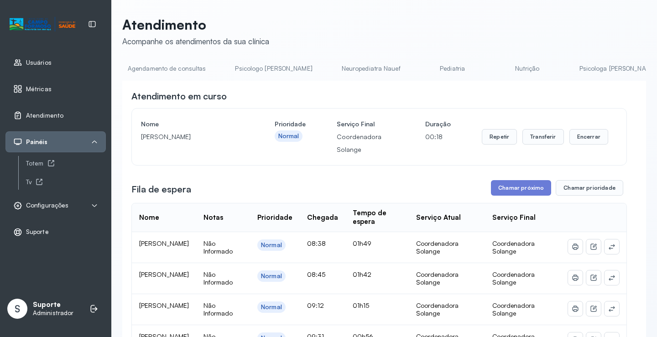
scroll to position [0, 0]
click at [188, 68] on link "Agendamento de consultas" at bounding box center [170, 68] width 96 height 15
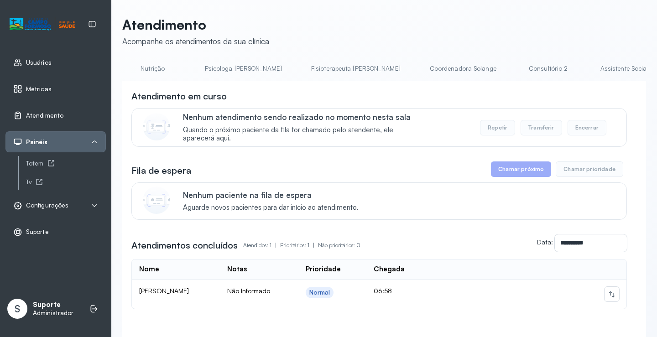
scroll to position [0, 406]
click at [397, 68] on link "Coordenadora Solange" at bounding box center [439, 68] width 85 height 15
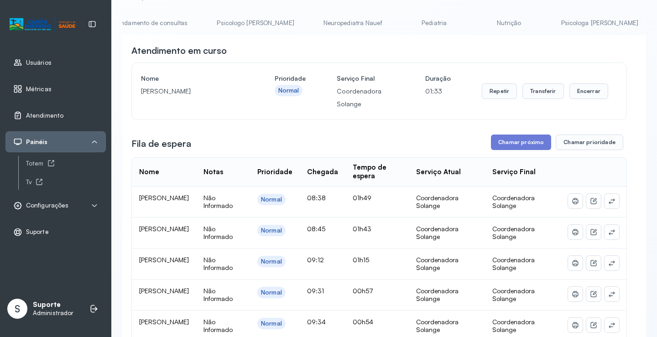
scroll to position [0, 0]
click at [424, 21] on link "Pediatria" at bounding box center [456, 23] width 64 height 15
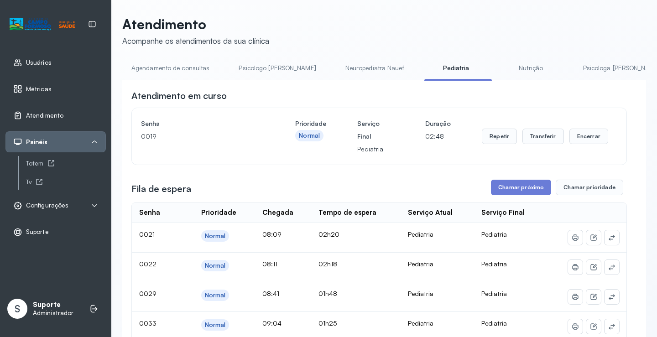
scroll to position [46, 0]
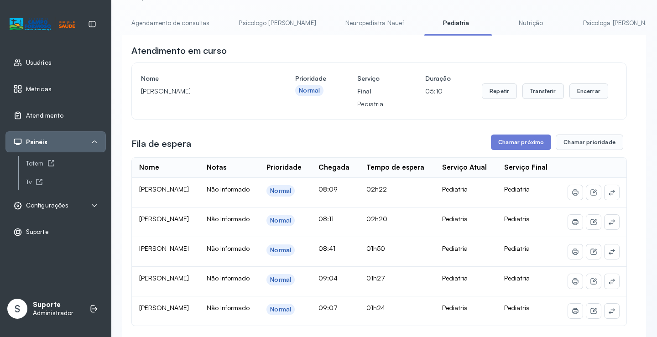
click at [169, 24] on link "Agendamento de consultas" at bounding box center [170, 23] width 96 height 15
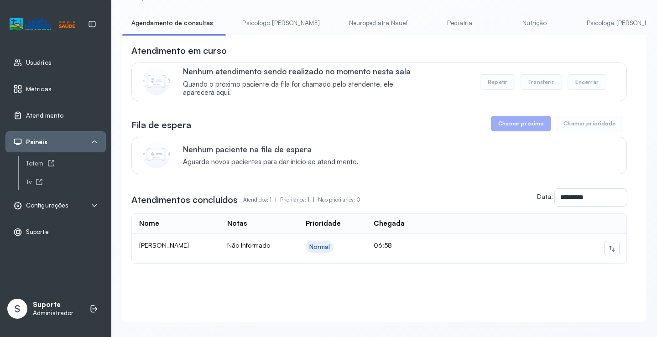
click at [260, 13] on div "**********" at bounding box center [384, 146] width 524 height 351
click at [255, 25] on link "Psicologo Pedro" at bounding box center [280, 23] width 95 height 15
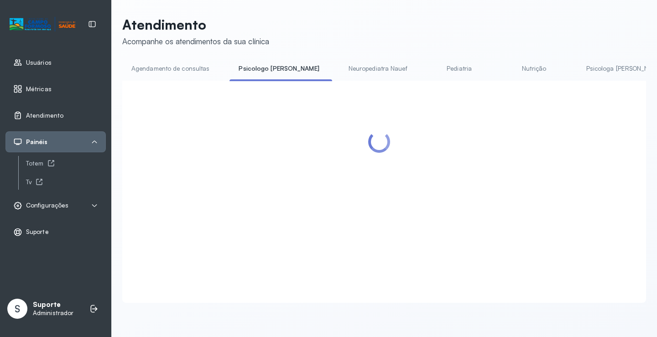
scroll to position [0, 0]
click at [167, 24] on p "Atendimento" at bounding box center [195, 24] width 147 height 16
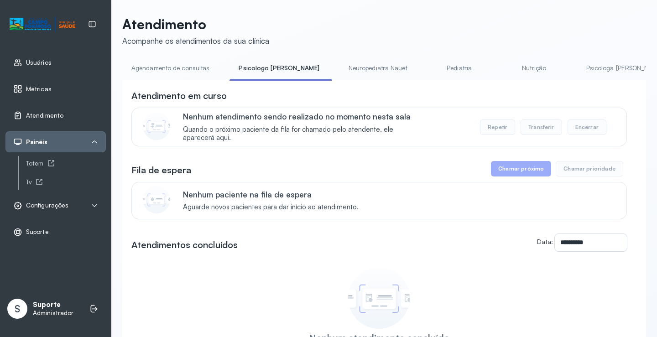
click at [172, 64] on link "Agendamento de consultas" at bounding box center [170, 68] width 96 height 15
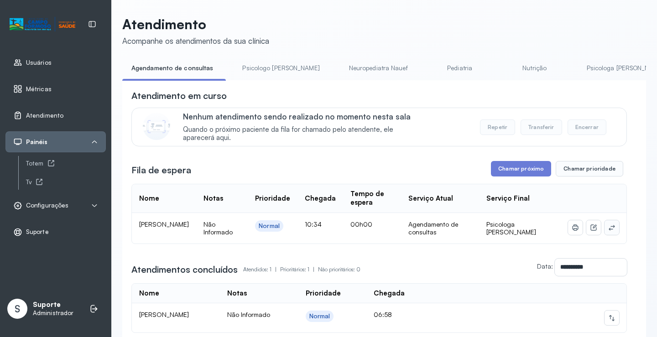
click at [609, 230] on button at bounding box center [611, 227] width 15 height 15
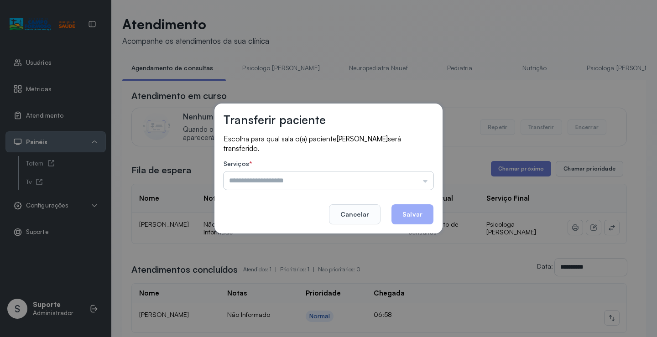
click at [406, 182] on input "text" at bounding box center [329, 181] width 210 height 18
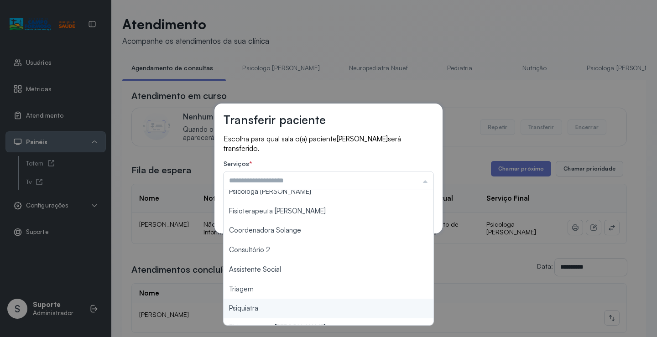
scroll to position [0, 0]
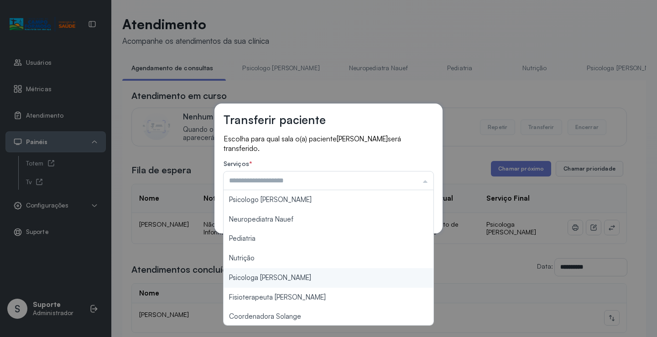
type input "**********"
drag, startPoint x: 290, startPoint y: 280, endPoint x: 366, endPoint y: 247, distance: 82.4
click at [292, 279] on div "**********" at bounding box center [328, 168] width 657 height 337
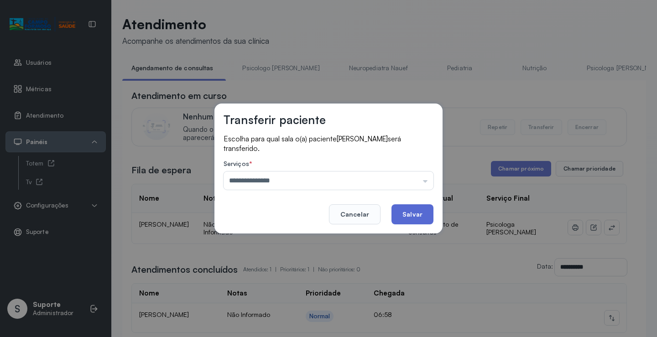
click at [399, 216] on button "Salvar" at bounding box center [412, 214] width 42 height 20
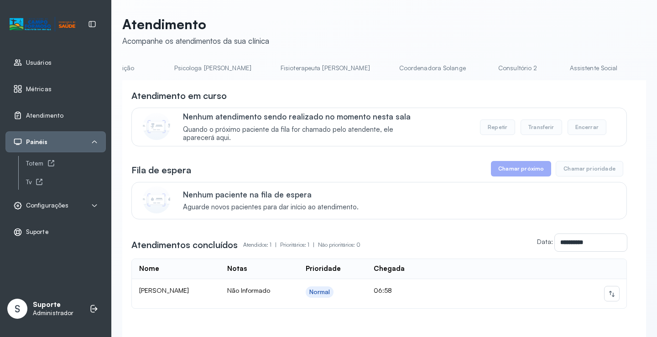
scroll to position [0, 414]
click at [388, 66] on link "Coordenadora Solange" at bounding box center [430, 68] width 85 height 15
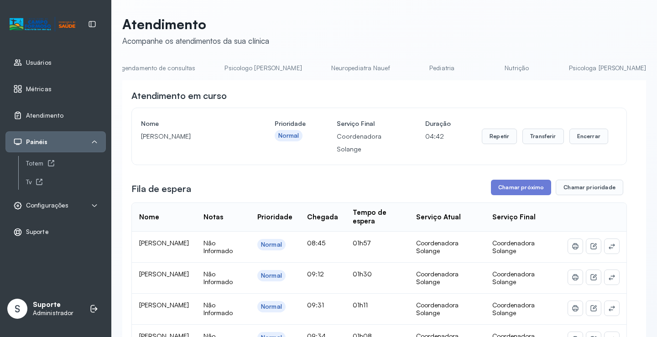
scroll to position [0, 0]
click at [173, 71] on link "Agendamento de consultas" at bounding box center [170, 68] width 96 height 15
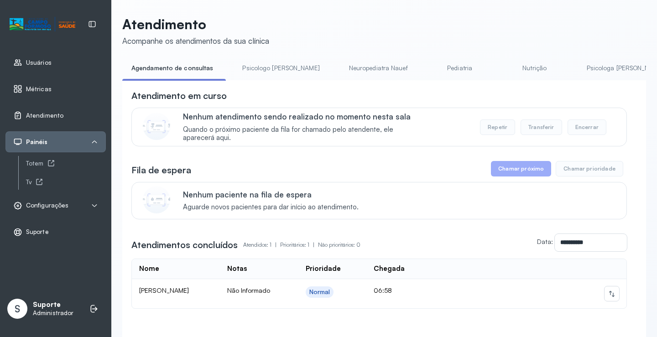
click at [439, 65] on link "Pediatria" at bounding box center [460, 68] width 64 height 15
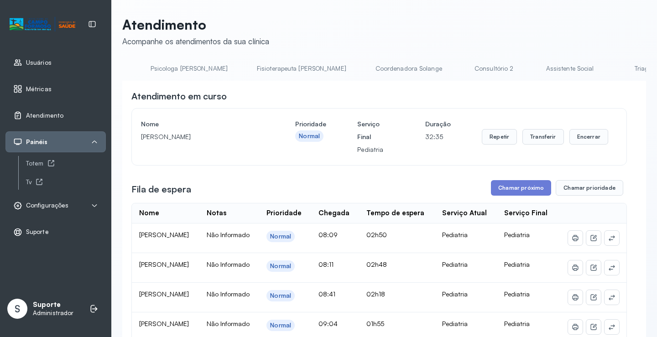
scroll to position [0, 434]
click at [365, 64] on link "Coordenadora Solange" at bounding box center [407, 68] width 85 height 15
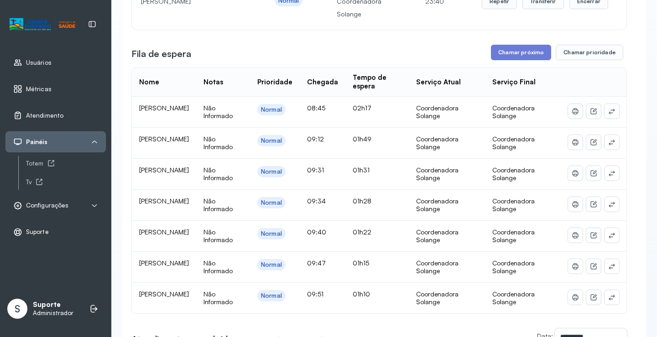
scroll to position [0, 0]
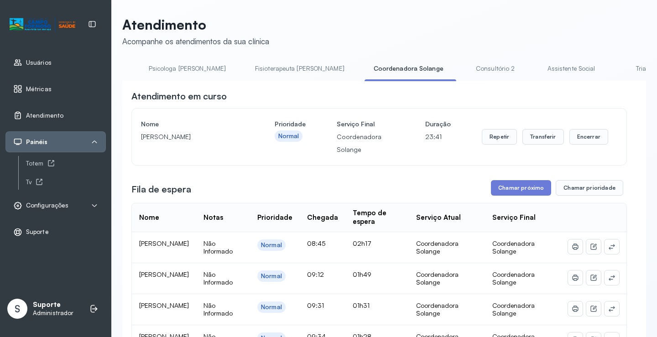
click at [464, 63] on link "Consultório 2" at bounding box center [496, 68] width 64 height 15
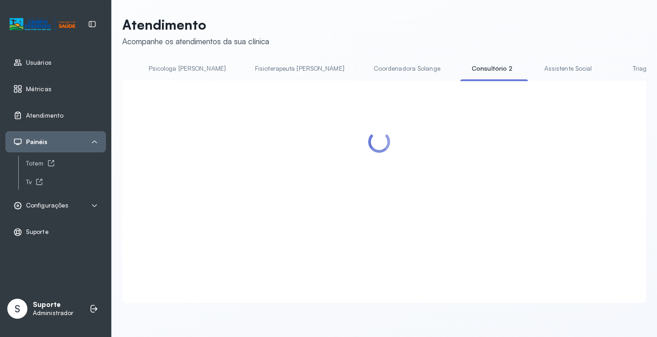
click at [365, 65] on link "Coordenadora Solange" at bounding box center [407, 68] width 85 height 15
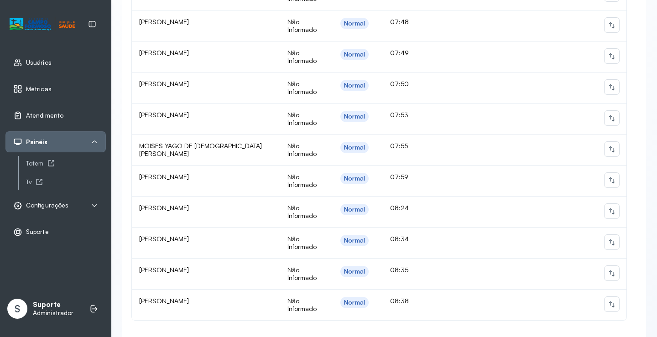
scroll to position [639, 0]
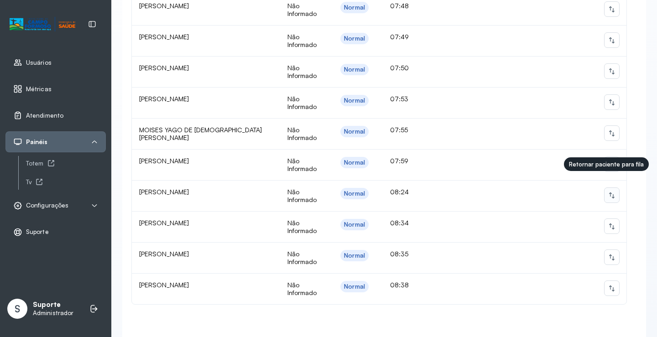
click at [608, 192] on icon at bounding box center [611, 195] width 7 height 7
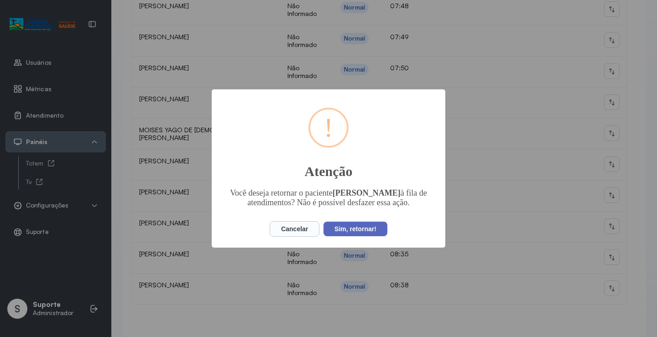
click at [369, 233] on button "Sim, retornar!" at bounding box center [355, 229] width 64 height 15
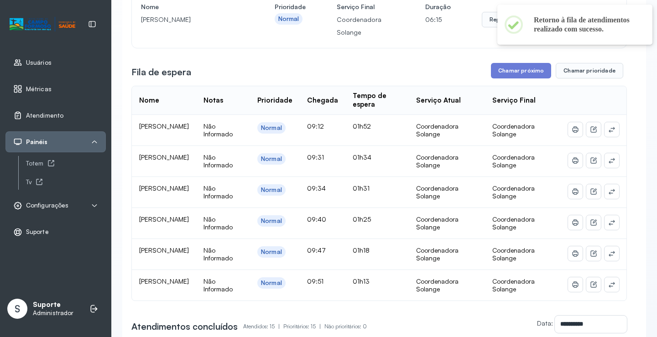
scroll to position [0, 0]
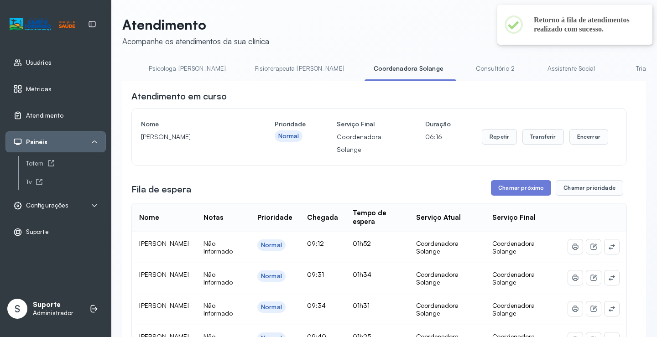
click at [464, 65] on link "Consultório 2" at bounding box center [496, 68] width 64 height 15
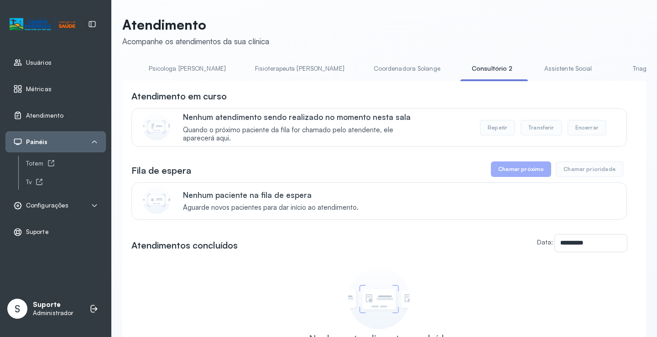
click at [365, 75] on link "Coordenadora Solange" at bounding box center [407, 68] width 85 height 15
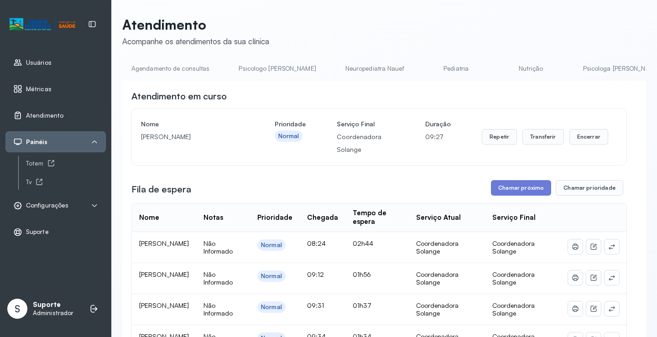
click at [169, 64] on link "Agendamento de consultas" at bounding box center [170, 68] width 96 height 15
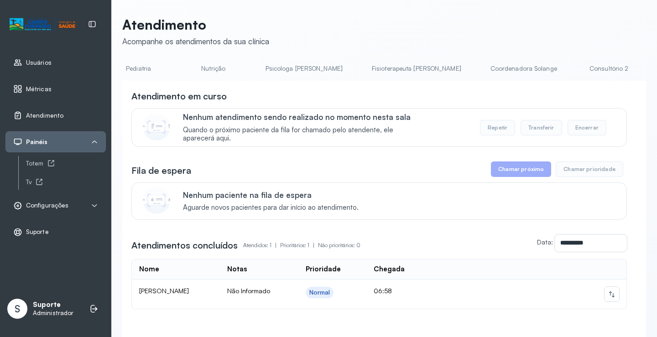
scroll to position [0, 434]
click at [368, 68] on link "Coordenadora Solange" at bounding box center [410, 68] width 85 height 15
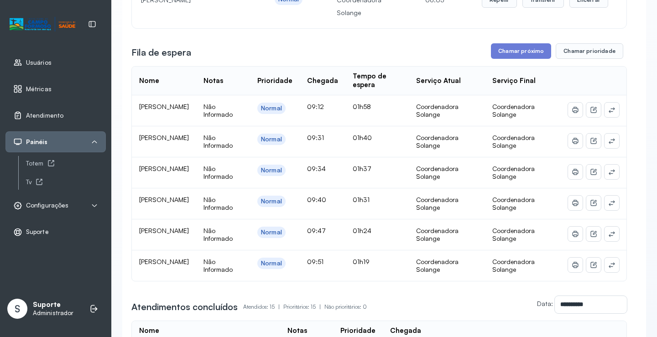
scroll to position [0, 0]
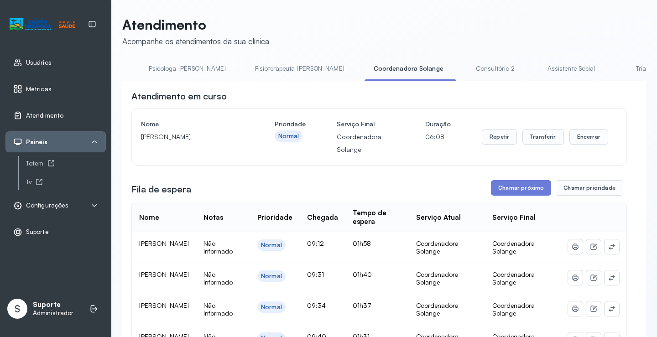
click at [464, 73] on link "Consultório 2" at bounding box center [496, 68] width 64 height 15
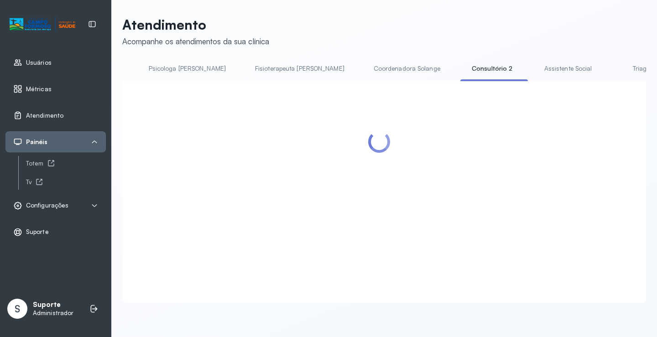
click at [365, 69] on link "Coordenadora Solange" at bounding box center [407, 68] width 85 height 15
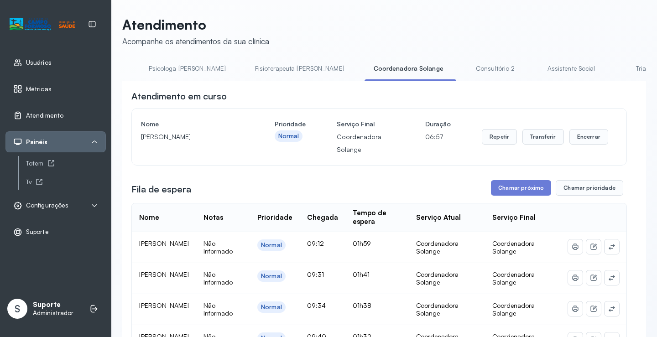
click at [246, 73] on link "Fisioterapeuta Janusia" at bounding box center [300, 68] width 108 height 15
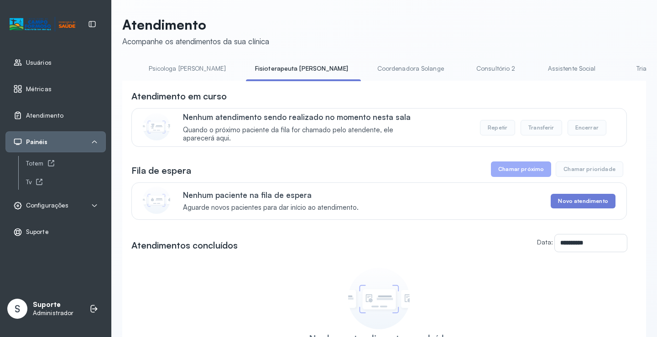
click at [146, 65] on link "Psicologa Alana" at bounding box center [187, 68] width 95 height 15
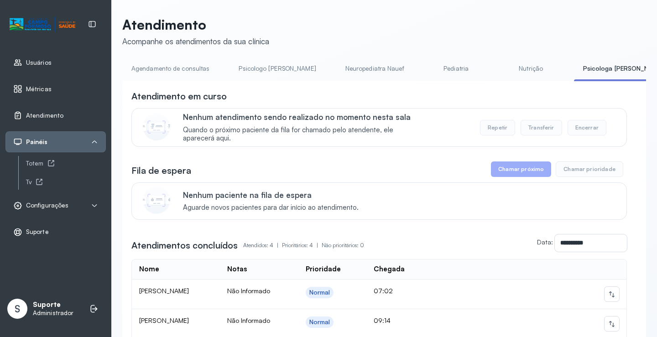
click at [160, 69] on link "Agendamento de consultas" at bounding box center [170, 68] width 96 height 15
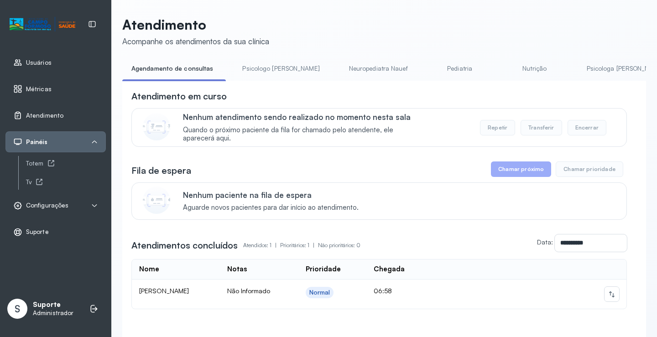
click at [264, 67] on link "Psicologo Pedro" at bounding box center [280, 68] width 95 height 15
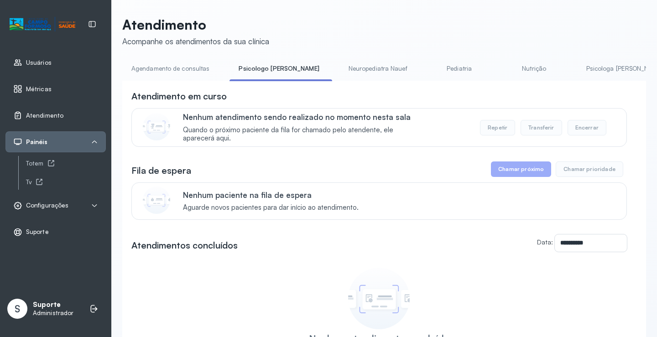
click at [179, 72] on link "Agendamento de consultas" at bounding box center [170, 68] width 96 height 15
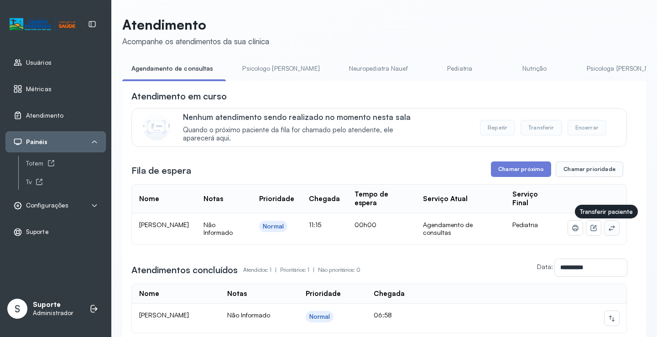
click at [608, 230] on icon at bounding box center [611, 227] width 7 height 7
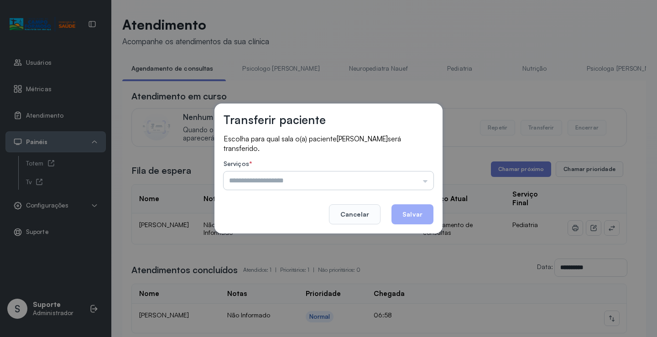
click at [419, 181] on input "text" at bounding box center [329, 181] width 210 height 18
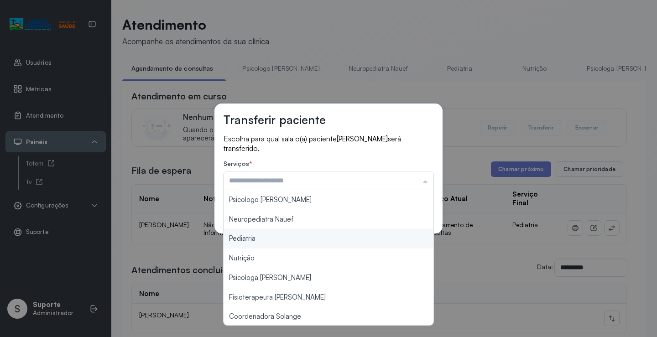
type input "*********"
click at [281, 238] on div "Transferir paciente Escolha para qual sala o(a) paciente RAFAELA LOPES FERNANDE…" at bounding box center [328, 168] width 657 height 337
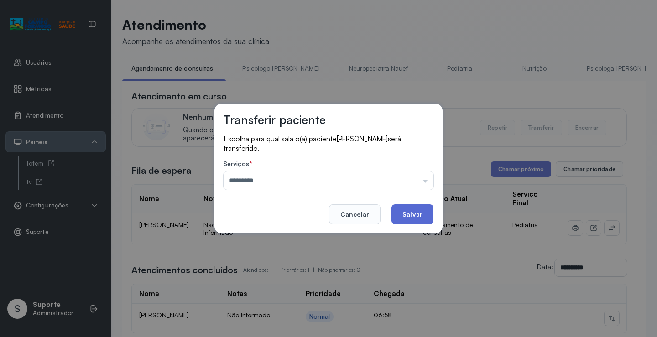
click at [400, 217] on button "Salvar" at bounding box center [412, 214] width 42 height 20
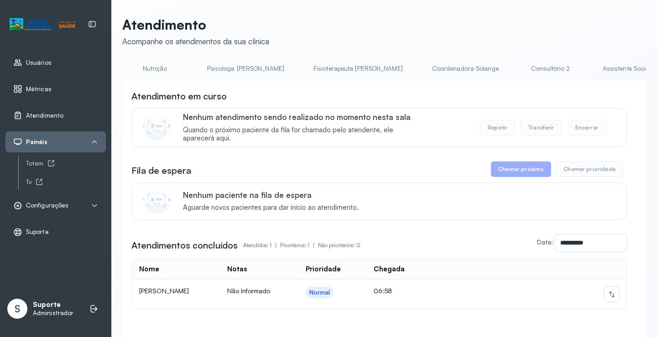
scroll to position [0, 380]
click at [422, 72] on link "Coordenadora Solange" at bounding box center [464, 68] width 85 height 15
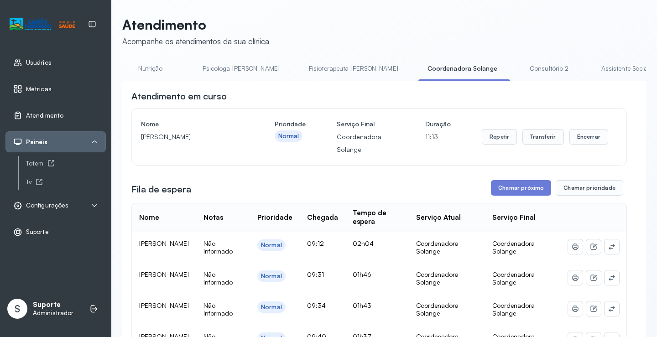
click at [307, 81] on li "Fisioterapeuta Janusia" at bounding box center [355, 71] width 111 height 21
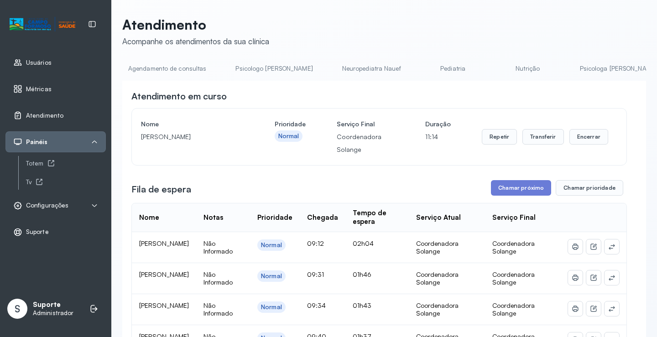
scroll to position [0, 0]
click at [148, 74] on link "Agendamento de consultas" at bounding box center [170, 68] width 96 height 15
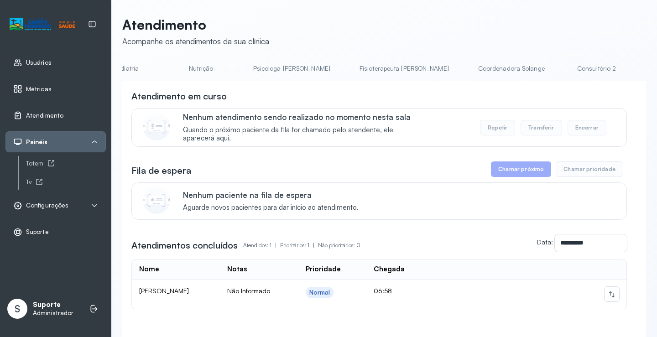
scroll to position [0, 334]
click at [468, 73] on link "Coordenadora Solange" at bounding box center [510, 68] width 85 height 15
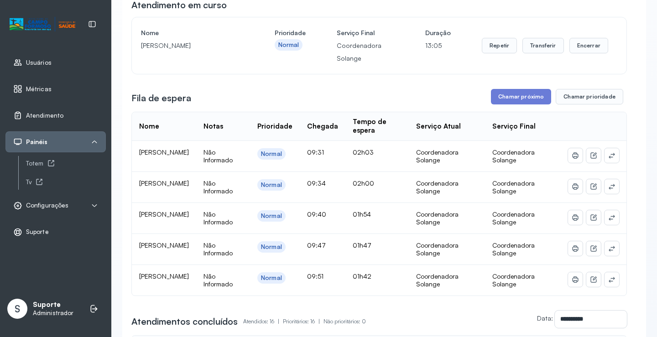
scroll to position [0, 0]
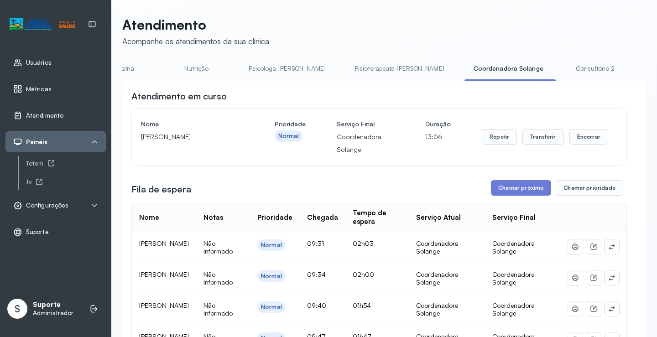
click at [349, 64] on link "Fisioterapeuta Janusia" at bounding box center [400, 68] width 108 height 15
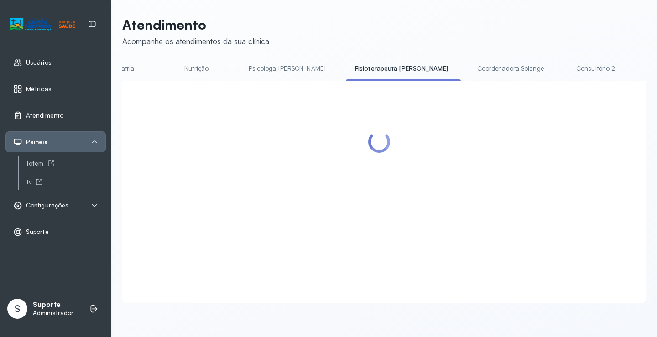
click at [468, 71] on link "Coordenadora Solange" at bounding box center [510, 68] width 85 height 15
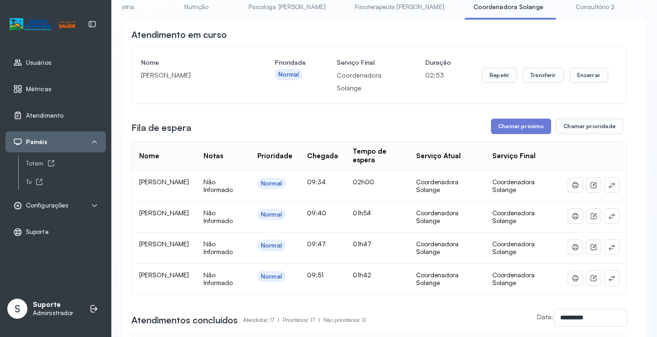
scroll to position [46, 0]
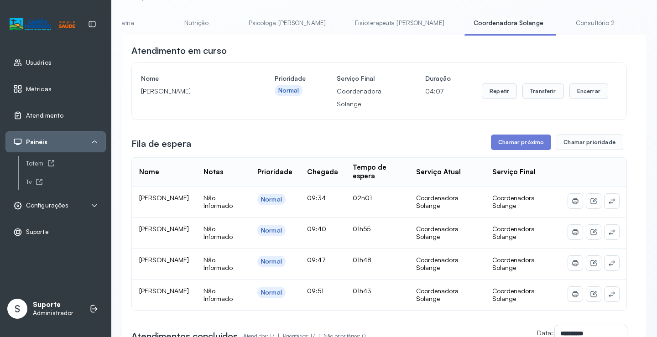
drag, startPoint x: 316, startPoint y: 25, endPoint x: 344, endPoint y: 26, distance: 28.7
click at [346, 25] on link "Fisioterapeuta Janusia" at bounding box center [400, 23] width 108 height 15
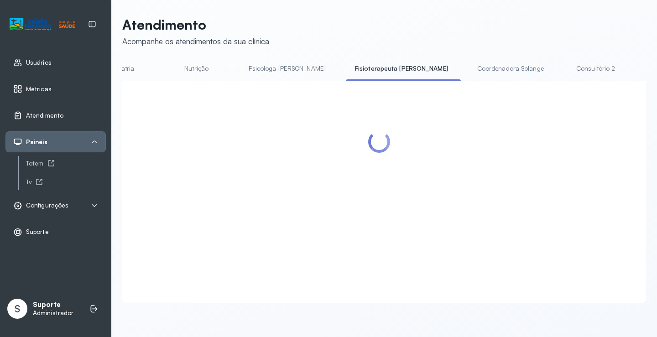
click at [468, 66] on link "Coordenadora Solange" at bounding box center [510, 68] width 85 height 15
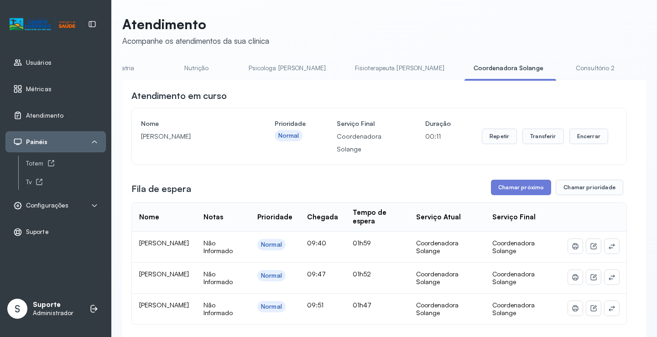
click at [346, 67] on link "Fisioterapeuta Janusia" at bounding box center [400, 68] width 108 height 15
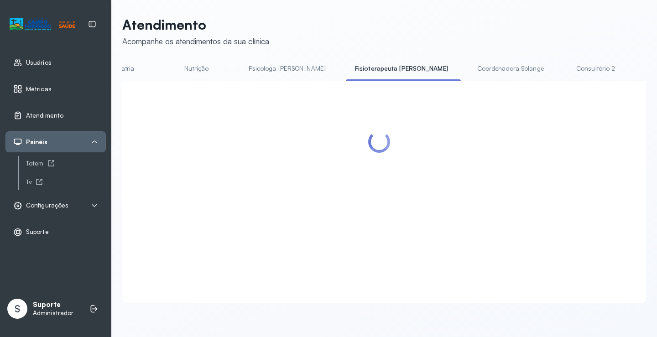
click at [468, 65] on link "Coordenadora Solange" at bounding box center [510, 68] width 85 height 15
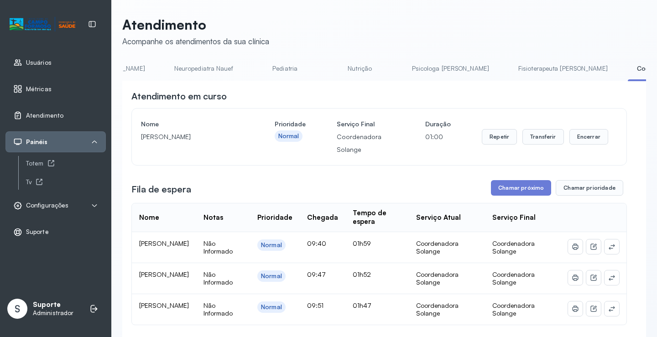
scroll to position [0, 109]
click at [315, 71] on link "Pediatria" at bounding box center [347, 68] width 64 height 15
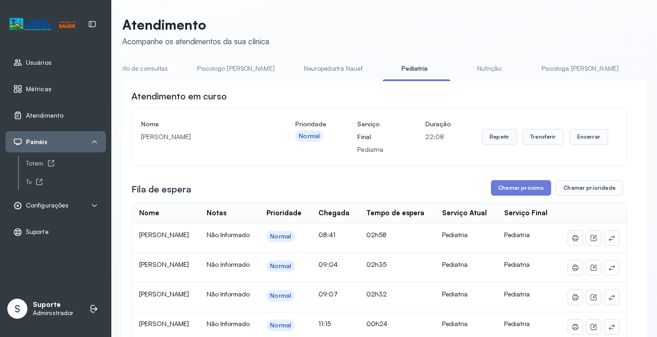
scroll to position [0, 0]
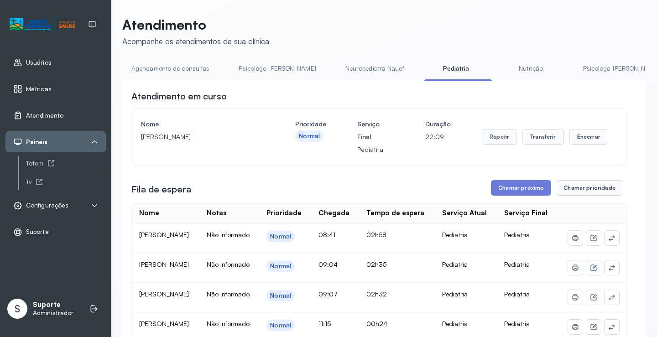
click at [171, 70] on link "Agendamento de consultas" at bounding box center [170, 68] width 96 height 15
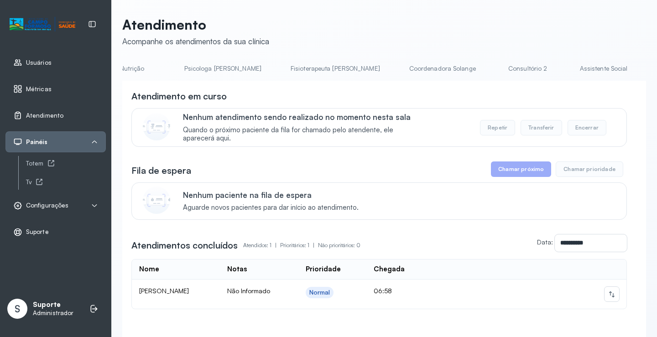
scroll to position [0, 404]
click at [399, 65] on link "Coordenadora Solange" at bounding box center [441, 68] width 85 height 15
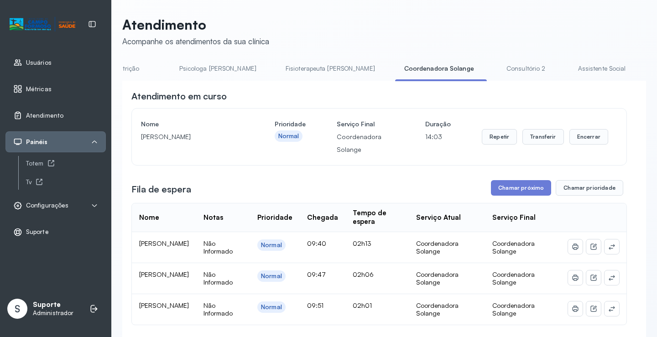
scroll to position [46, 0]
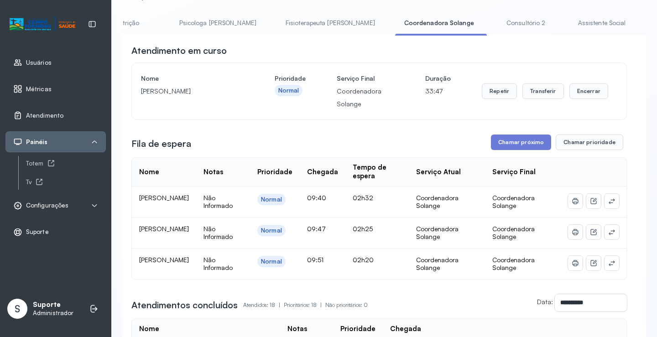
click at [494, 23] on link "Consultório 2" at bounding box center [526, 23] width 64 height 15
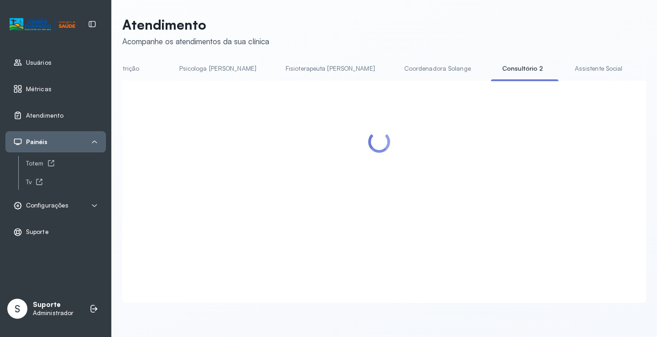
scroll to position [0, 0]
drag, startPoint x: 359, startPoint y: 32, endPoint x: 349, endPoint y: 50, distance: 20.9
click at [356, 36] on header "Atendimento Acompanhe os atendimentos da sua clínica" at bounding box center [384, 31] width 524 height 30
click at [395, 68] on link "Coordenadora Solange" at bounding box center [437, 68] width 85 height 15
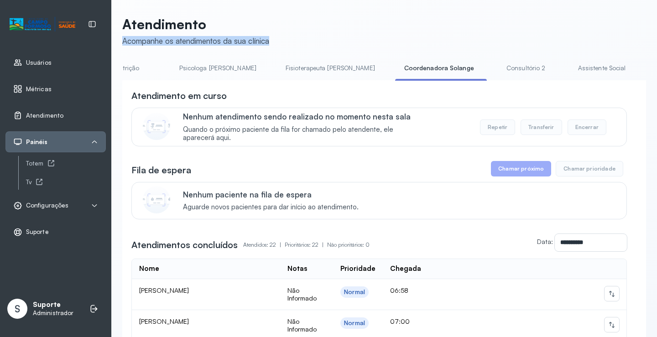
click at [307, 27] on header "Atendimento Acompanhe os atendimentos da sua clínica" at bounding box center [384, 31] width 524 height 30
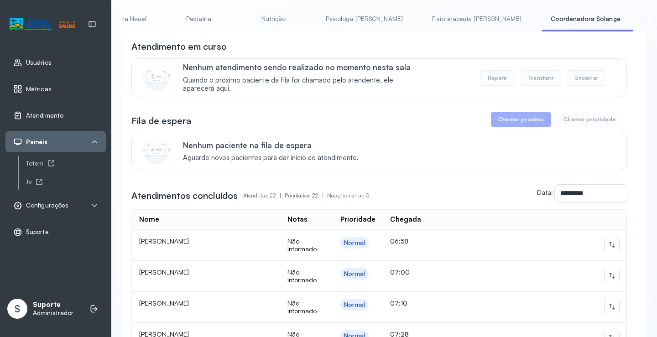
scroll to position [0, 0]
click at [174, 21] on link "Agendamento de consultas" at bounding box center [170, 18] width 96 height 15
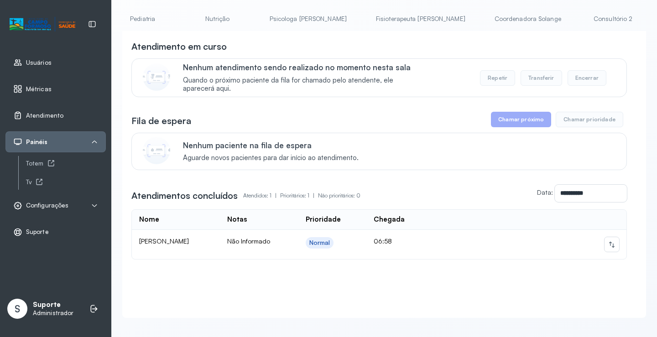
scroll to position [0, 450]
click at [353, 23] on link "Coordenadora Solange" at bounding box center [395, 18] width 85 height 15
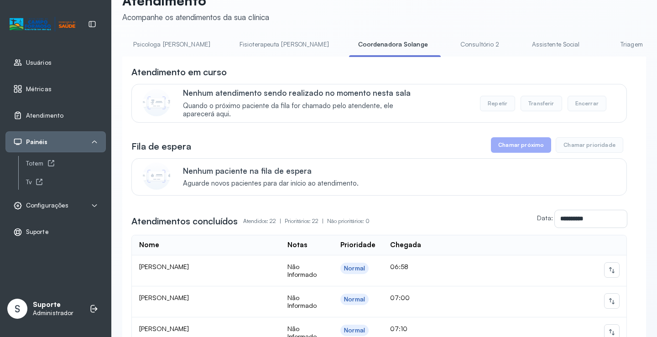
scroll to position [0, 0]
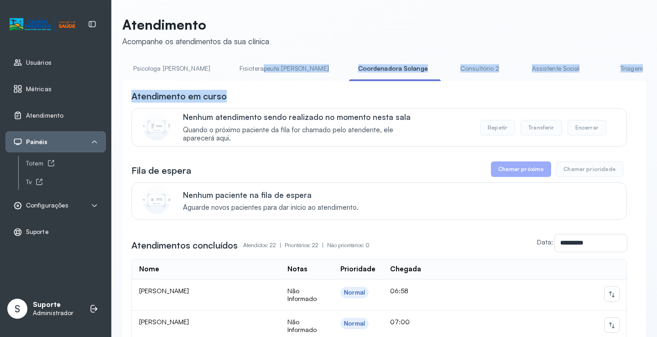
drag, startPoint x: 392, startPoint y: 83, endPoint x: 194, endPoint y: 68, distance: 198.6
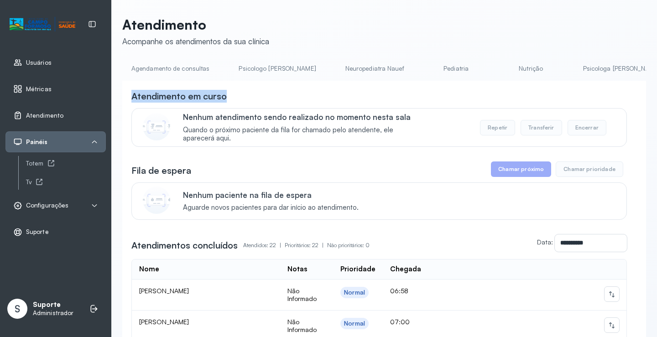
click at [186, 72] on link "Agendamento de consultas" at bounding box center [170, 68] width 96 height 15
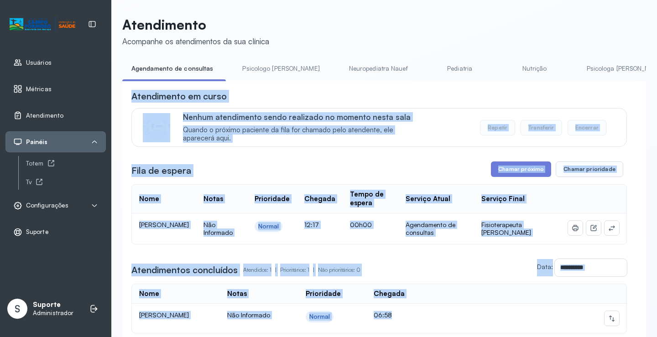
click at [432, 107] on div "Atendimento em curso Nenhum atendimento sendo realizado no momento nesta sala Q…" at bounding box center [378, 118] width 495 height 57
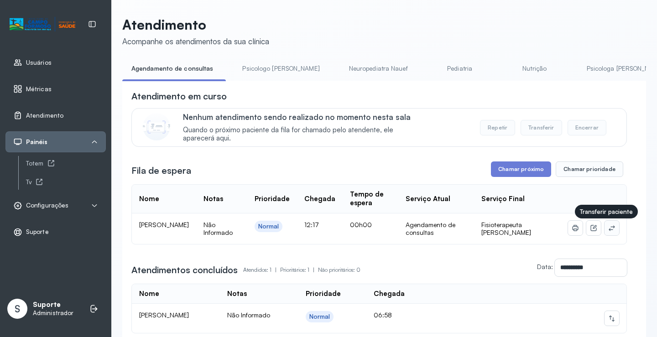
click at [608, 229] on icon at bounding box center [611, 227] width 7 height 7
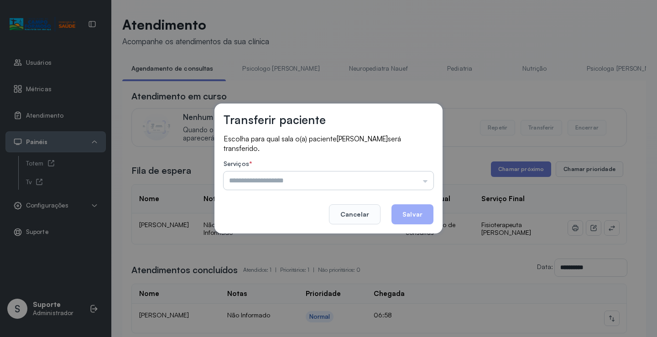
click at [398, 174] on input "text" at bounding box center [329, 181] width 210 height 18
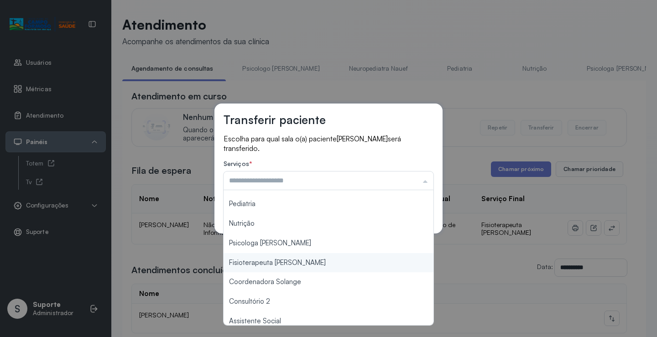
scroll to position [138, 0]
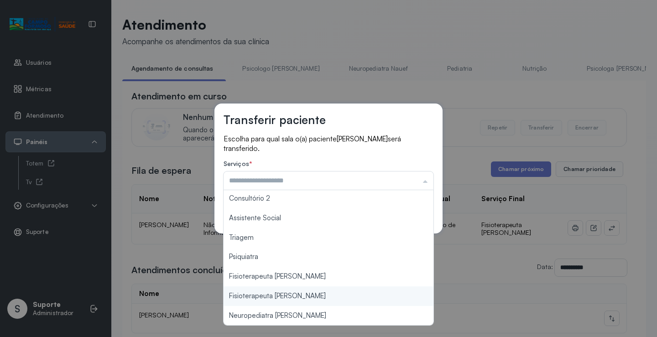
type input "**********"
drag, startPoint x: 297, startPoint y: 295, endPoint x: 304, endPoint y: 286, distance: 11.7
click at [299, 292] on div "**********" at bounding box center [328, 168] width 657 height 337
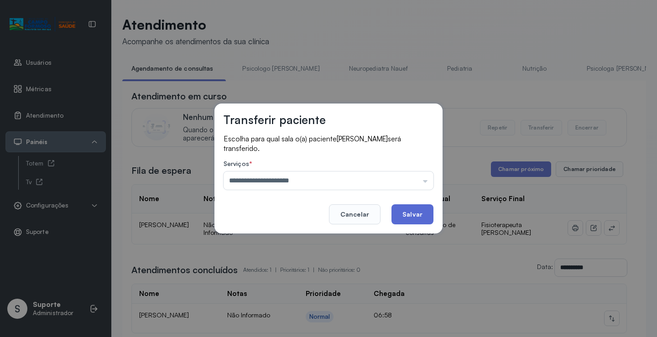
click at [411, 208] on button "Salvar" at bounding box center [412, 214] width 42 height 20
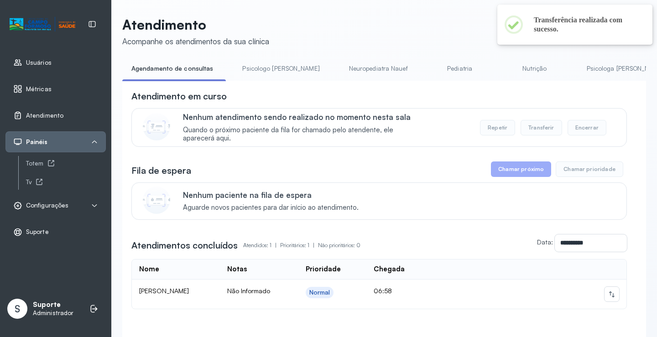
click at [448, 96] on div "Atendimento em curso" at bounding box center [378, 96] width 495 height 13
click at [245, 70] on link "Psicologo Pedro" at bounding box center [280, 68] width 95 height 15
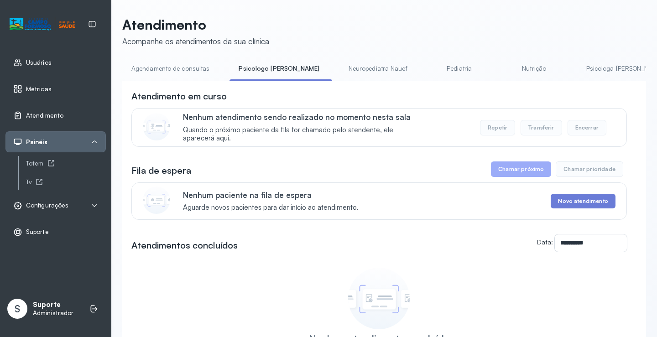
click at [183, 69] on link "Agendamento de consultas" at bounding box center [170, 68] width 96 height 15
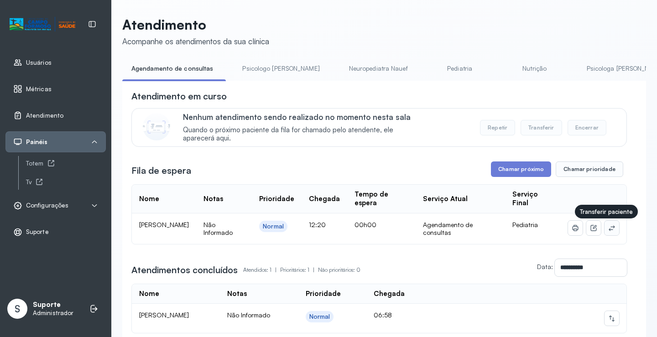
click at [608, 228] on icon at bounding box center [611, 227] width 7 height 7
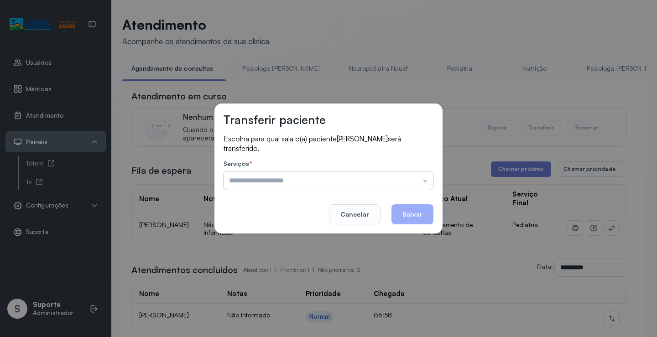
click at [396, 180] on input "text" at bounding box center [329, 181] width 210 height 18
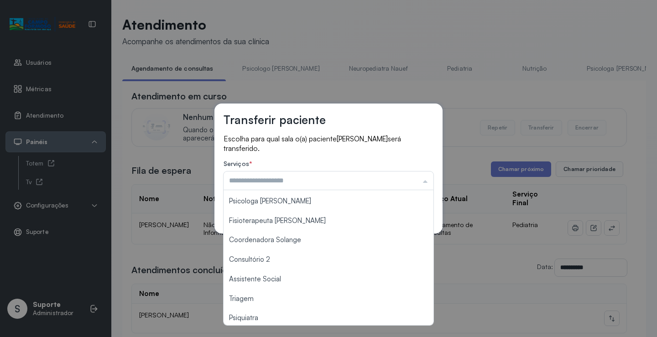
scroll to position [138, 0]
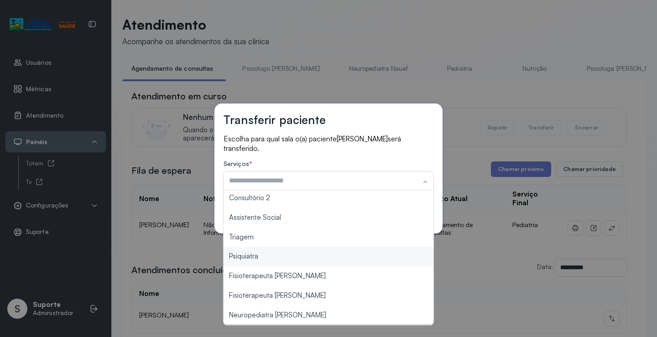
type input "*******"
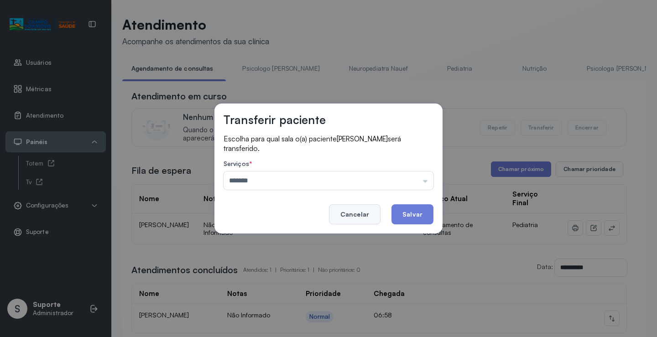
drag, startPoint x: 269, startPoint y: 234, endPoint x: 350, endPoint y: 218, distance: 82.5
click at [273, 233] on div "Transferir paciente Escolha para qual sala o(a) paciente MARIA TACIANY SOUZA CA…" at bounding box center [328, 169] width 228 height 130
drag, startPoint x: 412, startPoint y: 215, endPoint x: 422, endPoint y: 205, distance: 14.5
click at [421, 206] on button "Salvar" at bounding box center [412, 214] width 42 height 20
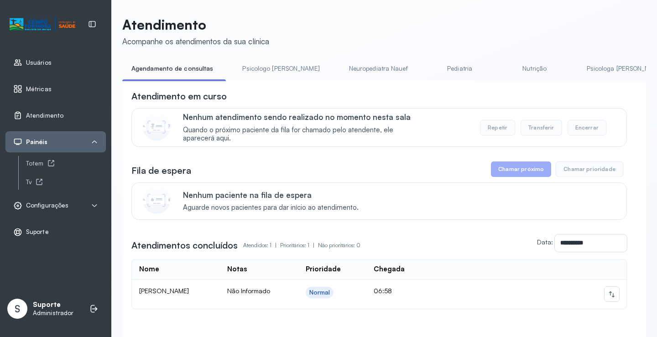
drag, startPoint x: 264, startPoint y: 79, endPoint x: 258, endPoint y: 69, distance: 11.8
click at [263, 79] on li "Psicologo Pedro" at bounding box center [282, 71] width 99 height 21
click at [258, 68] on link "Psicologo Pedro" at bounding box center [280, 68] width 95 height 15
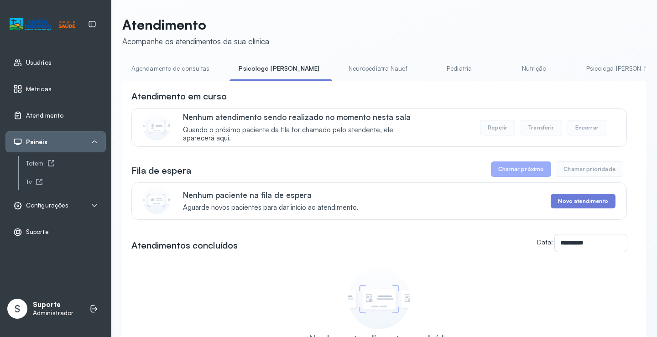
click at [177, 75] on link "Agendamento de consultas" at bounding box center [170, 68] width 96 height 15
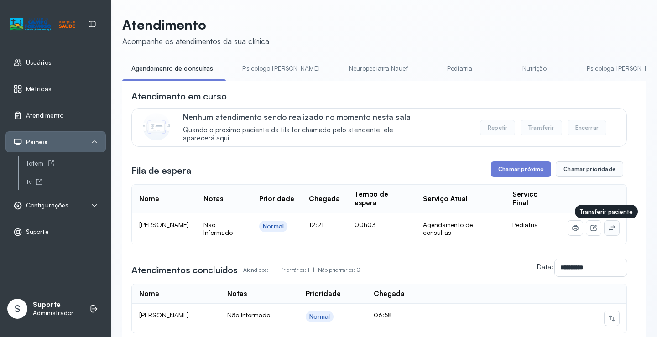
click at [608, 231] on icon at bounding box center [611, 227] width 7 height 7
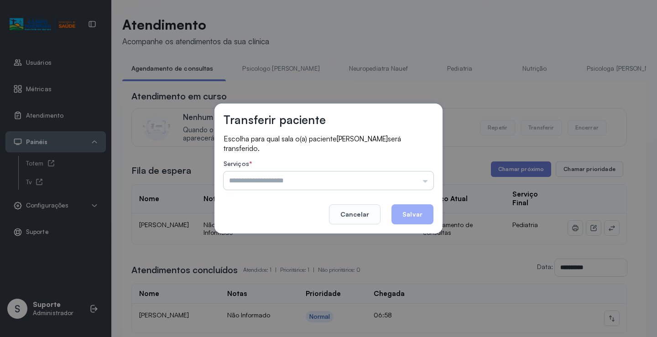
click at [411, 182] on input "text" at bounding box center [329, 181] width 210 height 18
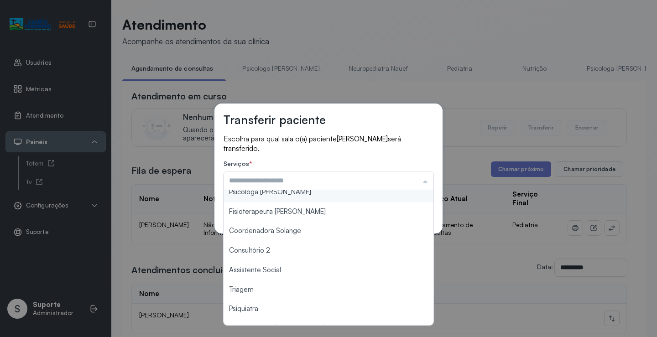
scroll to position [138, 0]
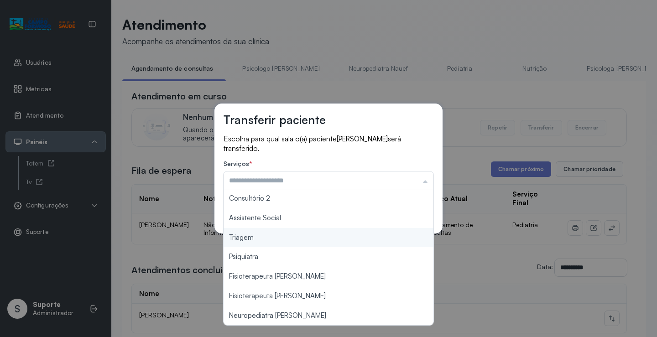
type input "*******"
drag, startPoint x: 273, startPoint y: 242, endPoint x: 283, endPoint y: 237, distance: 10.8
click at [273, 241] on div "Transferir paciente Escolha para qual sala o(a) paciente MARIA ISIS GALVAO DA S…" at bounding box center [328, 168] width 657 height 337
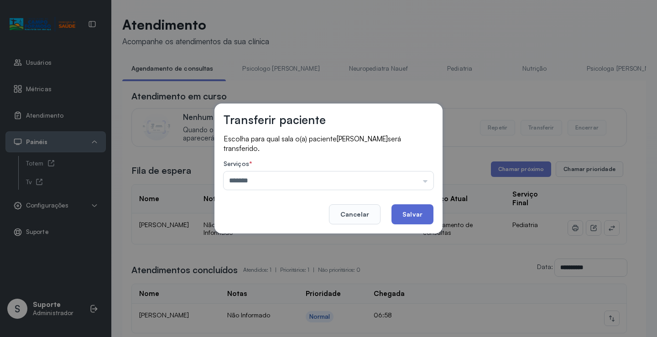
click at [397, 211] on button "Salvar" at bounding box center [412, 214] width 42 height 20
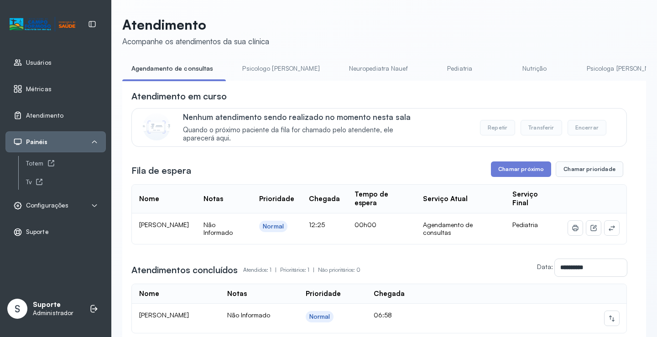
click at [262, 71] on link "Psicologo Pedro" at bounding box center [280, 68] width 95 height 15
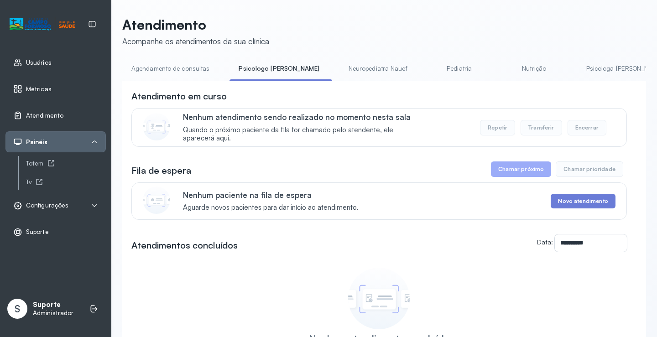
click at [198, 67] on link "Agendamento de consultas" at bounding box center [170, 68] width 96 height 15
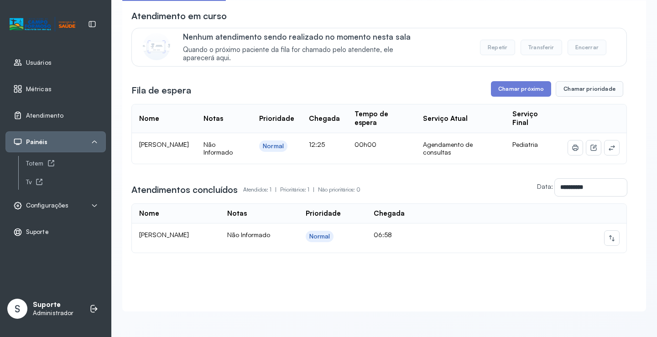
scroll to position [0, 0]
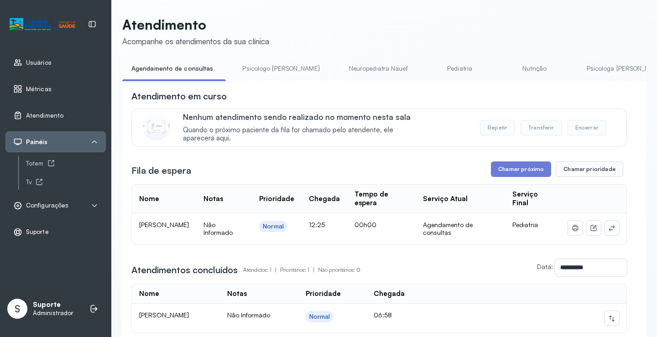
click at [608, 230] on icon at bounding box center [611, 227] width 7 height 7
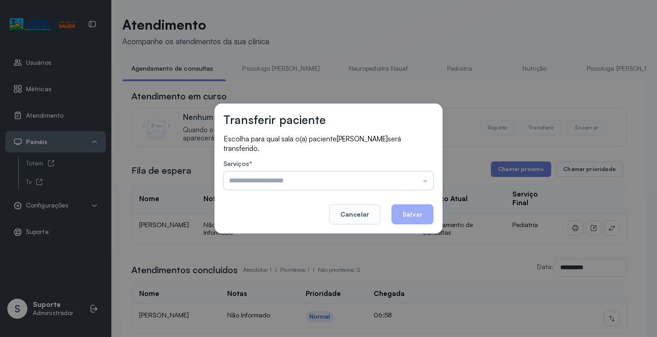
click at [410, 183] on input "text" at bounding box center [329, 181] width 210 height 18
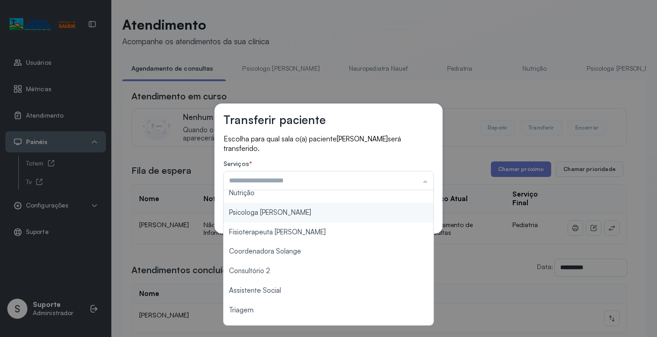
scroll to position [138, 0]
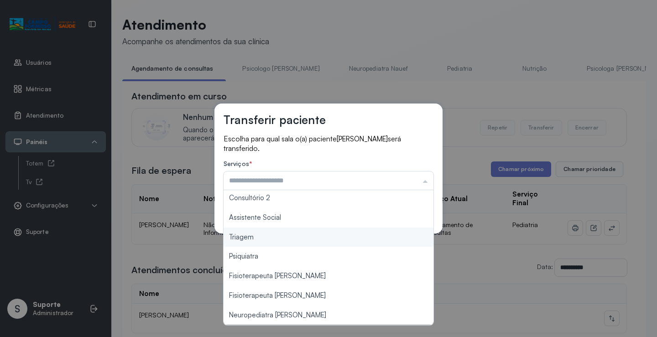
type input "*******"
drag, startPoint x: 267, startPoint y: 236, endPoint x: 353, endPoint y: 219, distance: 87.4
click at [269, 232] on div "Transferir paciente Escolha para qual sala o(a) paciente GABRIELA MIRANDA DE MA…" at bounding box center [328, 169] width 228 height 130
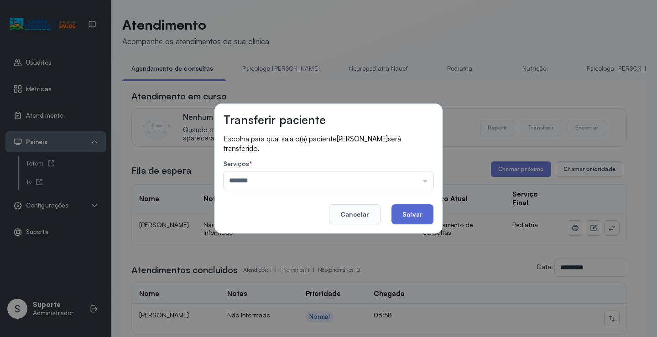
click at [413, 214] on button "Salvar" at bounding box center [412, 214] width 42 height 20
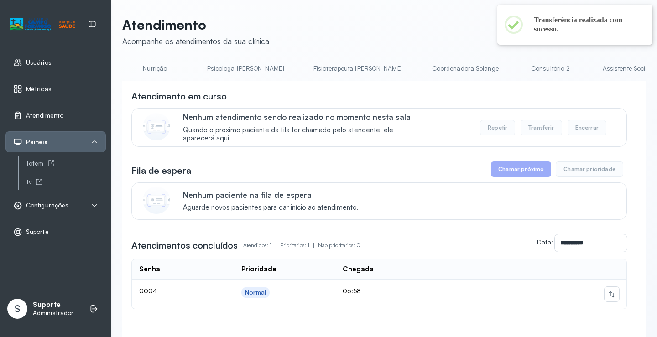
scroll to position [0, 380]
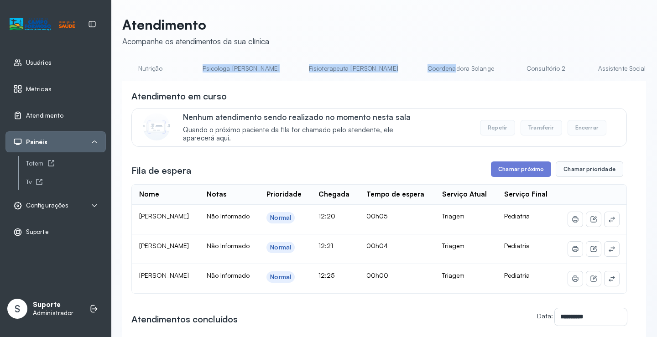
drag, startPoint x: 329, startPoint y: 81, endPoint x: 139, endPoint y: 81, distance: 190.2
click at [139, 81] on ul "Agendamento de consultas Psicologo Pedro Neuropediatra Nauef Pediatria Nutrição…" at bounding box center [4, 71] width 524 height 21
click at [257, 89] on div "**********" at bounding box center [384, 286] width 524 height 411
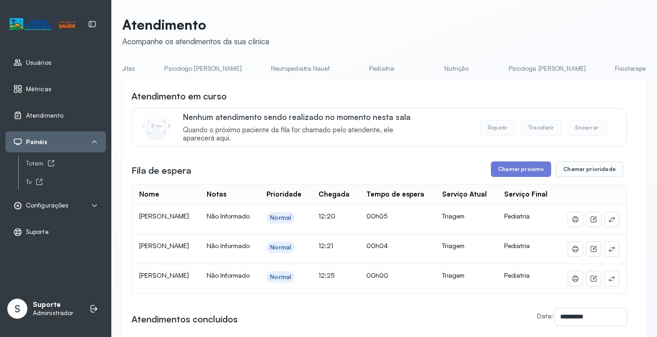
scroll to position [0, 0]
click at [156, 67] on link "Agendamento de consultas" at bounding box center [170, 68] width 96 height 15
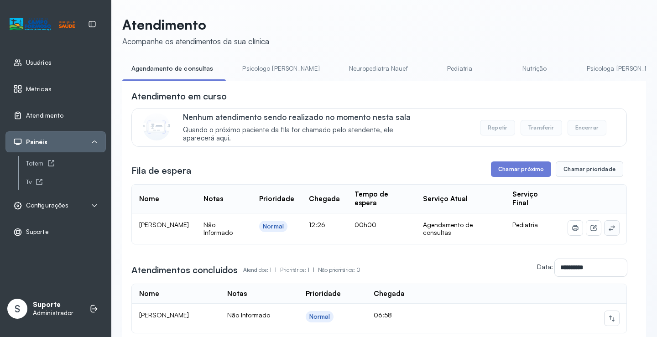
drag, startPoint x: 615, startPoint y: 225, endPoint x: 606, endPoint y: 227, distance: 8.4
click at [610, 225] on td at bounding box center [594, 229] width 66 height 31
click at [608, 227] on icon at bounding box center [611, 227] width 7 height 7
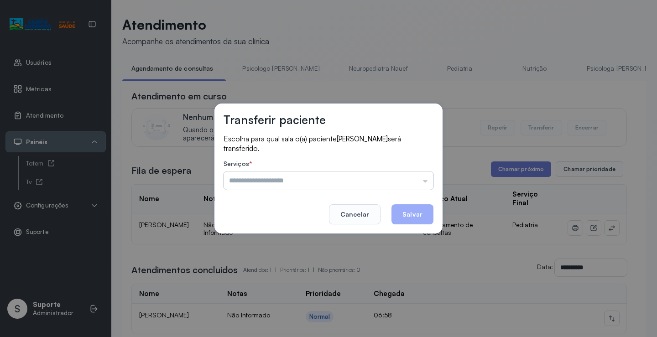
click at [386, 177] on input "text" at bounding box center [329, 181] width 210 height 18
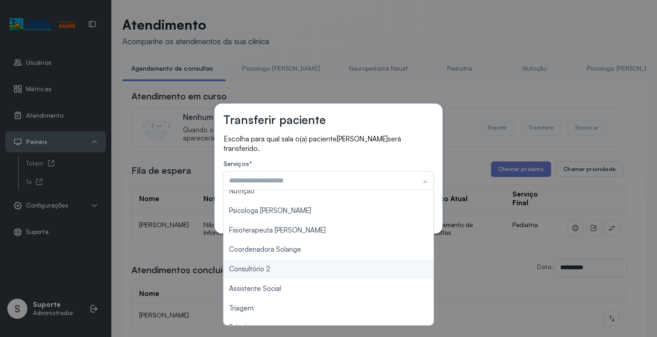
scroll to position [138, 0]
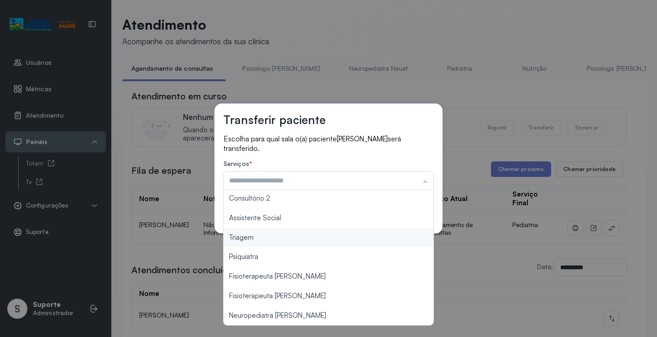
type input "*******"
drag, startPoint x: 277, startPoint y: 239, endPoint x: 333, endPoint y: 238, distance: 55.2
click at [278, 238] on div "Transferir paciente Escolha para qual sala o(a) paciente MARIA ISIS DA SILVA RE…" at bounding box center [328, 168] width 657 height 337
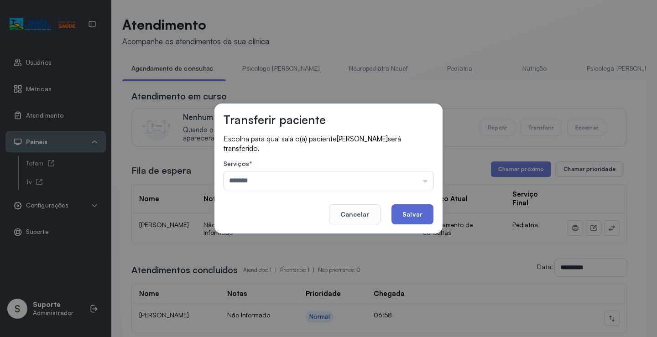
click at [422, 214] on button "Salvar" at bounding box center [412, 214] width 42 height 20
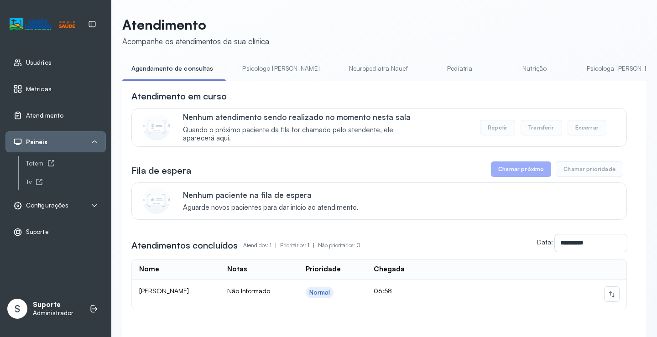
click at [260, 62] on link "Psicologo Pedro" at bounding box center [280, 68] width 95 height 15
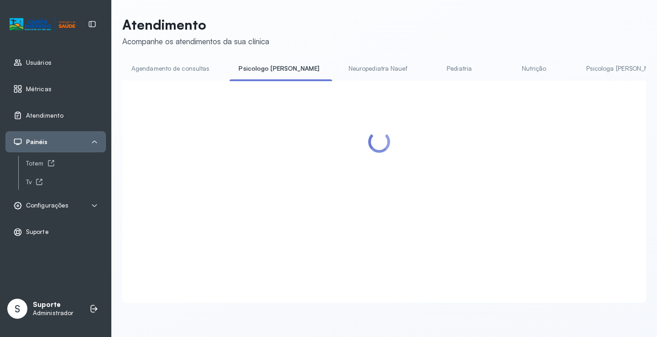
click at [183, 68] on link "Agendamento de consultas" at bounding box center [170, 68] width 96 height 15
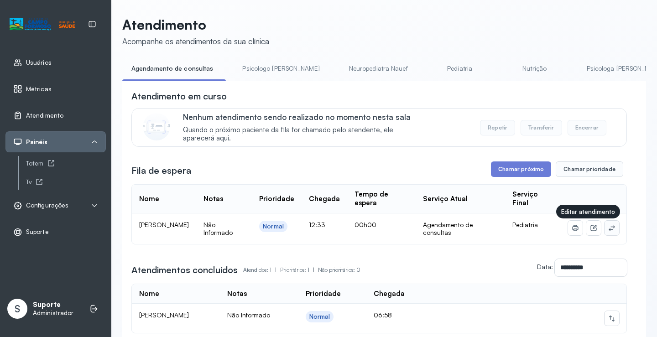
click at [608, 229] on icon at bounding box center [611, 227] width 7 height 7
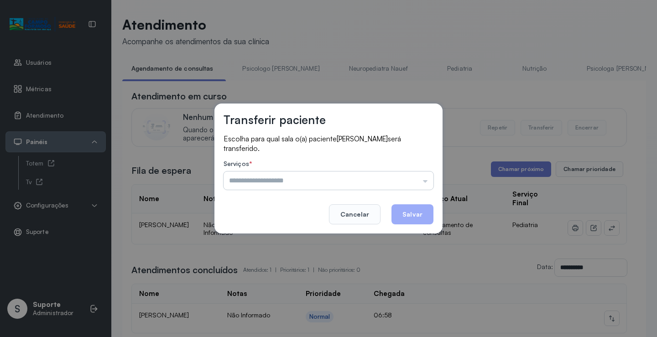
click at [402, 177] on input "text" at bounding box center [329, 181] width 210 height 18
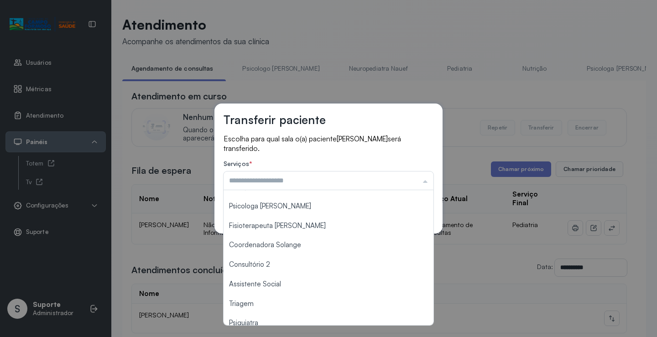
scroll to position [137, 0]
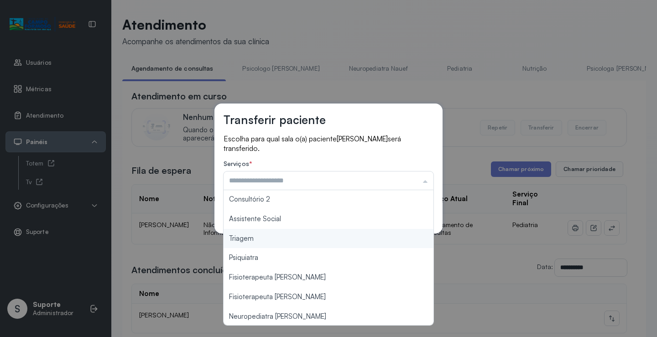
type input "*******"
drag, startPoint x: 274, startPoint y: 244, endPoint x: 328, endPoint y: 232, distance: 55.1
click at [274, 243] on div "Transferir paciente Escolha para qual sala o(a) paciente SOPHIA DOS SANTOS PERE…" at bounding box center [328, 168] width 657 height 337
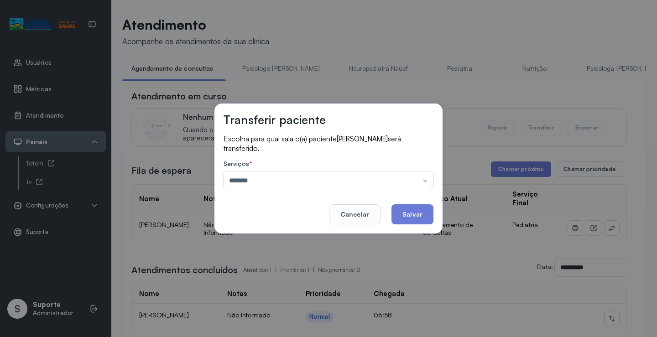
click at [406, 215] on button "Salvar" at bounding box center [412, 214] width 42 height 20
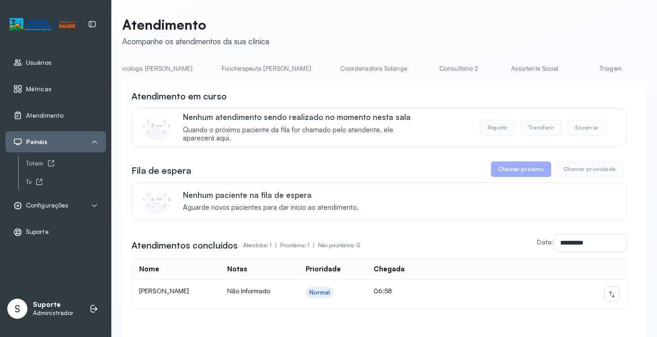
scroll to position [0, 520]
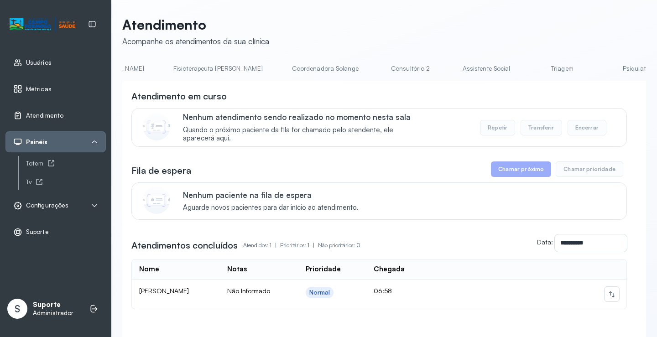
click at [379, 65] on link "Consultório 2" at bounding box center [411, 68] width 64 height 15
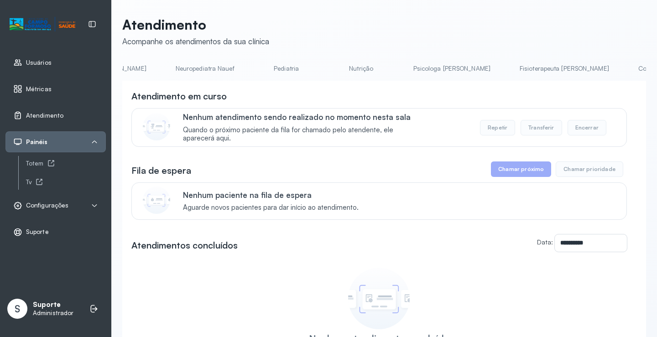
scroll to position [0, 138]
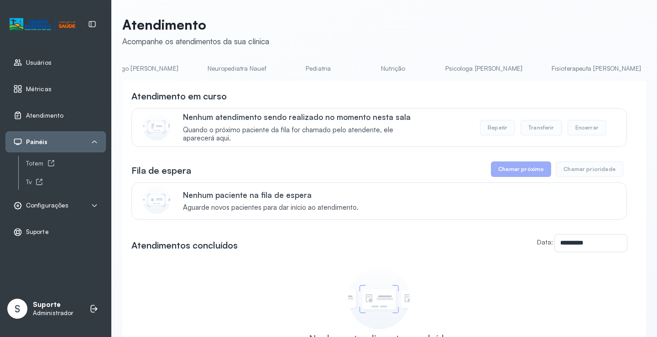
click at [286, 68] on link "Pediatria" at bounding box center [318, 68] width 64 height 15
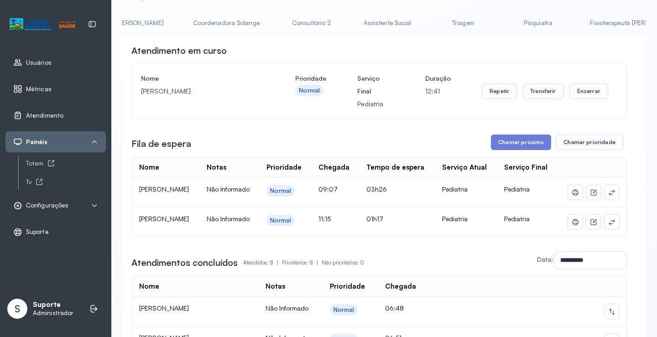
scroll to position [0, 615]
click at [431, 24] on link "Triagem" at bounding box center [463, 23] width 64 height 15
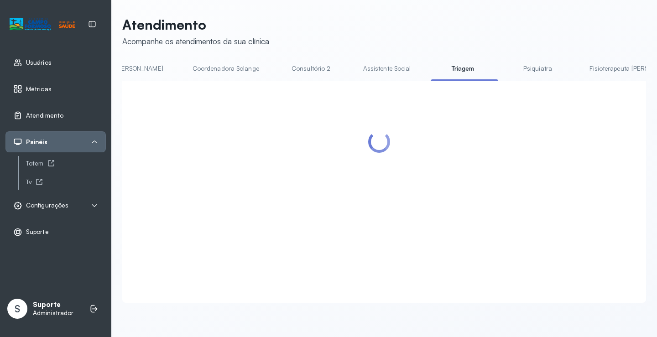
scroll to position [46, 0]
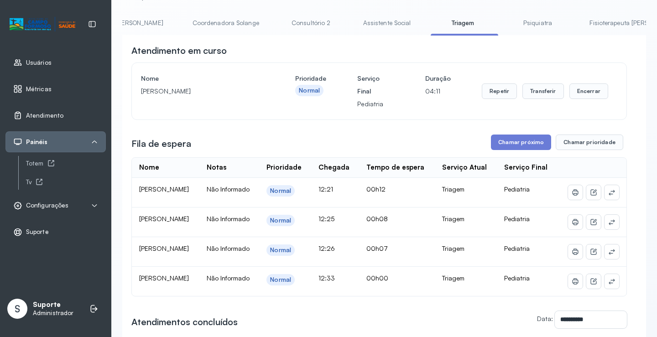
click at [279, 27] on link "Consultório 2" at bounding box center [311, 23] width 64 height 15
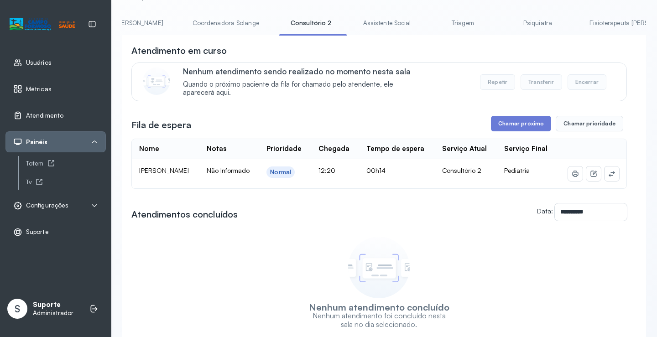
click at [431, 27] on link "Triagem" at bounding box center [463, 23] width 64 height 15
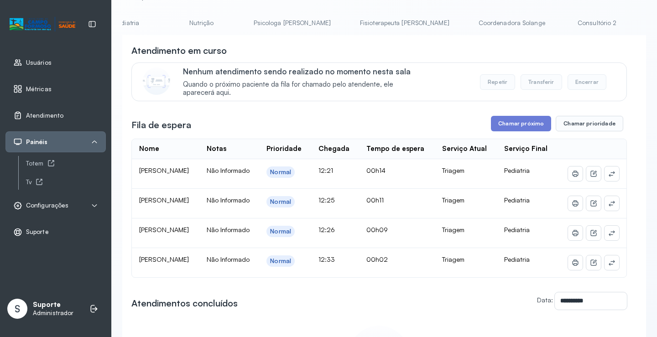
scroll to position [0, 164]
click at [264, 19] on link "Pediatria" at bounding box center [292, 23] width 64 height 15
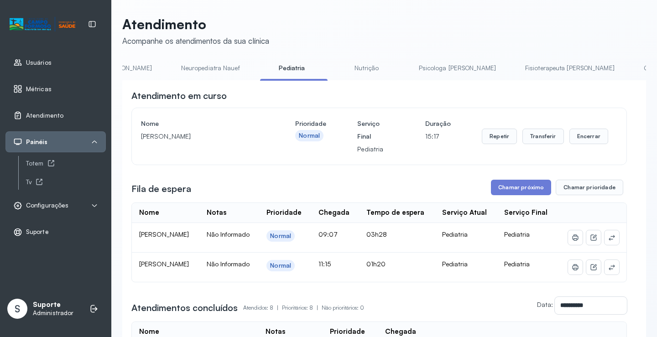
scroll to position [46, 0]
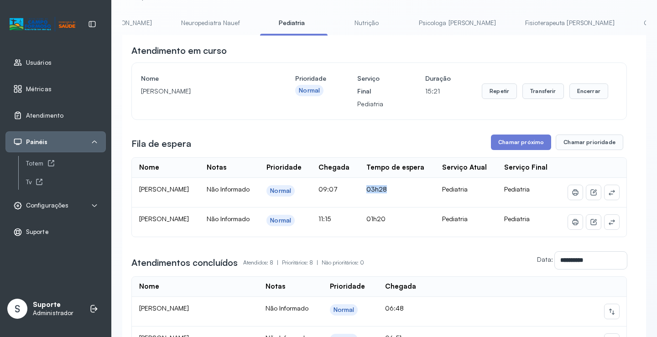
drag, startPoint x: 390, startPoint y: 199, endPoint x: 413, endPoint y: 198, distance: 23.7
click at [413, 198] on td "03h28" at bounding box center [397, 193] width 76 height 30
click at [359, 204] on td "09:07" at bounding box center [335, 193] width 48 height 30
click at [335, 26] on link "Nutrição" at bounding box center [367, 23] width 64 height 15
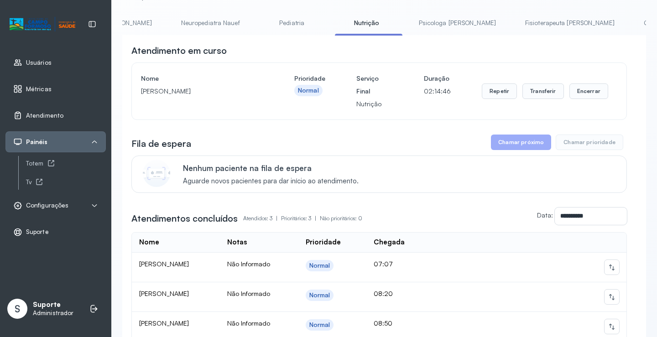
click at [260, 26] on link "Pediatria" at bounding box center [292, 23] width 64 height 15
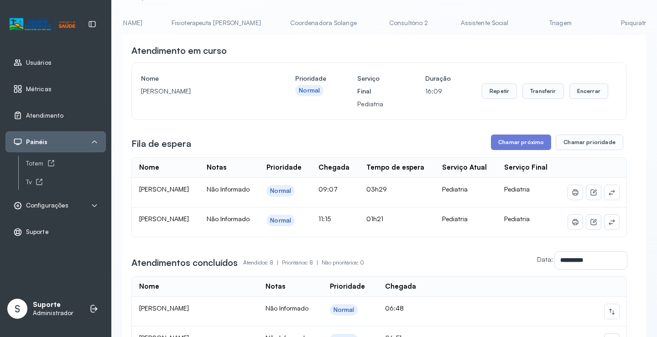
scroll to position [0, 552]
click at [495, 22] on link "Triagem" at bounding box center [527, 23] width 64 height 15
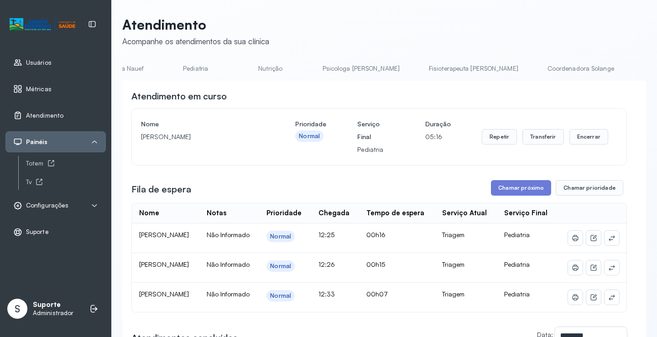
scroll to position [0, 5]
click at [160, 70] on link "Agendamento de consultas" at bounding box center [166, 68] width 96 height 15
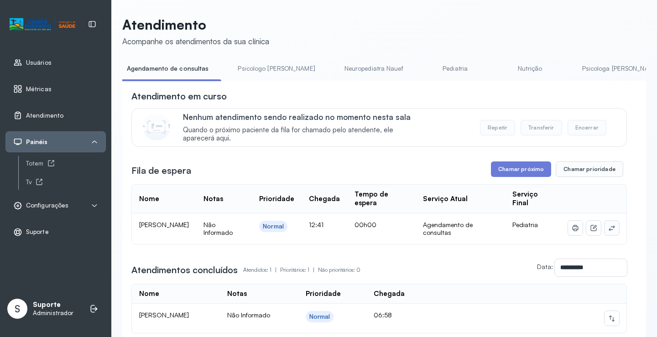
click at [608, 229] on icon at bounding box center [611, 227] width 7 height 7
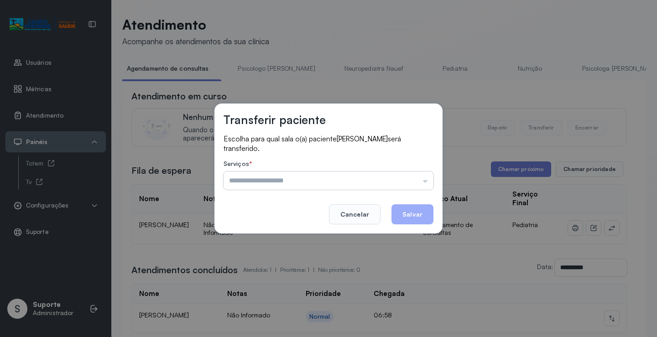
click at [414, 182] on input "text" at bounding box center [329, 181] width 210 height 18
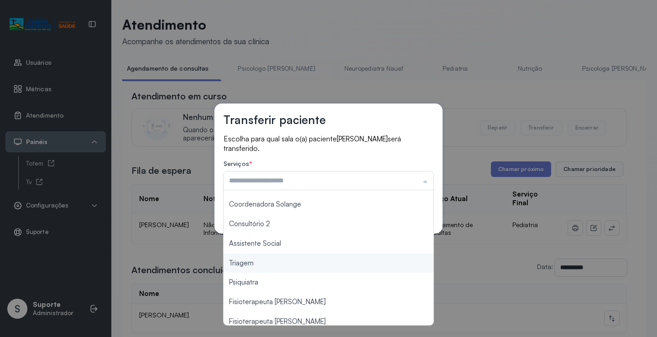
scroll to position [138, 0]
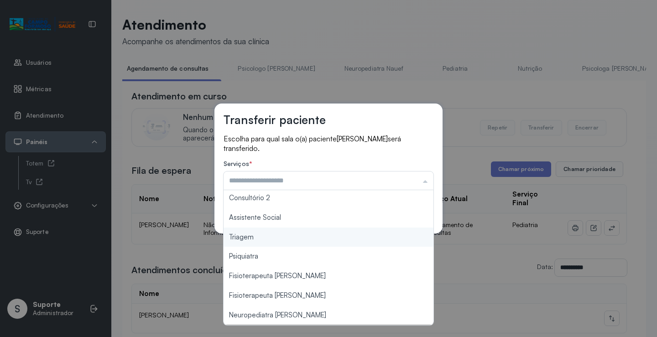
type input "*******"
drag, startPoint x: 258, startPoint y: 240, endPoint x: 269, endPoint y: 234, distance: 13.3
click at [258, 239] on div "Transferir paciente Escolha para qual sala o(a) paciente KEYLA MELLINA MIRANDA …" at bounding box center [328, 168] width 657 height 337
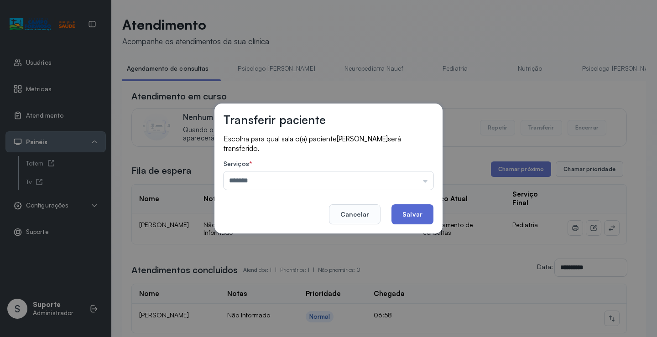
click at [409, 209] on button "Salvar" at bounding box center [412, 214] width 42 height 20
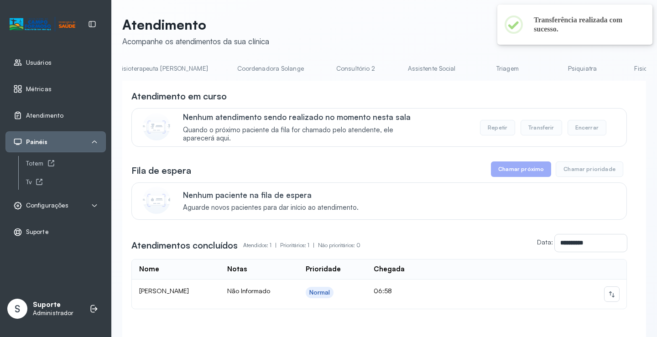
scroll to position [0, 598]
click at [452, 69] on link "Triagem" at bounding box center [484, 68] width 64 height 15
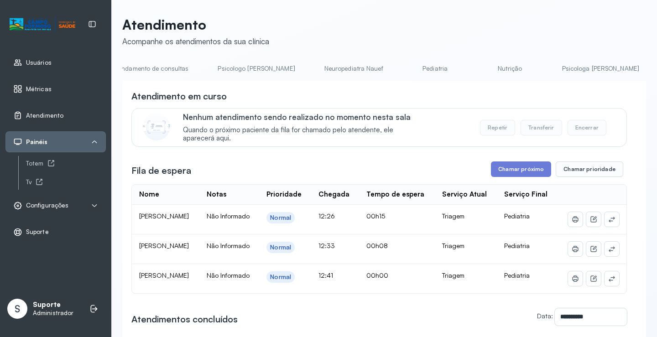
scroll to position [0, 0]
click at [424, 68] on link "Pediatria" at bounding box center [456, 68] width 64 height 15
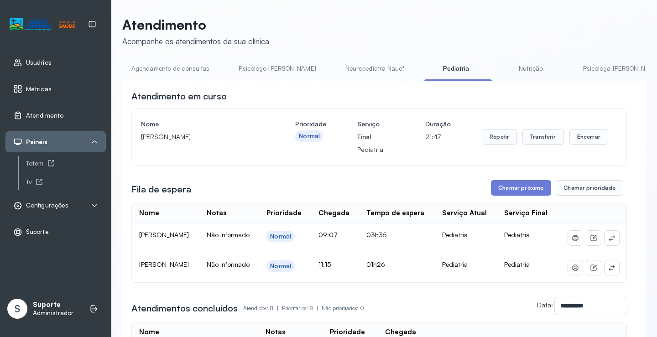
click at [187, 71] on link "Agendamento de consultas" at bounding box center [170, 68] width 96 height 15
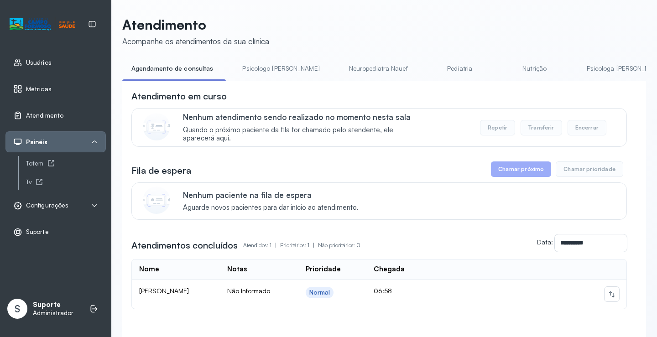
click at [283, 74] on link "Psicologo Pedro" at bounding box center [280, 68] width 95 height 15
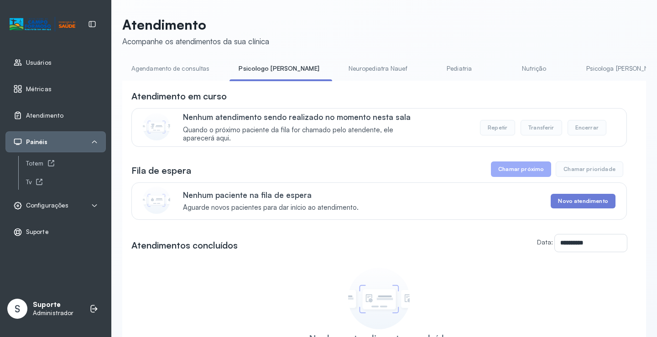
click at [186, 73] on link "Agendamento de consultas" at bounding box center [170, 68] width 96 height 15
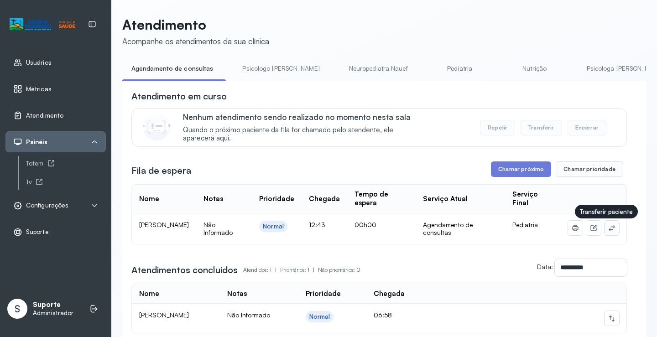
click at [608, 230] on icon at bounding box center [611, 227] width 7 height 7
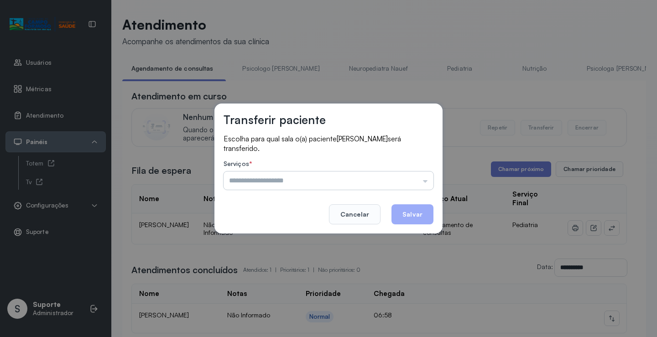
click at [385, 187] on input "text" at bounding box center [329, 181] width 210 height 18
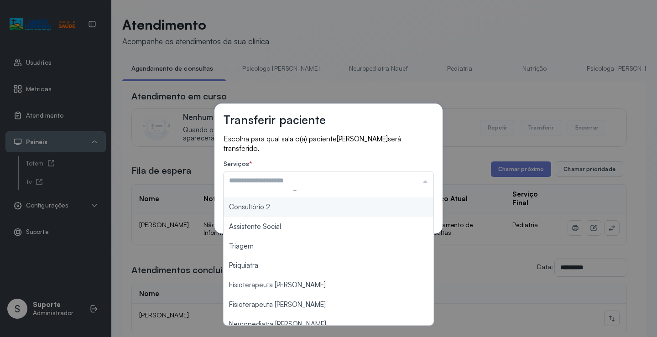
scroll to position [138, 0]
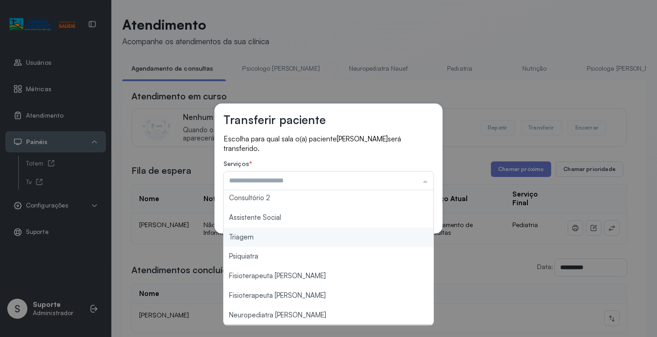
type input "*******"
drag, startPoint x: 281, startPoint y: 239, endPoint x: 439, endPoint y: 200, distance: 162.6
click at [283, 236] on div "Transferir paciente Escolha para qual sala o(a) paciente ALLANA SOPHIA SANTOS G…" at bounding box center [328, 168] width 657 height 337
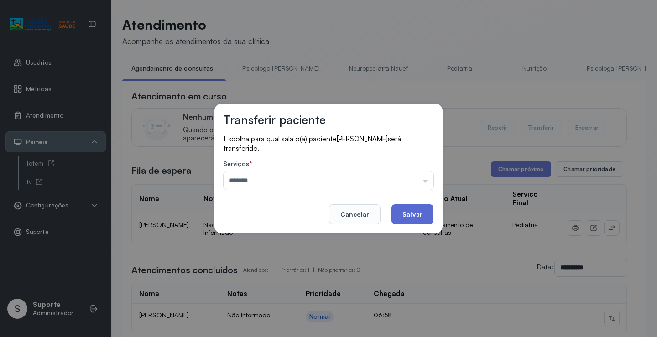
click at [414, 218] on button "Salvar" at bounding box center [412, 214] width 42 height 20
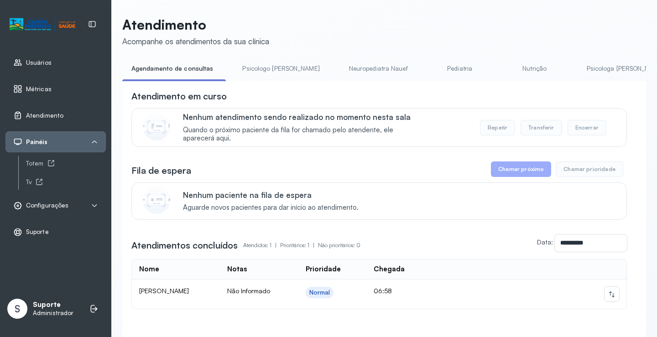
click at [428, 70] on link "Pediatria" at bounding box center [460, 68] width 64 height 15
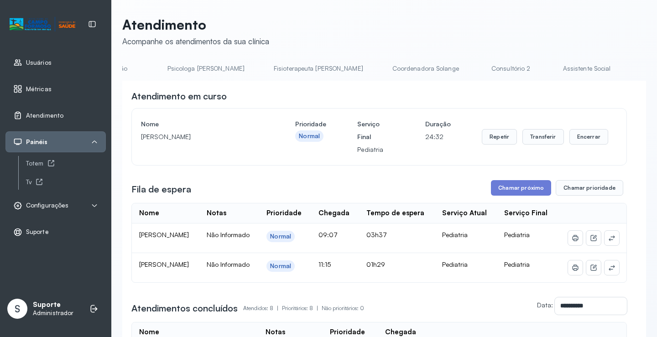
scroll to position [0, 496]
click at [550, 70] on link "Triagem" at bounding box center [582, 68] width 64 height 15
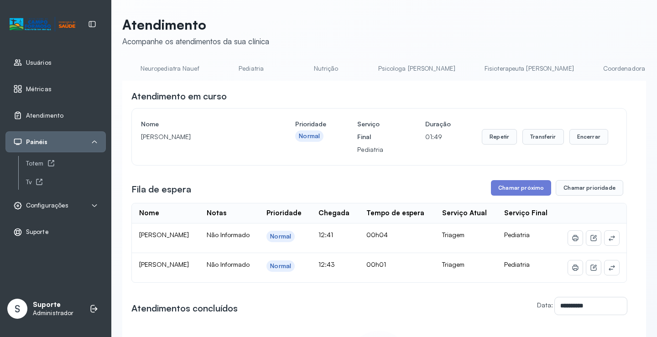
scroll to position [0, 0]
click at [167, 74] on link "Agendamento de consultas" at bounding box center [170, 68] width 96 height 15
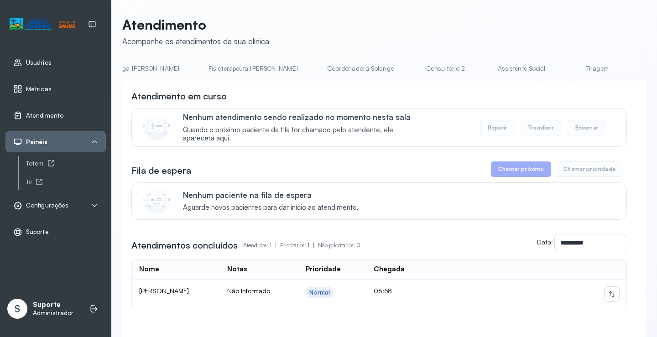
scroll to position [0, 487]
click at [563, 63] on link "Triagem" at bounding box center [595, 68] width 64 height 15
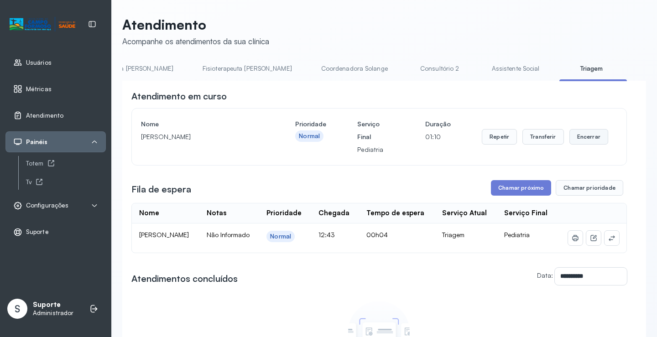
click at [582, 139] on button "Encerrar" at bounding box center [588, 137] width 39 height 16
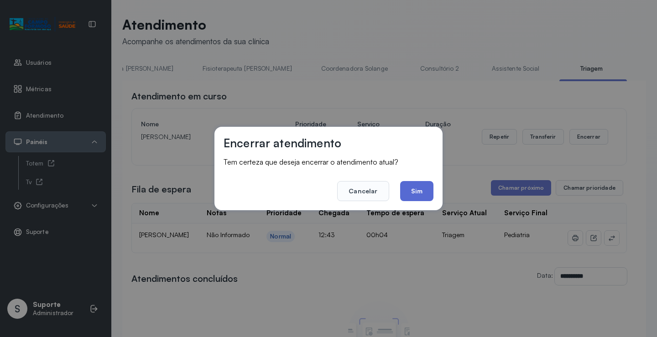
click at [417, 189] on button "Sim" at bounding box center [416, 191] width 33 height 20
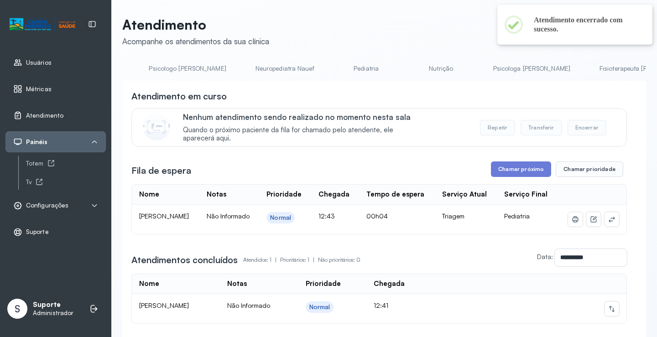
scroll to position [0, 0]
click at [166, 63] on link "Agendamento de consultas" at bounding box center [170, 68] width 96 height 15
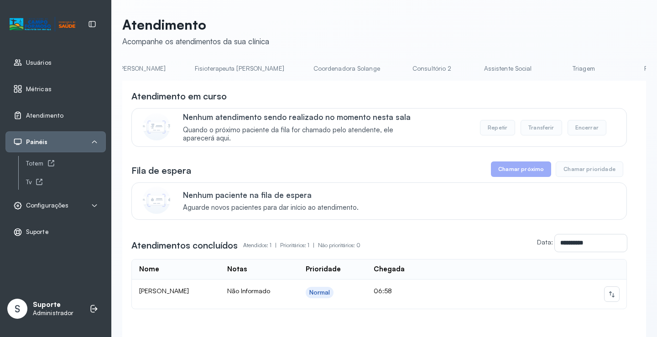
scroll to position [0, 618]
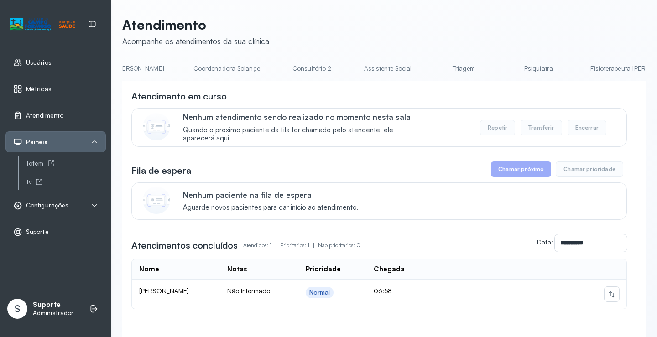
click at [432, 66] on link "Triagem" at bounding box center [464, 68] width 64 height 15
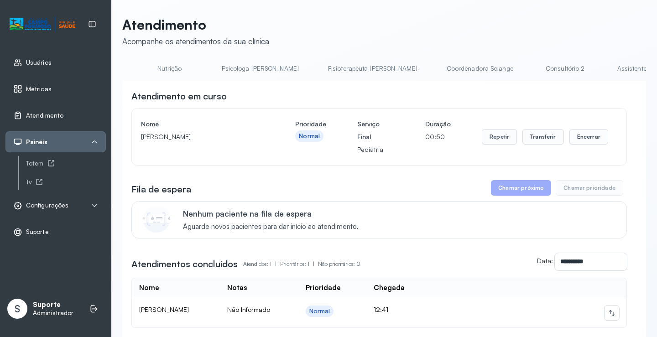
scroll to position [0, 229]
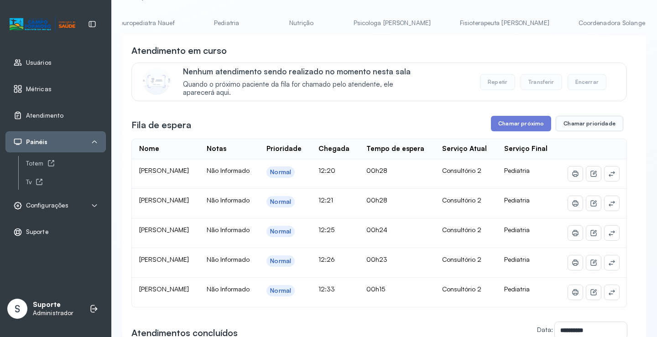
scroll to position [0, 0]
click at [177, 23] on link "Agendamento de consultas" at bounding box center [170, 23] width 96 height 15
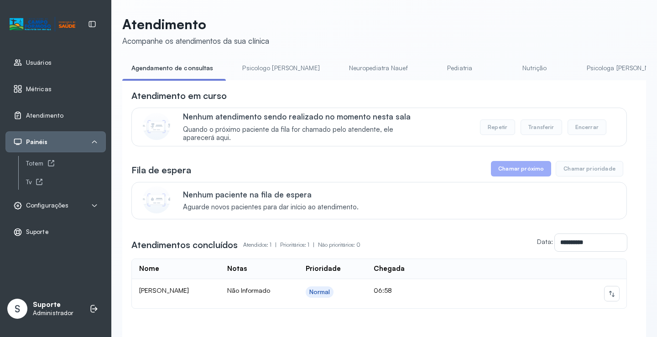
scroll to position [46, 0]
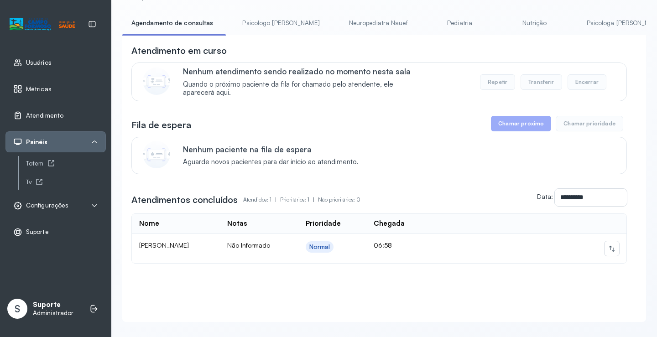
click at [428, 28] on link "Pediatria" at bounding box center [460, 23] width 64 height 15
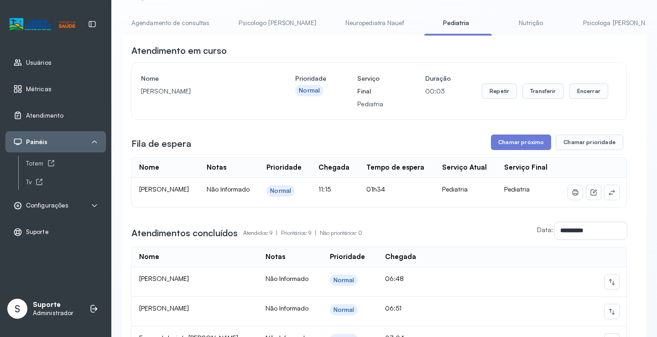
click at [156, 25] on link "Agendamento de consultas" at bounding box center [170, 23] width 96 height 15
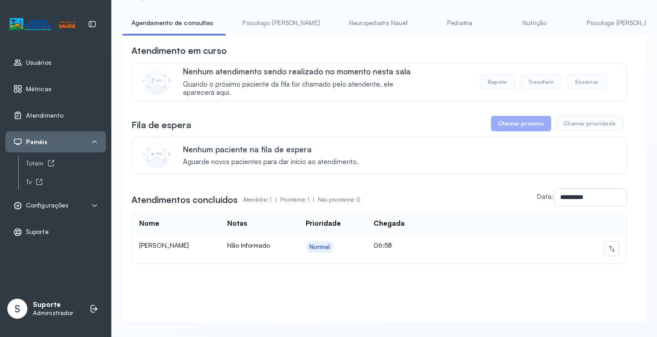
click at [245, 26] on link "Psicologo Pedro" at bounding box center [280, 23] width 95 height 15
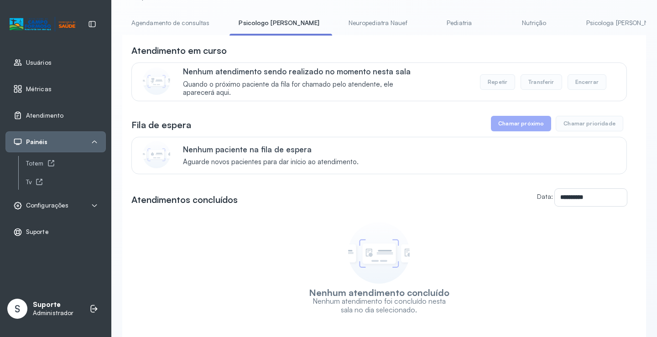
click at [185, 19] on link "Agendamento de consultas" at bounding box center [170, 23] width 96 height 15
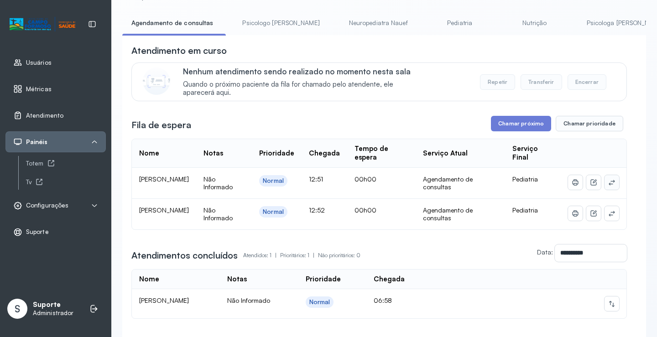
click at [608, 183] on icon at bounding box center [611, 182] width 7 height 7
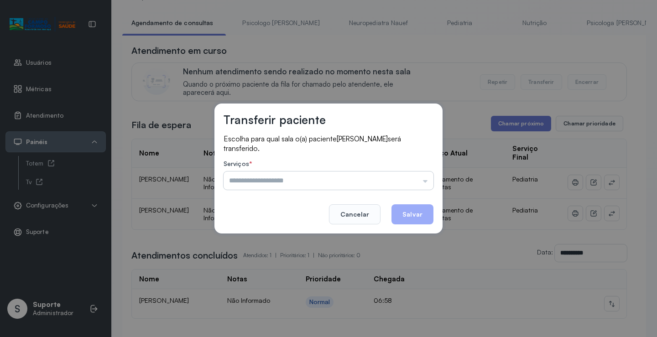
click at [406, 177] on input "text" at bounding box center [329, 181] width 210 height 18
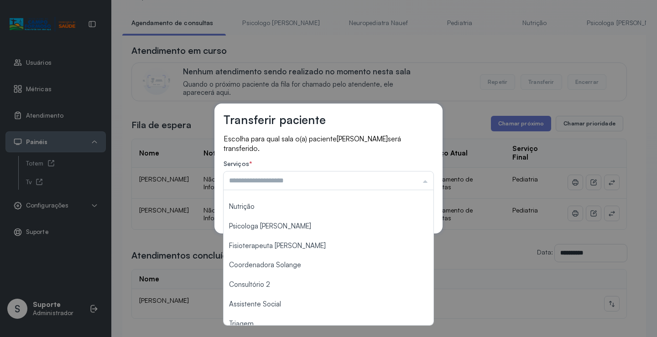
scroll to position [138, 0]
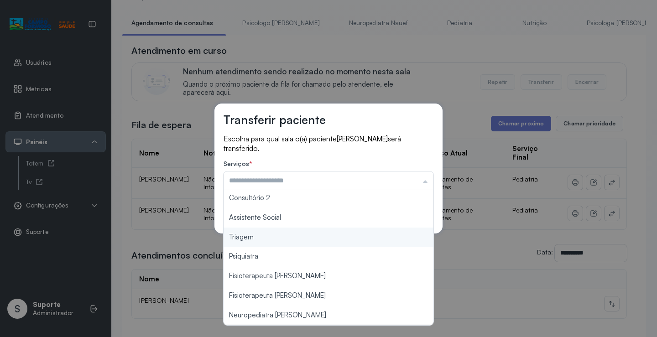
type input "*******"
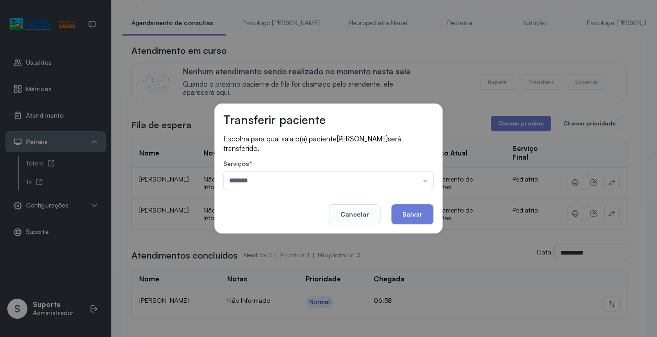
drag, startPoint x: 295, startPoint y: 234, endPoint x: 396, endPoint y: 224, distance: 100.9
click at [295, 234] on div "Transferir paciente Escolha para qual sala o(a) paciente BERNARDO MIGUEL BORGES…" at bounding box center [328, 168] width 657 height 337
drag, startPoint x: 419, startPoint y: 212, endPoint x: 421, endPoint y: 207, distance: 5.5
click at [419, 211] on button "Salvar" at bounding box center [412, 214] width 42 height 20
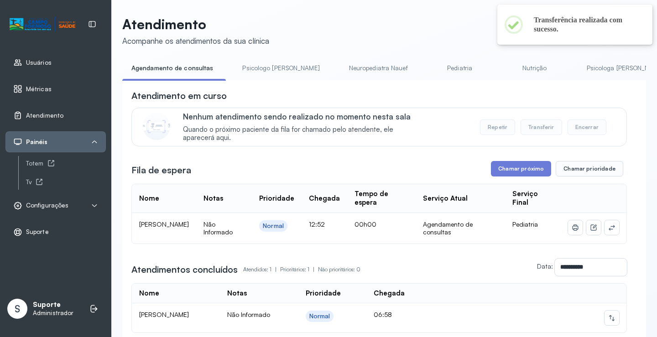
scroll to position [46, 0]
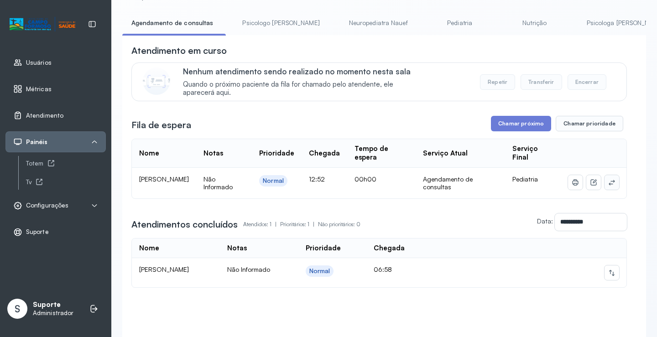
click at [608, 182] on icon at bounding box center [611, 182] width 7 height 7
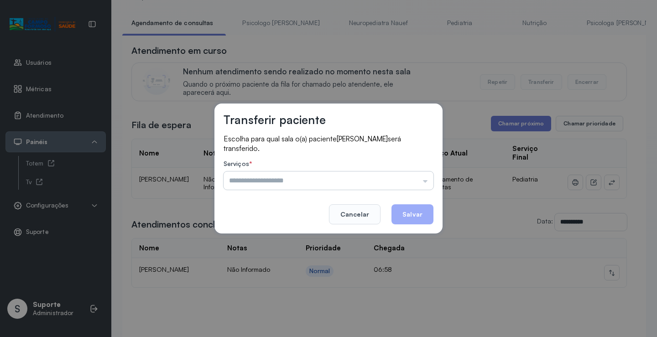
click at [418, 182] on input "text" at bounding box center [329, 181] width 210 height 18
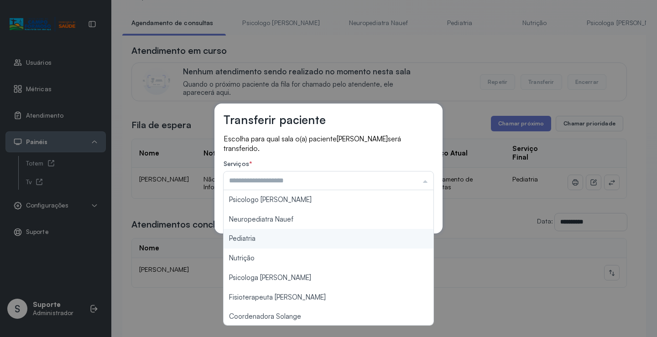
scroll to position [138, 0]
type input "*******"
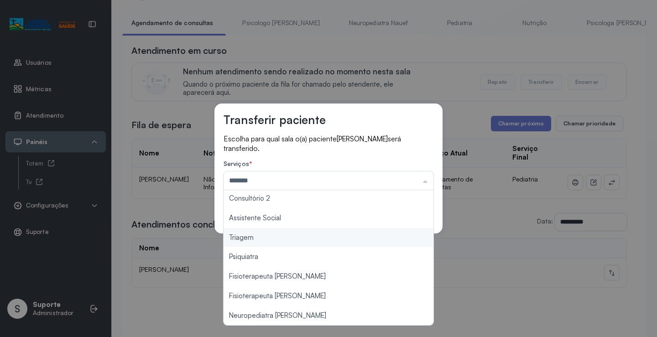
click at [267, 240] on div "Transferir paciente Escolha para qual sala o(a) paciente ENZO GABRIEL BORGES se…" at bounding box center [328, 168] width 657 height 337
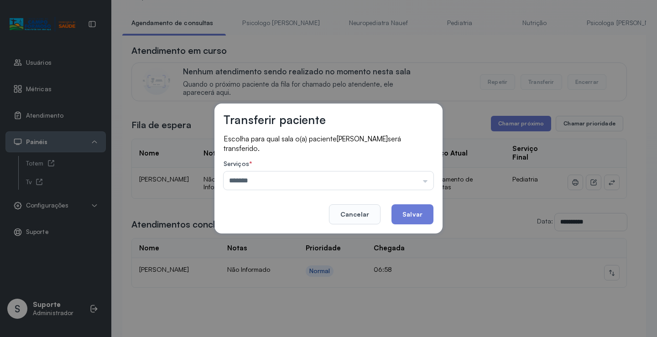
click at [413, 218] on button "Salvar" at bounding box center [412, 214] width 42 height 20
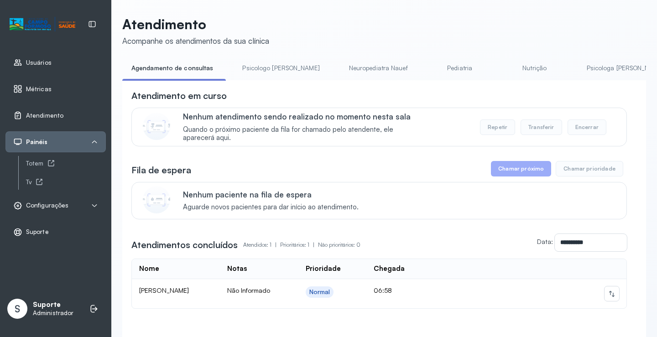
scroll to position [46, 0]
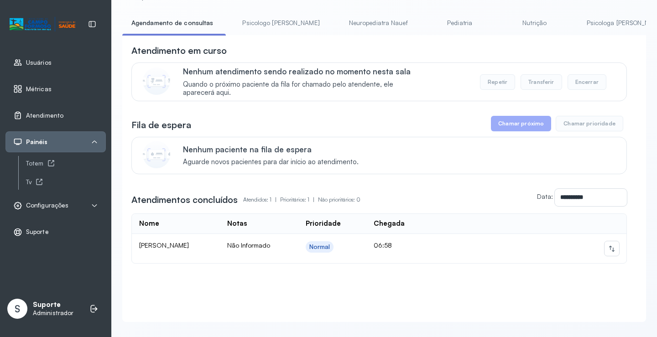
drag, startPoint x: 271, startPoint y: 26, endPoint x: 250, endPoint y: 25, distance: 21.9
click at [271, 26] on link "Psicologo Pedro" at bounding box center [280, 23] width 95 height 15
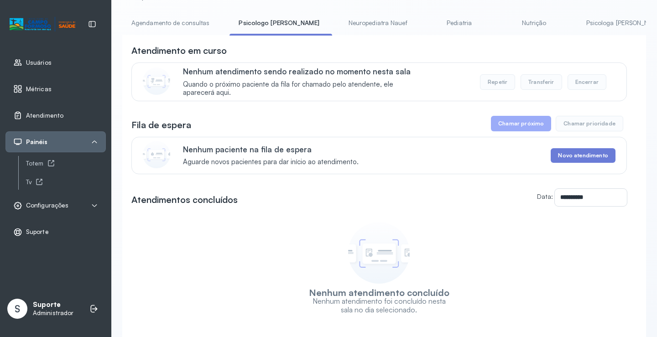
click at [182, 24] on link "Agendamento de consultas" at bounding box center [170, 23] width 96 height 15
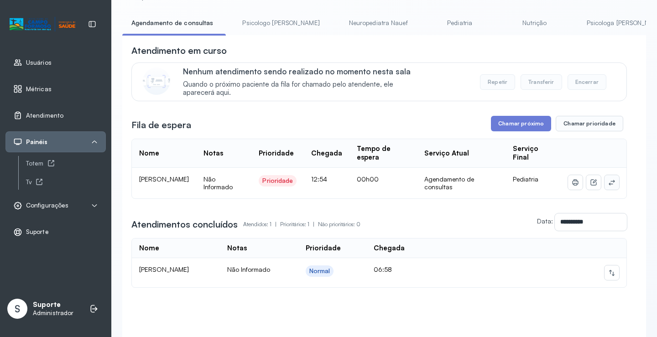
click at [610, 190] on button at bounding box center [611, 182] width 15 height 15
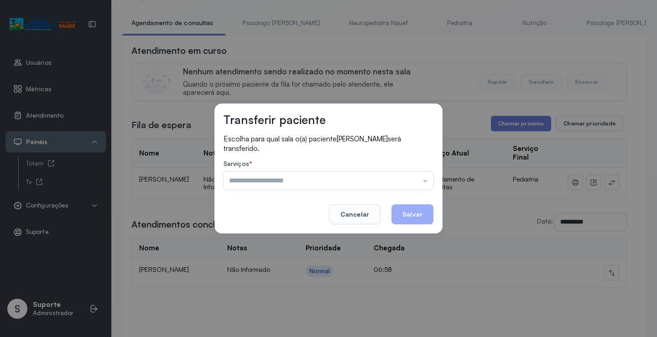
click at [405, 169] on label "Serviços *" at bounding box center [329, 165] width 210 height 10
drag, startPoint x: 404, startPoint y: 170, endPoint x: 404, endPoint y: 177, distance: 6.4
click at [404, 172] on div "Serviços * Psicologo Pedro Neuropediatra Nauef Pediatria Nutrição Psicologa Ala…" at bounding box center [329, 175] width 210 height 30
click at [404, 177] on input "text" at bounding box center [329, 181] width 210 height 18
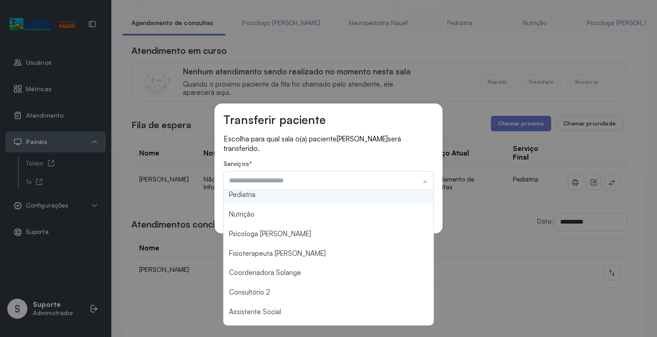
scroll to position [138, 0]
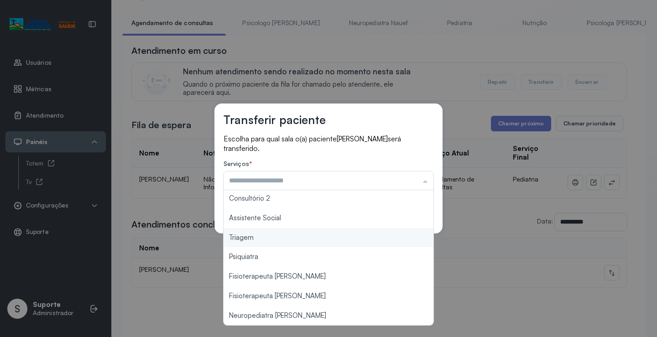
type input "*******"
drag, startPoint x: 305, startPoint y: 240, endPoint x: 392, endPoint y: 203, distance: 94.3
click at [308, 239] on div "Transferir paciente Escolha para qual sala o(a) paciente FERNANDO FERREIRA PAJA…" at bounding box center [328, 168] width 657 height 337
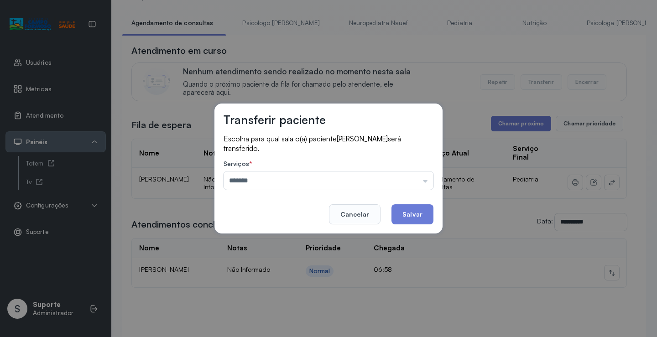
drag, startPoint x: 412, startPoint y: 217, endPoint x: 416, endPoint y: 205, distance: 12.6
click at [413, 216] on button "Salvar" at bounding box center [412, 214] width 42 height 20
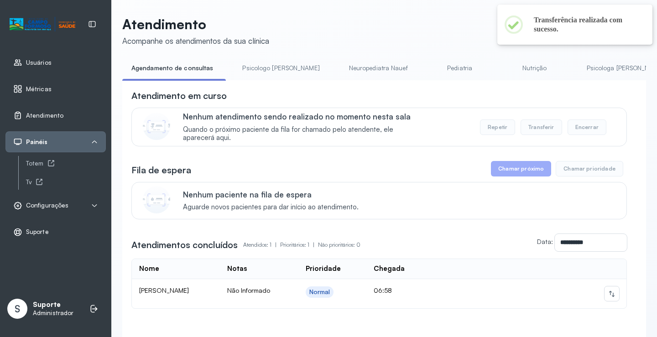
scroll to position [46, 0]
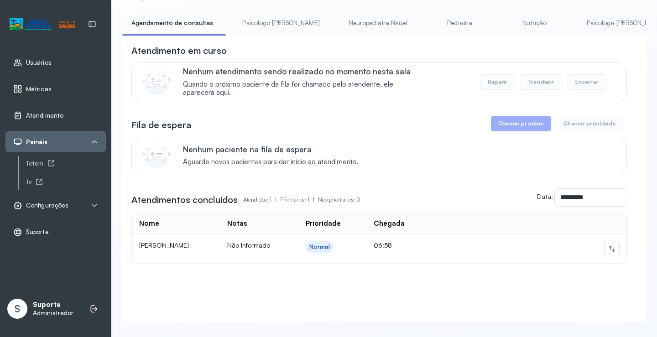
click at [277, 24] on link "Psicologo Pedro" at bounding box center [280, 23] width 95 height 15
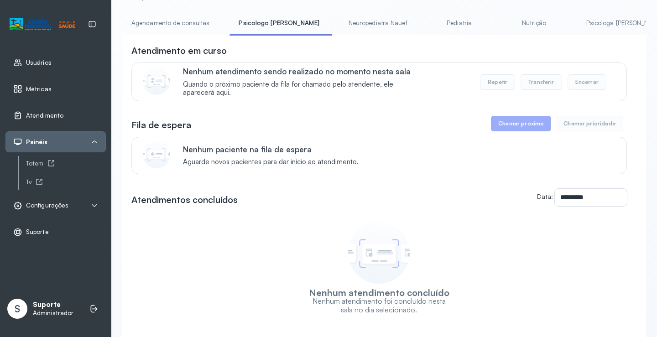
click at [173, 23] on link "Agendamento de consultas" at bounding box center [170, 23] width 96 height 15
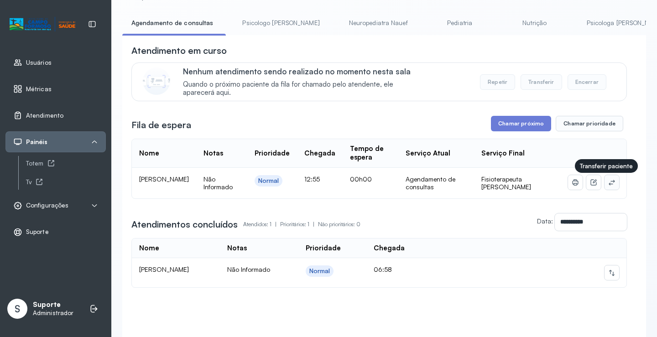
click at [608, 183] on icon at bounding box center [611, 182] width 7 height 7
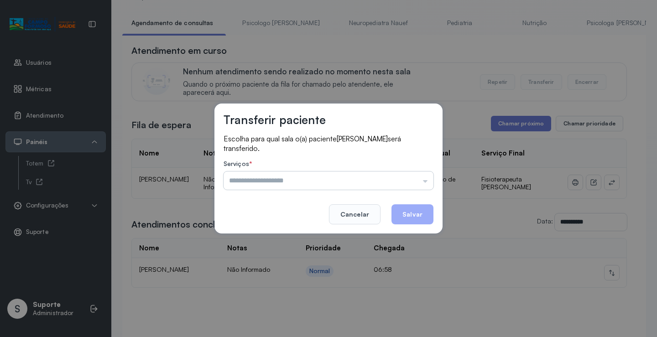
drag, startPoint x: 406, startPoint y: 185, endPoint x: 339, endPoint y: 203, distance: 69.7
click at [402, 184] on input "text" at bounding box center [329, 181] width 210 height 18
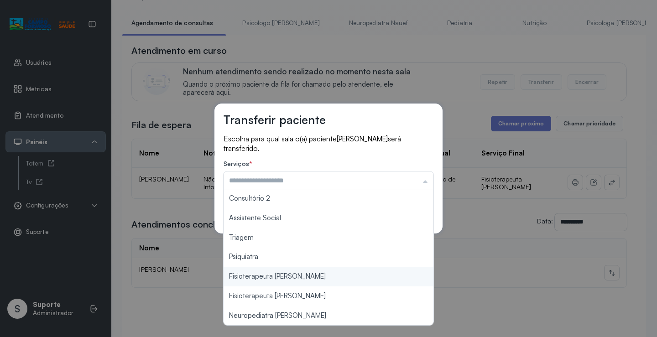
scroll to position [138, 0]
type input "**********"
click at [304, 276] on div "**********" at bounding box center [328, 168] width 657 height 337
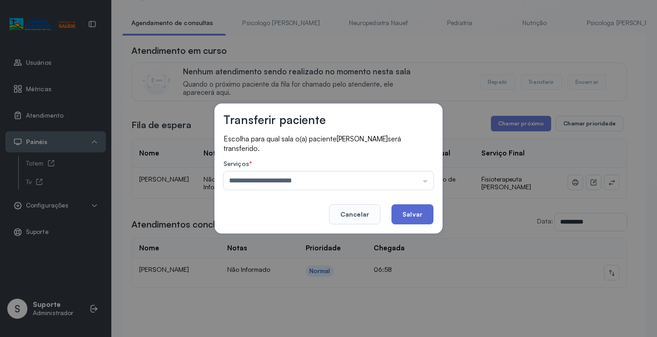
click at [408, 218] on button "Salvar" at bounding box center [412, 214] width 42 height 20
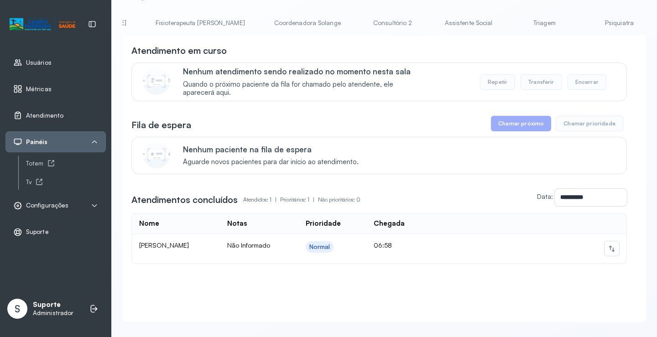
scroll to position [0, 547]
click at [503, 18] on link "Triagem" at bounding box center [535, 23] width 64 height 15
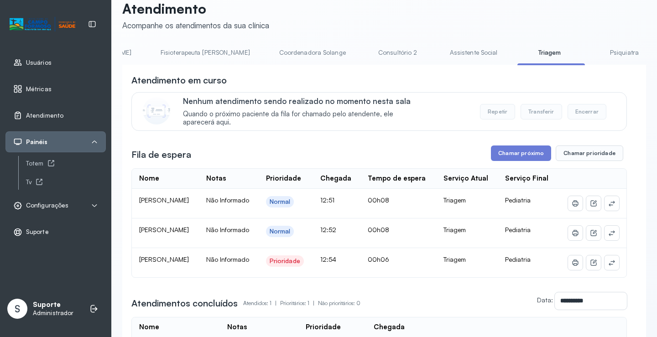
scroll to position [0, 0]
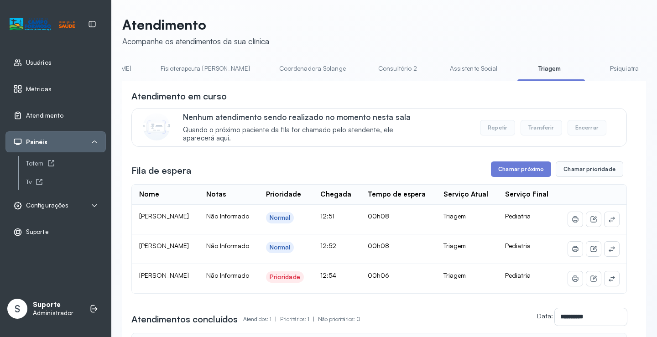
click at [441, 74] on link "Assistente Social" at bounding box center [474, 68] width 66 height 15
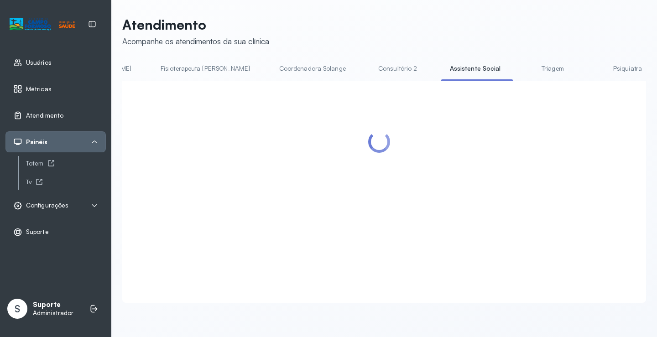
click at [521, 68] on link "Triagem" at bounding box center [553, 68] width 64 height 15
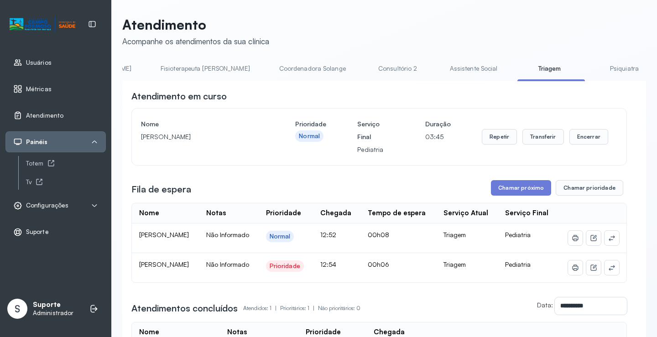
click at [441, 65] on link "Assistente Social" at bounding box center [474, 68] width 66 height 15
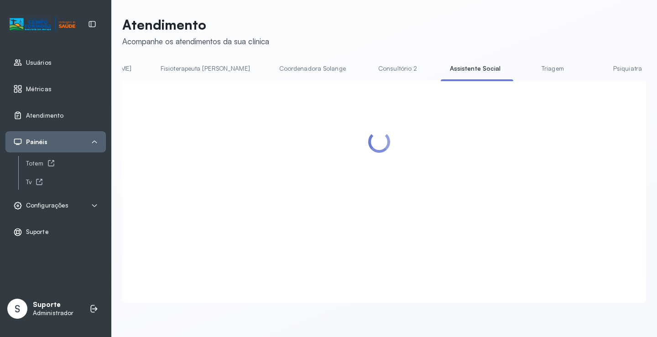
click at [521, 73] on link "Triagem" at bounding box center [553, 68] width 64 height 15
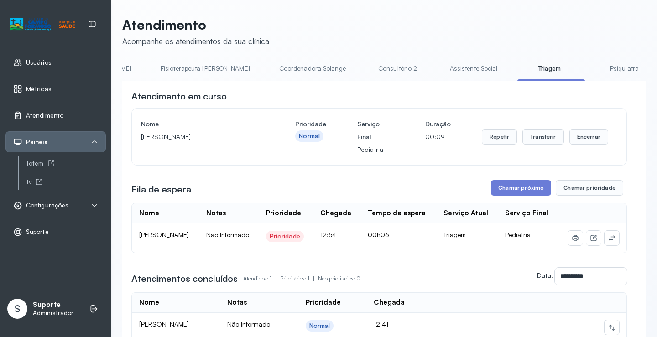
click at [366, 68] on link "Consultório 2" at bounding box center [398, 68] width 64 height 15
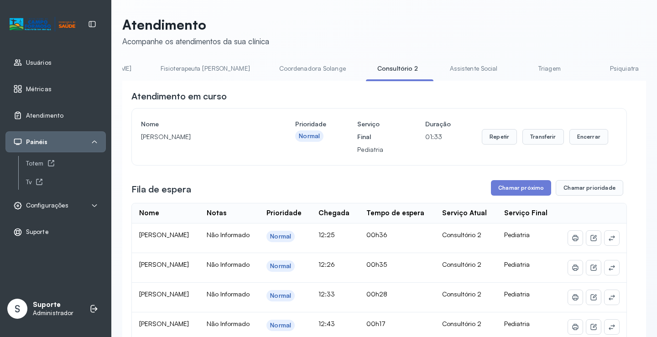
click at [517, 65] on link "Triagem" at bounding box center [549, 68] width 64 height 15
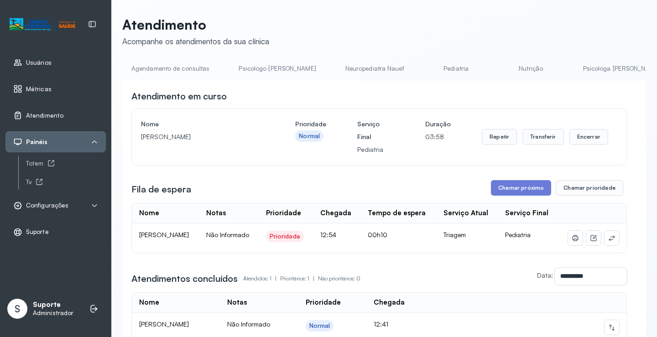
click at [165, 68] on link "Agendamento de consultas" at bounding box center [170, 68] width 96 height 15
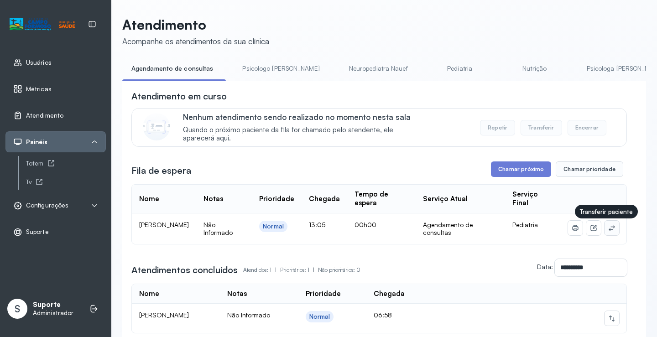
click at [609, 226] on button at bounding box center [611, 228] width 15 height 15
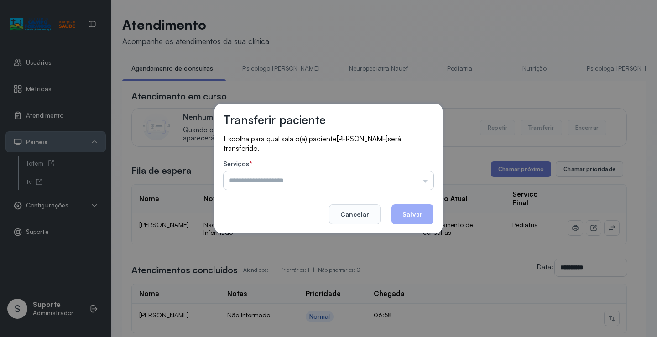
click at [412, 172] on input "text" at bounding box center [329, 181] width 210 height 18
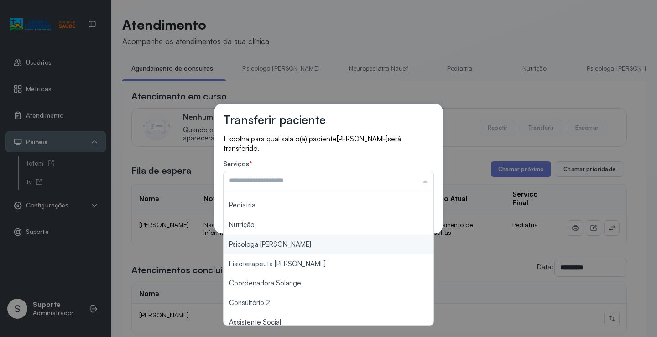
scroll to position [91, 0]
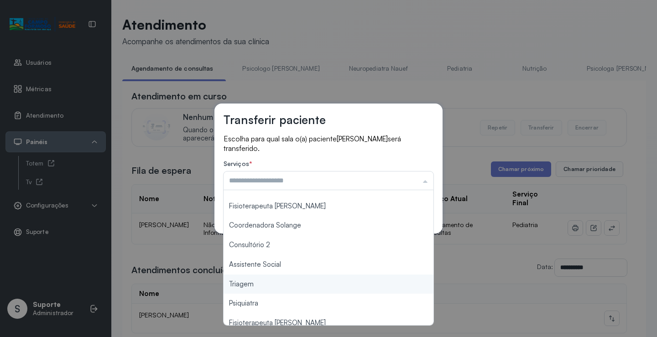
type input "*******"
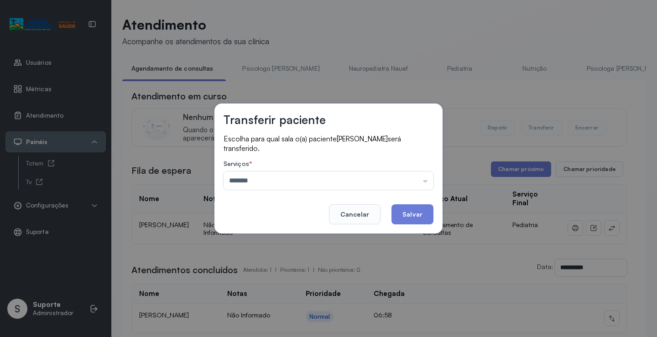
drag, startPoint x: 260, startPoint y: 283, endPoint x: 375, endPoint y: 235, distance: 125.0
click at [264, 282] on div "Transferir paciente Escolha para qual sala o(a) paciente RENATO DUARTE MARQUES …" at bounding box center [328, 168] width 657 height 337
click at [419, 215] on button "Salvar" at bounding box center [412, 214] width 42 height 20
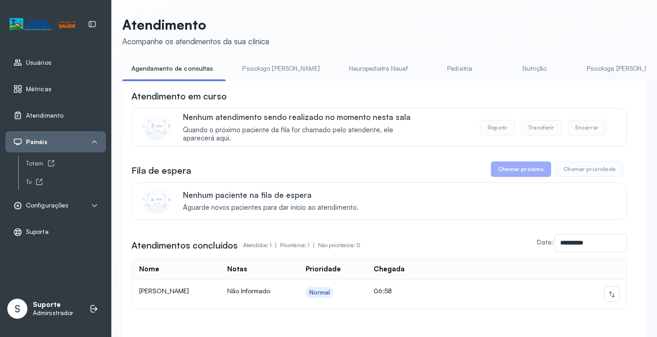
click at [428, 66] on link "Pediatria" at bounding box center [460, 68] width 64 height 15
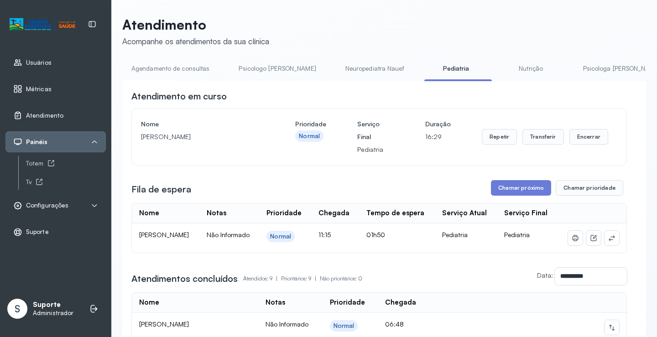
click at [188, 71] on link "Agendamento de consultas" at bounding box center [170, 68] width 96 height 15
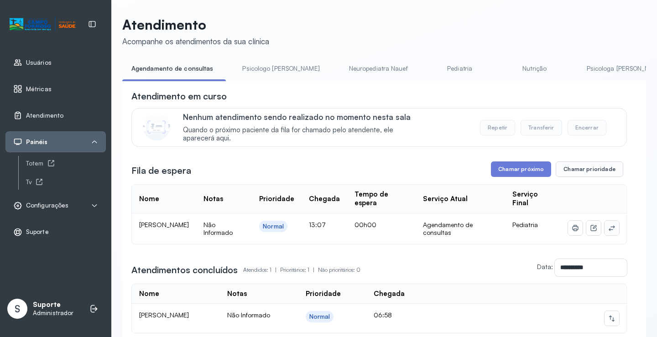
click at [604, 227] on button at bounding box center [611, 228] width 15 height 15
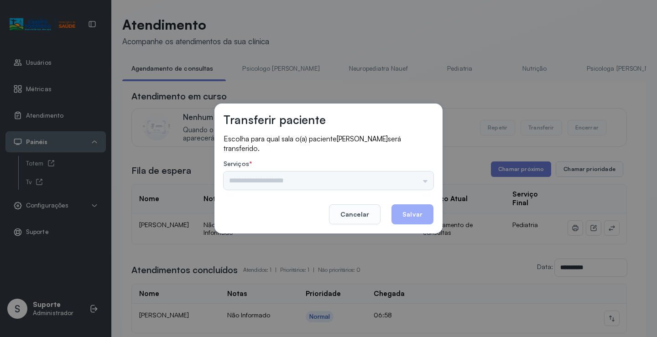
click at [419, 178] on div "Psicologo Pedro Neuropediatra Nauef Pediatria Nutrição Psicologa Alana Fisioter…" at bounding box center [329, 181] width 210 height 18
click at [387, 189] on div "Psicologo Pedro Neuropediatra Nauef Pediatria Nutrição Psicologa Alana Fisioter…" at bounding box center [329, 181] width 210 height 18
click at [388, 187] on div "Psicologo Pedro Neuropediatra Nauef Pediatria Nutrição Psicologa Alana Fisioter…" at bounding box center [329, 181] width 210 height 18
click at [435, 172] on div "Transferir paciente Escolha para qual sala o(a) paciente MARIA JULIA SUOSA CARV…" at bounding box center [328, 169] width 228 height 130
click at [421, 174] on div "Psicologo Pedro Neuropediatra Nauef Pediatria Nutrição Psicologa Alana Fisioter…" at bounding box center [329, 181] width 210 height 18
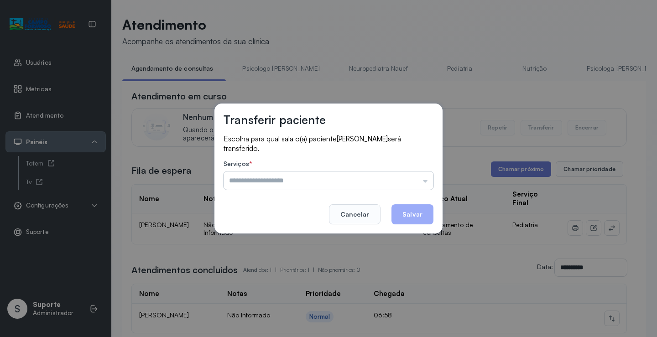
click at [419, 174] on input "text" at bounding box center [329, 181] width 210 height 18
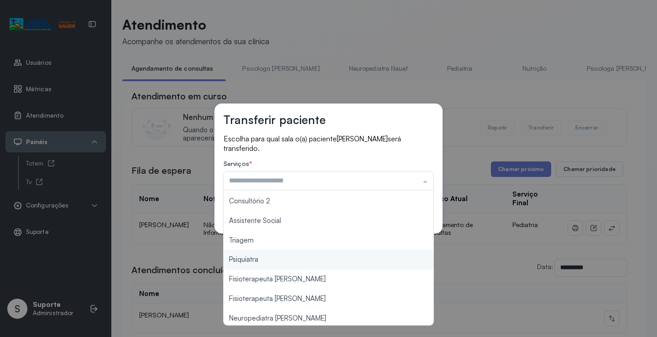
scroll to position [137, 0]
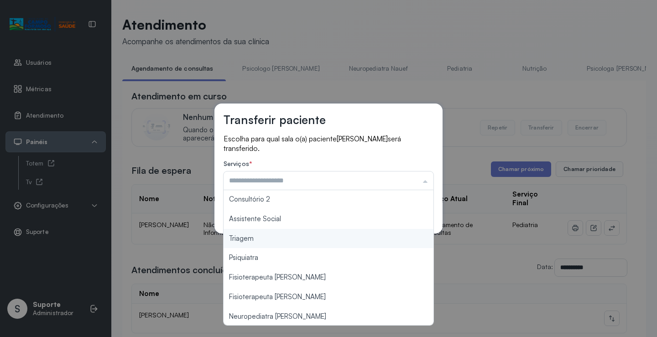
type input "*******"
drag, startPoint x: 270, startPoint y: 235, endPoint x: 367, endPoint y: 229, distance: 96.9
click at [271, 234] on div "Transferir paciente Escolha para qual sala o(a) paciente MARIA JULIA SUOSA CARV…" at bounding box center [328, 168] width 657 height 337
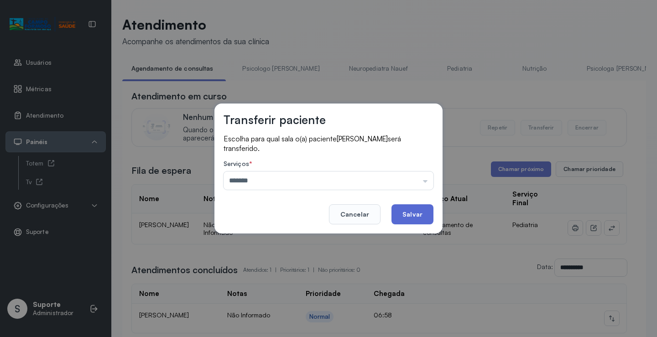
click at [425, 213] on button "Salvar" at bounding box center [412, 214] width 42 height 20
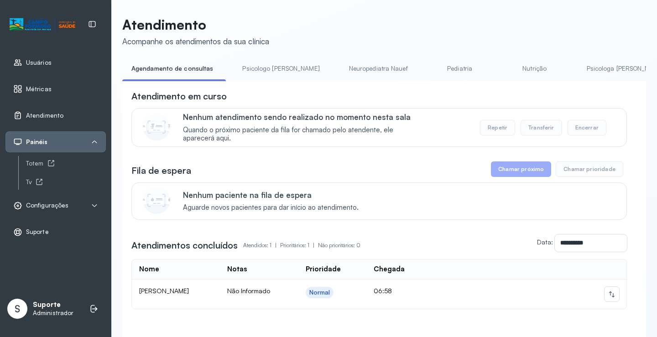
drag, startPoint x: 269, startPoint y: 68, endPoint x: 233, endPoint y: 73, distance: 36.3
click at [269, 68] on link "Psicologo Pedro" at bounding box center [280, 68] width 95 height 15
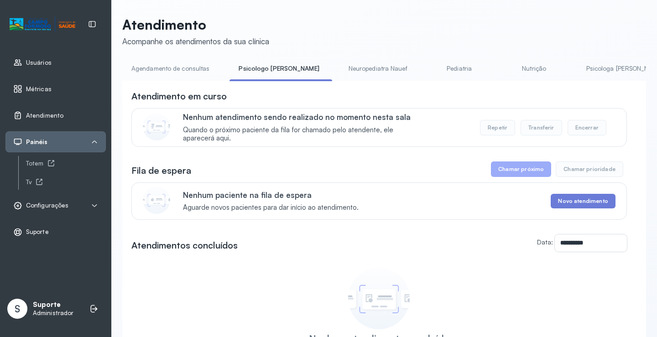
click at [182, 73] on link "Agendamento de consultas" at bounding box center [170, 68] width 96 height 15
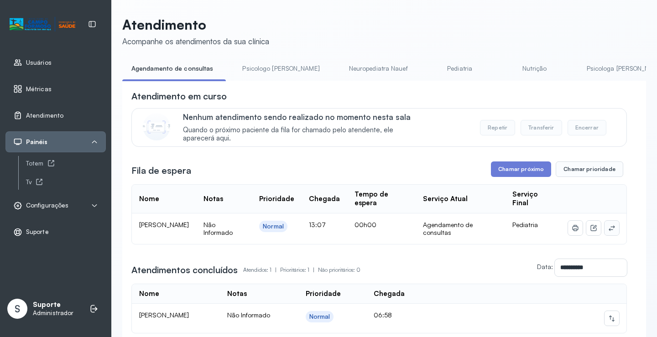
click at [609, 231] on button at bounding box center [611, 228] width 15 height 15
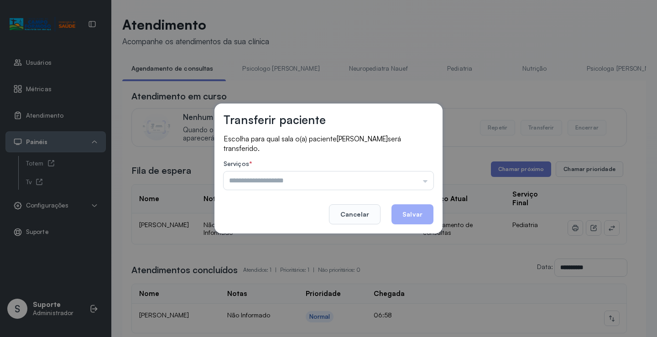
click at [409, 193] on footer "Cancelar Salvar" at bounding box center [329, 208] width 210 height 33
click at [411, 181] on input "text" at bounding box center [329, 181] width 210 height 18
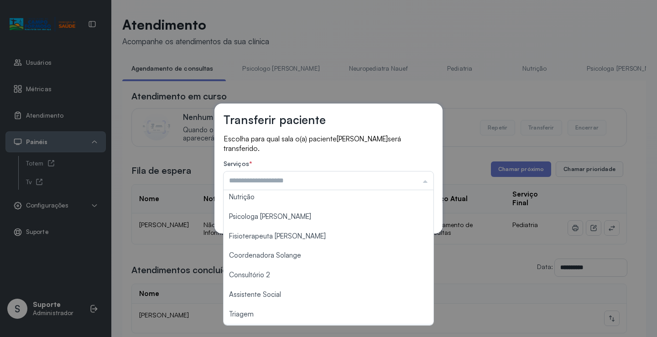
scroll to position [138, 0]
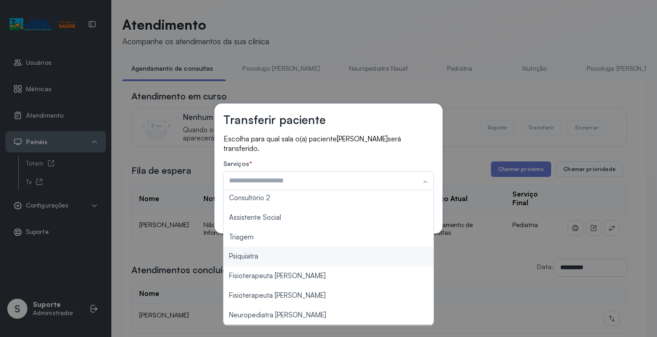
type input "*******"
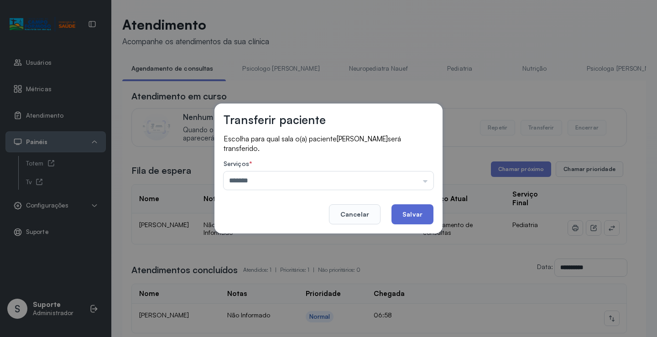
drag, startPoint x: 286, startPoint y: 236, endPoint x: 407, endPoint y: 216, distance: 122.5
click at [292, 234] on div "Transferir paciente Escolha para qual sala o(a) paciente KEYLA MELLINA MIRANDA …" at bounding box center [328, 169] width 228 height 130
drag, startPoint x: 411, startPoint y: 215, endPoint x: 410, endPoint y: 210, distance: 5.2
click at [410, 210] on button "Salvar" at bounding box center [412, 214] width 42 height 20
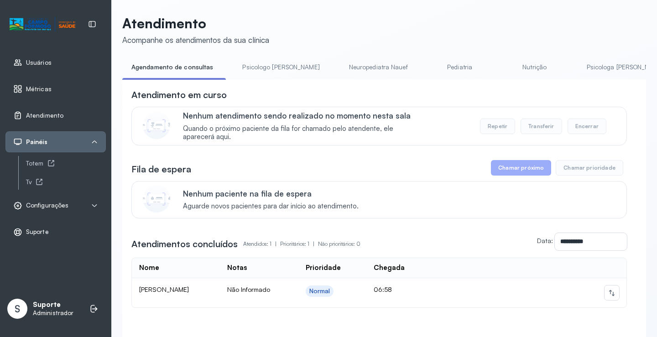
scroll to position [0, 0]
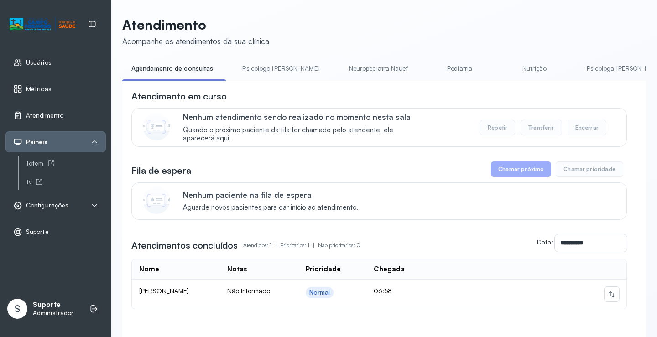
click at [428, 69] on link "Pediatria" at bounding box center [460, 68] width 64 height 15
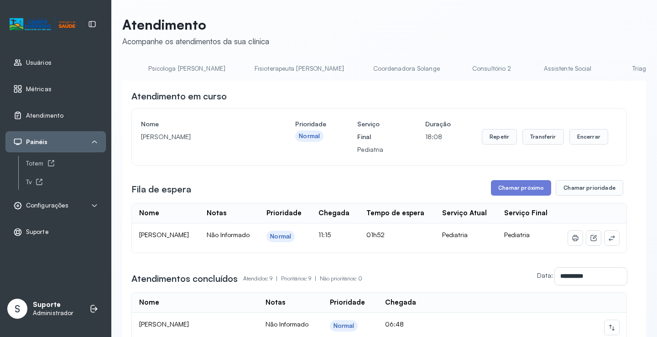
scroll to position [0, 437]
click at [458, 75] on link "Consultório 2" at bounding box center [490, 68] width 64 height 15
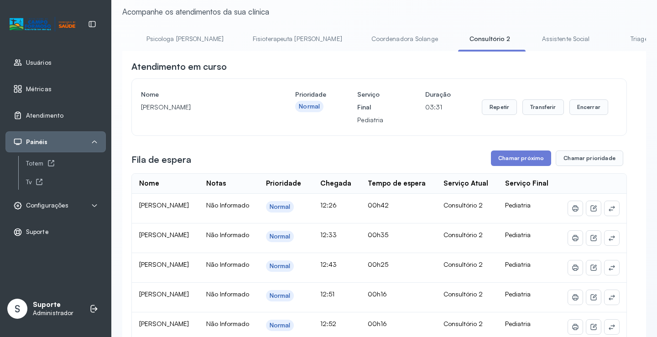
scroll to position [0, 0]
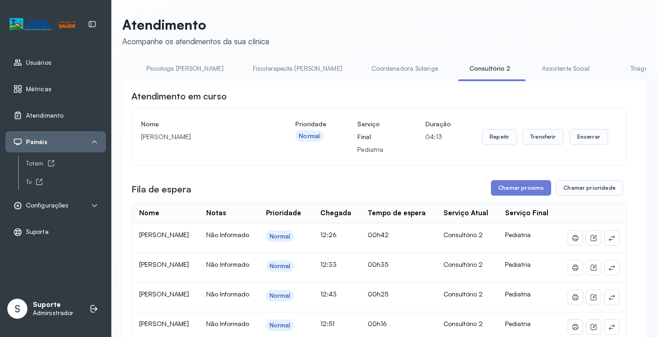
click at [609, 69] on link "Triagem" at bounding box center [641, 68] width 64 height 15
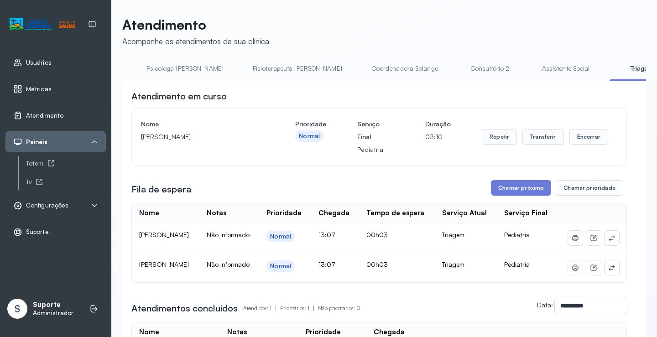
click at [533, 69] on link "Assistente Social" at bounding box center [566, 68] width 66 height 15
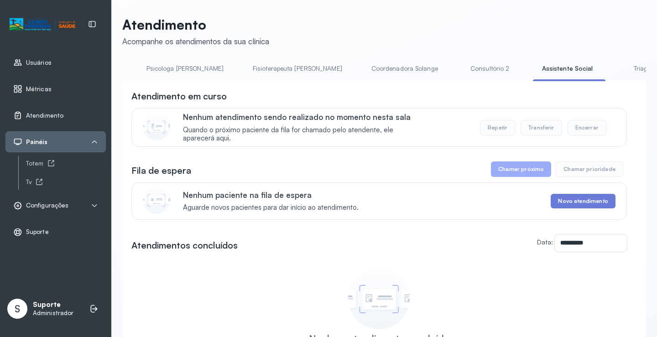
click at [613, 69] on link "Triagem" at bounding box center [645, 68] width 64 height 15
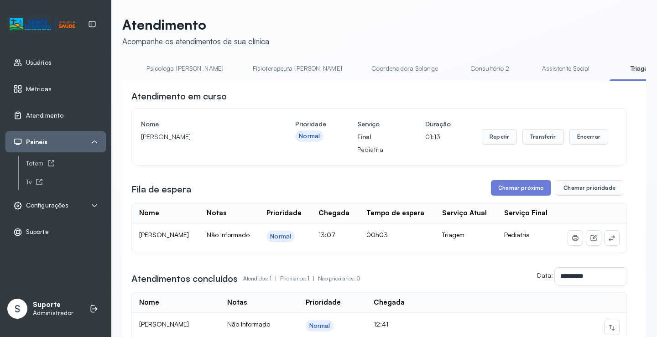
click at [458, 69] on link "Consultório 2" at bounding box center [490, 68] width 64 height 15
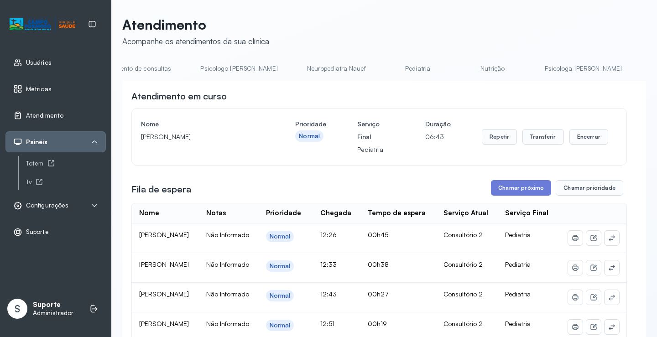
scroll to position [0, 16]
click at [409, 64] on link "Pediatria" at bounding box center [440, 68] width 64 height 15
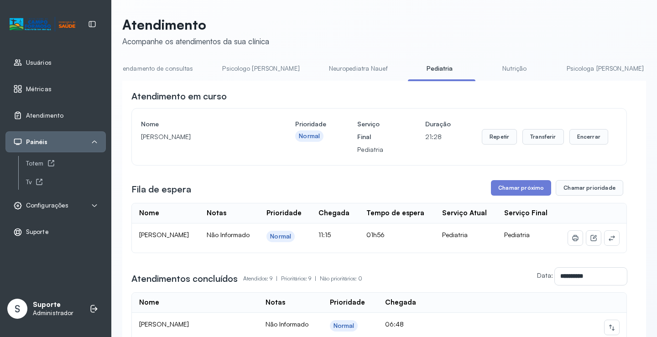
scroll to position [0, 0]
click at [187, 72] on link "Agendamento de consultas" at bounding box center [170, 68] width 96 height 15
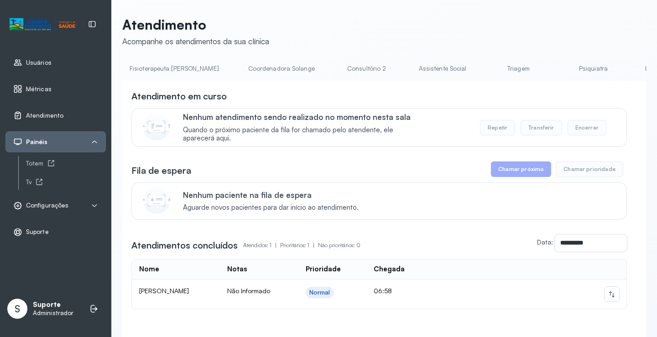
scroll to position [0, 595]
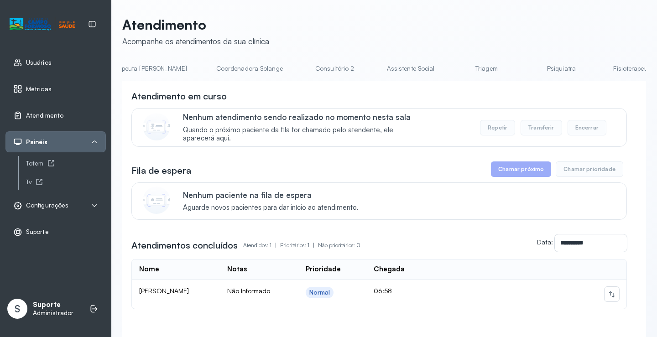
click at [454, 65] on link "Triagem" at bounding box center [486, 68] width 64 height 15
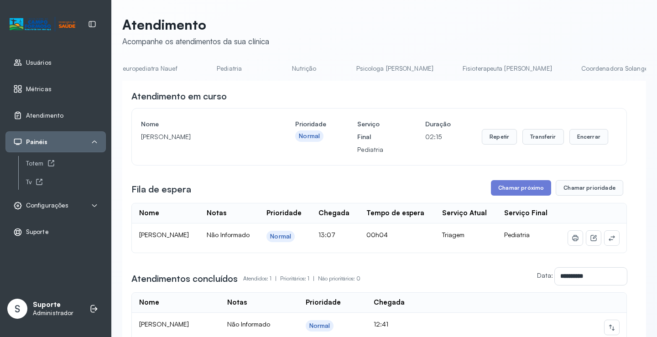
scroll to position [0, 0]
drag, startPoint x: 173, startPoint y: 72, endPoint x: 177, endPoint y: 62, distance: 9.8
click at [173, 70] on link "Agendamento de consultas" at bounding box center [170, 68] width 96 height 15
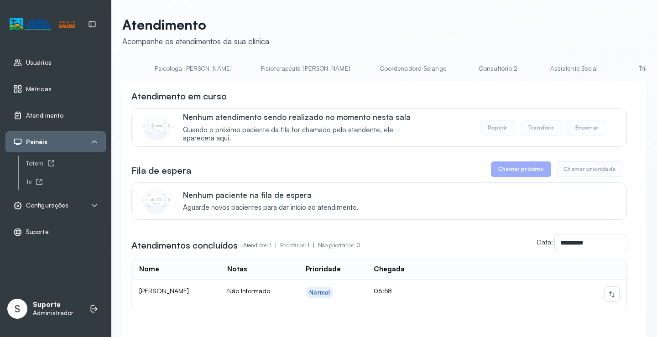
scroll to position [0, 454]
click at [596, 71] on link "Triagem" at bounding box center [628, 68] width 64 height 15
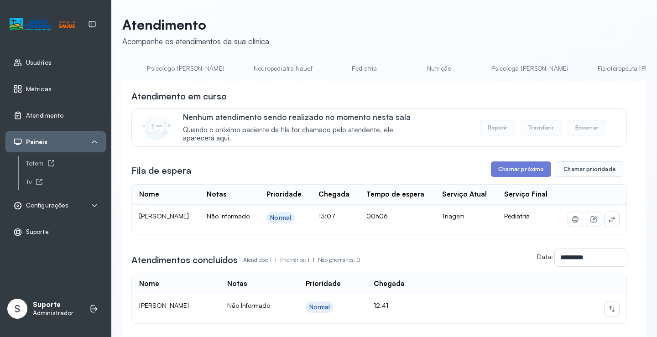
scroll to position [0, 0]
click at [174, 66] on link "Agendamento de consultas" at bounding box center [170, 68] width 96 height 15
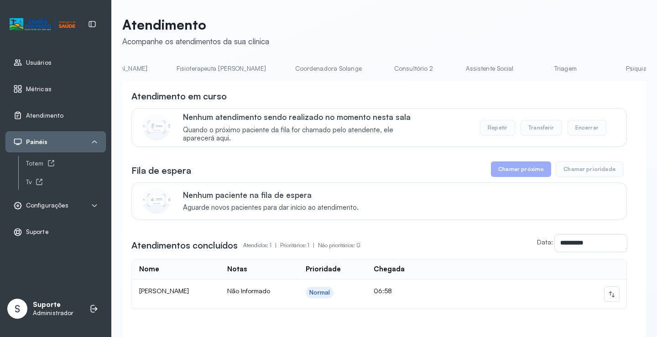
scroll to position [0, 541]
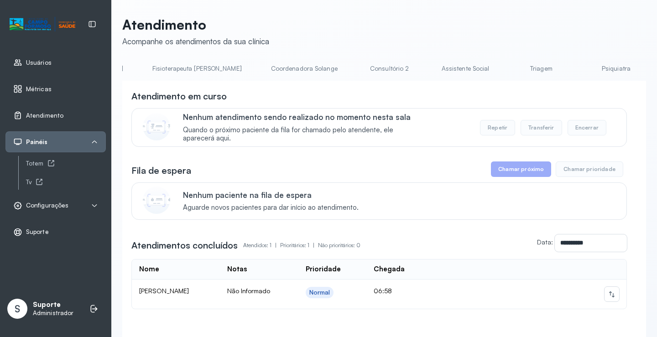
click at [509, 68] on link "Triagem" at bounding box center [541, 68] width 64 height 15
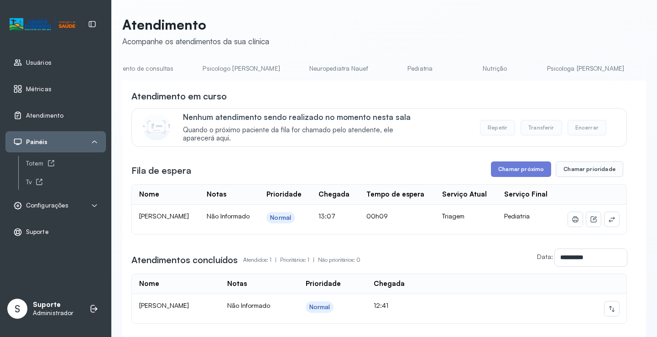
scroll to position [0, 0]
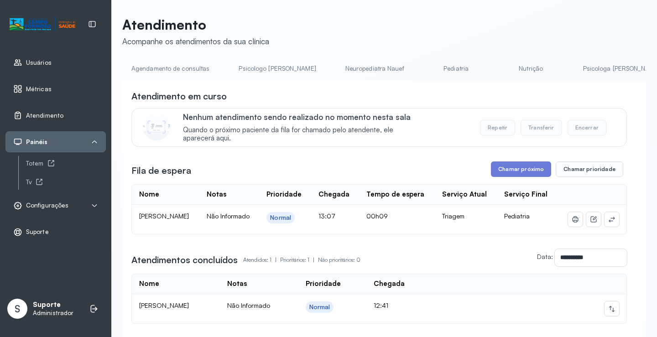
click at [176, 75] on link "Agendamento de consultas" at bounding box center [170, 68] width 96 height 15
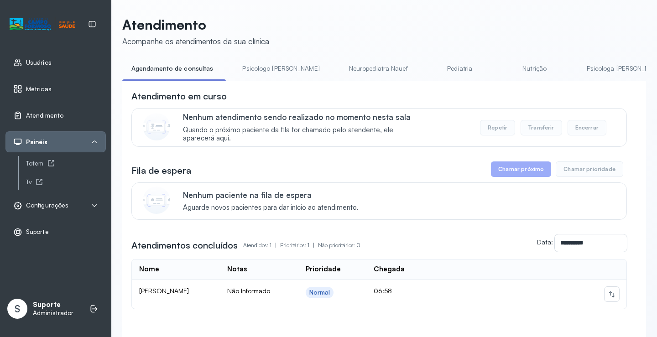
click at [253, 68] on link "Psicologo Pedro" at bounding box center [280, 68] width 95 height 15
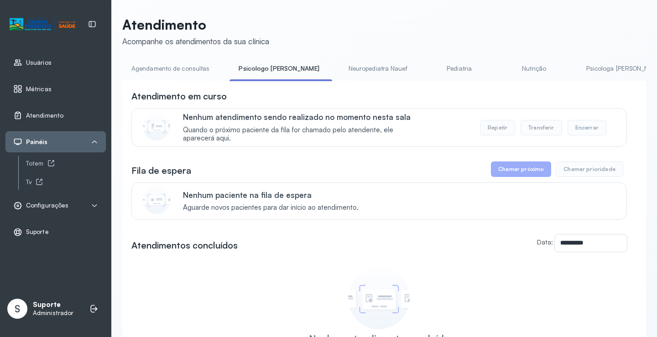
click at [182, 68] on link "Agendamento de consultas" at bounding box center [170, 68] width 96 height 15
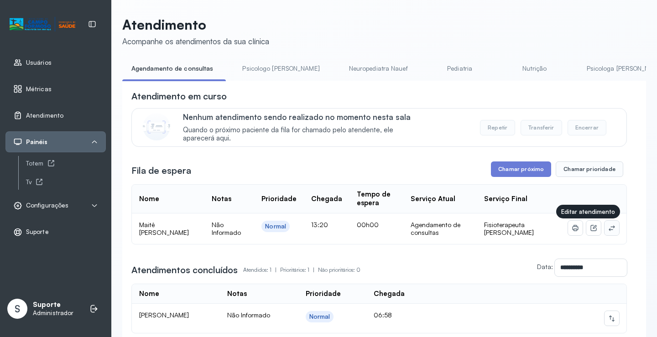
click at [609, 229] on icon at bounding box center [612, 227] width 6 height 5
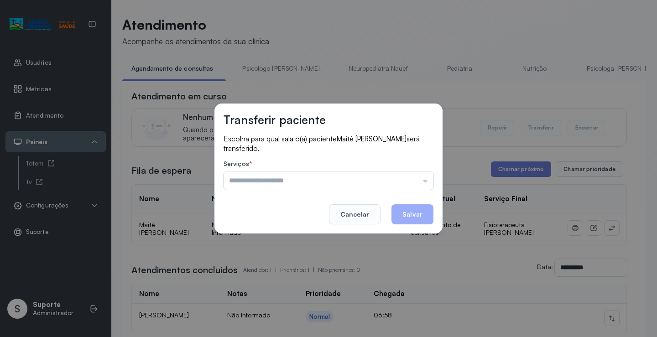
drag, startPoint x: 417, startPoint y: 178, endPoint x: 335, endPoint y: 206, distance: 87.1
click at [416, 177] on input "text" at bounding box center [329, 181] width 210 height 18
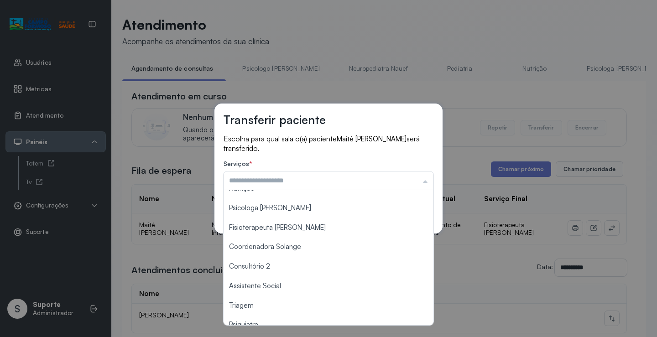
scroll to position [138, 0]
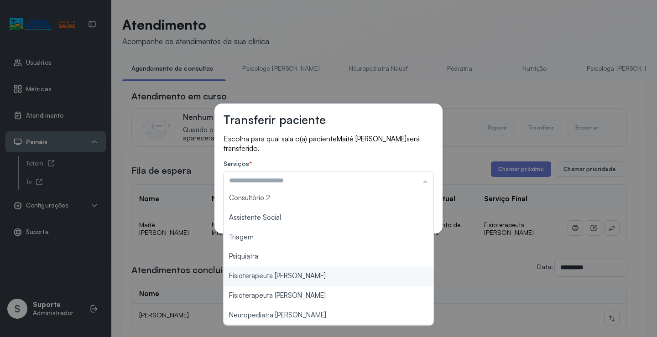
type input "**********"
drag, startPoint x: 300, startPoint y: 281, endPoint x: 311, endPoint y: 268, distance: 17.2
click at [300, 281] on div "**********" at bounding box center [328, 168] width 657 height 337
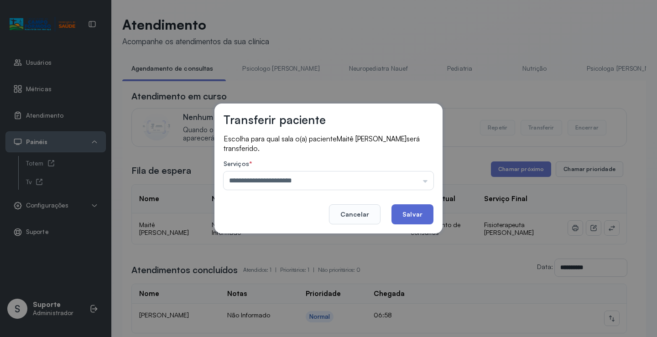
click at [408, 217] on button "Salvar" at bounding box center [412, 214] width 42 height 20
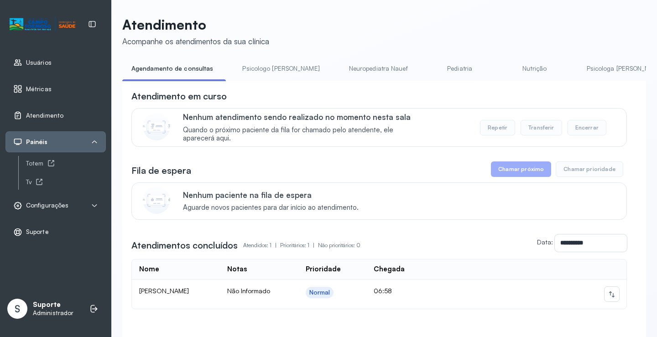
click at [432, 68] on link "Pediatria" at bounding box center [460, 68] width 64 height 15
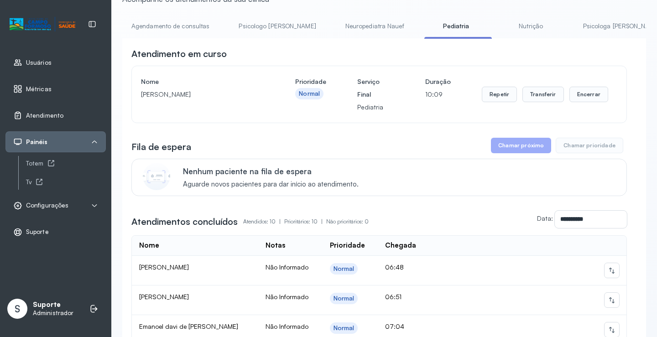
scroll to position [46, 0]
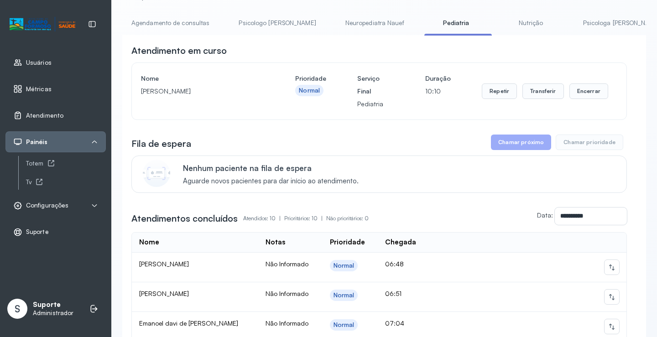
drag, startPoint x: 309, startPoint y: 38, endPoint x: 431, endPoint y: 46, distance: 122.1
click at [423, 44] on div "**********" at bounding box center [384, 321] width 524 height 573
click at [518, 27] on link "Consultório 2" at bounding box center [550, 23] width 64 height 15
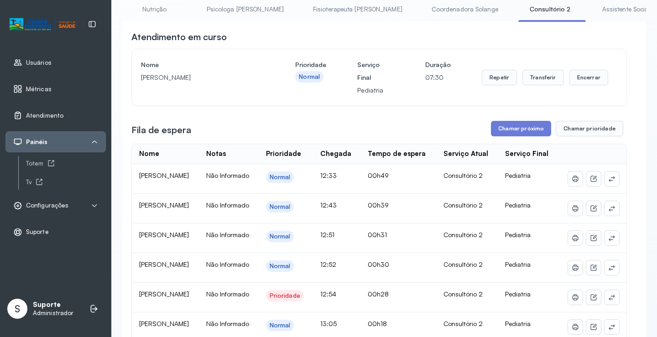
scroll to position [46, 0]
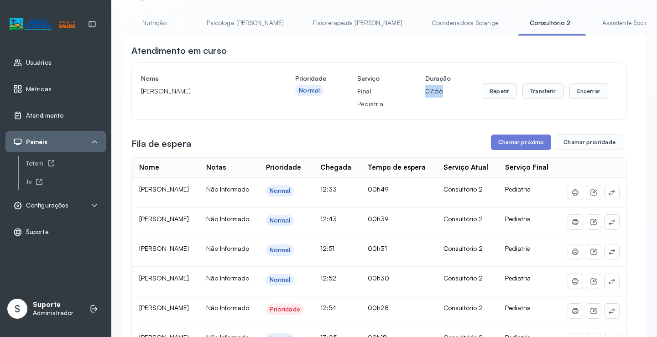
drag, startPoint x: 417, startPoint y: 93, endPoint x: 448, endPoint y: 92, distance: 30.6
click at [448, 92] on div "Nome MARIA ISIS DA SILVA REIS Prioridade Normal Serviço Final Pediatria Duração…" at bounding box center [379, 91] width 476 height 38
click at [449, 109] on div "Nome MARIA ISIS DA SILVA REIS Prioridade Normal Serviço Final Pediatria Duração…" at bounding box center [379, 91] width 476 height 38
click at [608, 285] on icon at bounding box center [611, 281] width 7 height 7
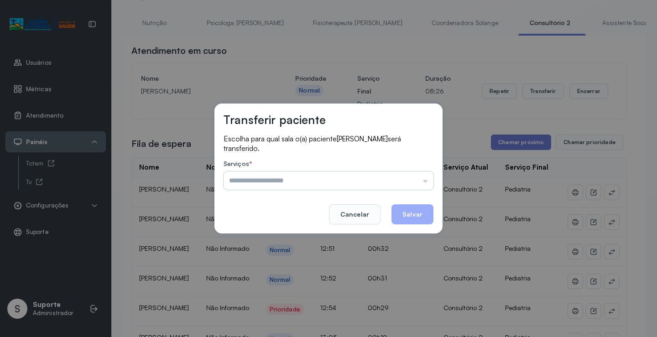
click at [418, 175] on input "text" at bounding box center [329, 181] width 210 height 18
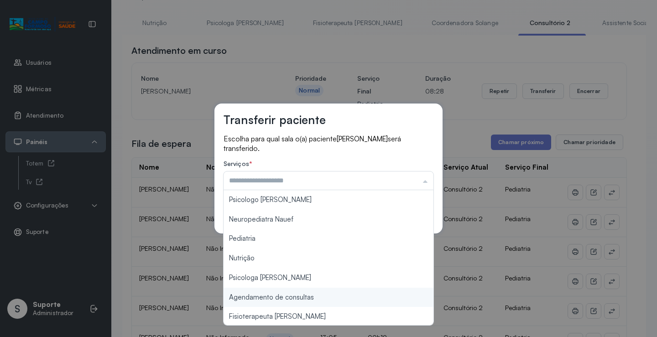
type input "**********"
click at [313, 301] on div "**********" at bounding box center [328, 168] width 657 height 337
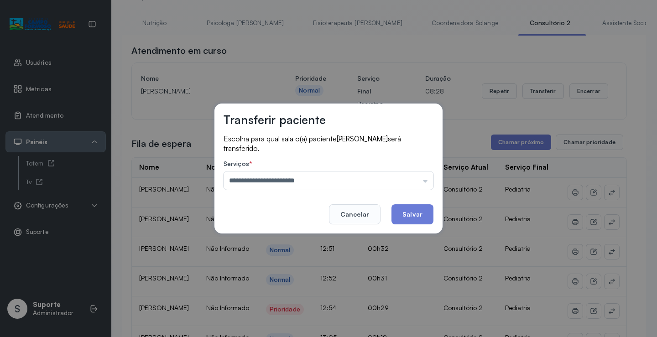
click at [411, 203] on footer "Cancelar Salvar" at bounding box center [329, 208] width 210 height 33
click at [412, 205] on button "Salvar" at bounding box center [412, 214] width 42 height 20
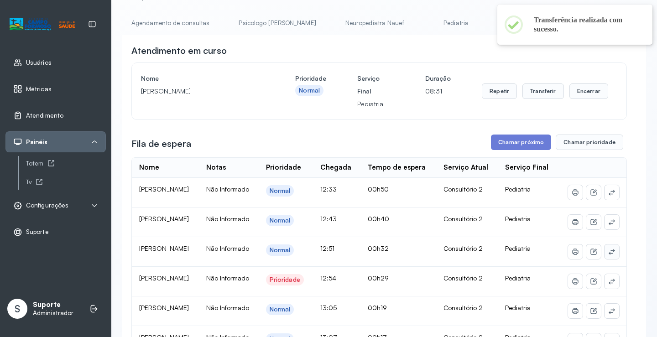
click at [609, 259] on button at bounding box center [611, 252] width 15 height 15
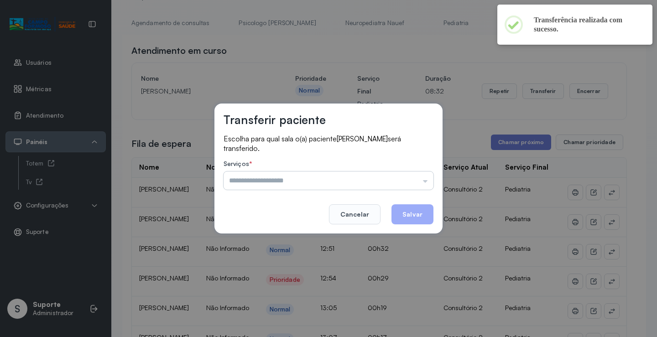
click at [423, 172] on input "text" at bounding box center [329, 181] width 210 height 18
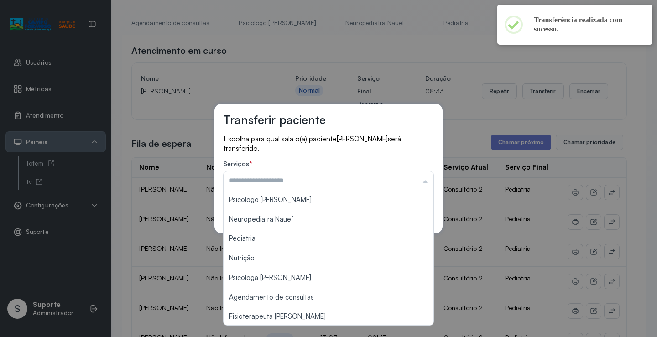
click at [515, 262] on div "Transferir paciente Escolha para qual sala o(a) paciente BERNARDO MIGUEL BORGES…" at bounding box center [328, 168] width 657 height 337
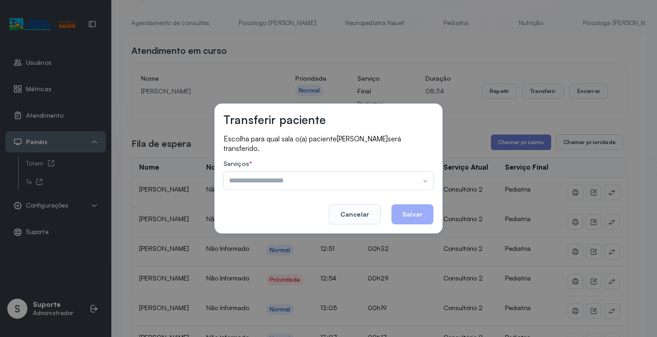
drag, startPoint x: 360, startPoint y: 214, endPoint x: 351, endPoint y: 220, distance: 11.1
click at [359, 215] on button "Cancelar" at bounding box center [355, 214] width 52 height 20
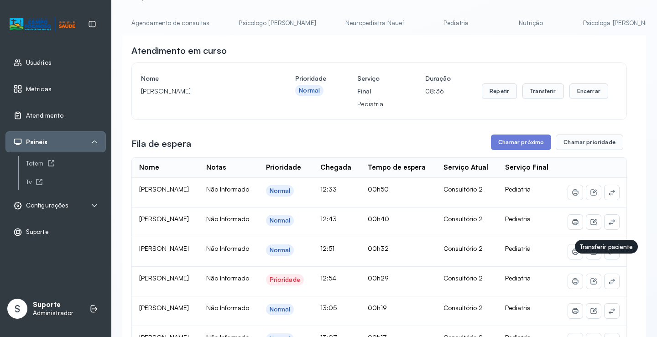
click at [607, 259] on button at bounding box center [611, 252] width 15 height 15
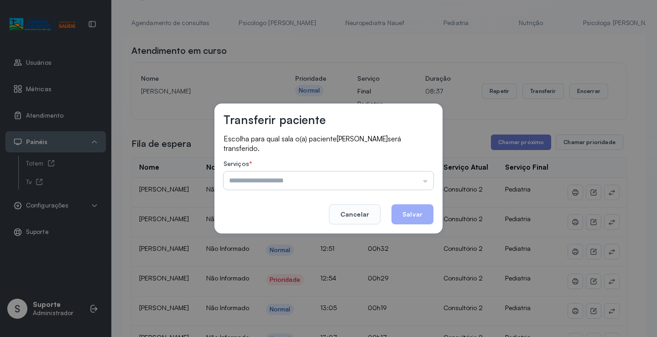
click at [419, 179] on input "text" at bounding box center [329, 181] width 210 height 18
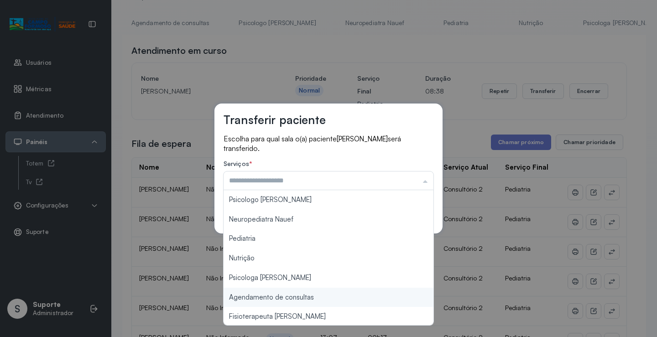
type input "**********"
click at [319, 294] on div "**********" at bounding box center [328, 168] width 657 height 337
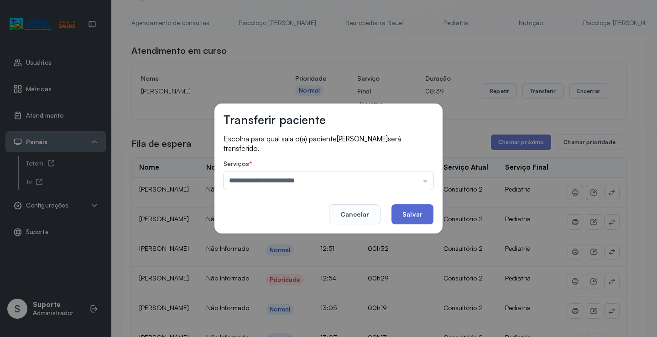
click at [421, 209] on button "Salvar" at bounding box center [412, 214] width 42 height 20
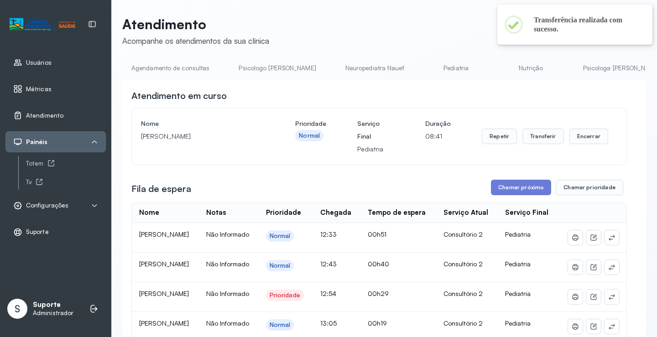
scroll to position [0, 0]
click at [182, 69] on link "Agendamento de consultas" at bounding box center [170, 68] width 96 height 15
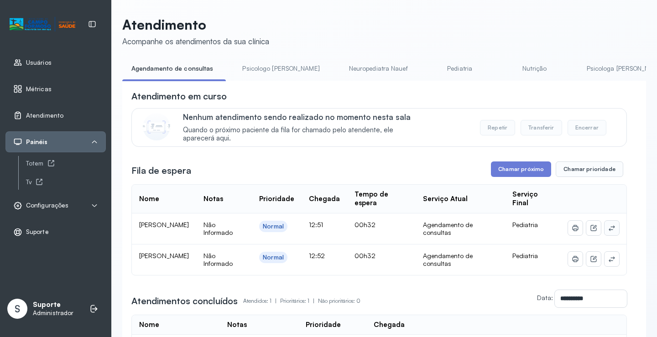
click at [608, 232] on icon at bounding box center [611, 227] width 7 height 7
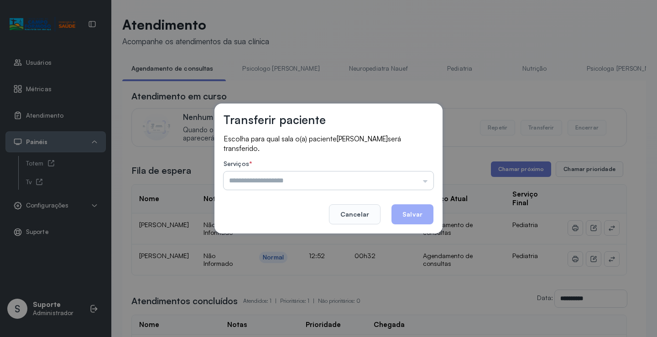
click at [424, 181] on input "text" at bounding box center [329, 181] width 210 height 18
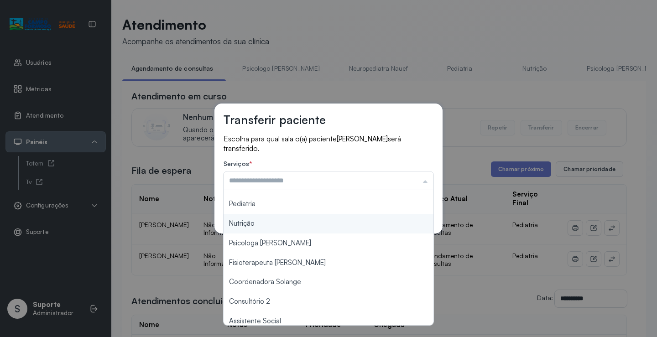
scroll to position [91, 0]
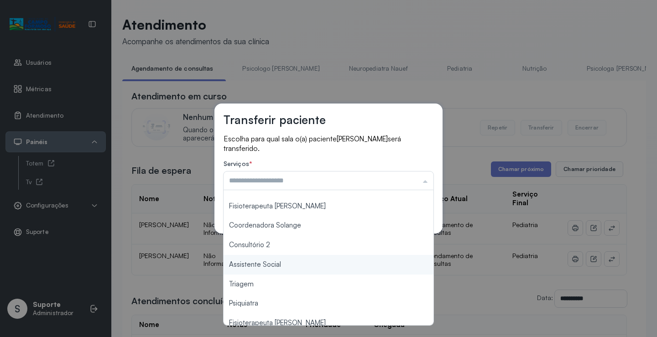
type input "**********"
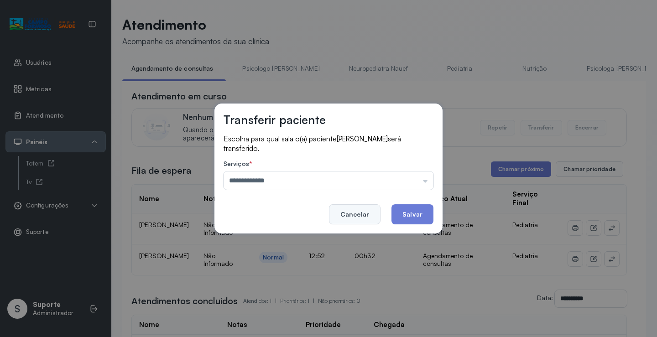
drag, startPoint x: 300, startPoint y: 249, endPoint x: 359, endPoint y: 224, distance: 64.4
click at [300, 249] on div "**********" at bounding box center [328, 168] width 657 height 337
click at [410, 206] on button "Salvar" at bounding box center [412, 214] width 42 height 20
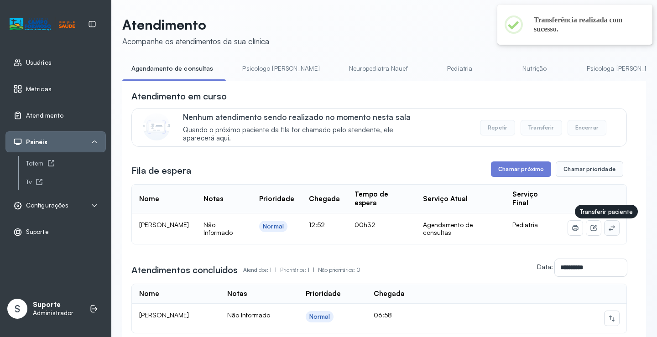
click at [604, 230] on button at bounding box center [611, 228] width 15 height 15
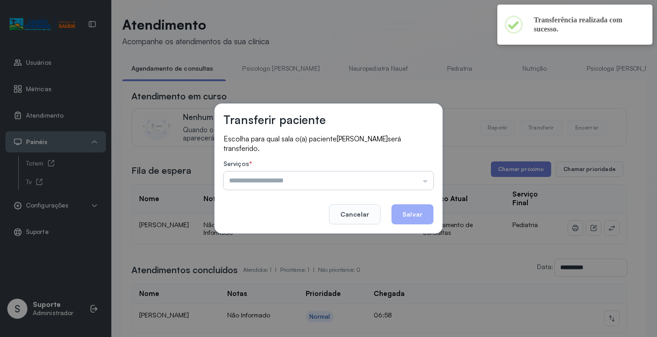
click at [397, 182] on input "text" at bounding box center [329, 181] width 210 height 18
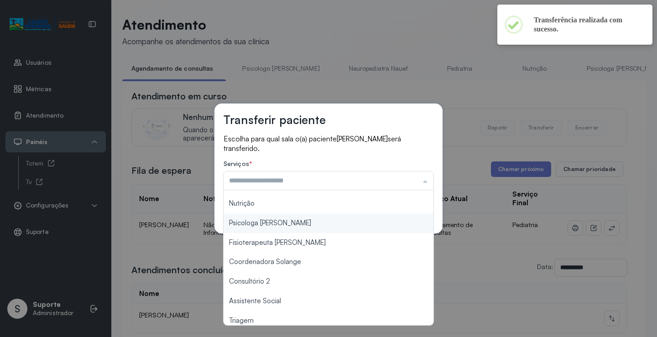
scroll to position [138, 0]
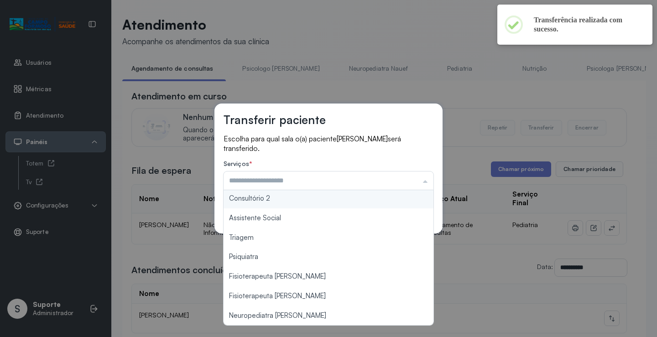
type input "**********"
click at [281, 204] on div "**********" at bounding box center [328, 169] width 228 height 130
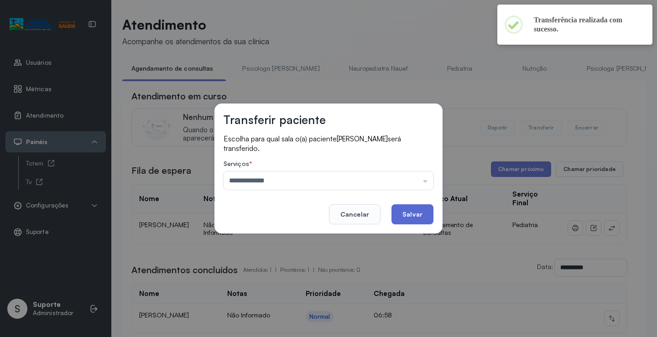
click at [410, 211] on button "Salvar" at bounding box center [412, 214] width 42 height 20
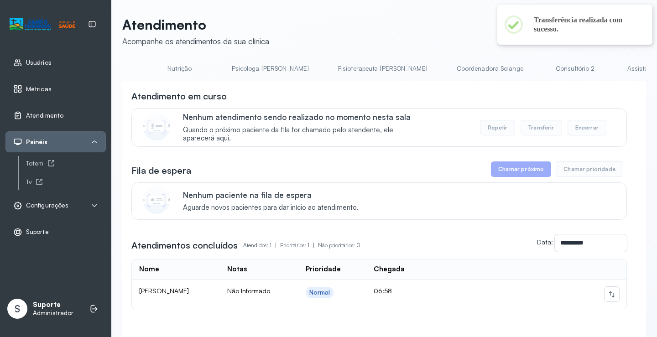
scroll to position [0, 355]
click at [543, 69] on link "Consultório 2" at bounding box center [575, 68] width 64 height 15
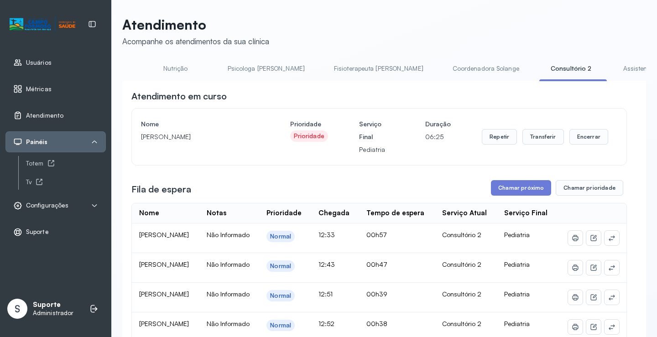
scroll to position [137, 0]
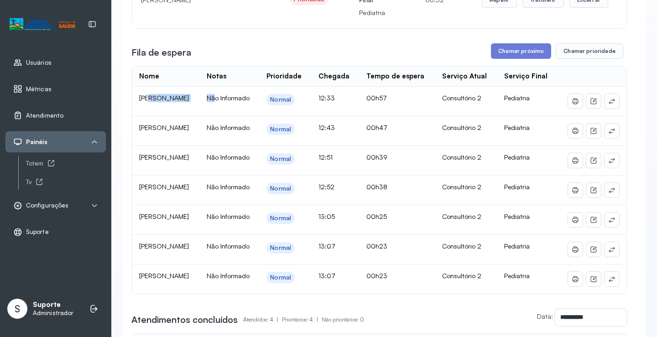
drag, startPoint x: 240, startPoint y: 109, endPoint x: 257, endPoint y: 109, distance: 17.4
click at [257, 109] on tr "SOPHIA DOS SANTOS PEREIRA Não Informado Normal 12:33 00h57 Consultório 2 Pediat…" at bounding box center [379, 102] width 495 height 30
click at [199, 116] on td "SOPHIA DOS SANTOS PEREIRA" at bounding box center [166, 102] width 68 height 30
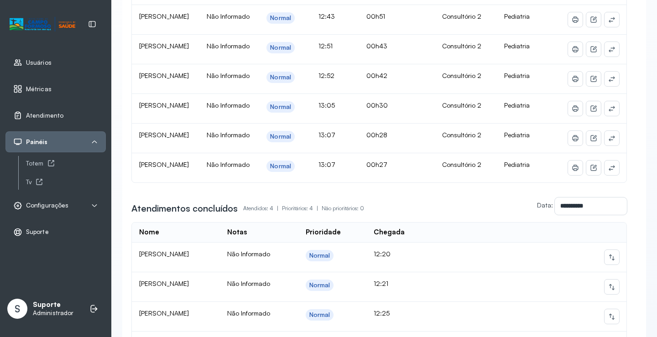
scroll to position [182, 0]
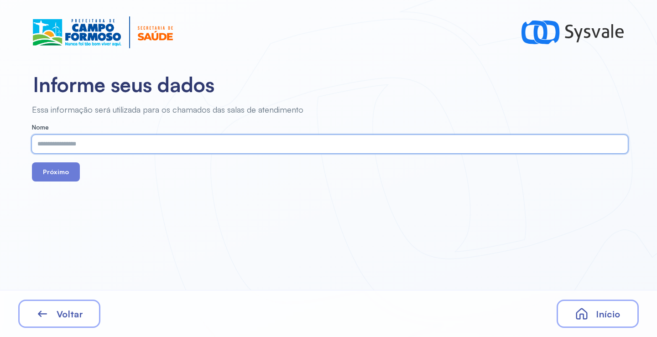
paste input "**********"
type input "**********"
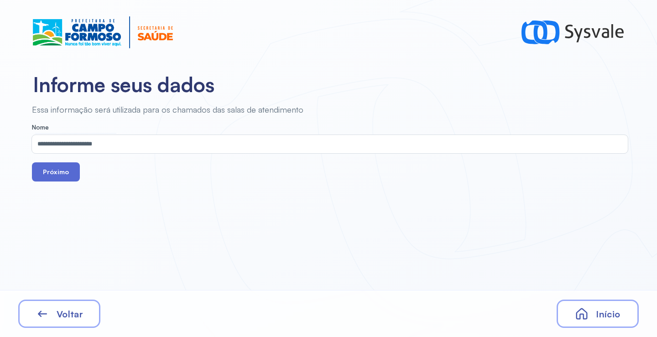
click at [61, 172] on button "Próximo" at bounding box center [56, 171] width 48 height 19
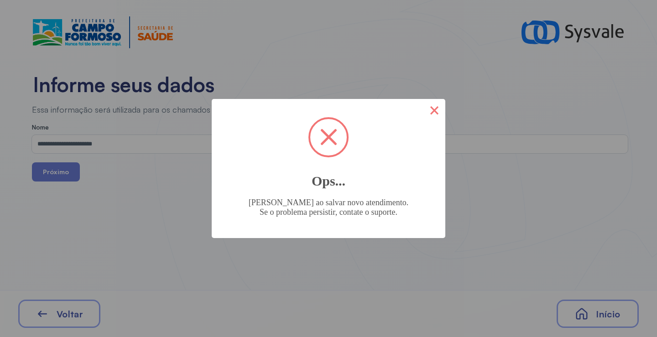
click at [436, 109] on button "×" at bounding box center [434, 110] width 22 height 22
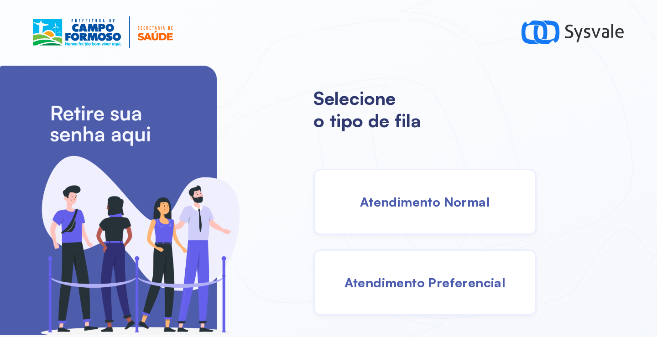
click at [437, 194] on span "Atendimento Normal" at bounding box center [425, 202] width 130 height 16
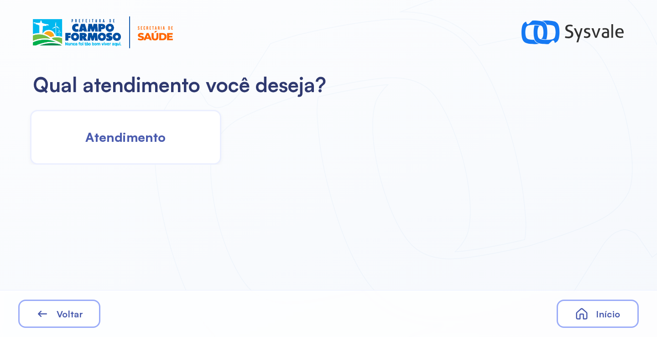
click at [149, 146] on div "Atendimento" at bounding box center [125, 137] width 191 height 55
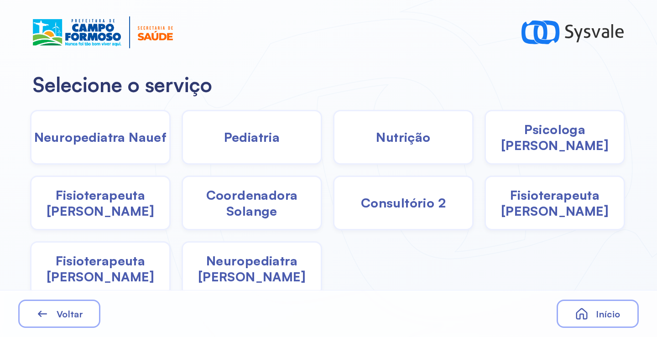
click at [556, 126] on div "Psicologa [PERSON_NAME]" at bounding box center [554, 137] width 141 height 55
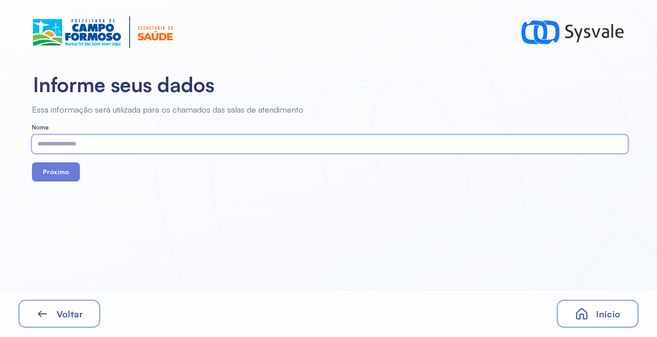
paste input "**********"
type input "**********"
click at [37, 176] on button "Próximo" at bounding box center [56, 171] width 48 height 19
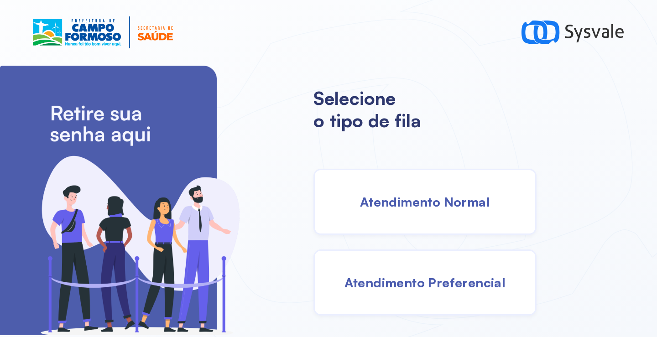
click at [409, 210] on div "Atendimento Normal" at bounding box center [424, 202] width 223 height 66
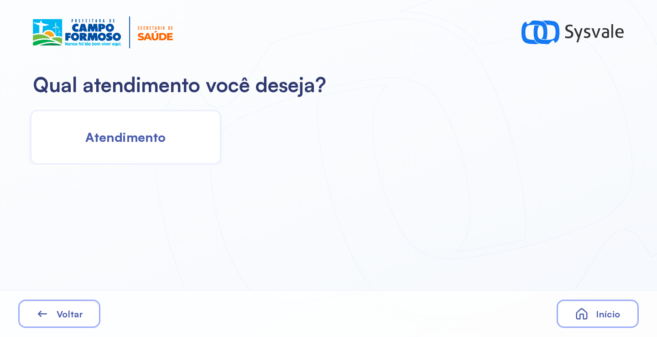
click at [135, 141] on span "Atendimento" at bounding box center [125, 137] width 80 height 16
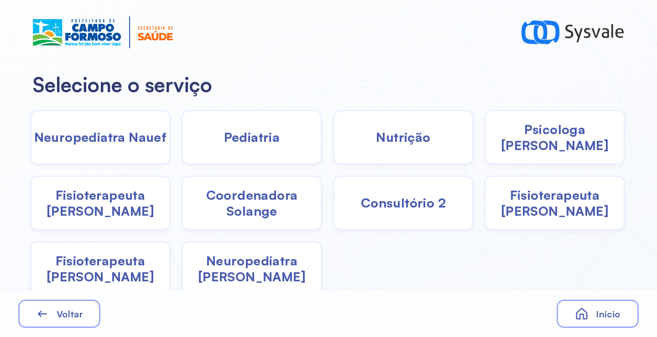
click at [382, 137] on span "Nutrição" at bounding box center [403, 137] width 54 height 16
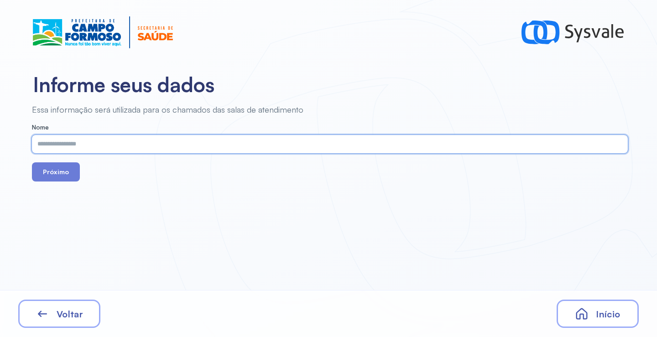
paste input "**********"
type input "**********"
click at [53, 173] on button "Próximo" at bounding box center [56, 171] width 48 height 19
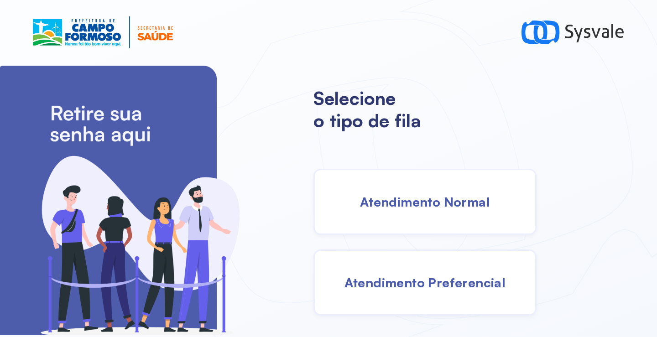
click at [432, 219] on div "Atendimento Normal" at bounding box center [424, 202] width 223 height 66
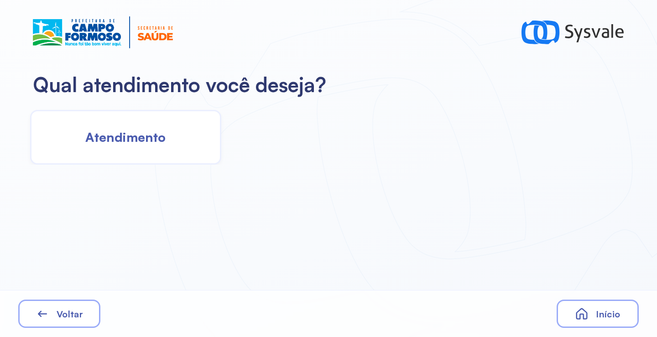
click at [153, 128] on div "Atendimento" at bounding box center [125, 137] width 191 height 55
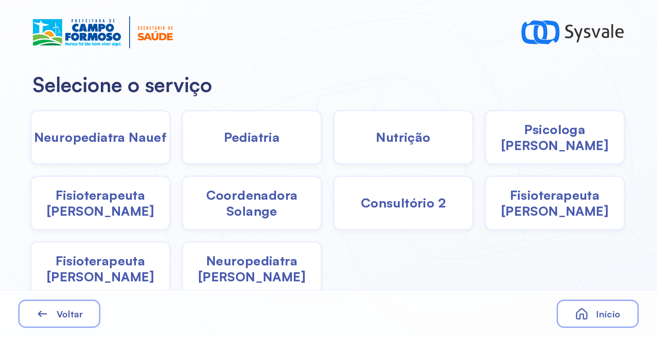
click at [255, 208] on span "Coordenadora Solange" at bounding box center [252, 203] width 138 height 32
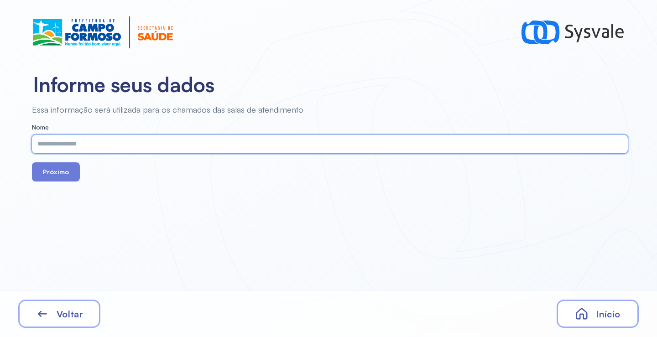
paste input "**********"
type input "**********"
click at [57, 169] on button "Próximo" at bounding box center [56, 171] width 48 height 19
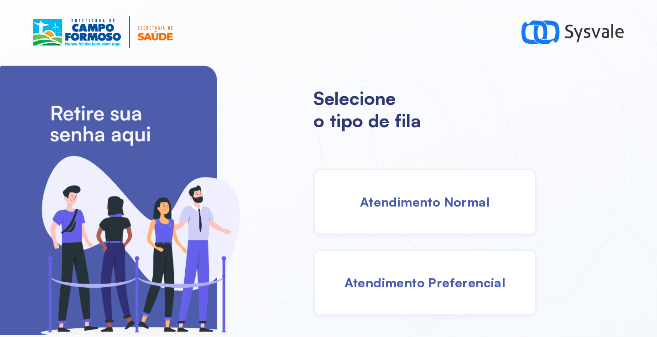
click at [433, 214] on div "Atendimento Normal" at bounding box center [424, 202] width 223 height 66
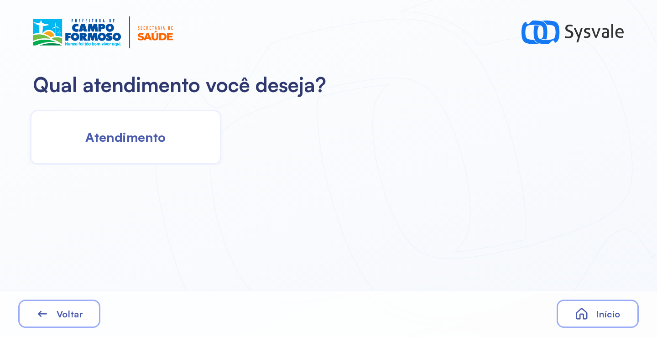
click at [153, 147] on div "Atendimento" at bounding box center [125, 137] width 191 height 55
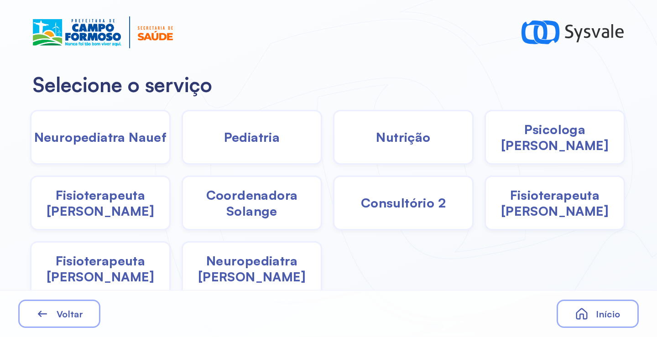
click at [281, 221] on div "Coordenadora Solange" at bounding box center [252, 203] width 141 height 55
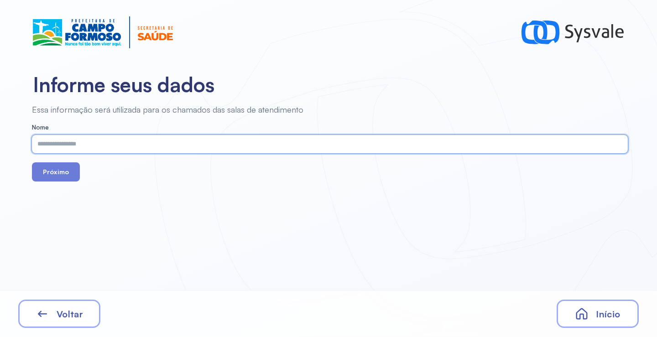
paste input "**********"
type input "**********"
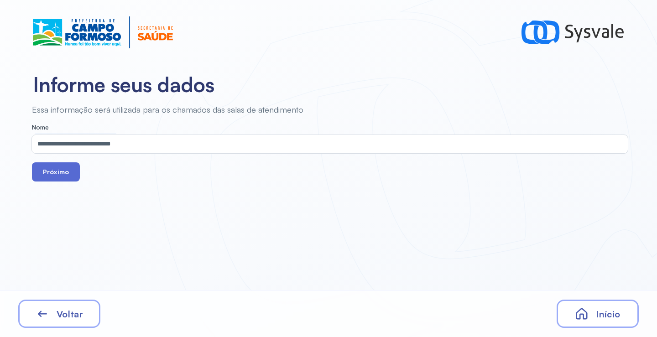
click at [63, 169] on button "Próximo" at bounding box center [56, 171] width 48 height 19
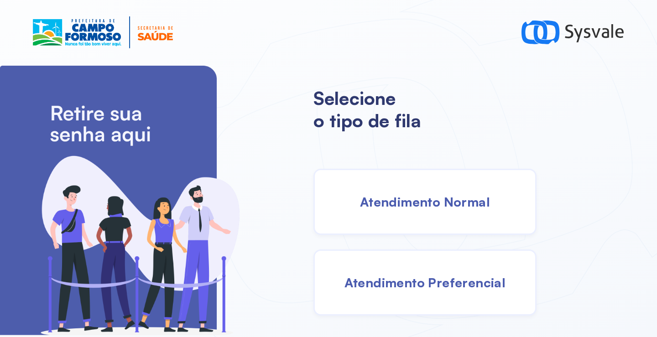
click at [422, 195] on span "Atendimento Normal" at bounding box center [425, 202] width 130 height 16
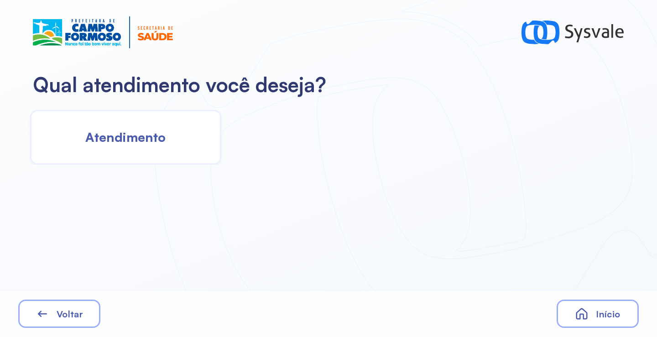
click at [153, 135] on span "Atendimento" at bounding box center [125, 137] width 80 height 16
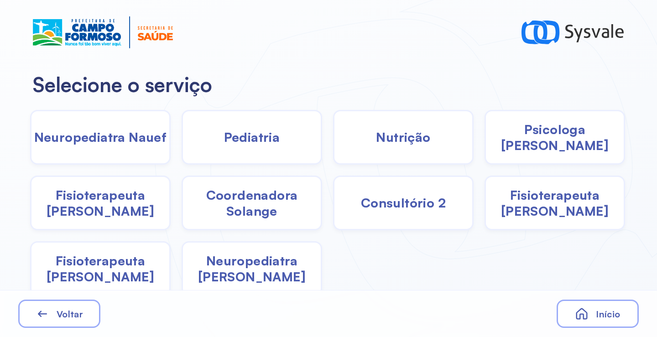
click at [258, 206] on span "Coordenadora Solange" at bounding box center [252, 203] width 138 height 32
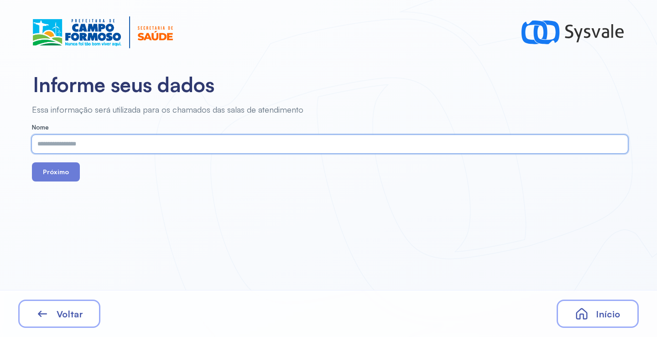
paste input "**********"
type input "**********"
click at [42, 166] on button "Próximo" at bounding box center [56, 171] width 48 height 19
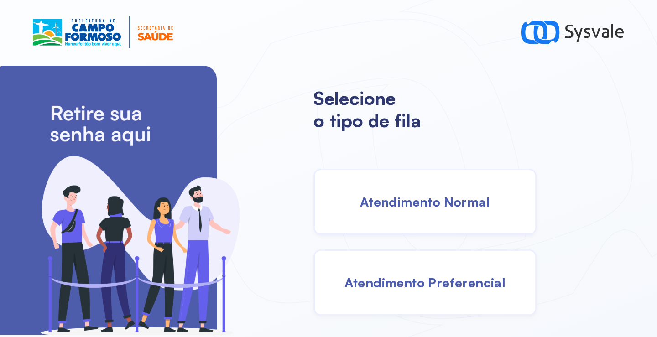
click at [426, 219] on div "Atendimento Normal" at bounding box center [424, 202] width 223 height 66
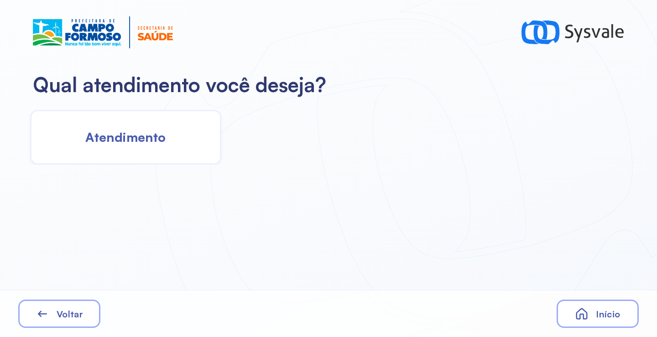
click at [119, 144] on span "Atendimento" at bounding box center [125, 137] width 80 height 16
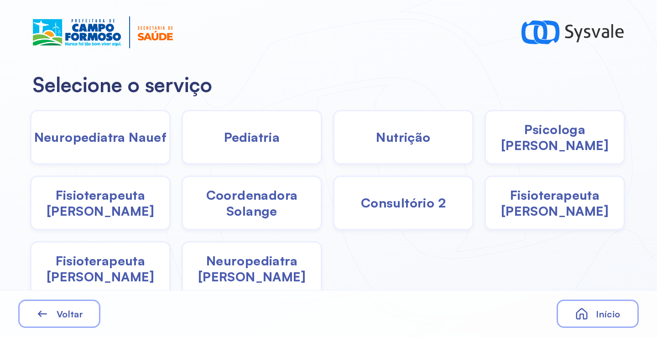
click at [536, 140] on span "Psicologa [PERSON_NAME]" at bounding box center [555, 137] width 138 height 32
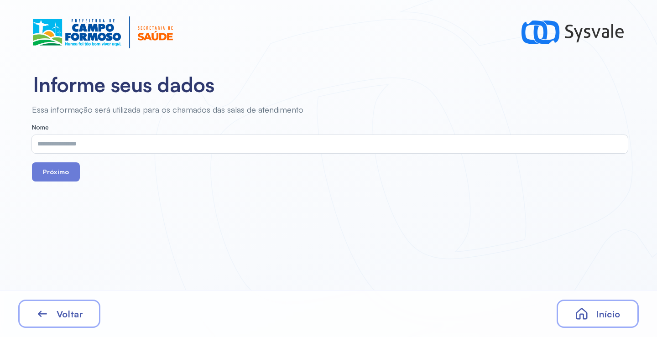
drag, startPoint x: 342, startPoint y: 167, endPoint x: 307, endPoint y: 153, distance: 37.3
drag, startPoint x: 307, startPoint y: 153, endPoint x: 246, endPoint y: 139, distance: 63.2
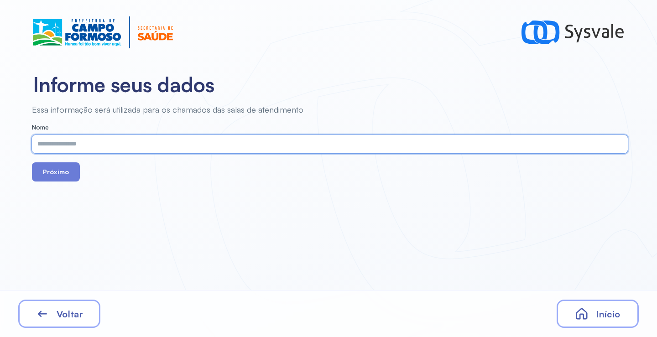
paste input "**********"
type input "**********"
click at [57, 169] on button "Próximo" at bounding box center [56, 171] width 48 height 19
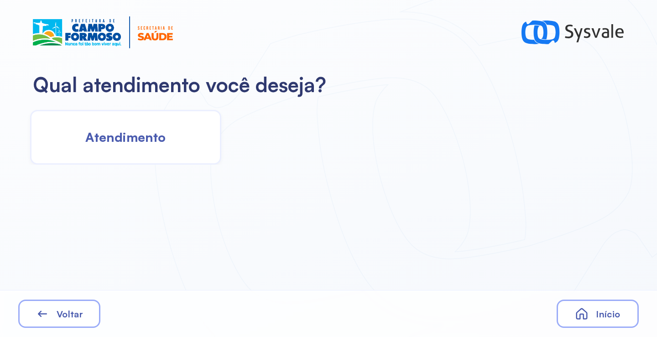
click at [163, 152] on div "Atendimento" at bounding box center [125, 137] width 191 height 55
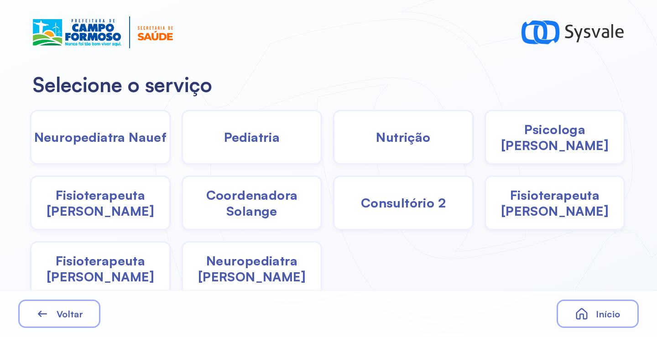
click at [244, 147] on div "Pediatria" at bounding box center [252, 137] width 141 height 55
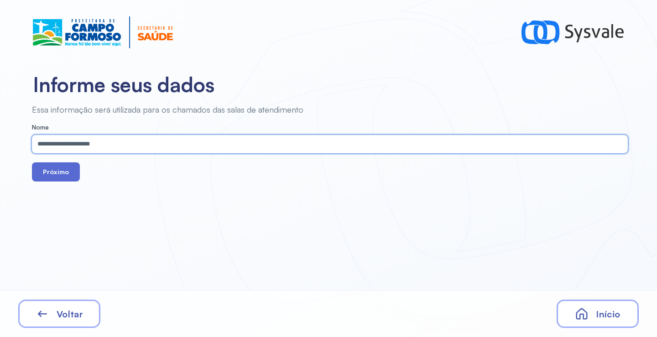
type input "**********"
click at [54, 175] on button "Próximo" at bounding box center [56, 171] width 48 height 19
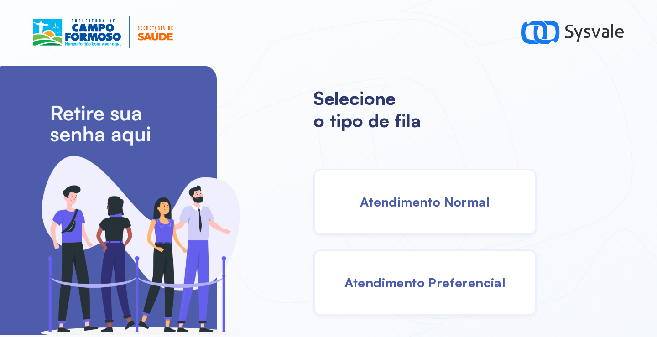
click at [441, 203] on span "Atendimento Normal" at bounding box center [425, 202] width 130 height 16
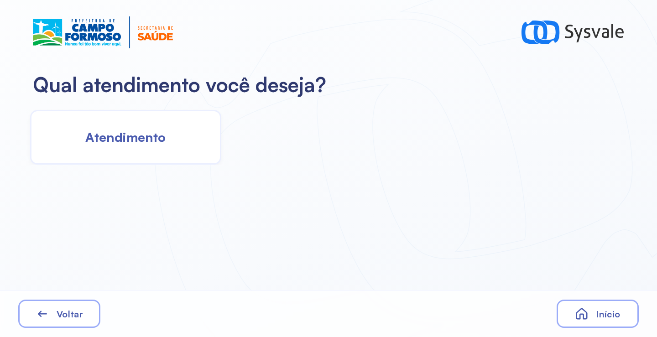
click at [176, 130] on div "Atendimento" at bounding box center [125, 137] width 191 height 55
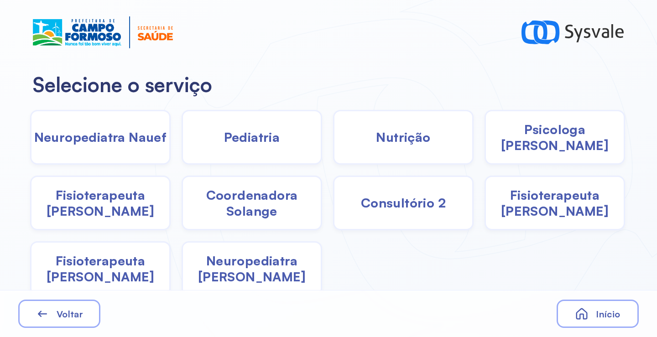
click at [135, 276] on span "Fisioterapeuta [PERSON_NAME]" at bounding box center [100, 269] width 138 height 32
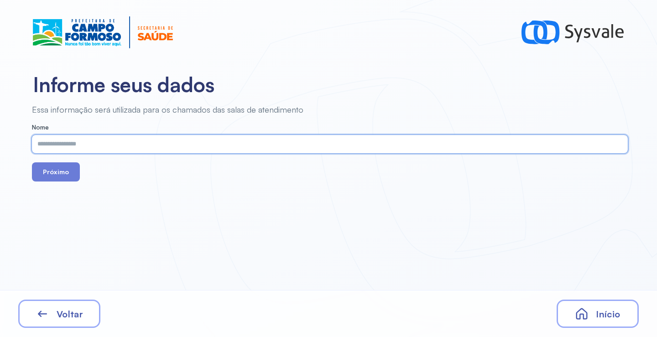
paste input "**********"
type input "**********"
click at [70, 177] on button "Próximo" at bounding box center [56, 171] width 48 height 19
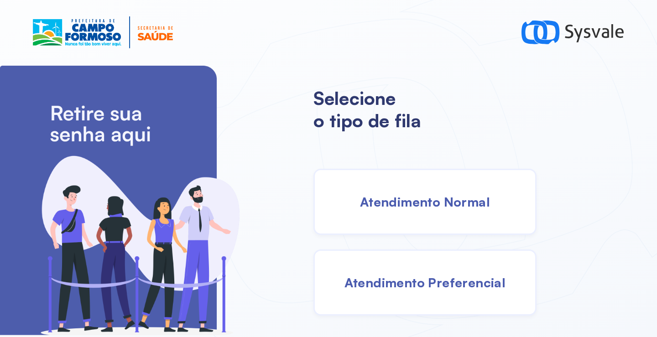
click at [402, 191] on div "Atendimento Normal" at bounding box center [424, 202] width 223 height 66
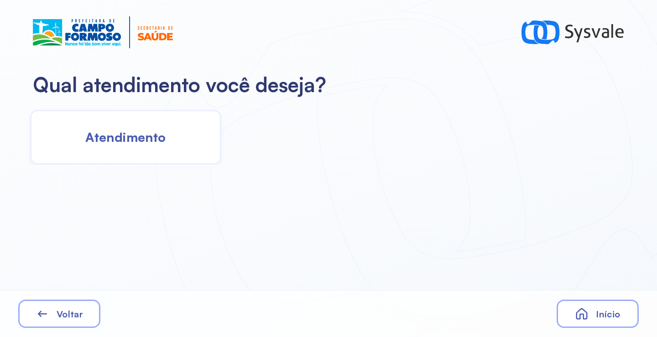
click at [133, 130] on span "Atendimento" at bounding box center [125, 137] width 80 height 16
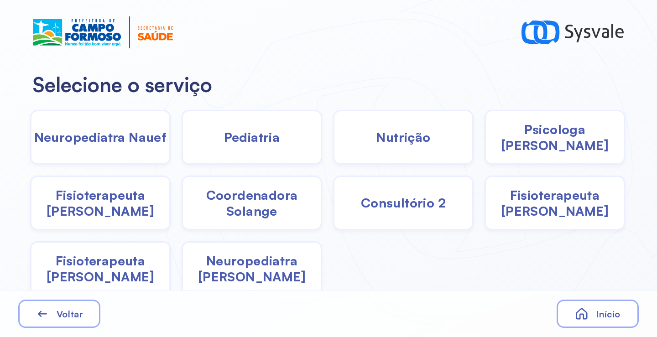
click at [276, 143] on span "Pediatria" at bounding box center [252, 137] width 56 height 16
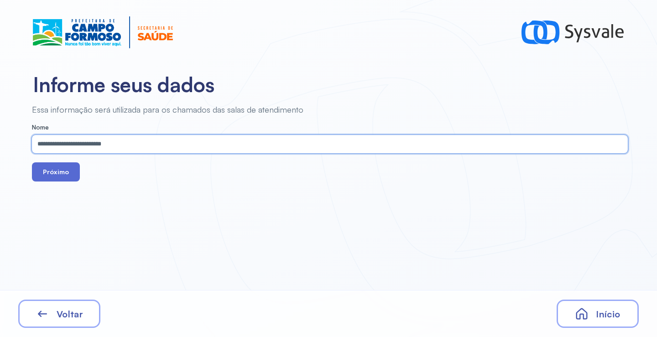
type input "**********"
click at [56, 177] on button "Próximo" at bounding box center [56, 171] width 48 height 19
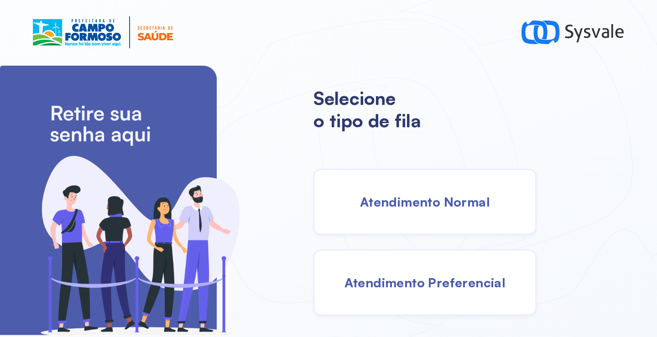
drag, startPoint x: 415, startPoint y: 204, endPoint x: 396, endPoint y: 201, distance: 18.6
click at [396, 201] on span "Atendimento Normal" at bounding box center [425, 202] width 130 height 16
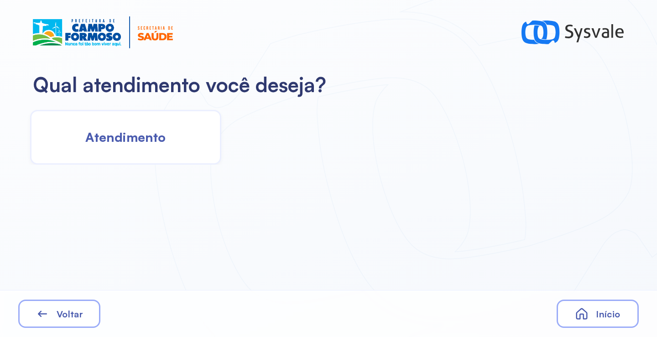
click at [135, 146] on div "Atendimento" at bounding box center [125, 137] width 191 height 55
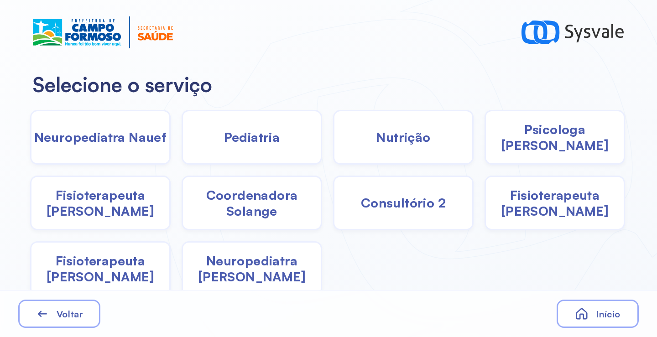
click at [264, 144] on span "Pediatria" at bounding box center [252, 137] width 56 height 16
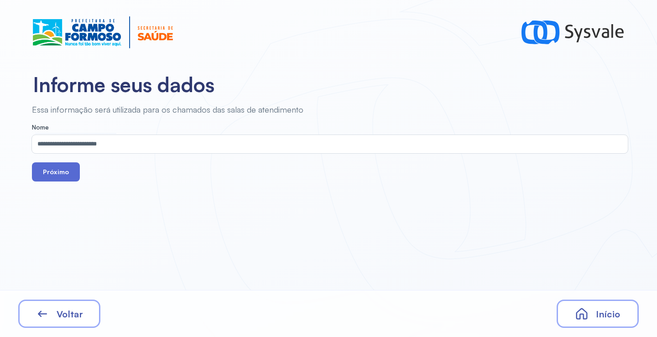
click at [68, 172] on button "Próximo" at bounding box center [56, 171] width 48 height 19
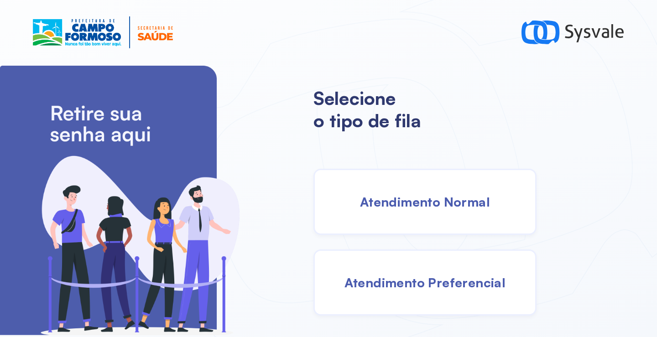
click at [418, 218] on div "Atendimento Normal" at bounding box center [424, 202] width 223 height 66
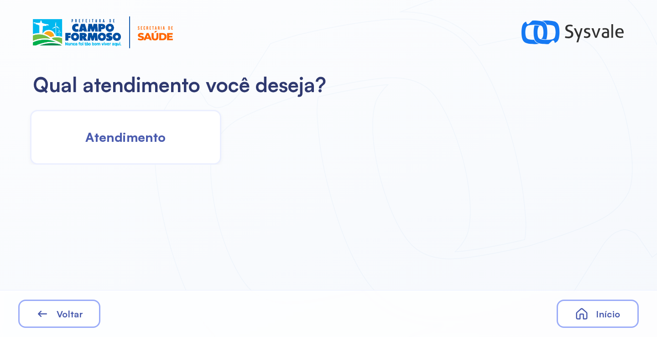
click at [165, 135] on span "Atendimento" at bounding box center [125, 137] width 80 height 16
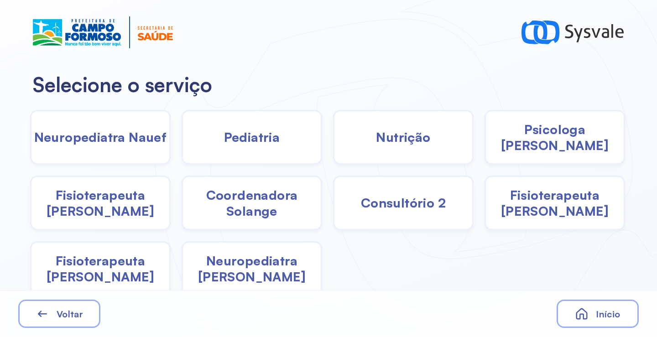
click at [249, 144] on span "Pediatria" at bounding box center [252, 137] width 56 height 16
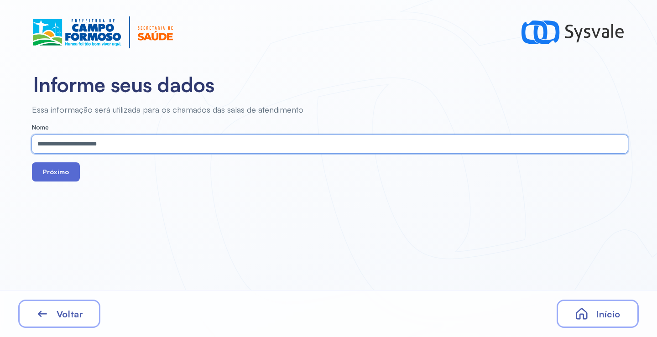
click at [59, 169] on button "Próximo" at bounding box center [56, 171] width 48 height 19
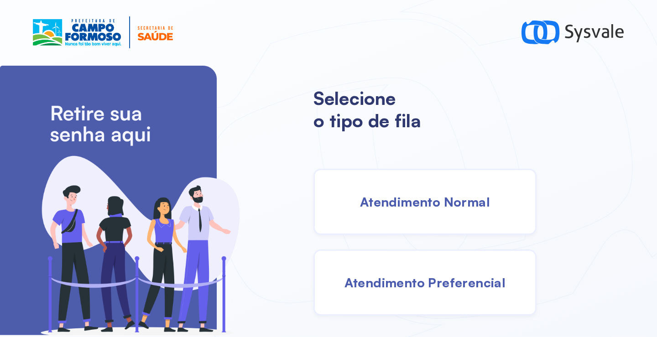
drag, startPoint x: 441, startPoint y: 214, endPoint x: 430, endPoint y: 204, distance: 14.5
click at [430, 204] on div "Atendimento Normal" at bounding box center [424, 202] width 223 height 66
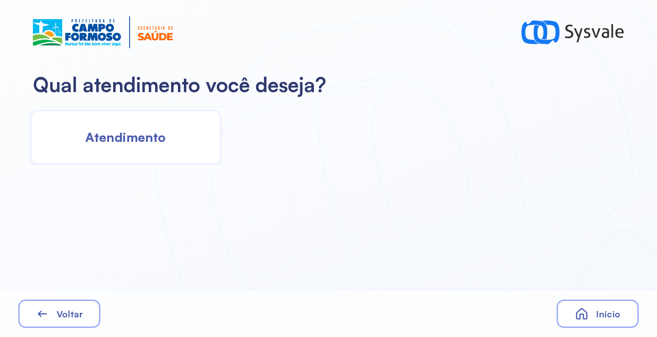
click at [151, 121] on div "Atendimento" at bounding box center [125, 137] width 191 height 55
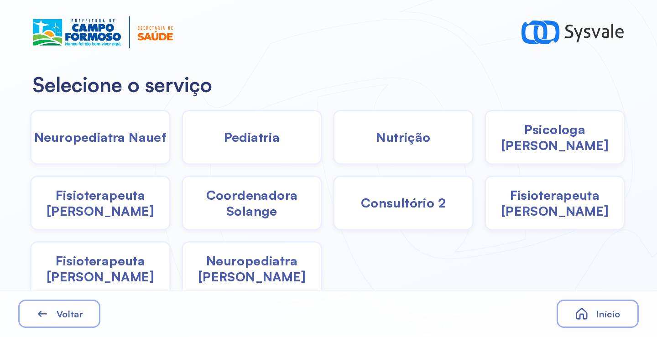
click at [280, 148] on div "Pediatria" at bounding box center [252, 137] width 141 height 55
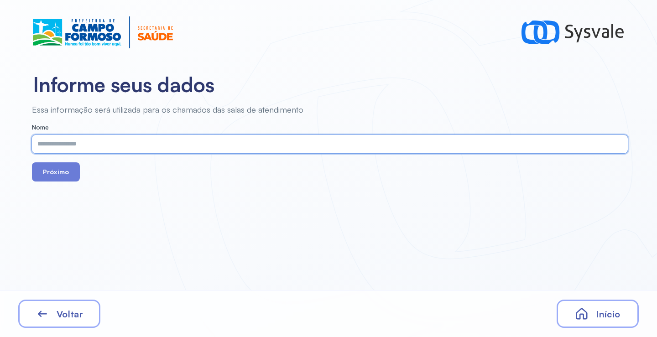
paste input "**********"
type input "**********"
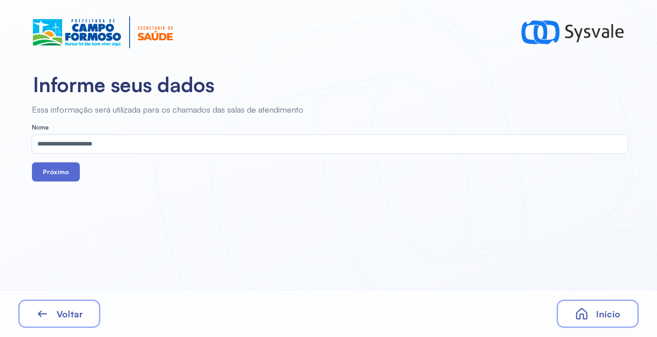
click at [60, 169] on button "Próximo" at bounding box center [56, 171] width 48 height 19
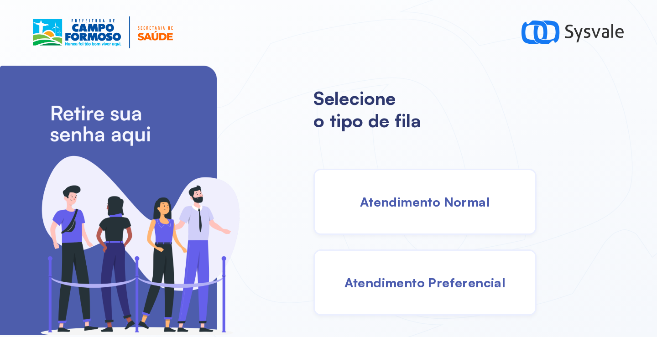
click at [417, 195] on span "Atendimento Normal" at bounding box center [425, 202] width 130 height 16
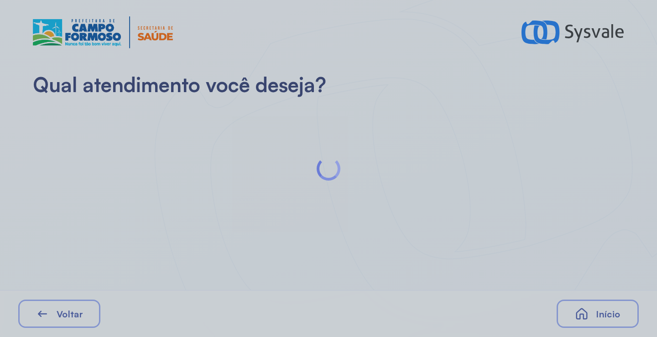
click at [146, 136] on div at bounding box center [328, 168] width 657 height 337
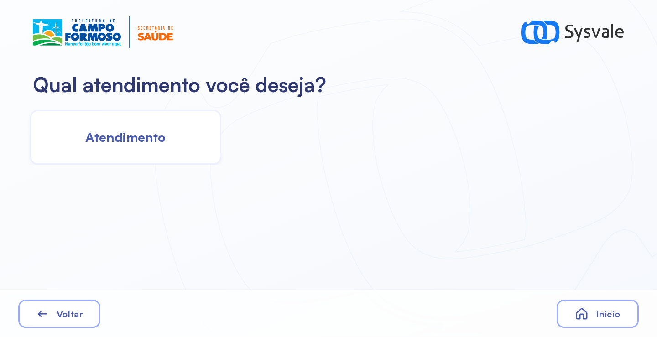
click at [146, 136] on span "Atendimento" at bounding box center [125, 137] width 80 height 16
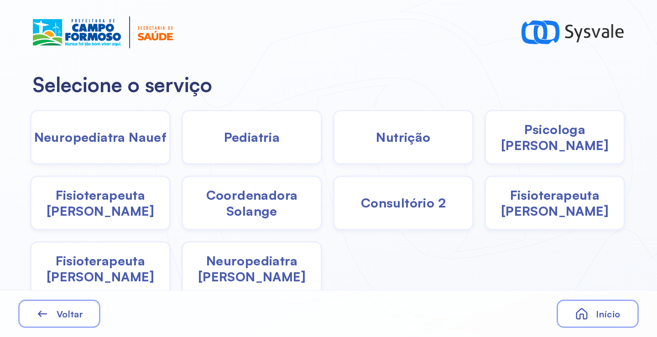
click at [250, 143] on span "Pediatria" at bounding box center [252, 137] width 56 height 16
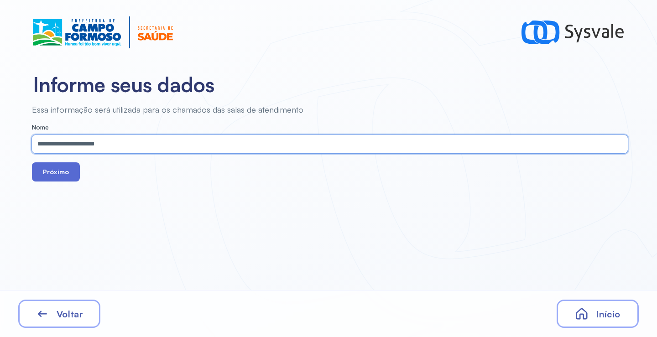
type input "**********"
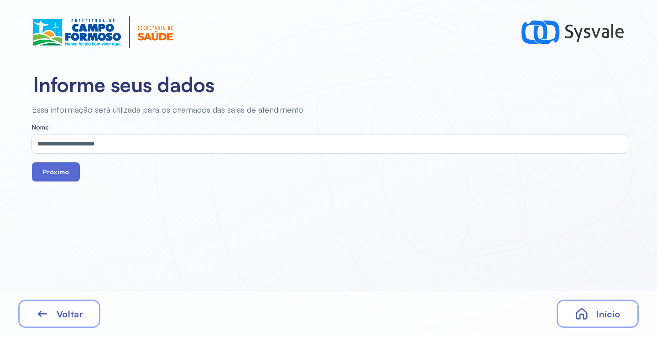
click at [71, 176] on button "Próximo" at bounding box center [56, 171] width 48 height 19
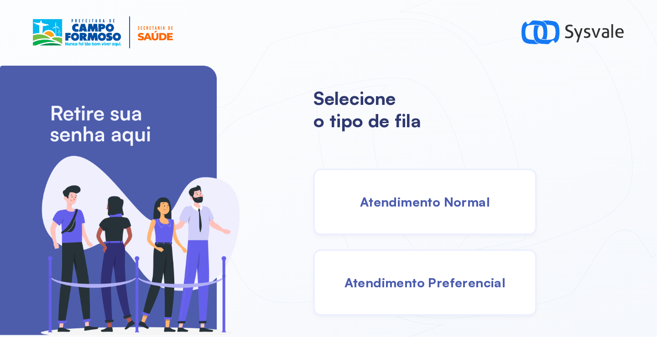
click at [403, 193] on div "Atendimento Normal" at bounding box center [424, 202] width 223 height 66
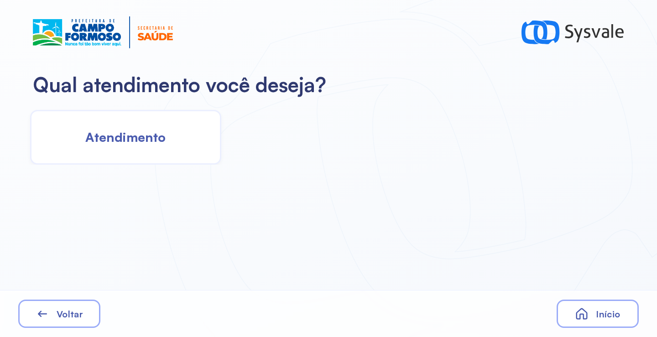
click at [151, 152] on div "Atendimento" at bounding box center [125, 137] width 191 height 55
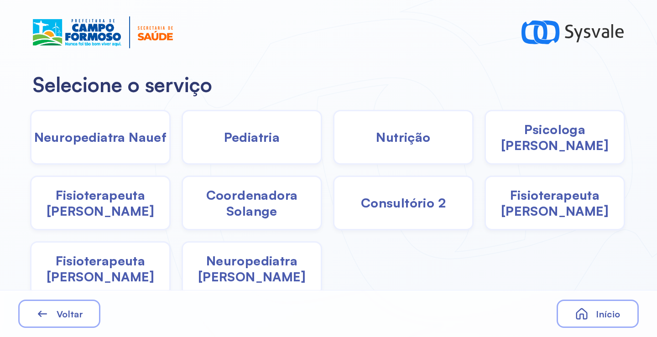
click at [259, 147] on div "Pediatria" at bounding box center [252, 137] width 141 height 55
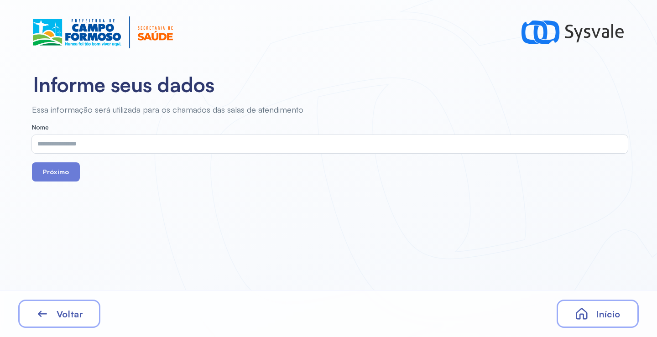
drag, startPoint x: 259, startPoint y: 147, endPoint x: 262, endPoint y: 153, distance: 7.4
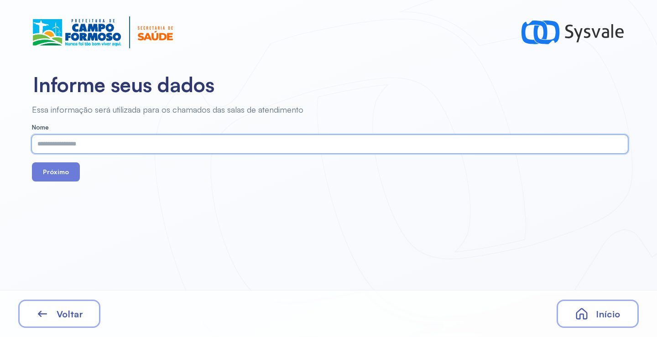
paste input "**********"
type input "**********"
click at [63, 185] on div "**********" at bounding box center [328, 168] width 657 height 337
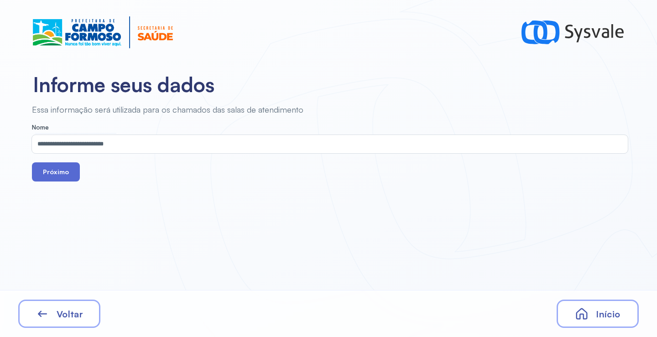
click at [62, 169] on button "Próximo" at bounding box center [56, 171] width 48 height 19
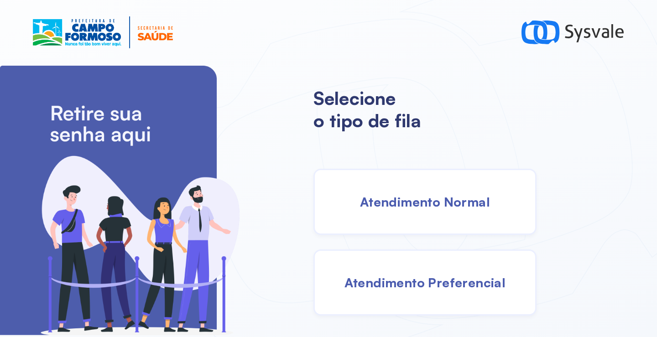
click at [422, 205] on span "Atendimento Normal" at bounding box center [425, 202] width 130 height 16
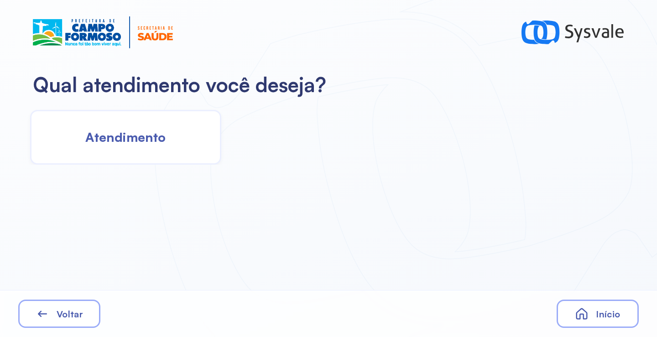
click at [135, 131] on span "Atendimento" at bounding box center [125, 137] width 80 height 16
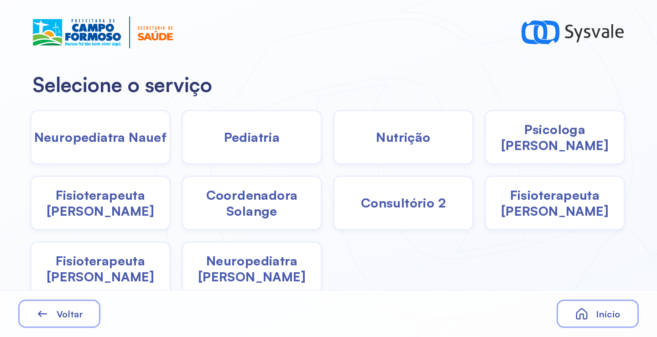
click at [254, 141] on span "Pediatria" at bounding box center [252, 137] width 56 height 16
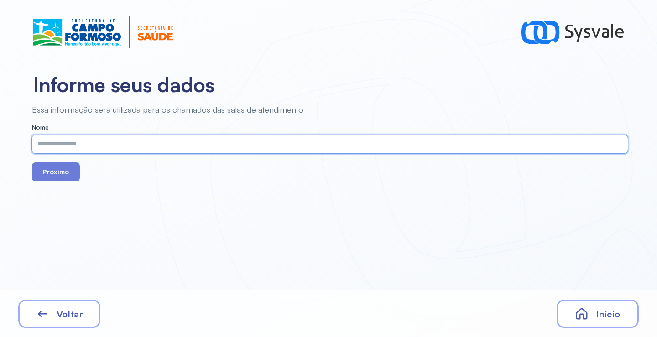
paste input "**********"
type input "**********"
click at [57, 170] on button "Próximo" at bounding box center [56, 171] width 48 height 19
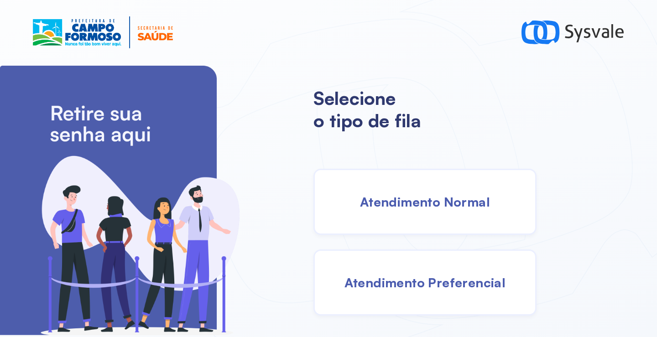
click at [427, 201] on span "Atendimento Normal" at bounding box center [425, 202] width 130 height 16
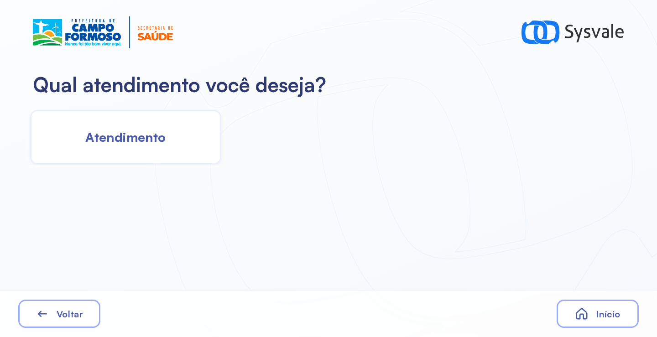
click at [168, 141] on div "Atendimento" at bounding box center [125, 137] width 191 height 55
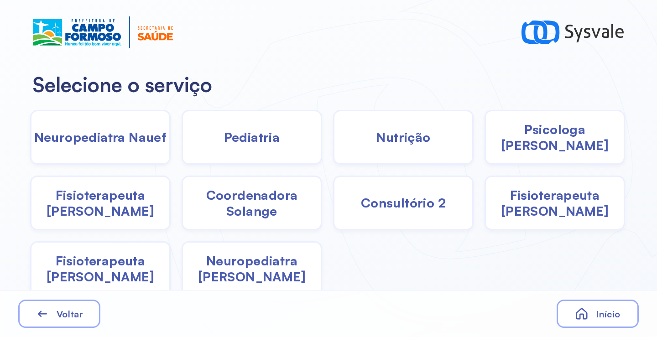
click at [280, 142] on div "Pediatria" at bounding box center [252, 137] width 141 height 55
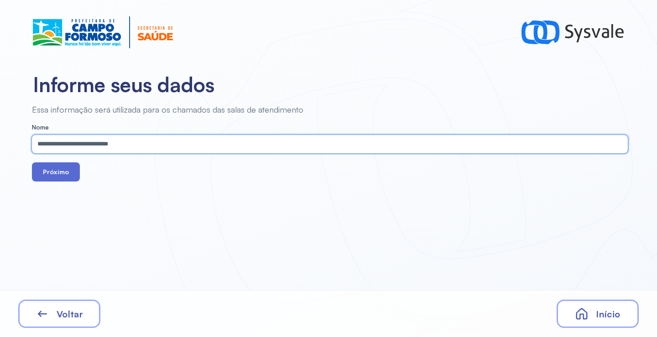
type input "**********"
click at [65, 177] on button "Próximo" at bounding box center [56, 171] width 48 height 19
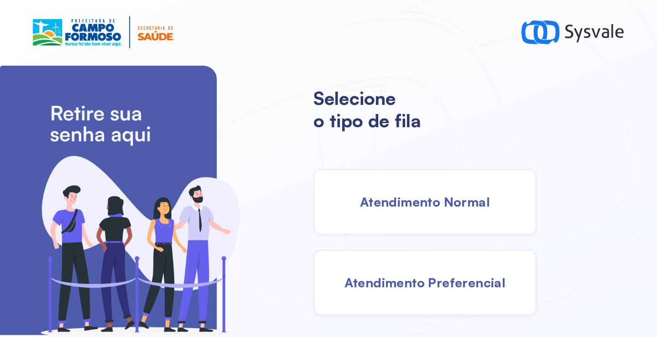
drag, startPoint x: 437, startPoint y: 214, endPoint x: 424, endPoint y: 211, distance: 14.2
click at [424, 211] on div "Atendimento Normal" at bounding box center [424, 202] width 223 height 66
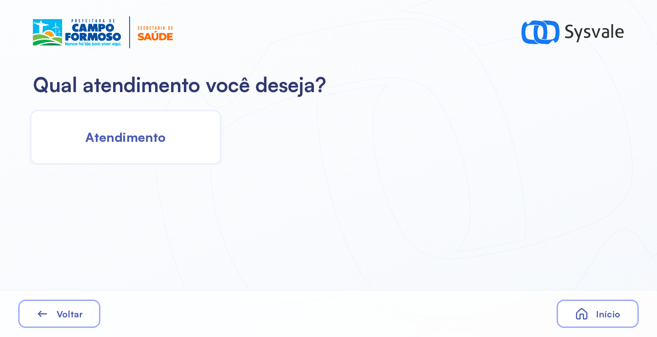
click at [130, 143] on span "Atendimento" at bounding box center [125, 137] width 80 height 16
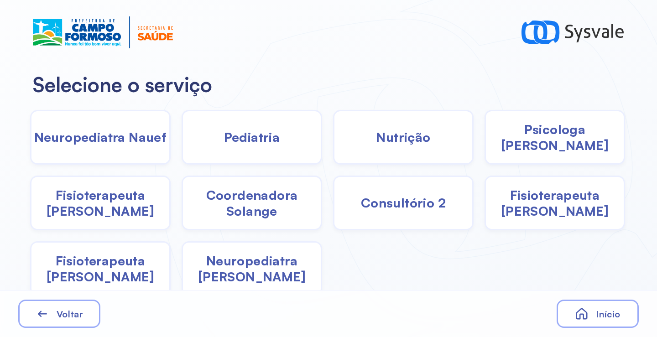
click at [227, 143] on span "Pediatria" at bounding box center [252, 137] width 56 height 16
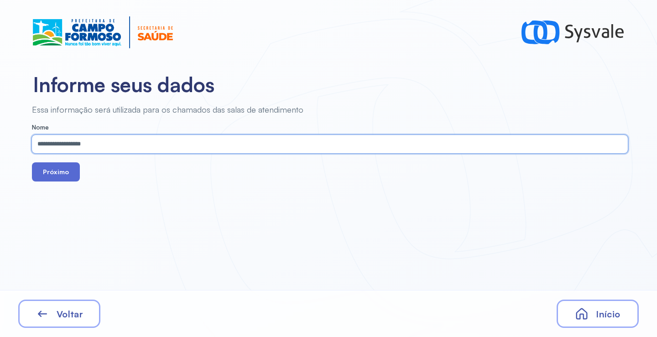
type input "**********"
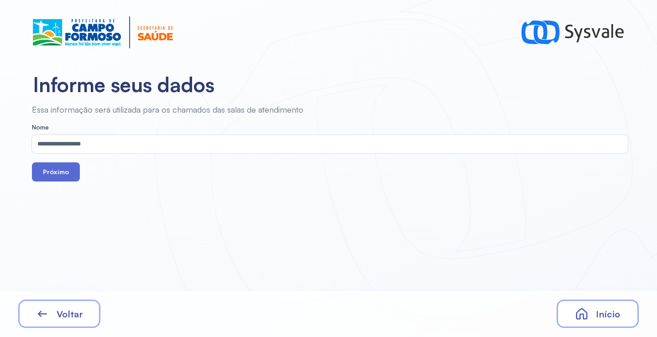
click at [59, 172] on button "Próximo" at bounding box center [56, 171] width 48 height 19
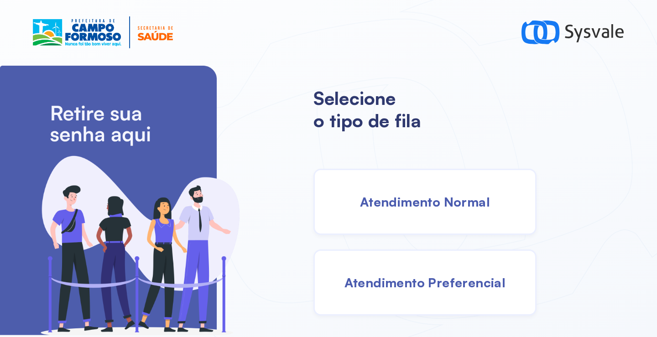
click at [428, 285] on span "Atendimento Preferencial" at bounding box center [424, 283] width 161 height 16
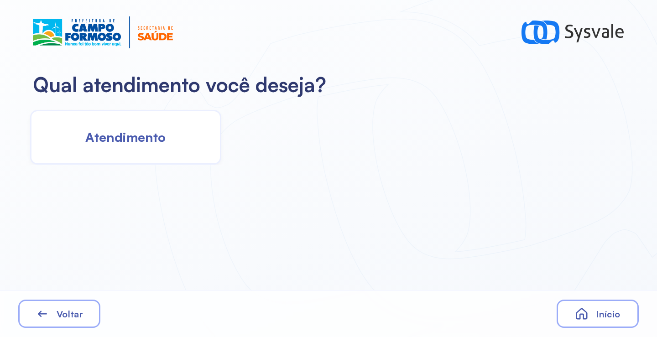
click at [162, 136] on span "Atendimento" at bounding box center [125, 137] width 80 height 16
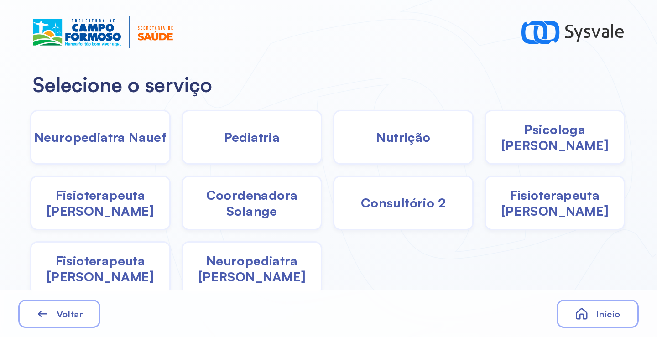
click at [255, 145] on span "Pediatria" at bounding box center [252, 137] width 56 height 16
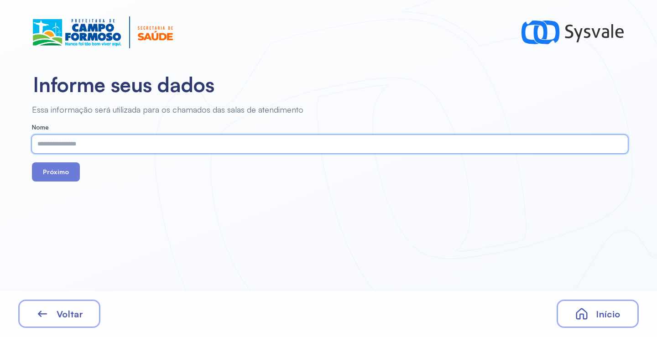
paste input "**********"
type input "**********"
click at [57, 172] on button "Próximo" at bounding box center [56, 171] width 48 height 19
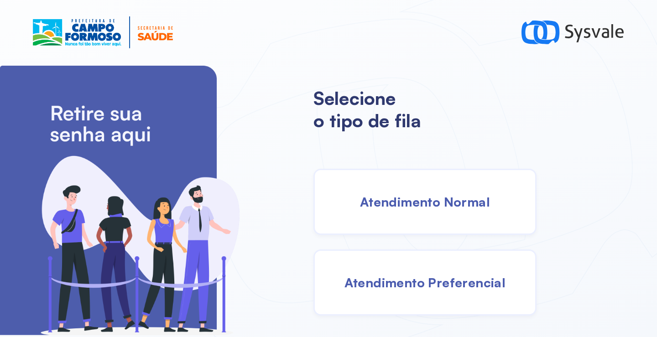
drag, startPoint x: 440, startPoint y: 213, endPoint x: 428, endPoint y: 203, distance: 15.0
click at [428, 203] on div "Atendimento Normal" at bounding box center [424, 202] width 223 height 66
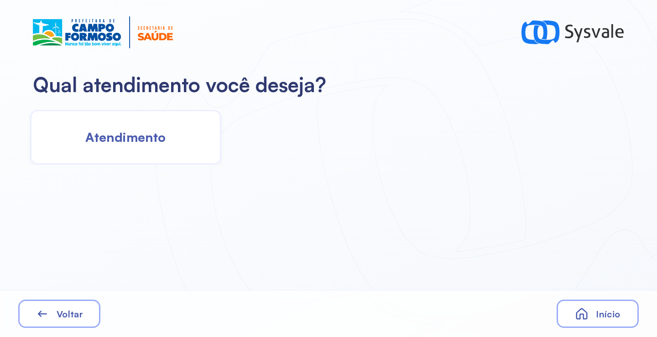
click at [123, 127] on div "Atendimento" at bounding box center [125, 137] width 191 height 55
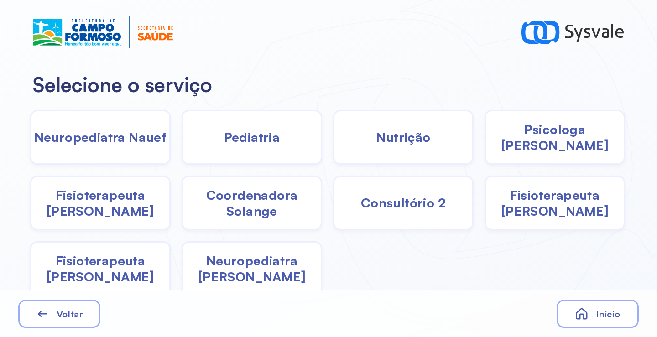
click at [544, 211] on span "Fisioterapeuta [PERSON_NAME]" at bounding box center [555, 203] width 138 height 32
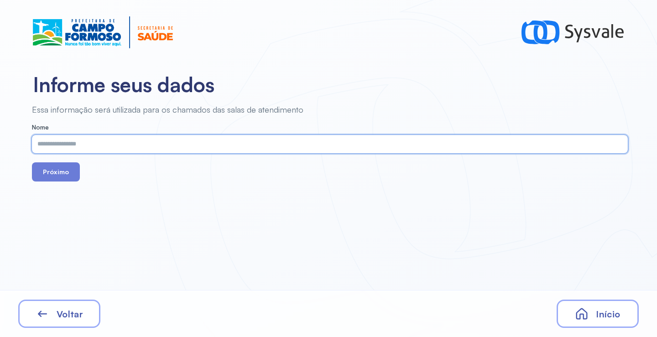
paste input "**********"
type input "**********"
click at [67, 173] on button "Próximo" at bounding box center [56, 171] width 48 height 19
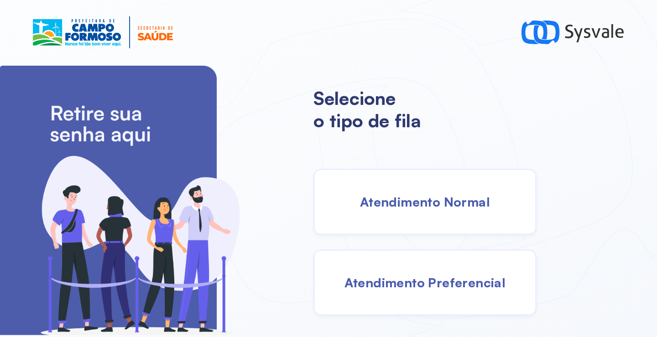
click at [422, 197] on span "Atendimento Normal" at bounding box center [425, 202] width 130 height 16
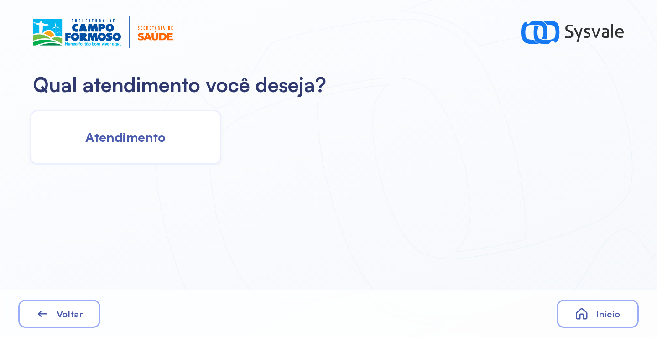
click at [148, 135] on span "Atendimento" at bounding box center [125, 137] width 80 height 16
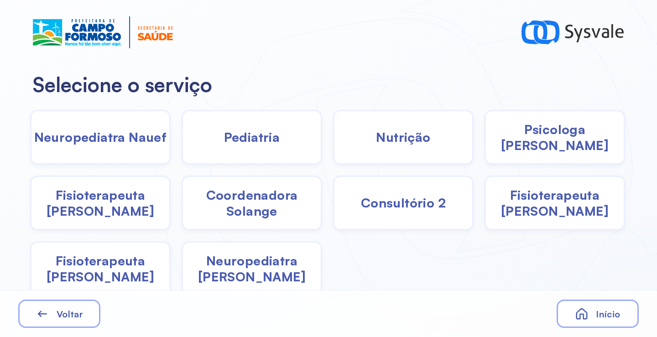
click at [241, 135] on span "Pediatria" at bounding box center [252, 137] width 56 height 16
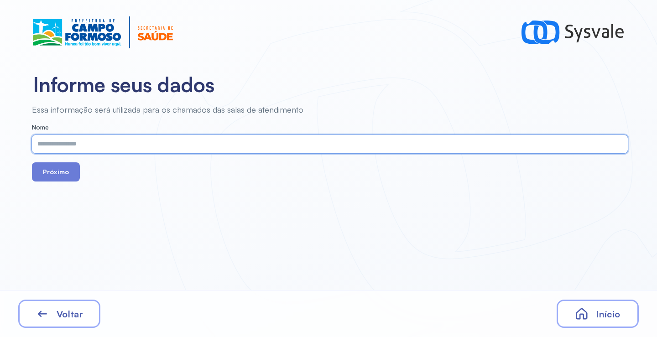
paste input "**********"
type input "**********"
click at [60, 173] on button "Próximo" at bounding box center [56, 171] width 48 height 19
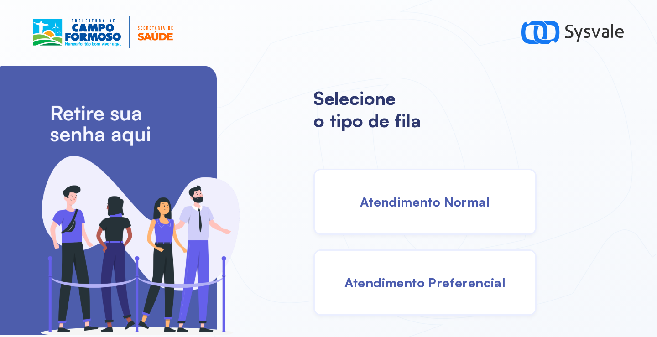
drag, startPoint x: 429, startPoint y: 205, endPoint x: 418, endPoint y: 203, distance: 11.1
click at [418, 203] on span "Atendimento Normal" at bounding box center [425, 202] width 130 height 16
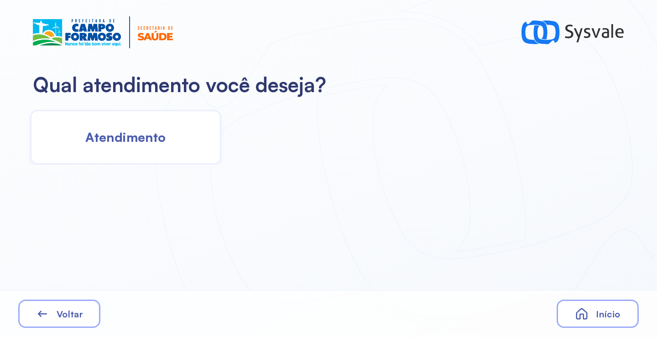
click at [154, 157] on div "Atendimento" at bounding box center [125, 137] width 191 height 55
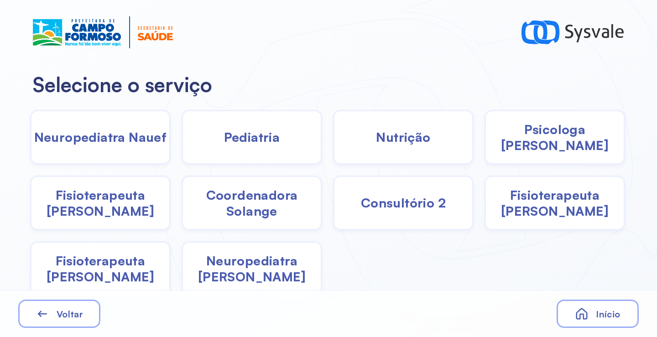
click at [224, 143] on span "Pediatria" at bounding box center [252, 137] width 56 height 16
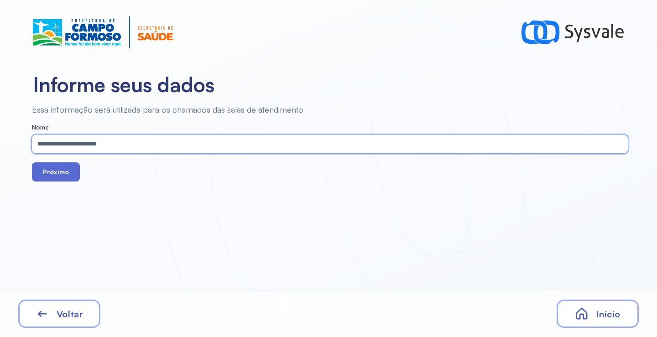
type input "**********"
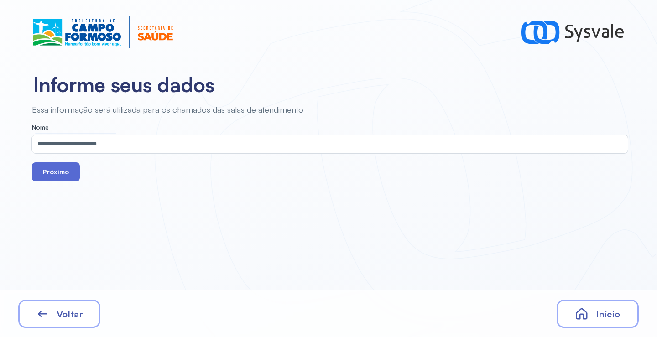
click at [59, 173] on button "Próximo" at bounding box center [56, 171] width 48 height 19
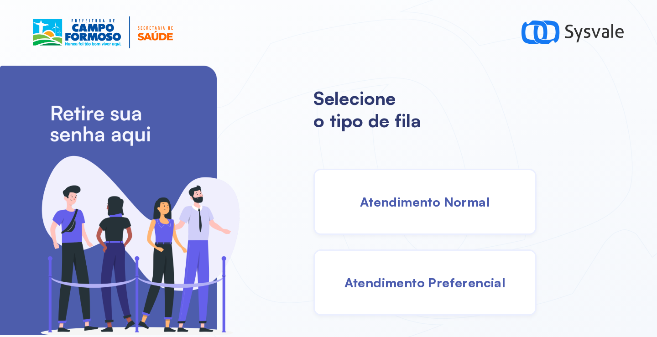
click at [434, 218] on div "Atendimento Normal" at bounding box center [424, 202] width 223 height 66
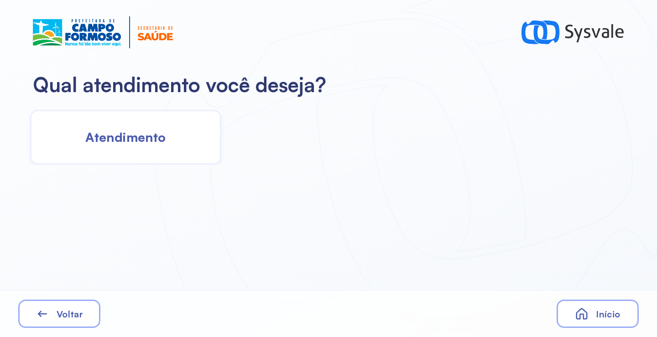
click at [166, 139] on div "Atendimento" at bounding box center [125, 137] width 191 height 55
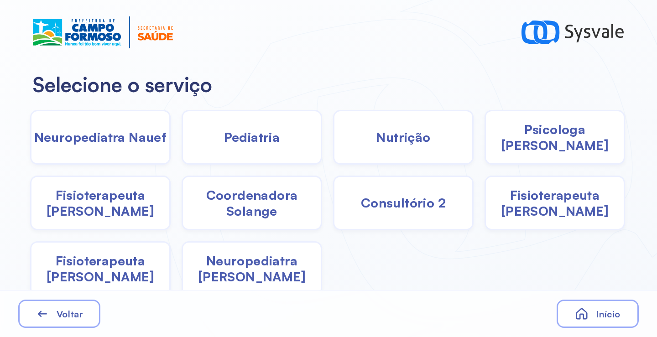
click at [272, 139] on span "Pediatria" at bounding box center [252, 137] width 56 height 16
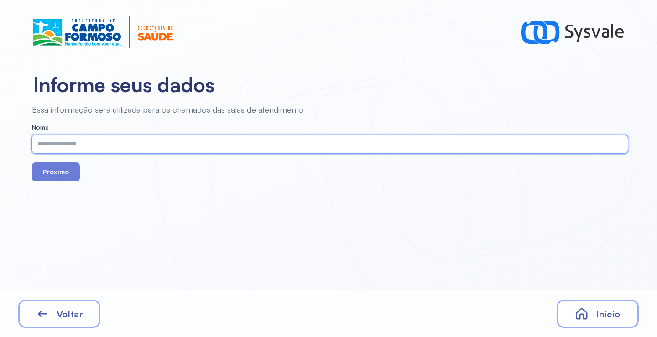
paste input "**********"
type input "**********"
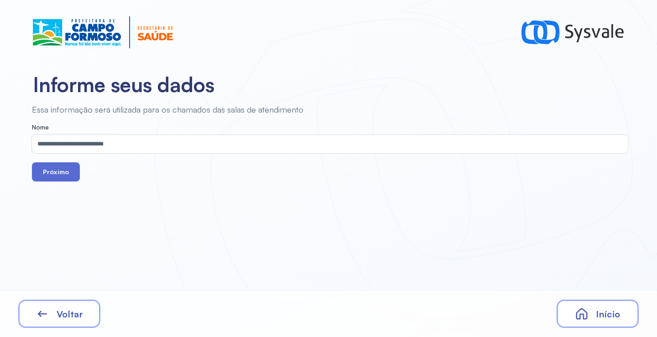
click at [64, 170] on button "Próximo" at bounding box center [56, 171] width 48 height 19
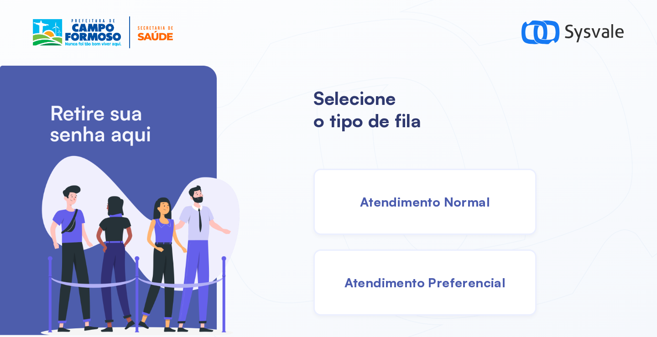
click at [445, 200] on span "Atendimento Normal" at bounding box center [425, 202] width 130 height 16
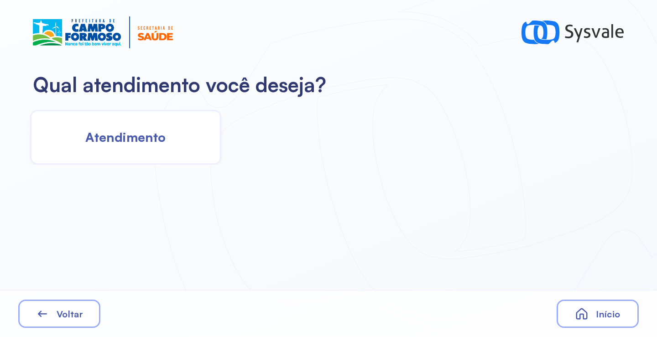
click at [146, 137] on span "Atendimento" at bounding box center [125, 137] width 80 height 16
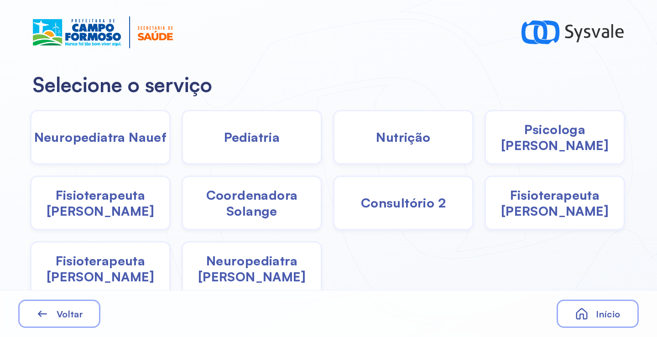
drag, startPoint x: 572, startPoint y: 199, endPoint x: 567, endPoint y: 198, distance: 5.3
click at [567, 198] on span "Fisioterapeuta [PERSON_NAME]" at bounding box center [555, 203] width 138 height 32
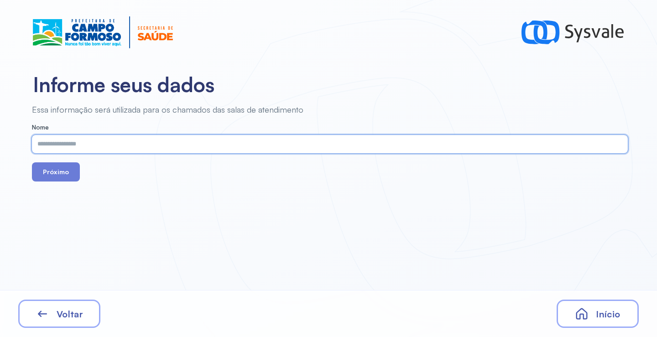
paste input "**********"
type input "**********"
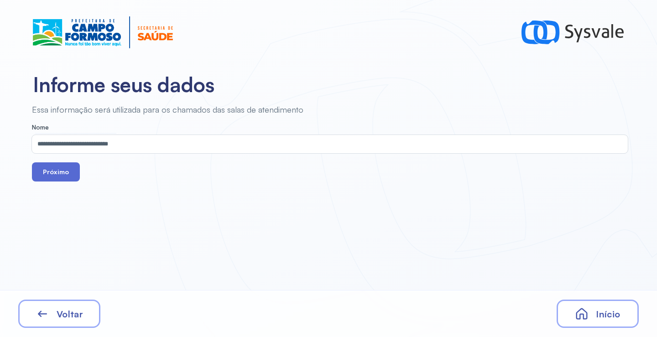
click at [63, 169] on button "Próximo" at bounding box center [56, 171] width 48 height 19
